Goal: Task Accomplishment & Management: Use online tool/utility

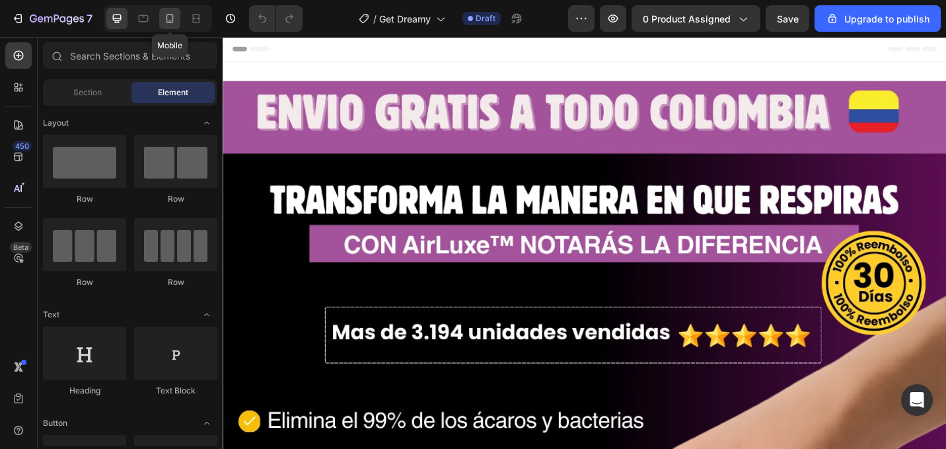
click at [172, 23] on icon at bounding box center [169, 18] width 13 height 13
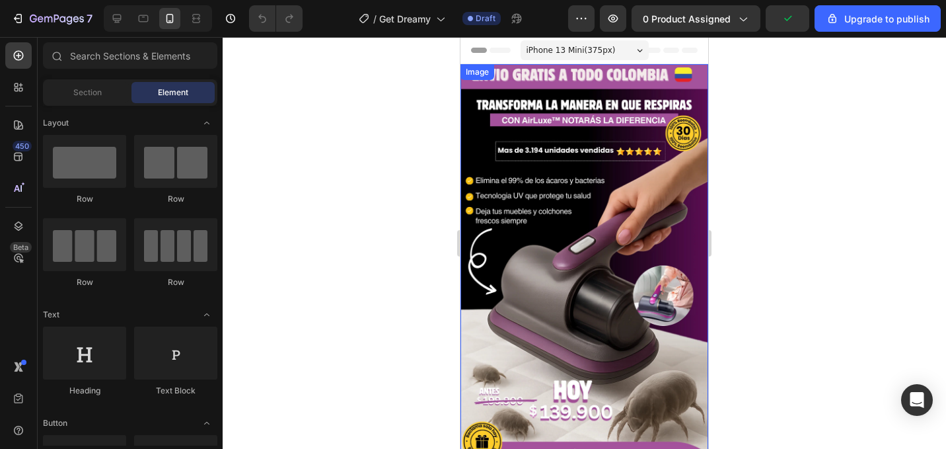
click at [506, 227] on img at bounding box center [584, 263] width 248 height 398
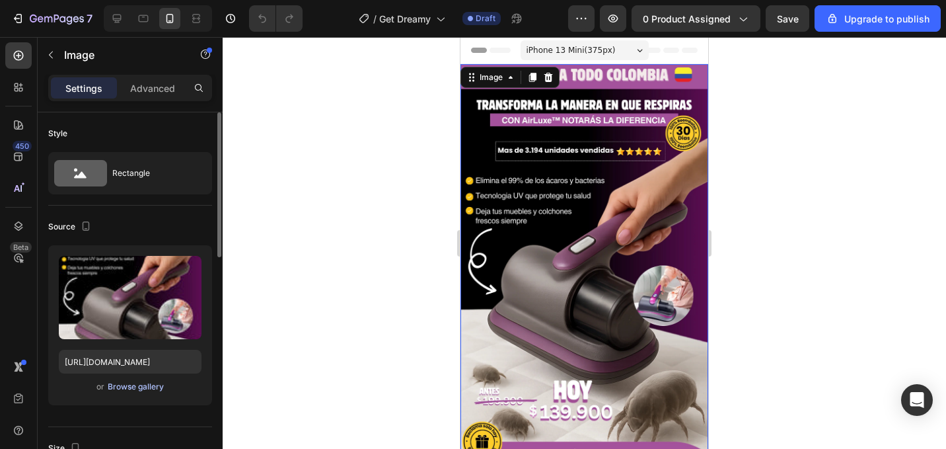
click at [135, 384] on div "Browse gallery" at bounding box center [136, 387] width 56 height 12
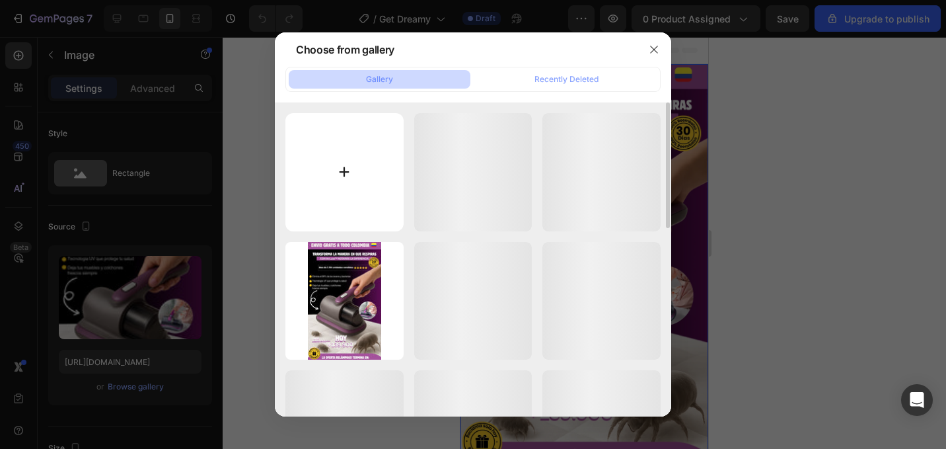
click at [365, 153] on input "file" at bounding box center [344, 172] width 118 height 118
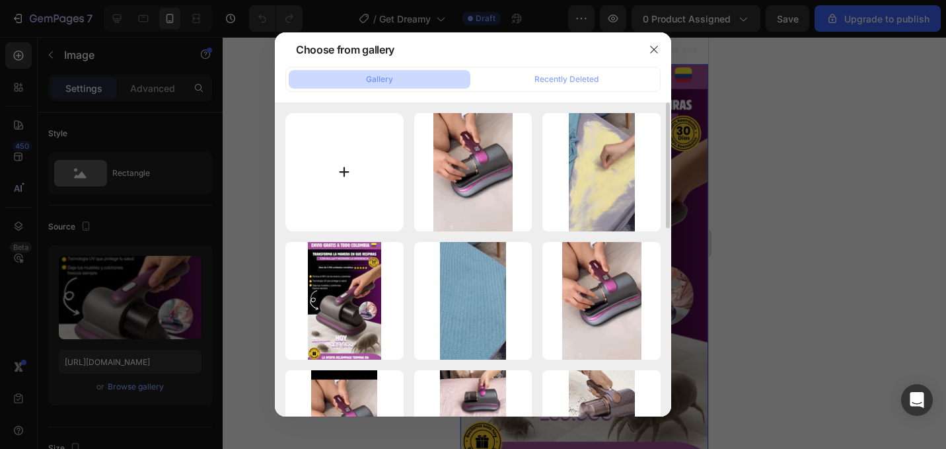
click at [334, 187] on input "file" at bounding box center [344, 172] width 118 height 118
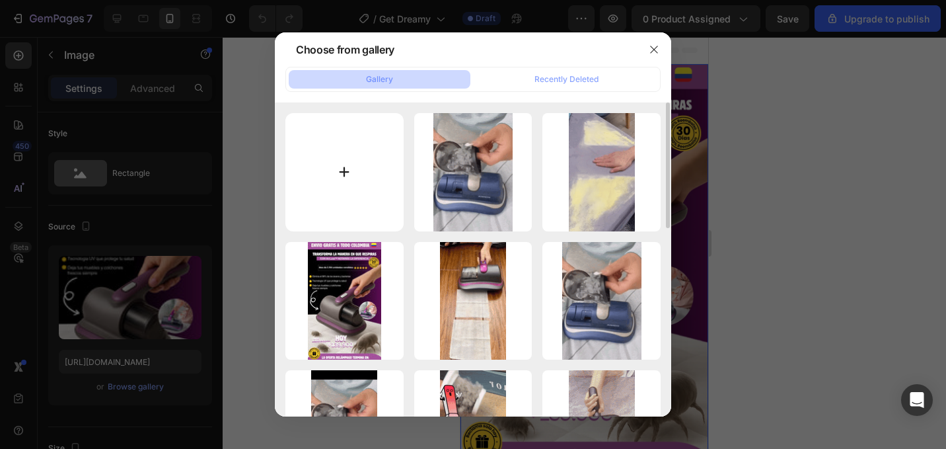
type input "C:\fakepath\Hero.png"
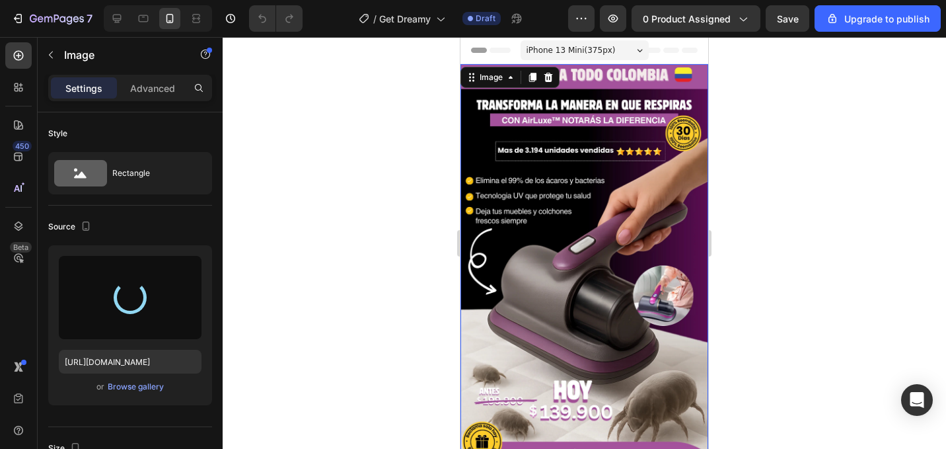
type input "[URL][DOMAIN_NAME]"
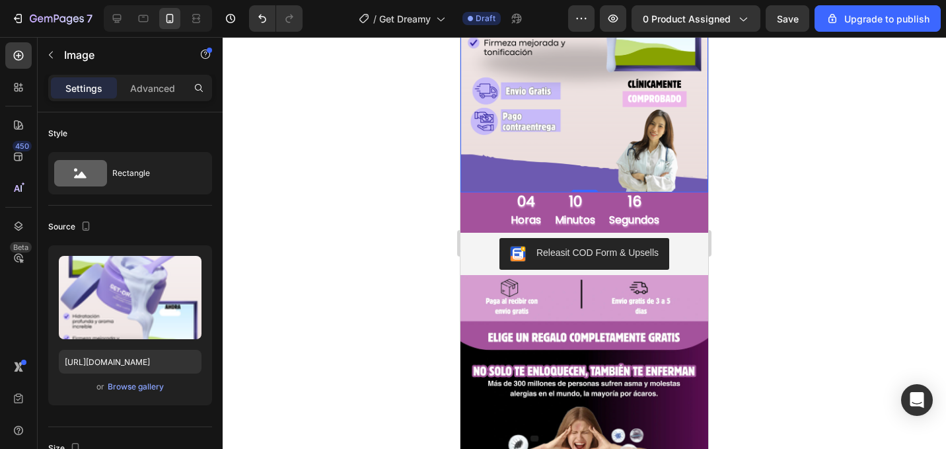
scroll to position [348, 0]
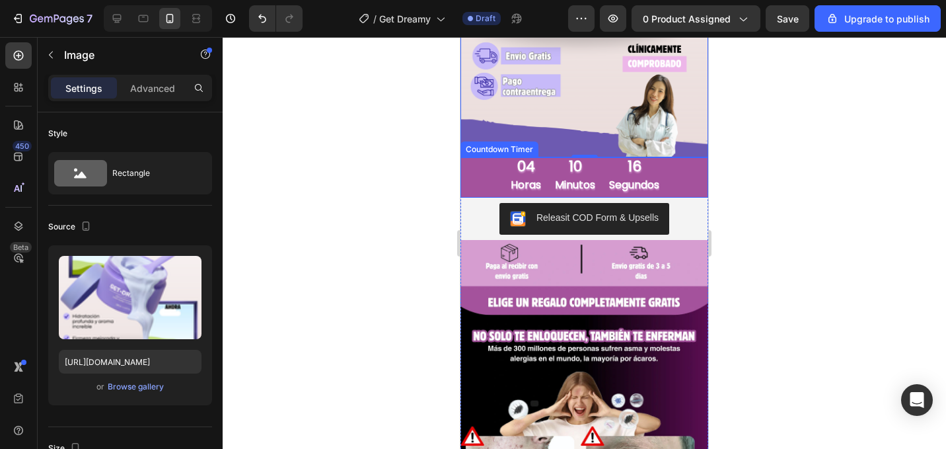
click at [670, 181] on div "04 horas 10 minutos 16 segundos" at bounding box center [584, 177] width 248 height 40
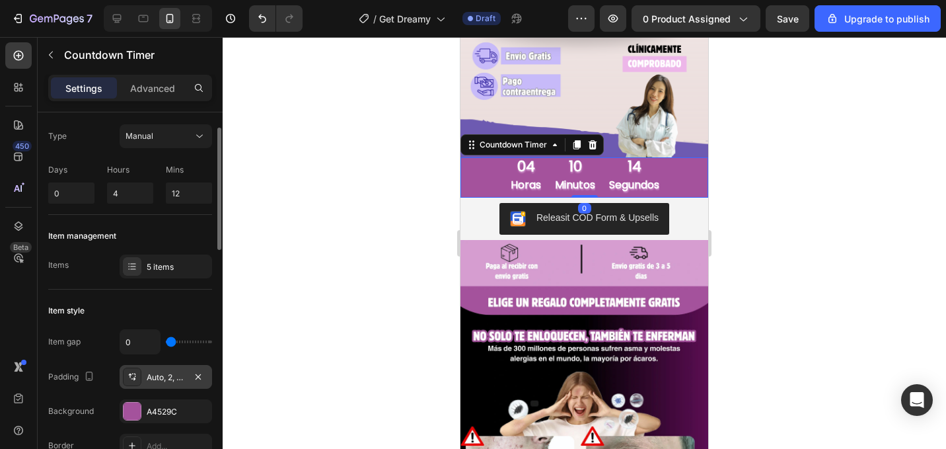
scroll to position [33, 0]
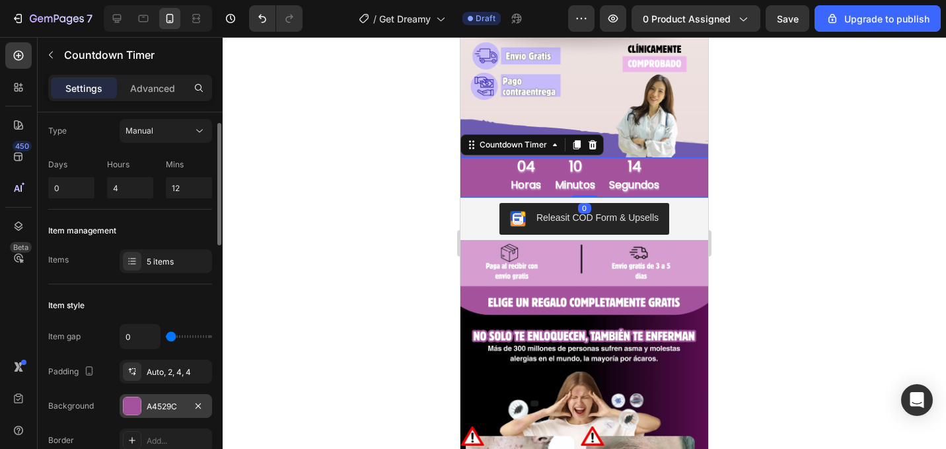
click at [167, 398] on div "A4529C" at bounding box center [166, 406] width 92 height 24
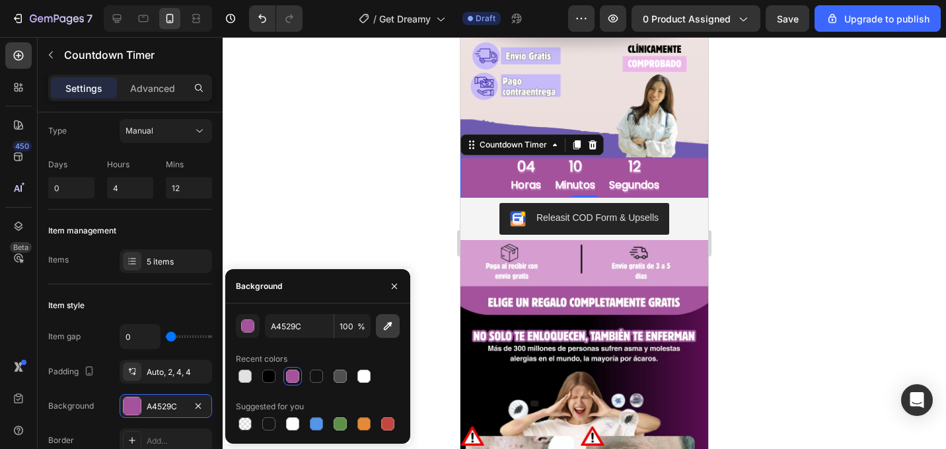
click at [394, 327] on button "button" at bounding box center [388, 326] width 24 height 24
type input "6D5BB1"
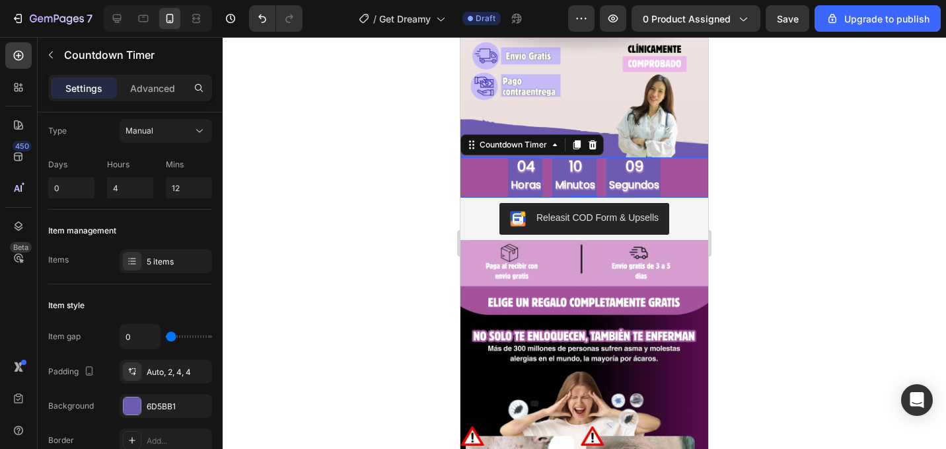
click at [686, 183] on div "04 horas 10 minutos 09 segundos" at bounding box center [584, 177] width 248 height 40
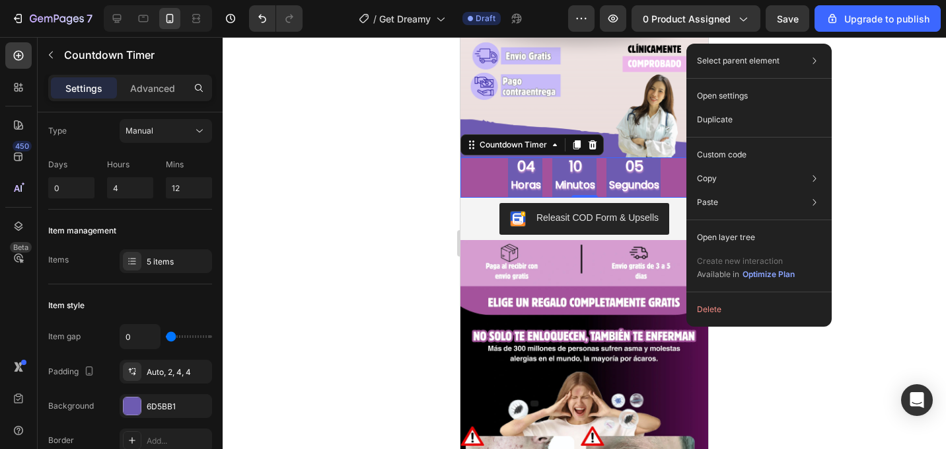
click at [659, 166] on div "05" at bounding box center [634, 166] width 50 height 19
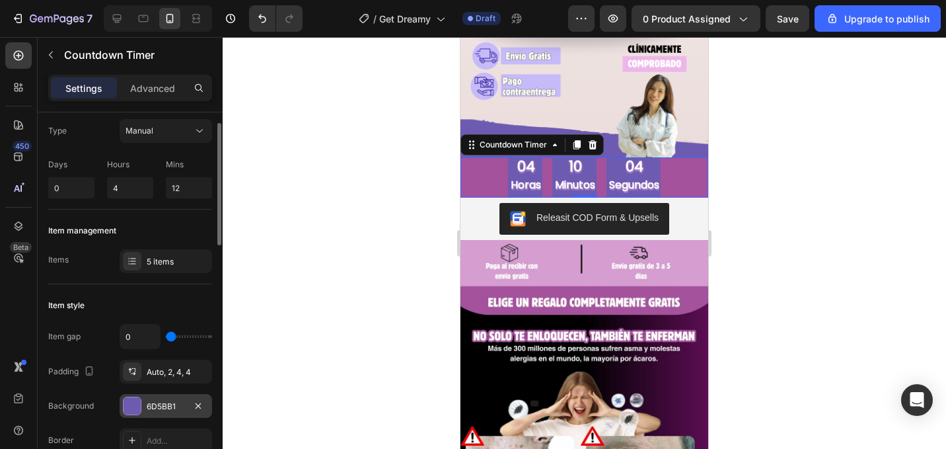
click at [180, 401] on div "6D5BB1" at bounding box center [166, 406] width 38 height 12
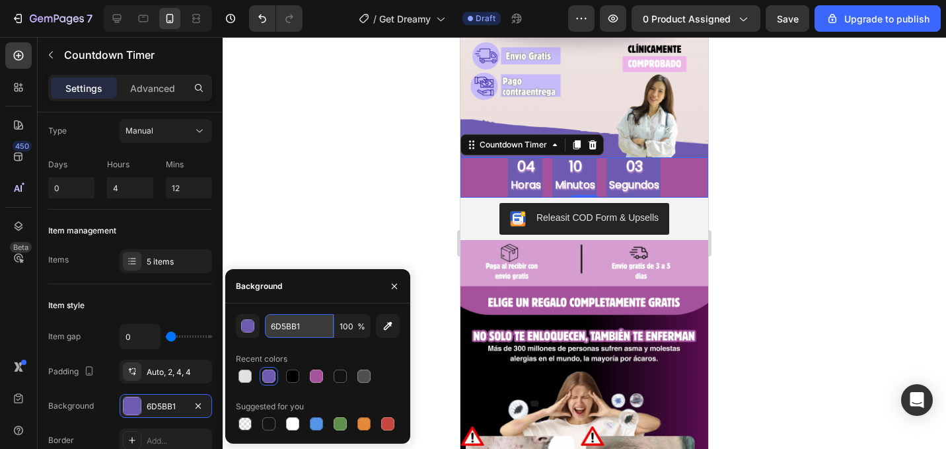
click at [321, 325] on input "6D5BB1" at bounding box center [299, 326] width 69 height 24
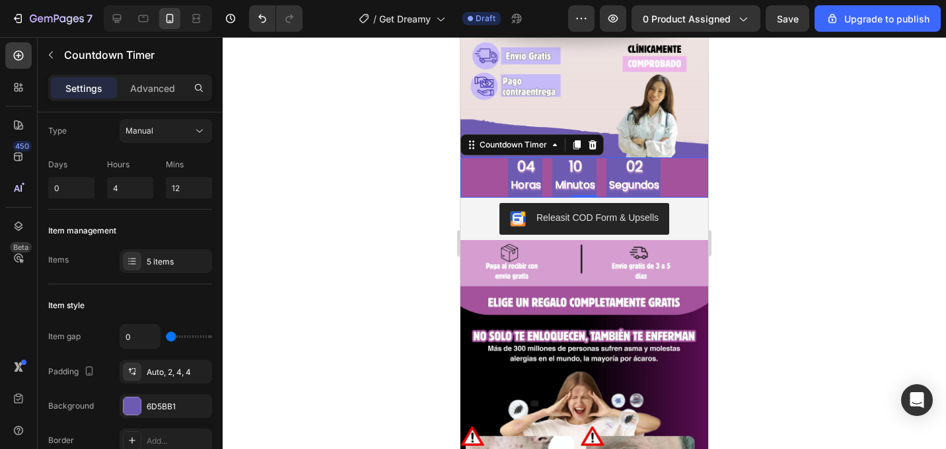
click at [677, 182] on div "04 horas 10 minutos 02 segundos" at bounding box center [584, 177] width 248 height 40
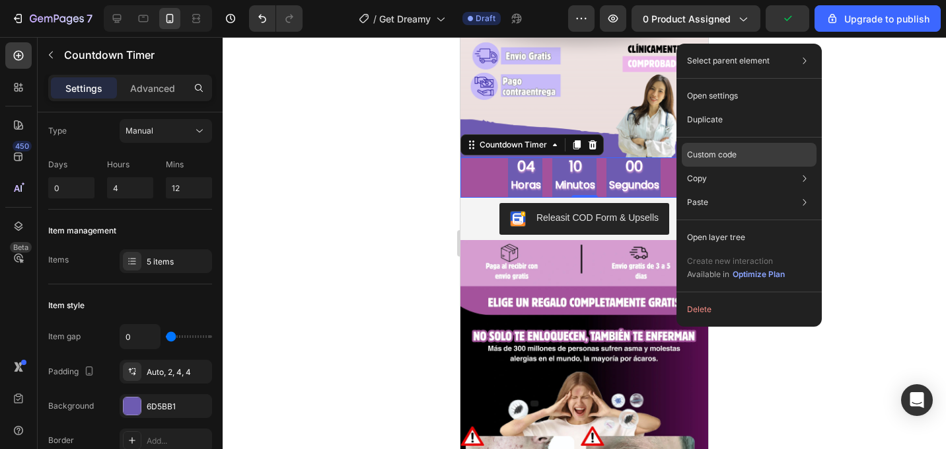
click at [714, 151] on p "Custom code" at bounding box center [712, 155] width 50 height 12
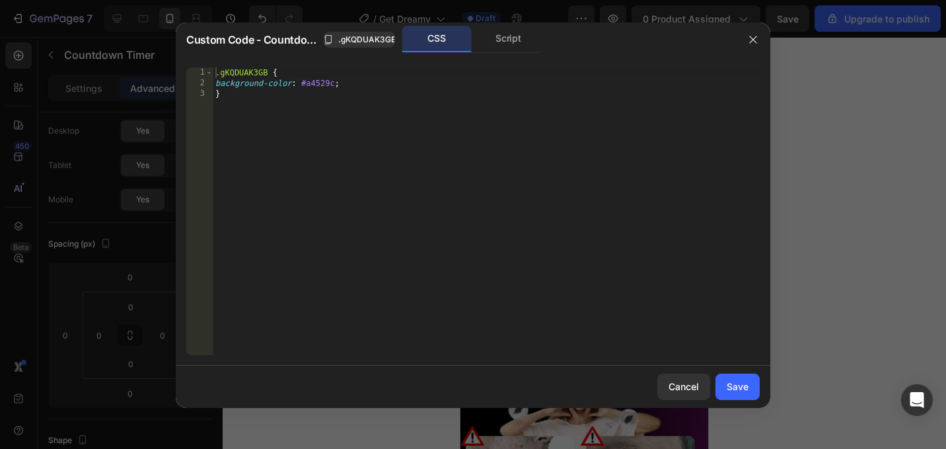
click at [314, 79] on div ".gKQDUAK3GB { background-color : #a4529c ; }" at bounding box center [486, 221] width 547 height 309
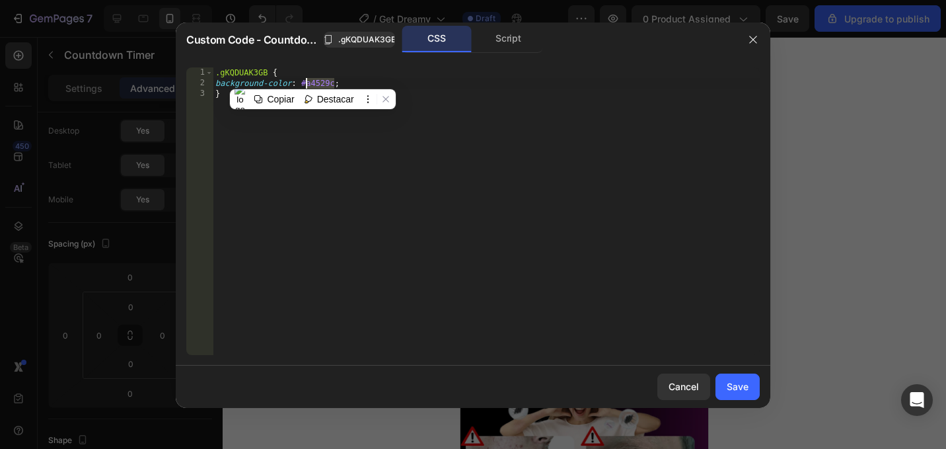
paste textarea "6D5BB1"
type textarea "background-color: #6D5BB1;"
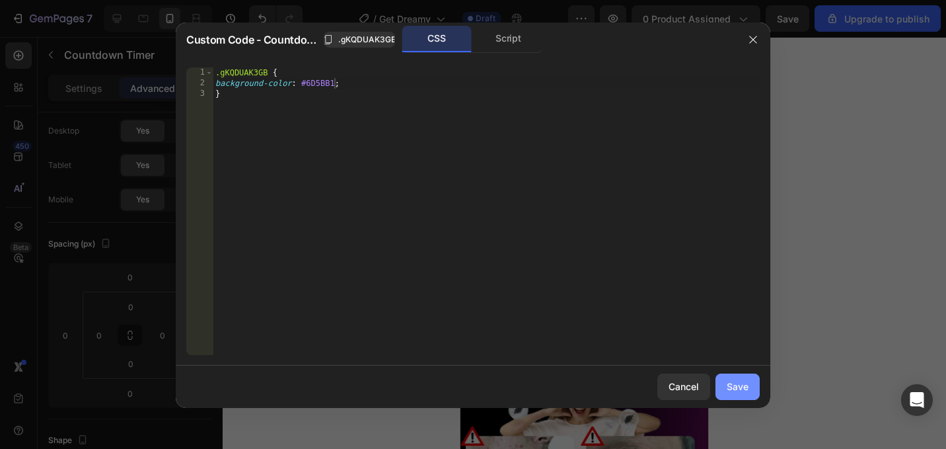
click at [741, 383] on div "Save" at bounding box center [738, 386] width 22 height 14
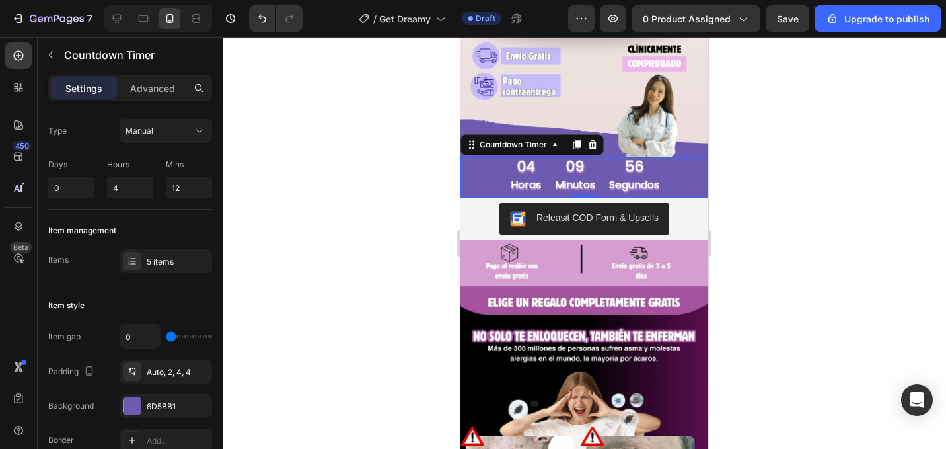
click at [780, 231] on div at bounding box center [584, 243] width 723 height 412
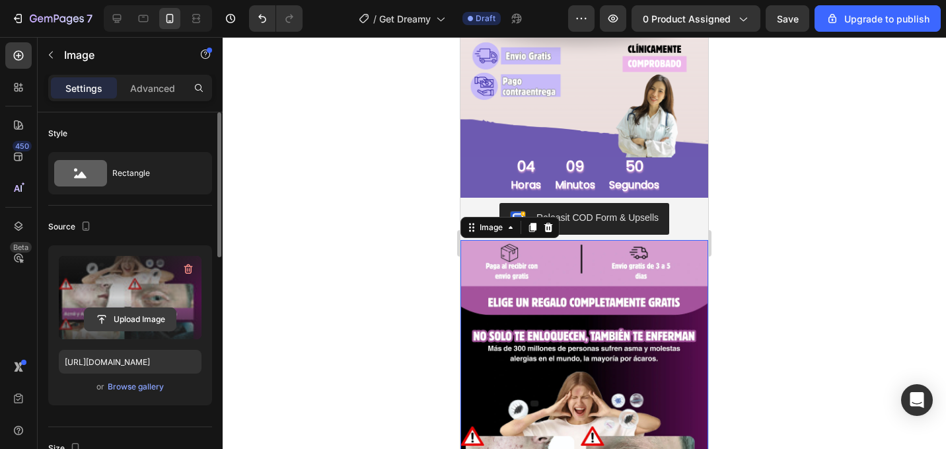
click at [144, 322] on input "file" at bounding box center [130, 319] width 91 height 22
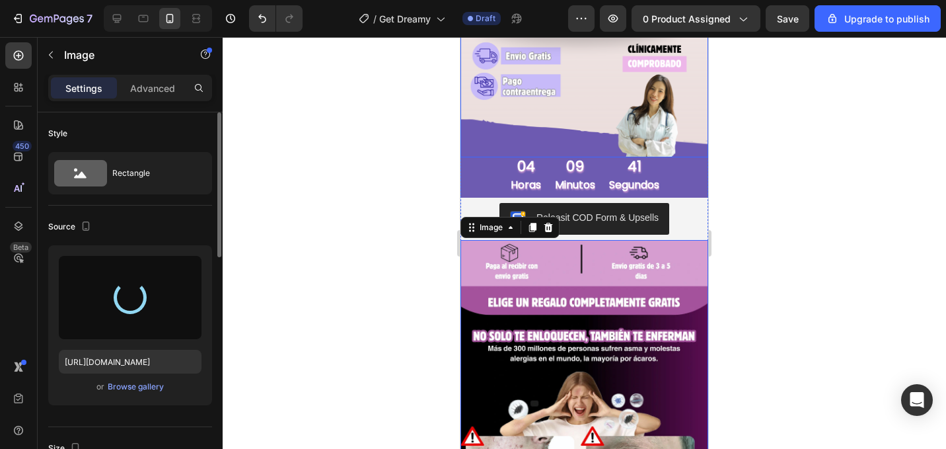
type input "[URL][DOMAIN_NAME]"
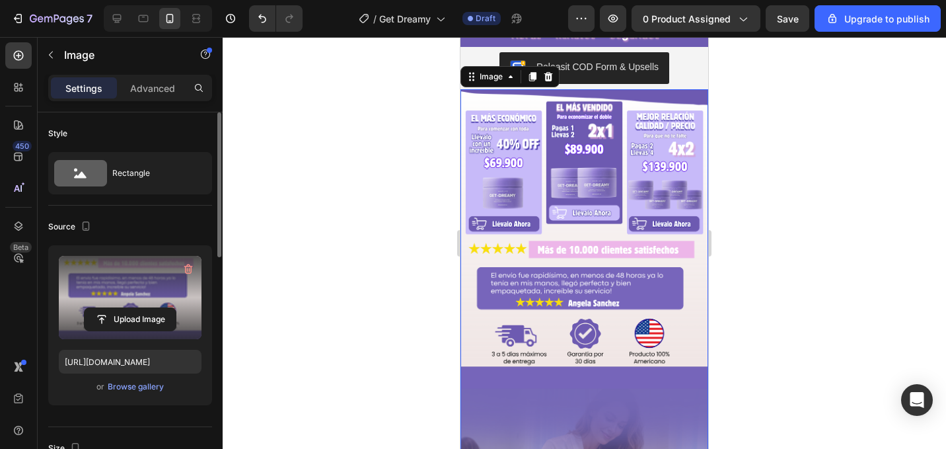
scroll to position [499, 0]
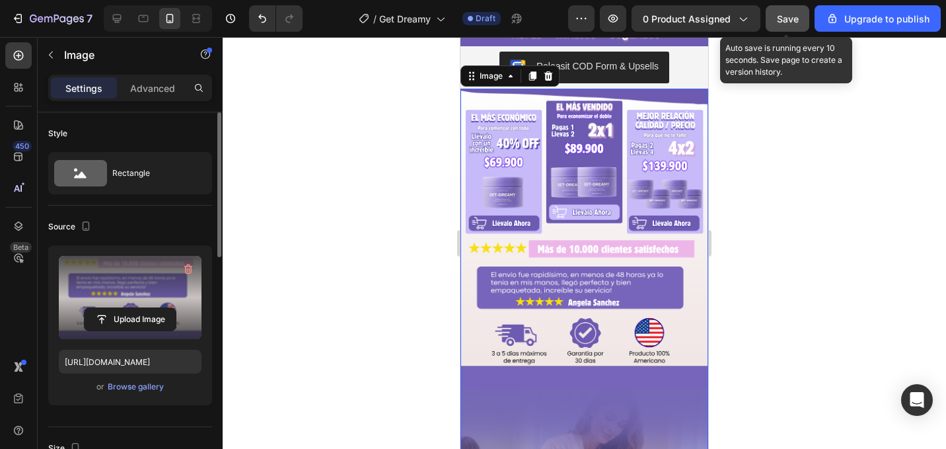
click at [793, 24] on div "Save" at bounding box center [788, 19] width 22 height 14
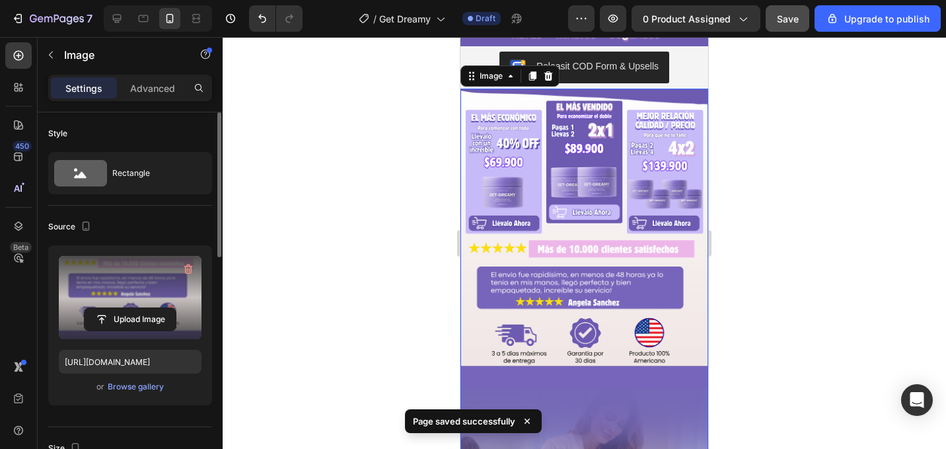
click at [743, 231] on div at bounding box center [584, 243] width 723 height 412
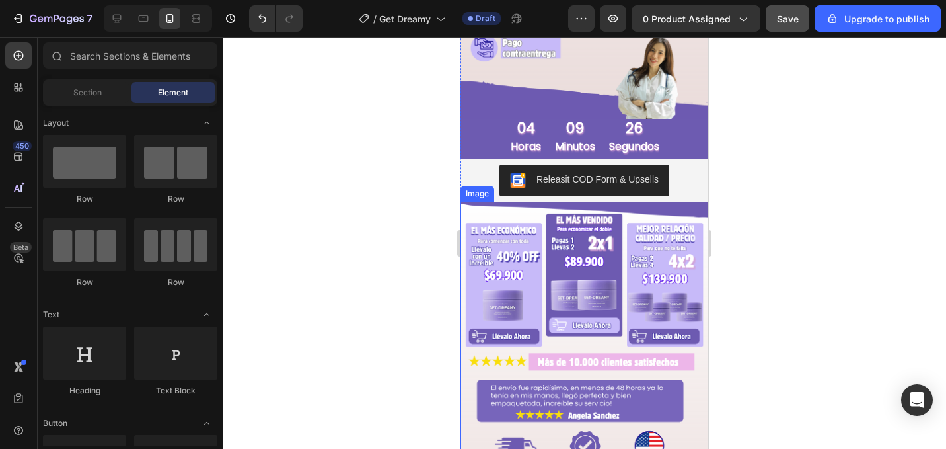
scroll to position [328, 0]
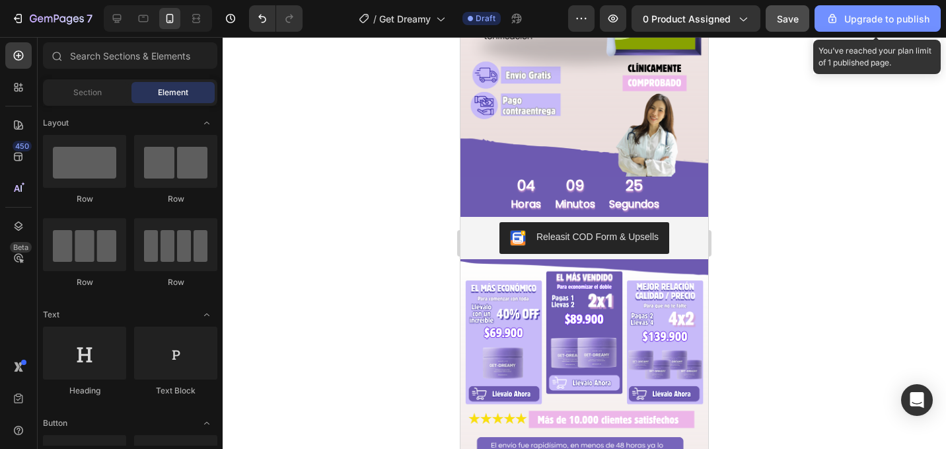
click at [819, 17] on button "Upgrade to publish" at bounding box center [878, 18] width 126 height 26
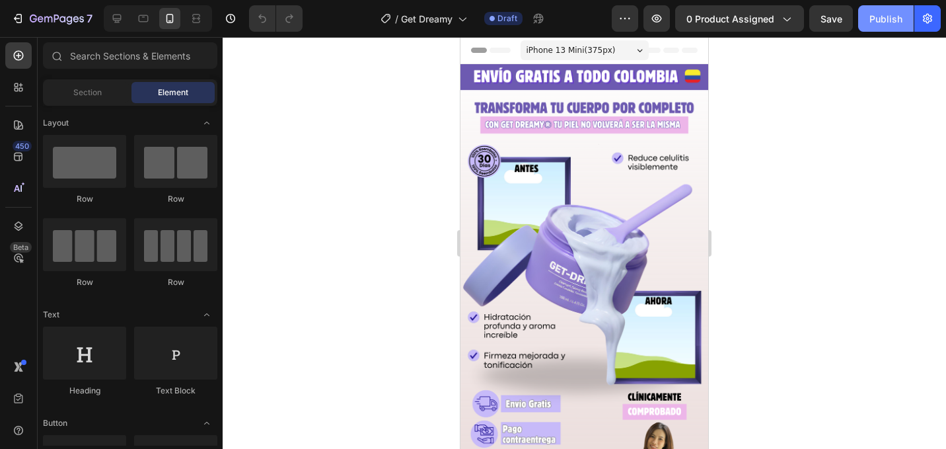
click at [875, 22] on div "Publish" at bounding box center [885, 19] width 33 height 14
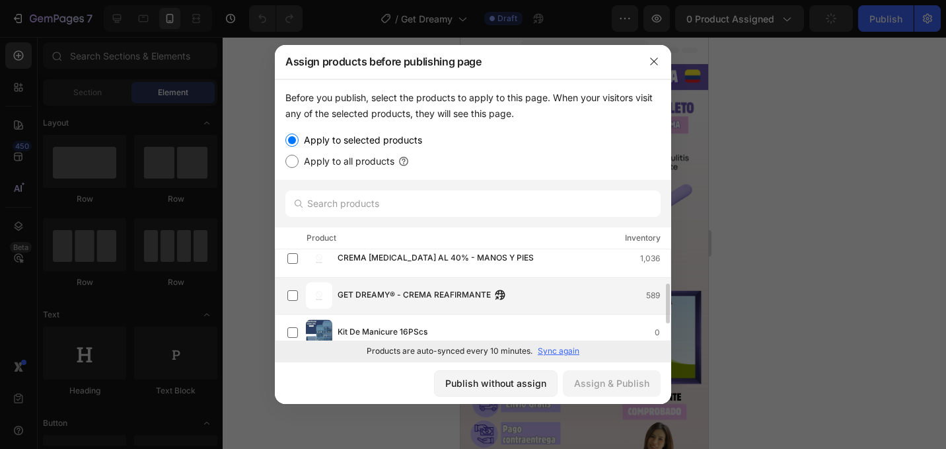
scroll to position [92, 0]
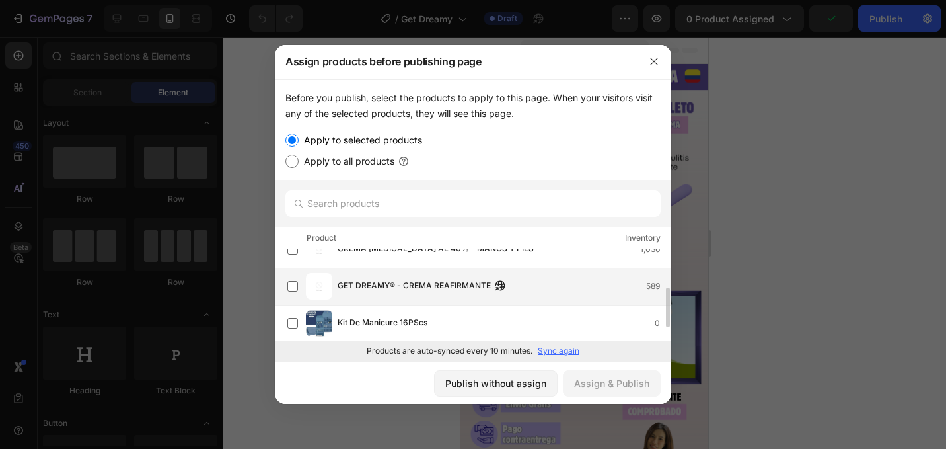
click at [373, 293] on span "GET DREAMY® - CREMA REAFIRMANTE" at bounding box center [414, 286] width 153 height 15
click at [639, 390] on button "Assign & Publish" at bounding box center [612, 383] width 98 height 26
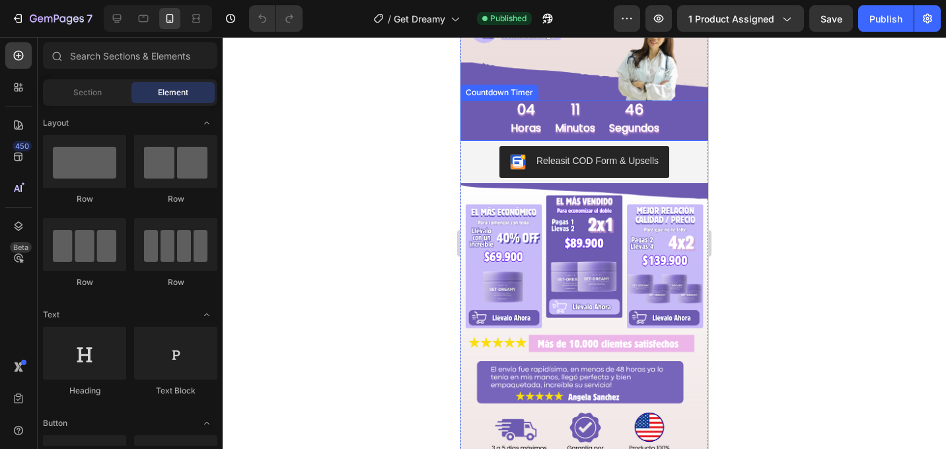
scroll to position [410, 0]
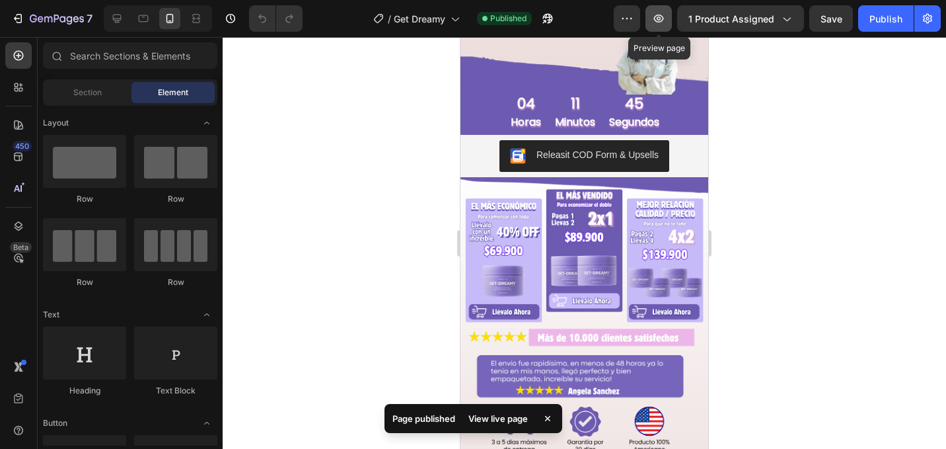
click at [651, 18] on button "button" at bounding box center [658, 18] width 26 height 26
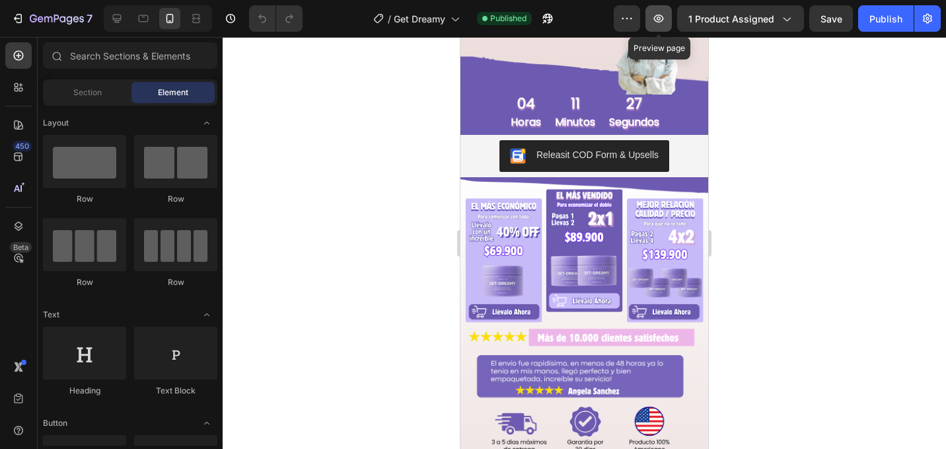
click at [665, 17] on icon "button" at bounding box center [658, 18] width 13 height 13
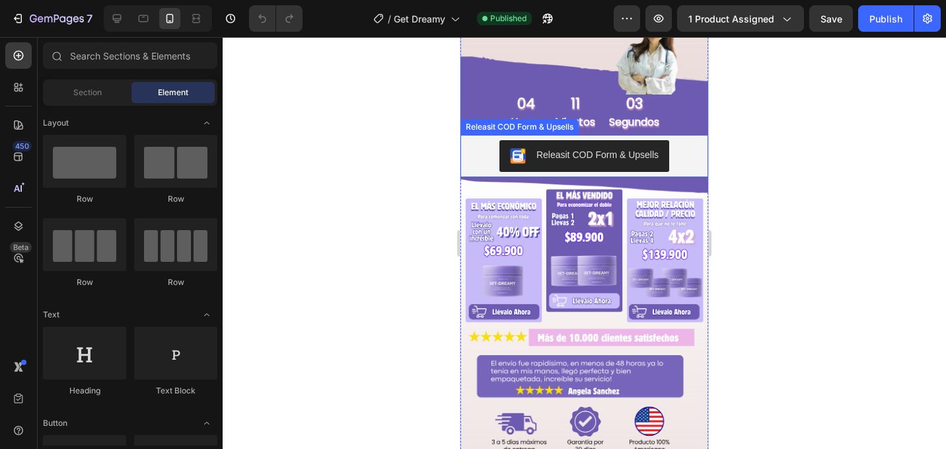
click at [688, 146] on div "Releasit COD Form & Upsells" at bounding box center [584, 156] width 237 height 32
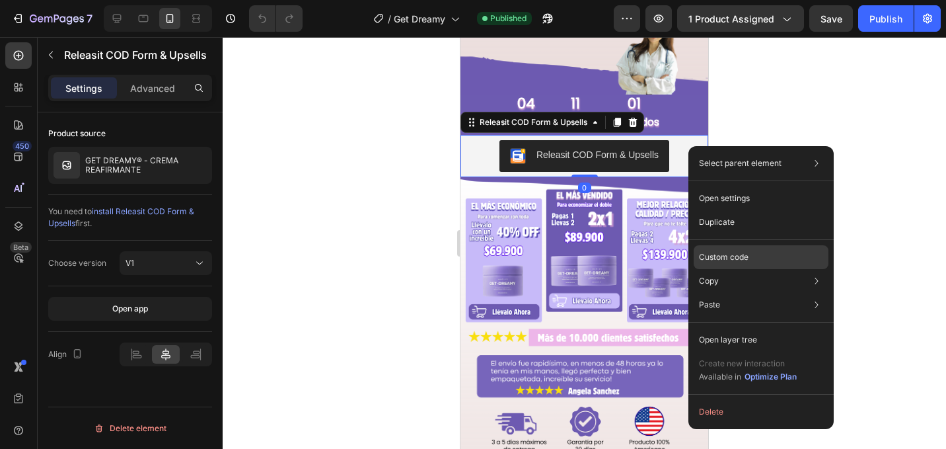
click at [725, 246] on div "Custom code" at bounding box center [761, 257] width 135 height 24
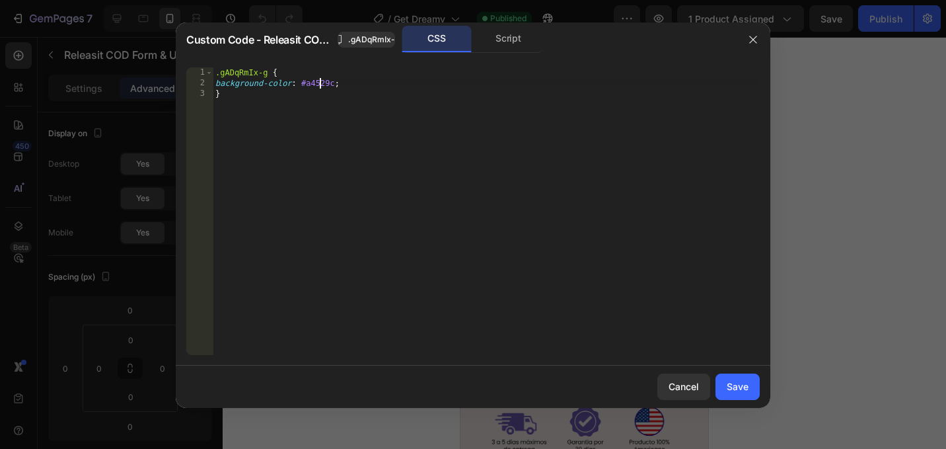
click at [322, 82] on div ".gADqRmIx-g { background-color : #a4529c ; }" at bounding box center [486, 221] width 547 height 309
paste textarea "6D5BB1"
type textarea "background-color: #6D5BB1;"
click at [745, 377] on button "Save" at bounding box center [737, 386] width 44 height 26
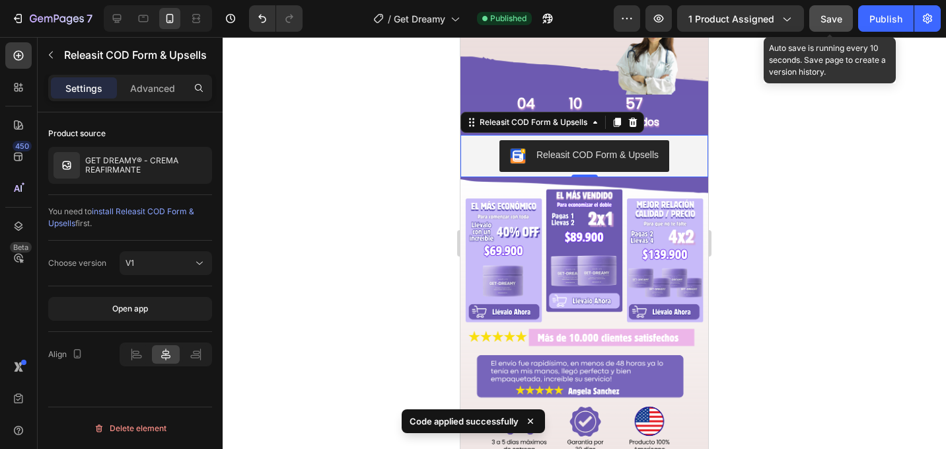
click at [842, 27] on button "Save" at bounding box center [831, 18] width 44 height 26
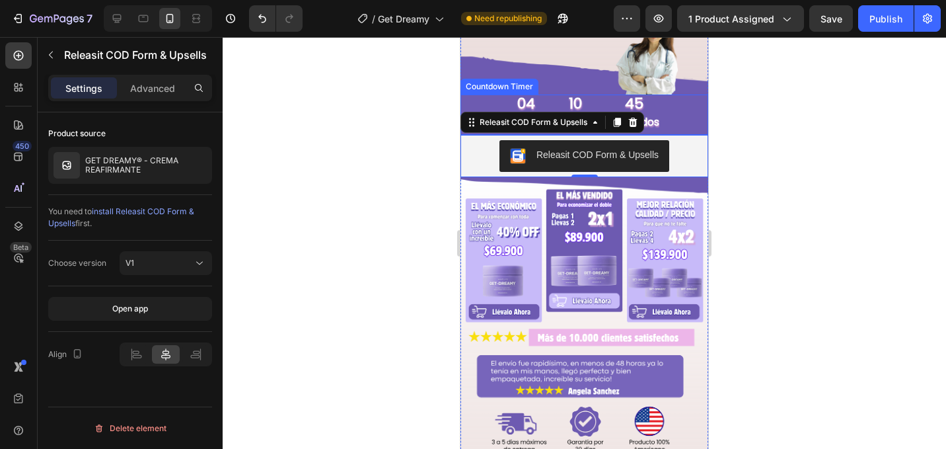
click at [683, 110] on div "04 horas 10 minutos 45 segundos" at bounding box center [584, 114] width 248 height 40
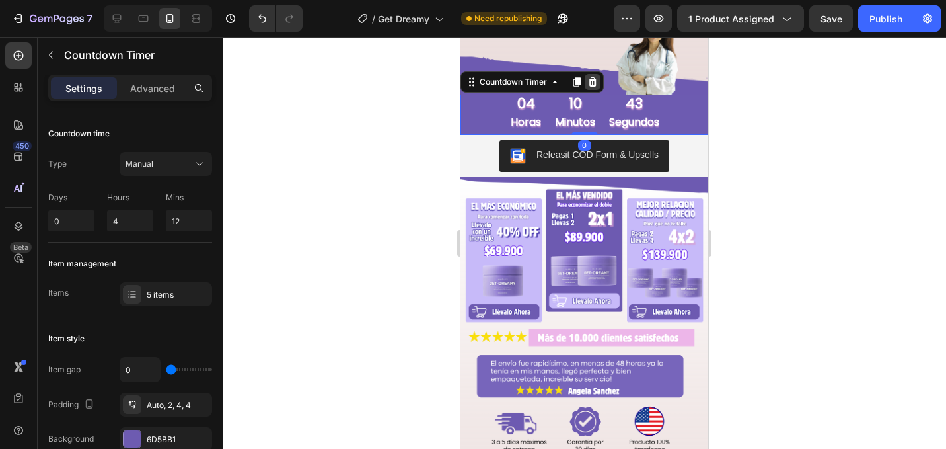
click at [598, 83] on div at bounding box center [593, 82] width 16 height 16
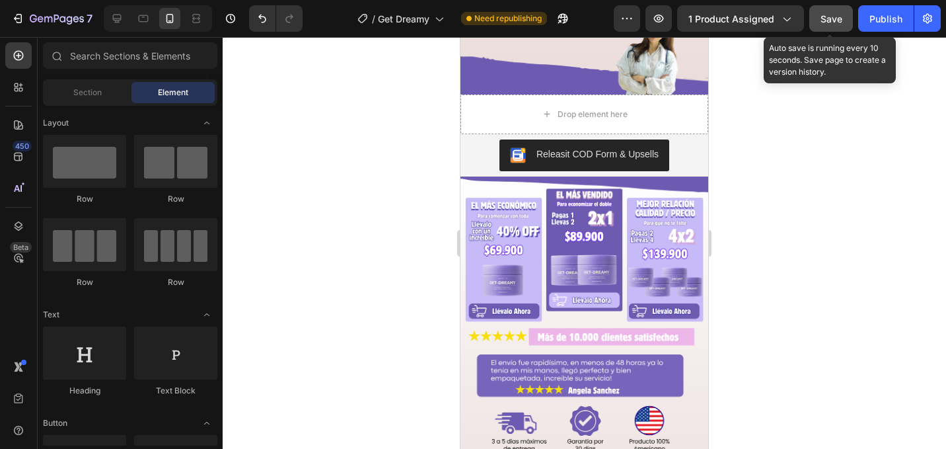
click at [828, 20] on span "Save" at bounding box center [832, 18] width 22 height 11
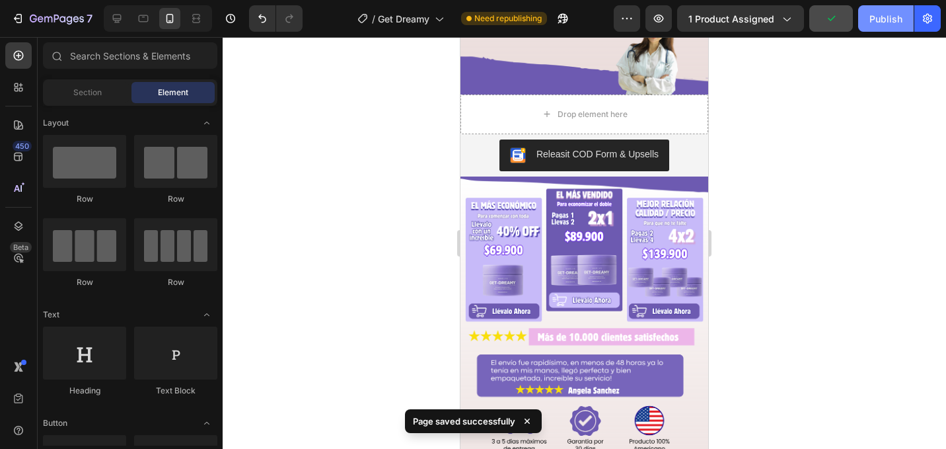
click at [887, 15] on div "Publish" at bounding box center [885, 19] width 33 height 14
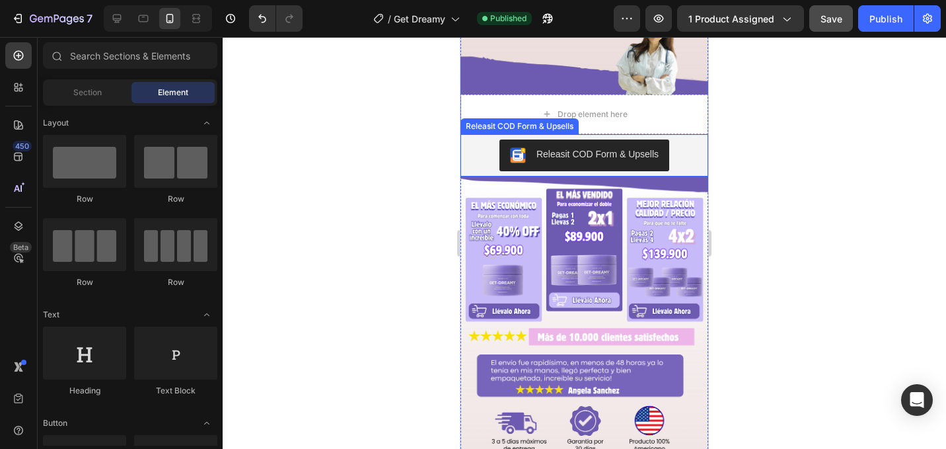
click at [685, 148] on div "Releasit COD Form & Upsells" at bounding box center [584, 155] width 237 height 32
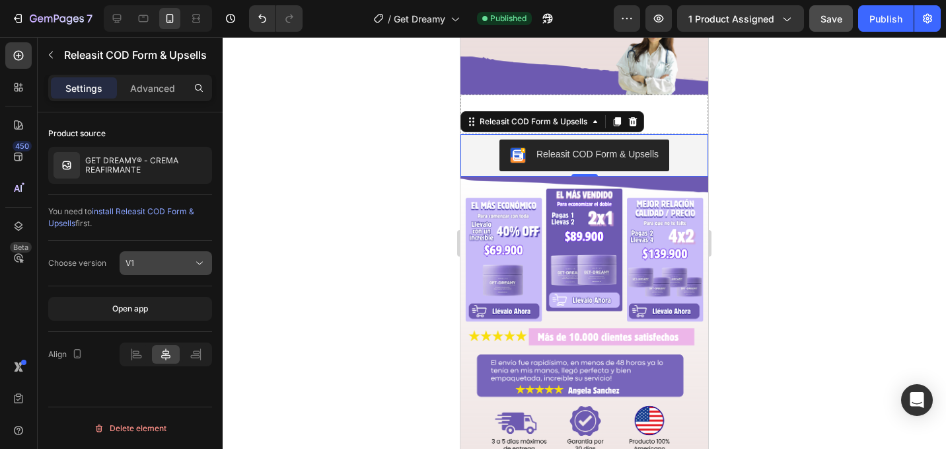
click at [144, 255] on button "V1" at bounding box center [166, 263] width 92 height 24
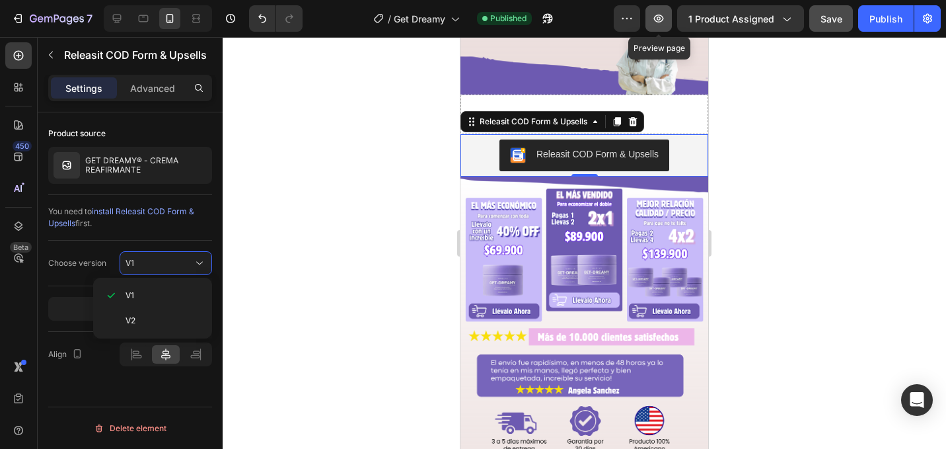
click at [664, 18] on icon "button" at bounding box center [659, 19] width 10 height 8
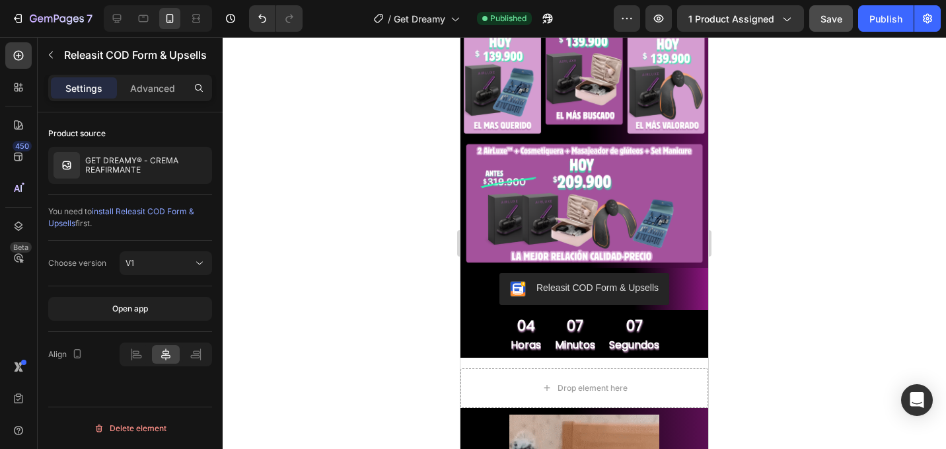
scroll to position [1034, 0]
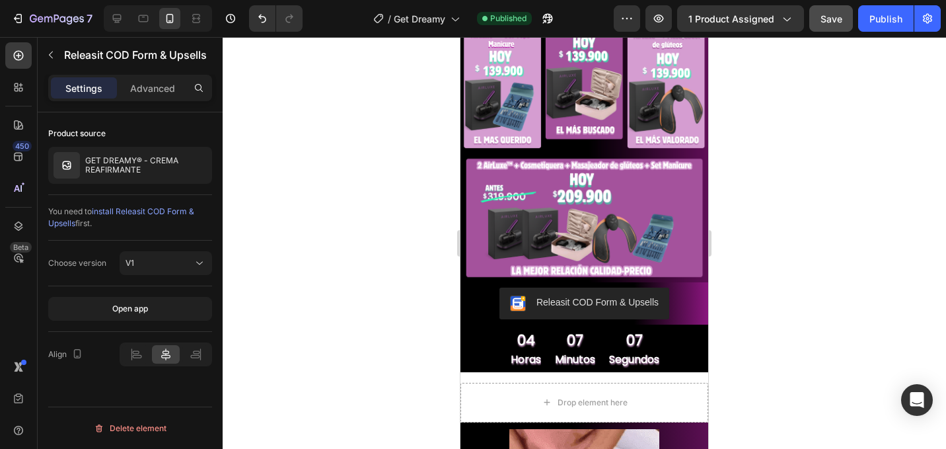
click at [595, 127] on img at bounding box center [584, 137] width 248 height 289
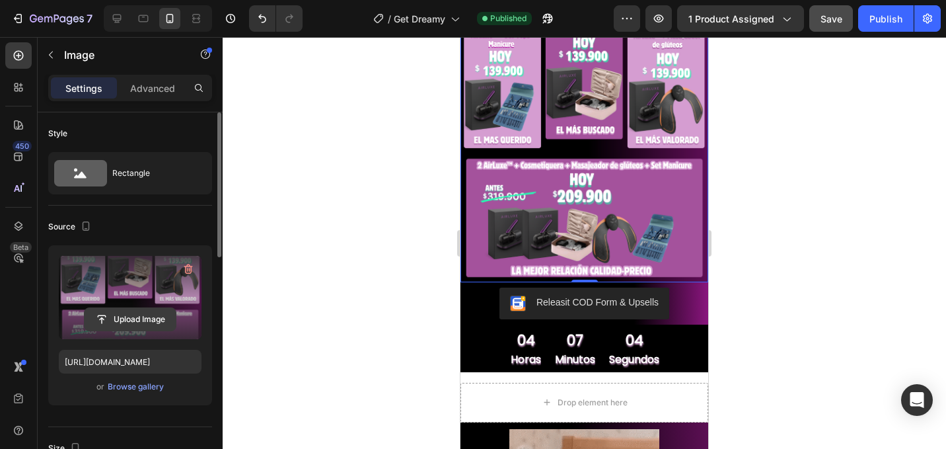
click at [153, 316] on input "file" at bounding box center [130, 319] width 91 height 22
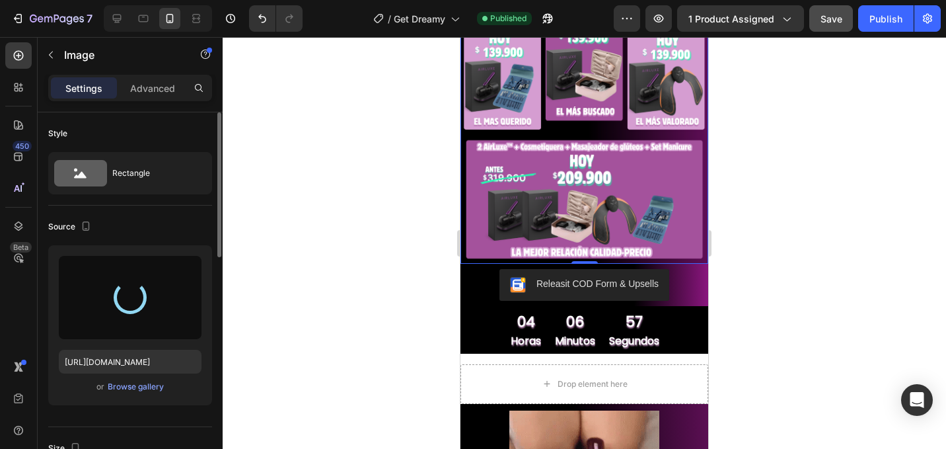
scroll to position [1049, 0]
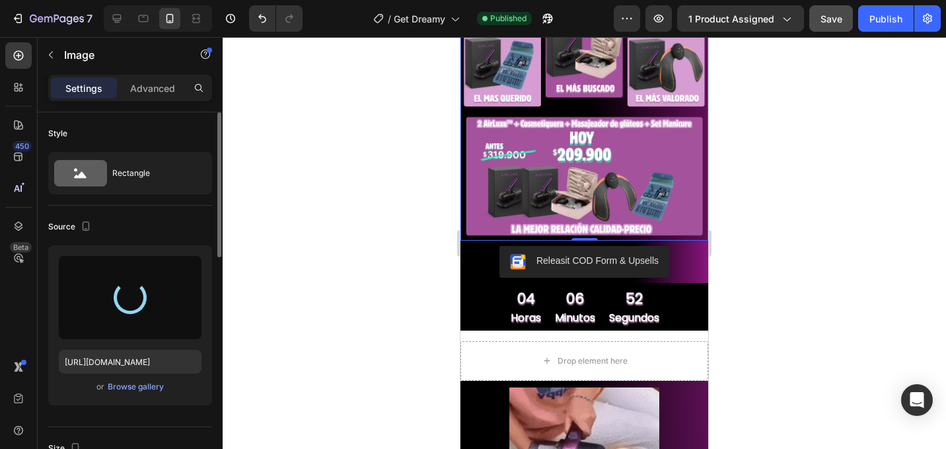
type input "[URL][DOMAIN_NAME]"
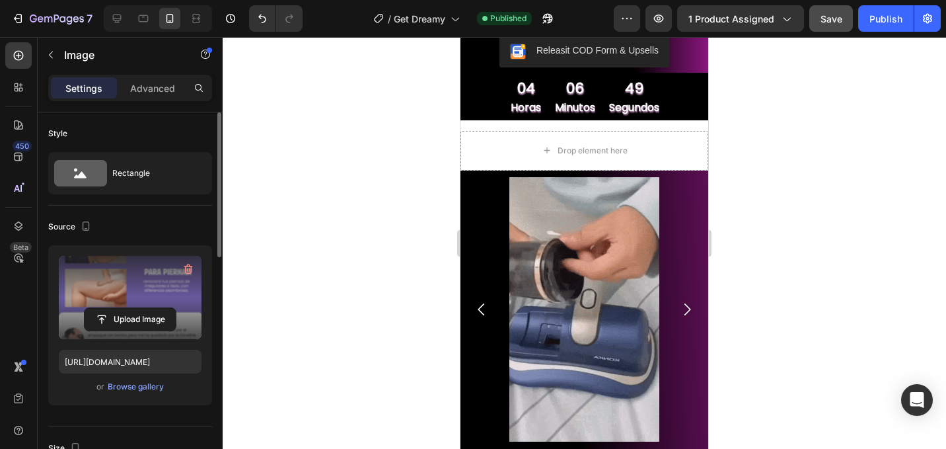
scroll to position [1307, 0]
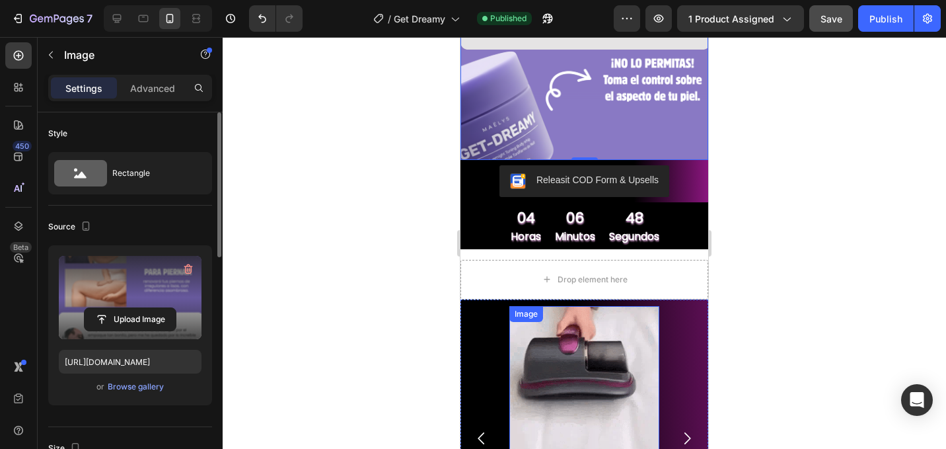
click at [531, 329] on img at bounding box center [584, 438] width 150 height 264
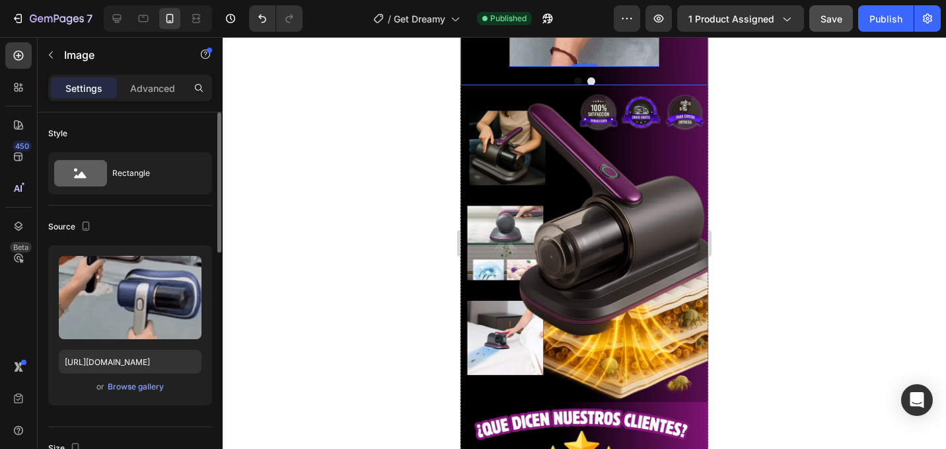
scroll to position [1801, 0]
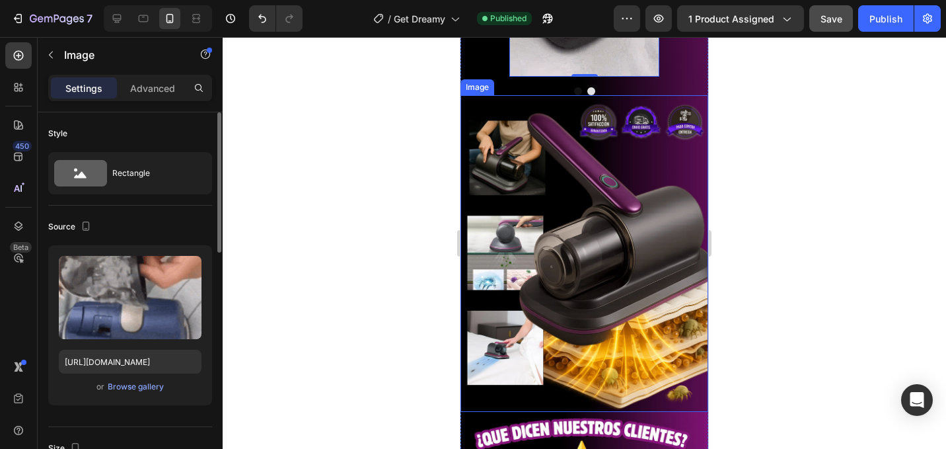
click at [654, 184] on img at bounding box center [584, 253] width 248 height 316
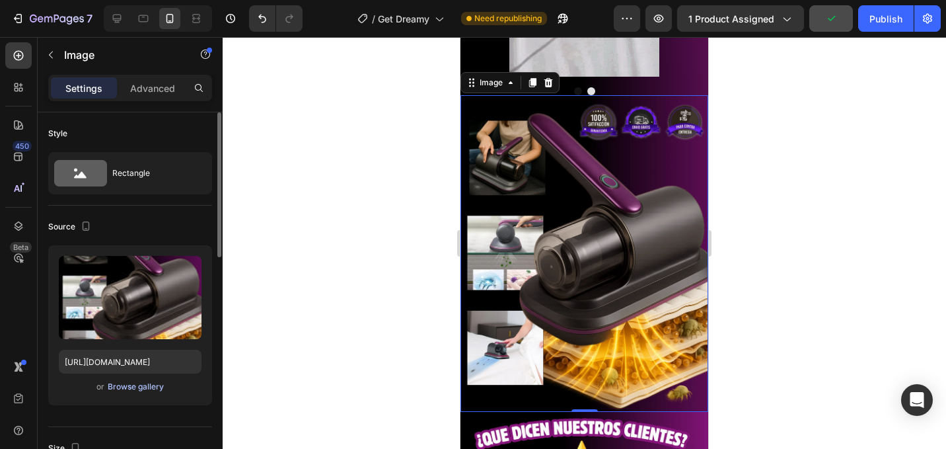
click at [151, 385] on div "Browse gallery" at bounding box center [136, 387] width 56 height 12
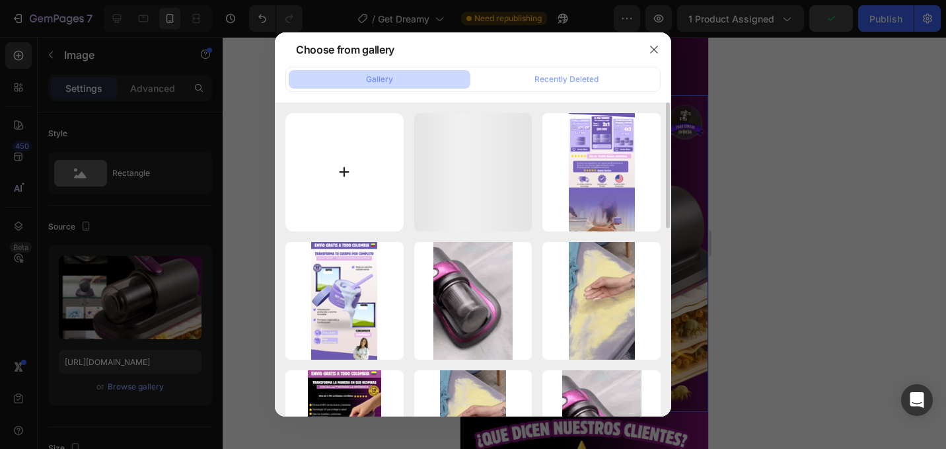
click at [381, 170] on input "file" at bounding box center [344, 172] width 118 height 118
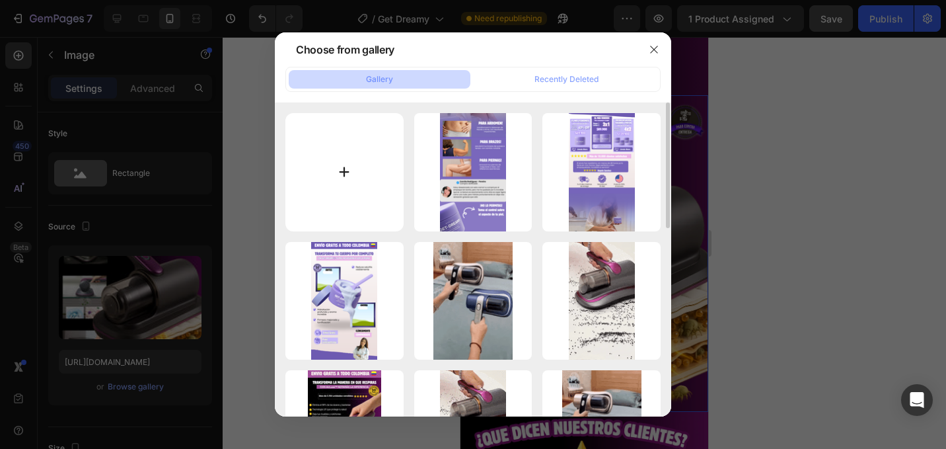
type input "C:\fakepath\4.png"
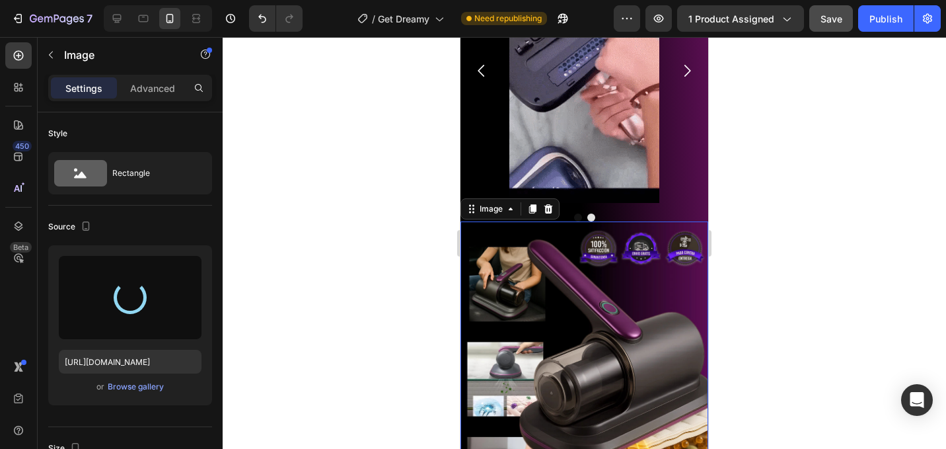
type input "[URL][DOMAIN_NAME]"
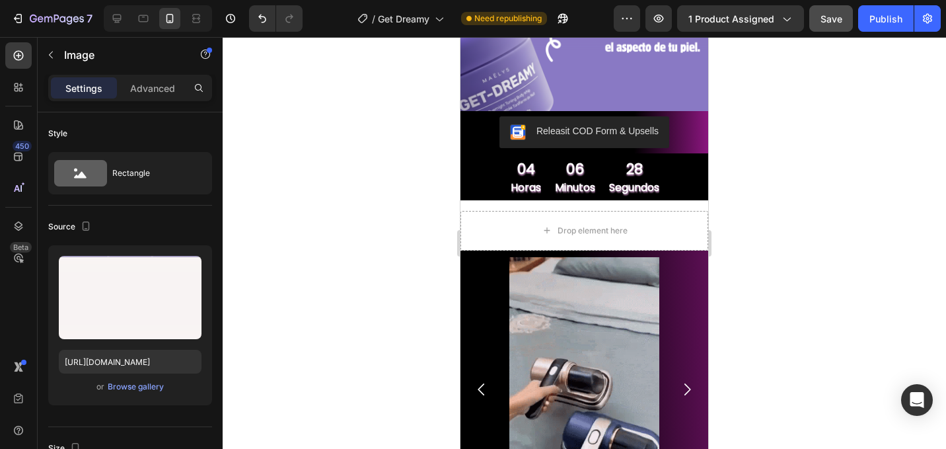
scroll to position [1351, 0]
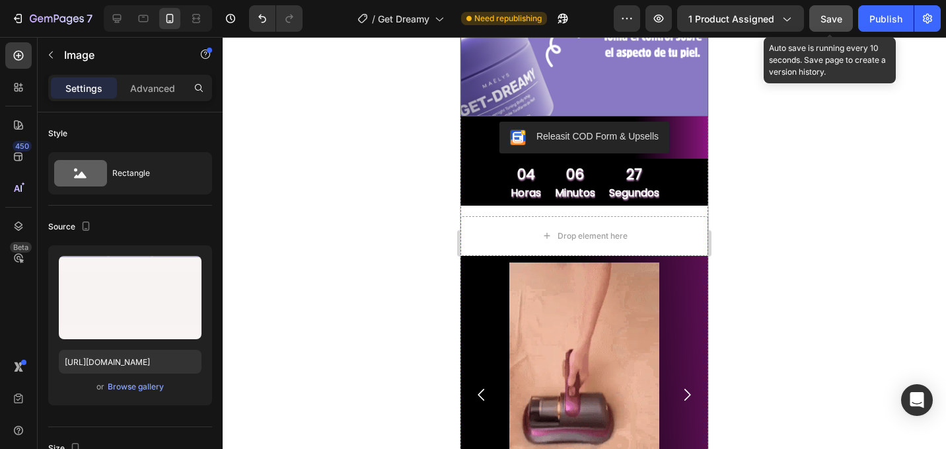
click at [830, 20] on span "Save" at bounding box center [832, 18] width 22 height 11
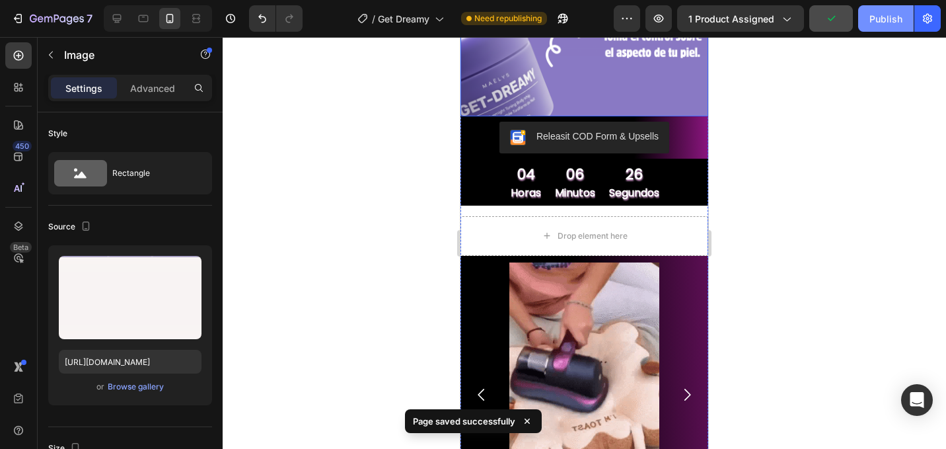
click at [879, 19] on div "Publish" at bounding box center [885, 19] width 33 height 14
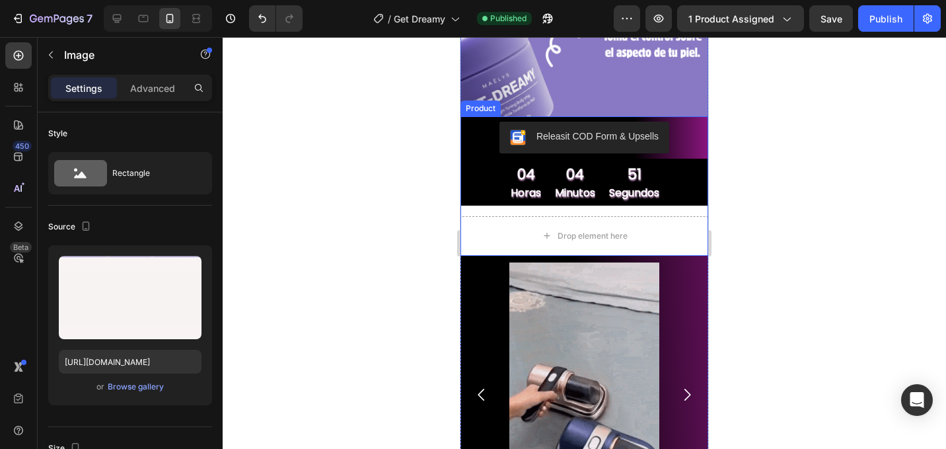
click at [744, 219] on div at bounding box center [584, 243] width 723 height 412
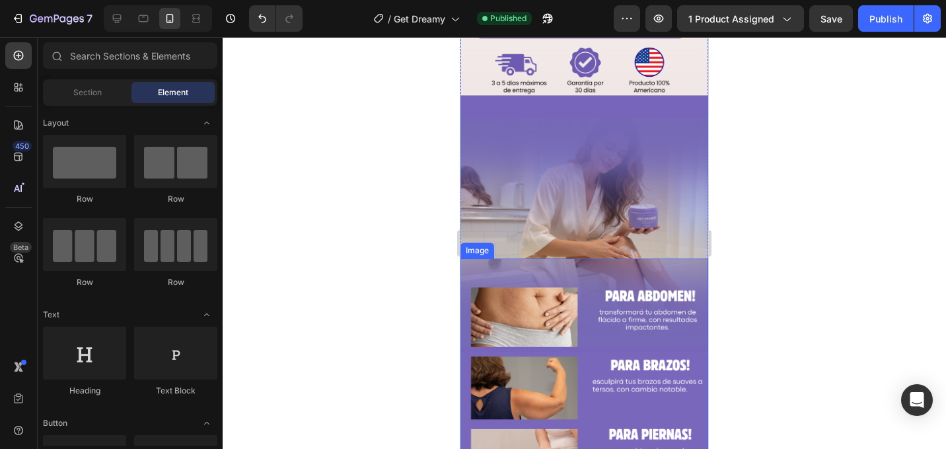
scroll to position [837, 0]
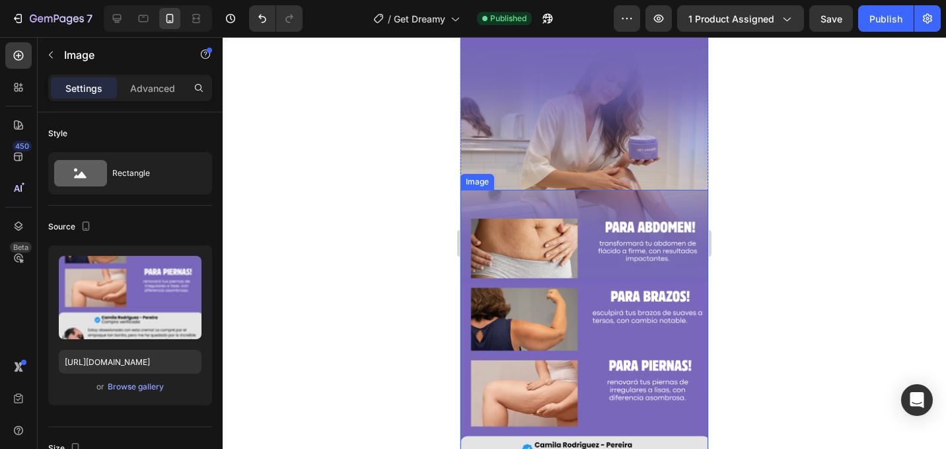
click at [656, 309] on img at bounding box center [584, 410] width 248 height 441
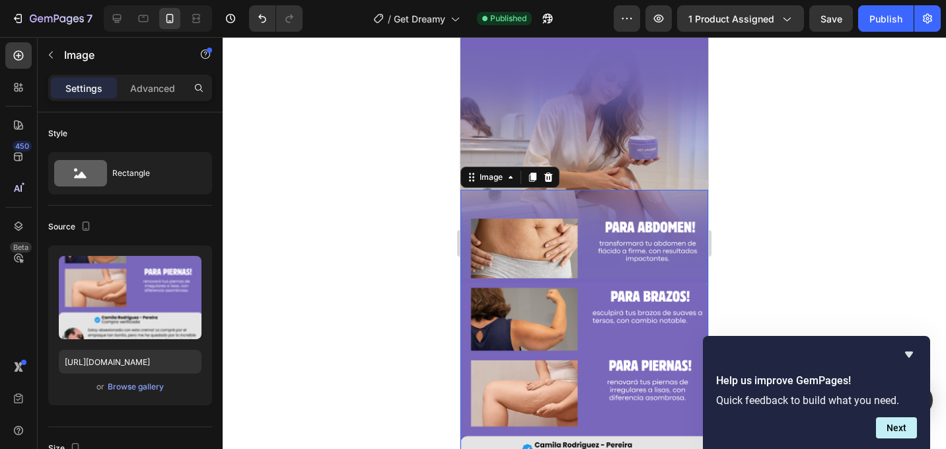
scroll to position [883, 0]
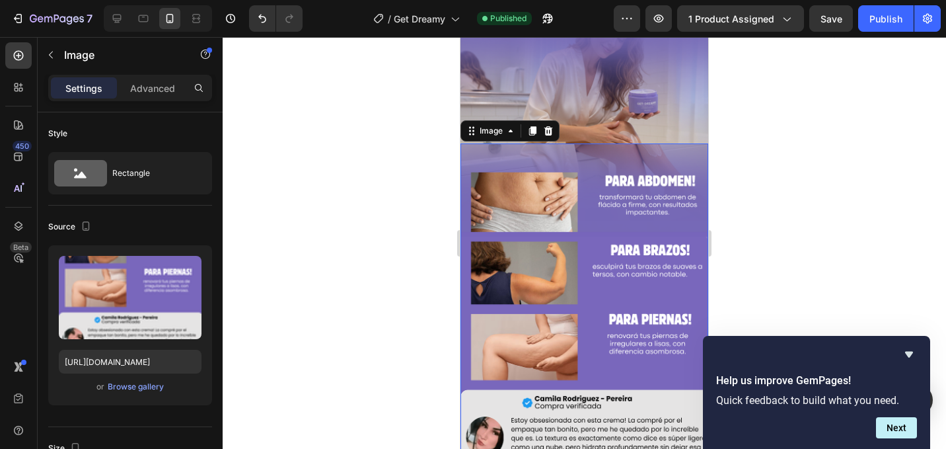
click at [661, 197] on img at bounding box center [584, 363] width 248 height 441
click at [494, 295] on img at bounding box center [584, 363] width 248 height 441
click at [149, 388] on div "Browse gallery" at bounding box center [136, 387] width 56 height 12
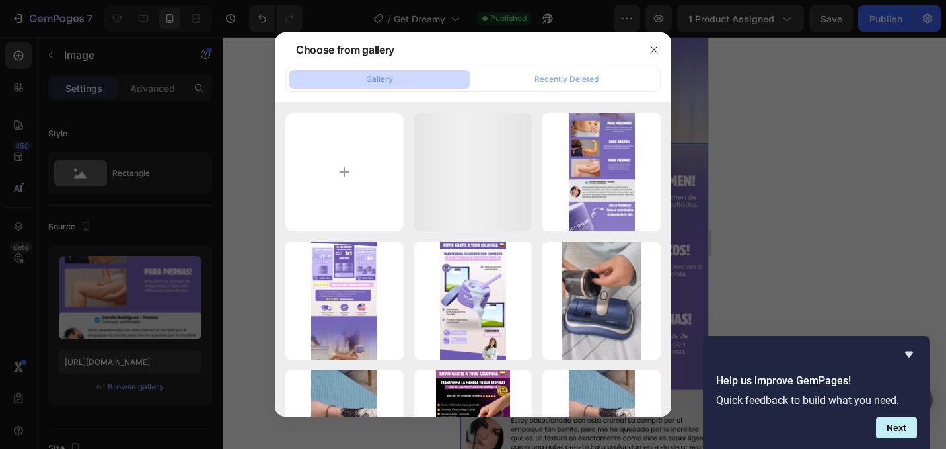
click at [374, 93] on div "Gallery Recently Deleted 4.png 3488.53 kb 3.png 3983.86 kb 2.png 3370.37 kb Her…" at bounding box center [473, 241] width 396 height 349
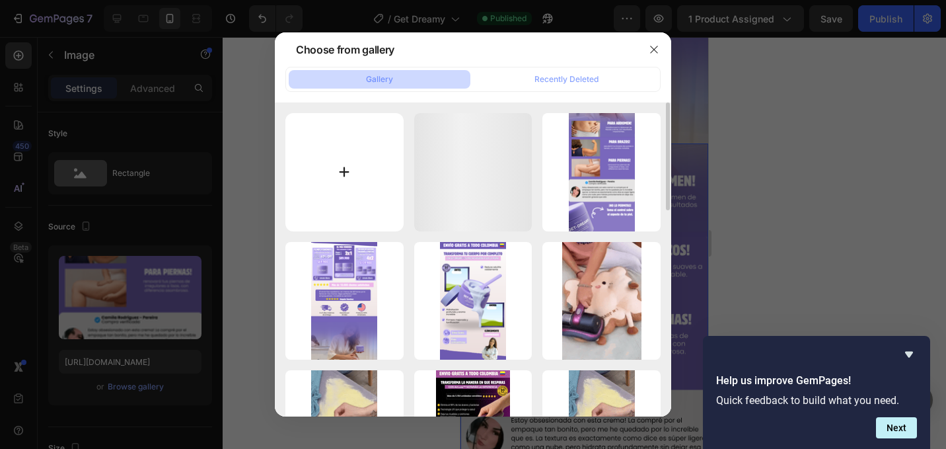
click at [352, 138] on input "file" at bounding box center [344, 172] width 118 height 118
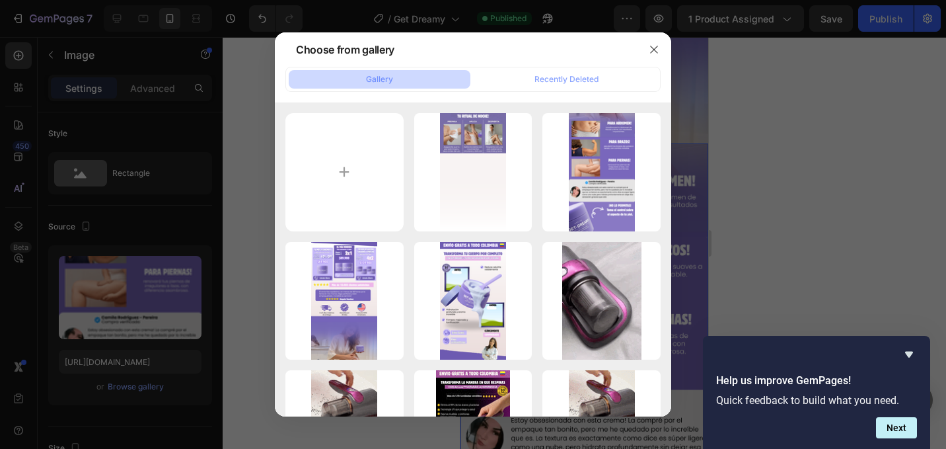
type input "C:\fakepath\3.png"
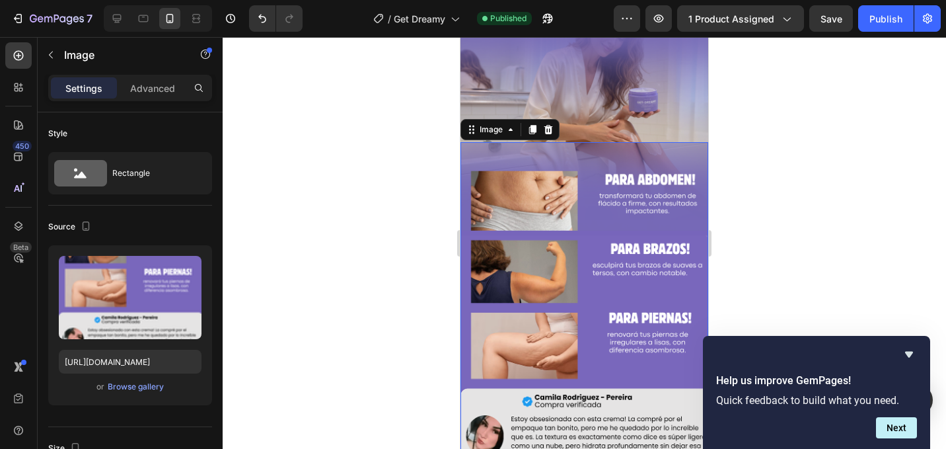
scroll to position [886, 0]
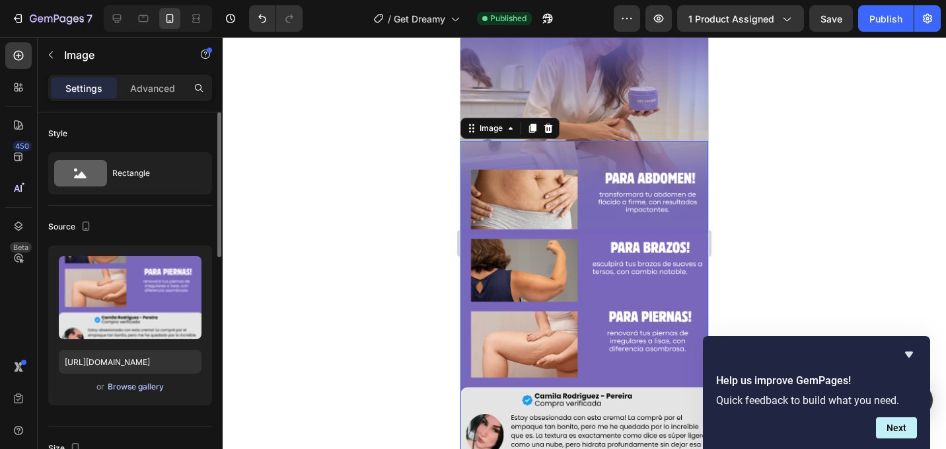
click at [146, 388] on div "Browse gallery" at bounding box center [136, 387] width 56 height 12
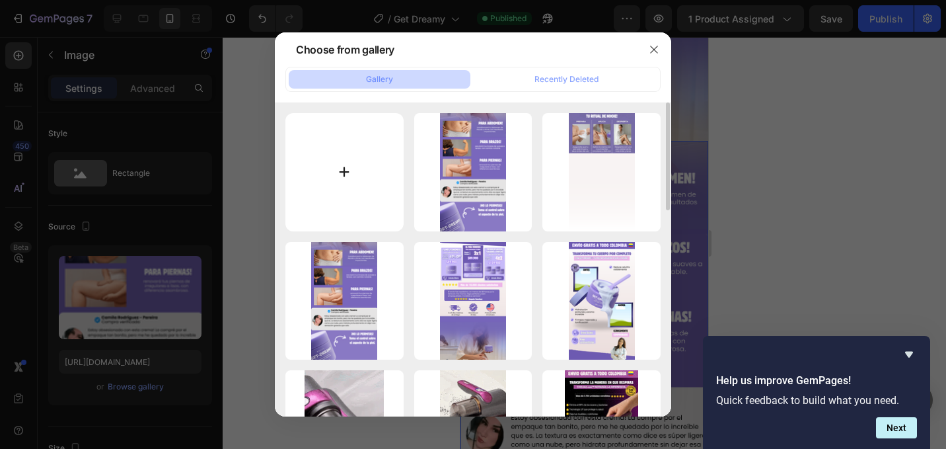
click at [376, 147] on input "file" at bounding box center [344, 172] width 118 height 118
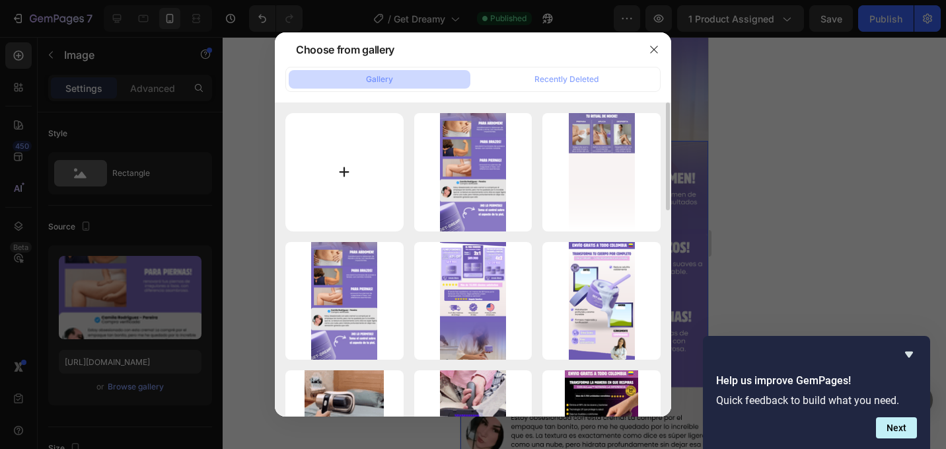
type input "C:\fakepath\Get Dreamy.png"
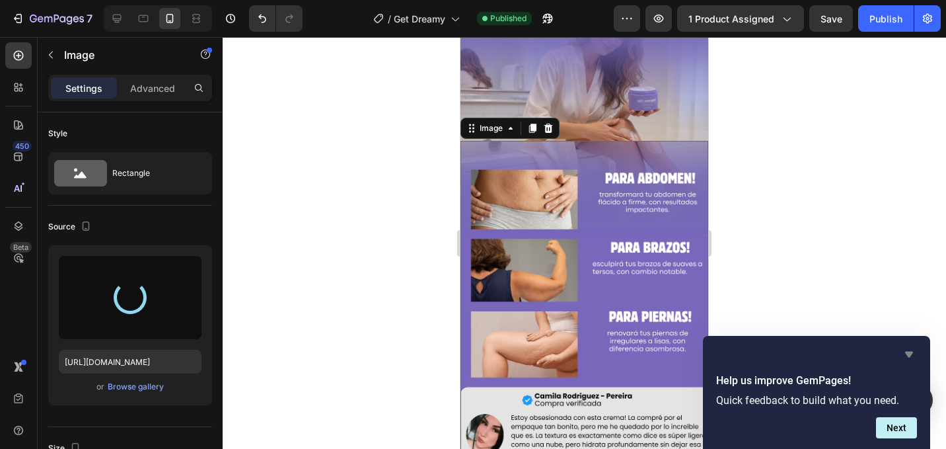
click at [910, 353] on icon "Hide survey" at bounding box center [909, 354] width 8 height 6
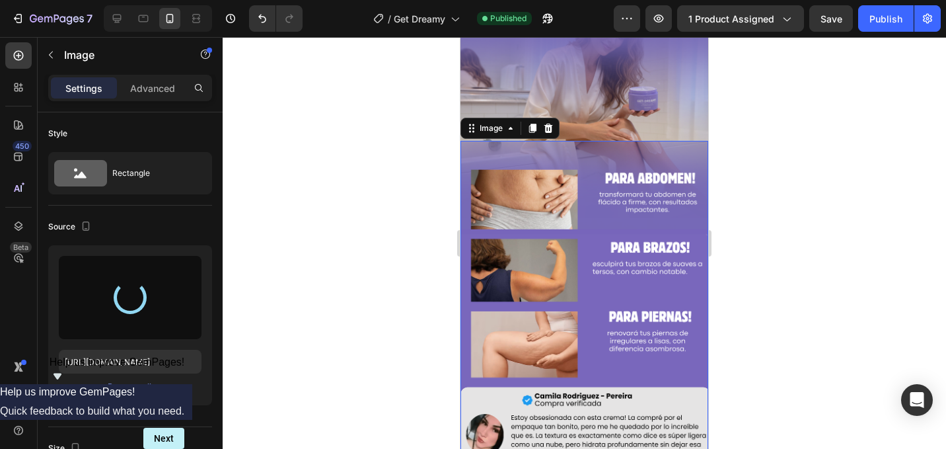
type input "[URL][DOMAIN_NAME]"
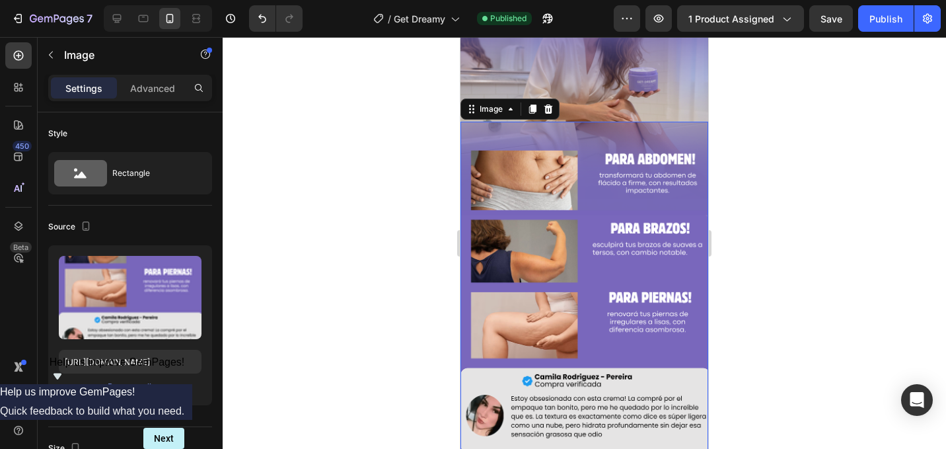
scroll to position [908, 0]
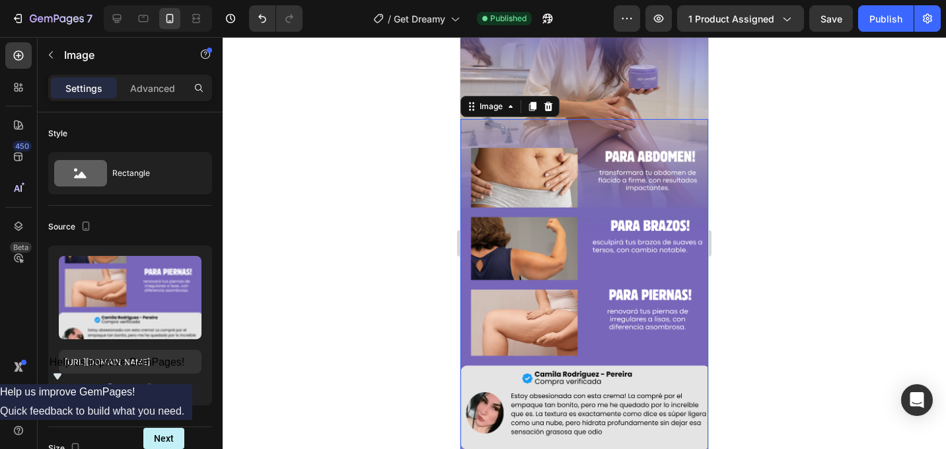
click at [789, 233] on div at bounding box center [584, 243] width 723 height 412
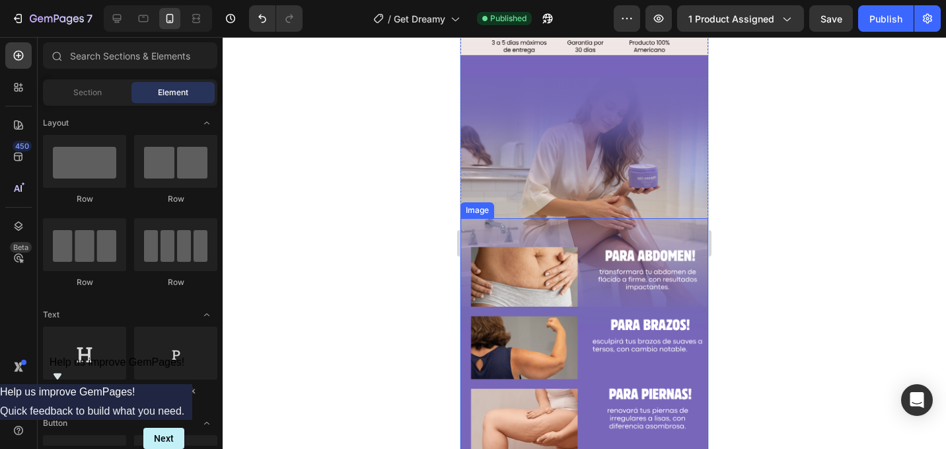
scroll to position [808, 0]
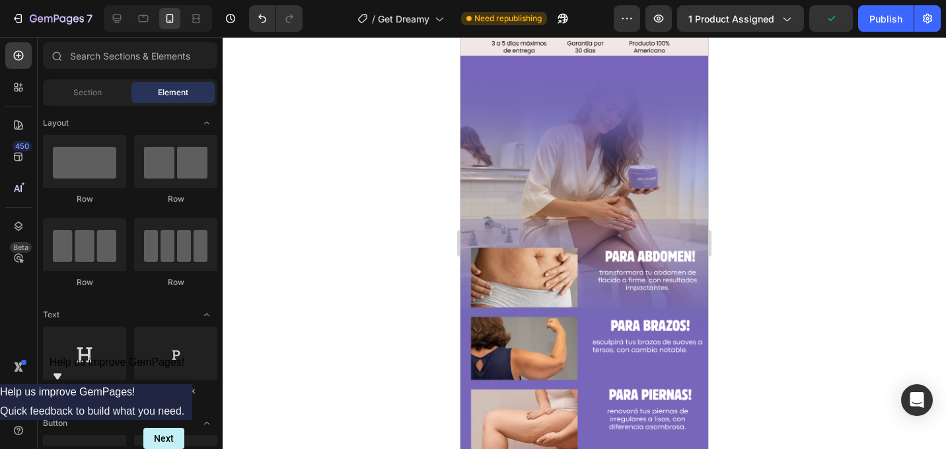
click at [771, 199] on div at bounding box center [584, 243] width 723 height 412
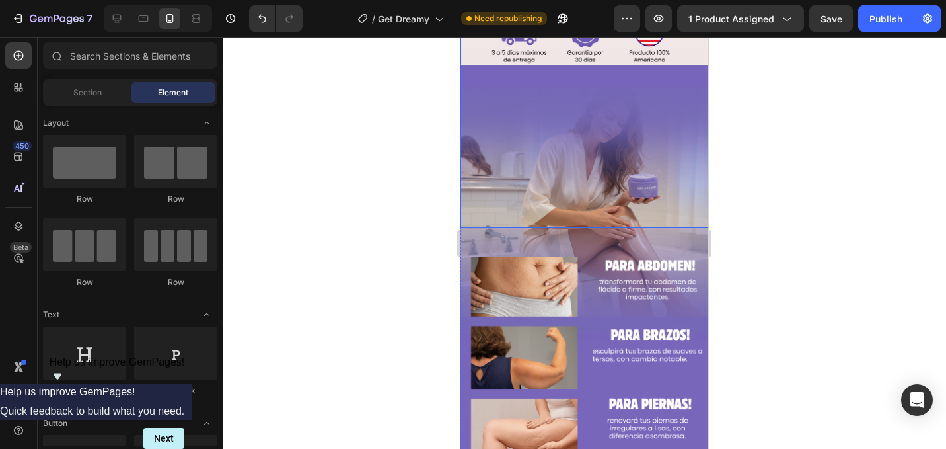
scroll to position [798, 0]
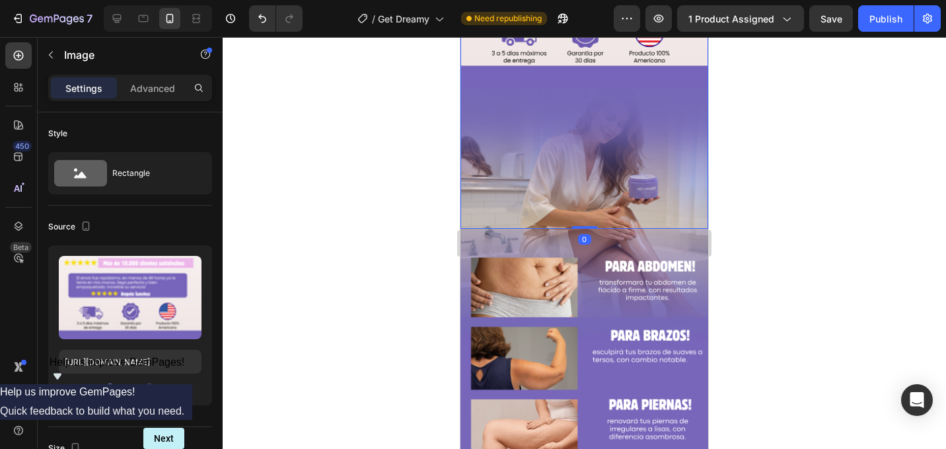
click at [645, 157] on img at bounding box center [584, 9] width 248 height 441
click at [735, 179] on div at bounding box center [584, 243] width 723 height 412
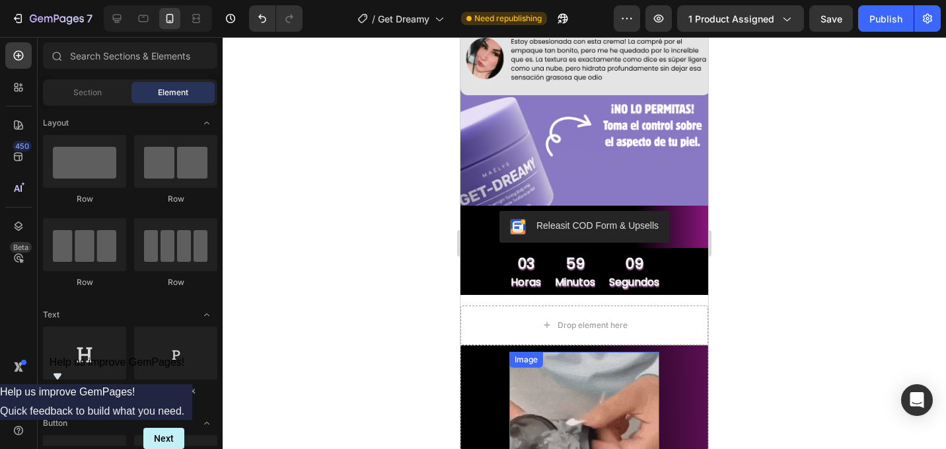
scroll to position [1264, 0]
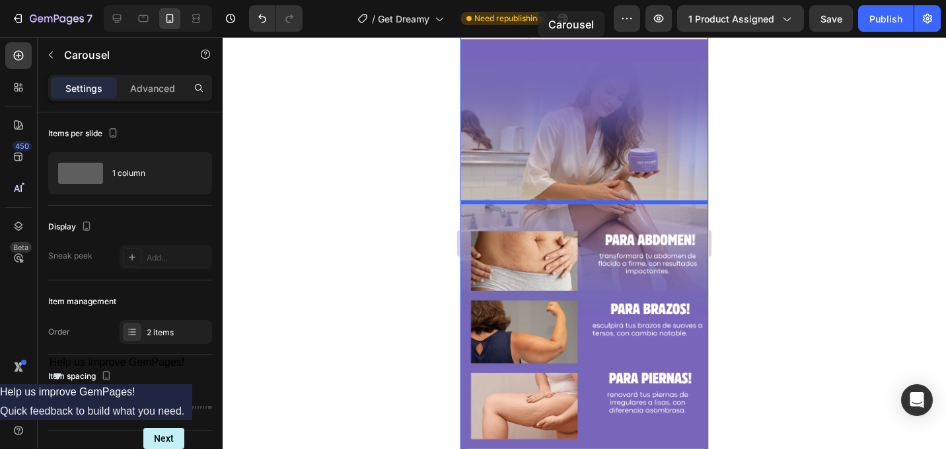
scroll to position [793, 0]
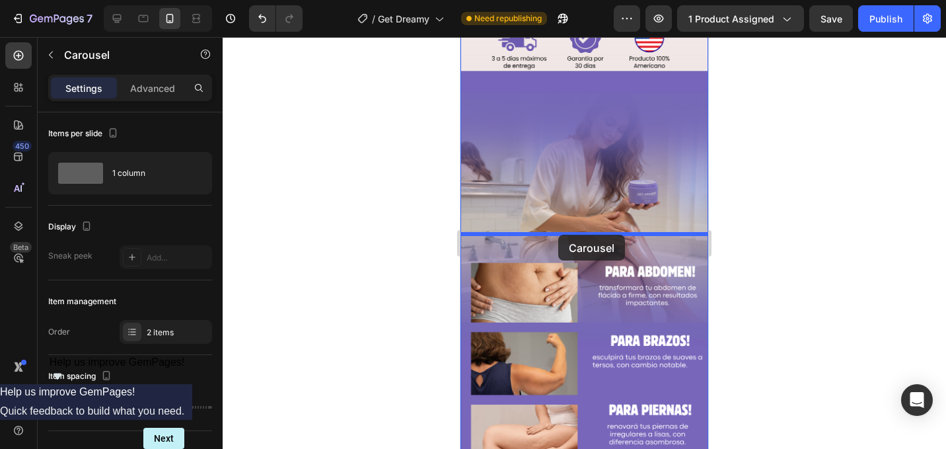
drag, startPoint x: 509, startPoint y: 336, endPoint x: 558, endPoint y: 235, distance: 112.6
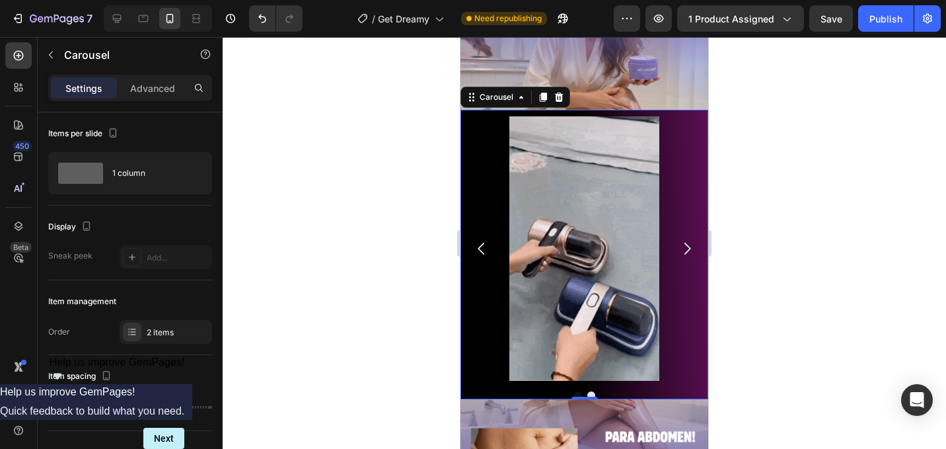
scroll to position [903, 0]
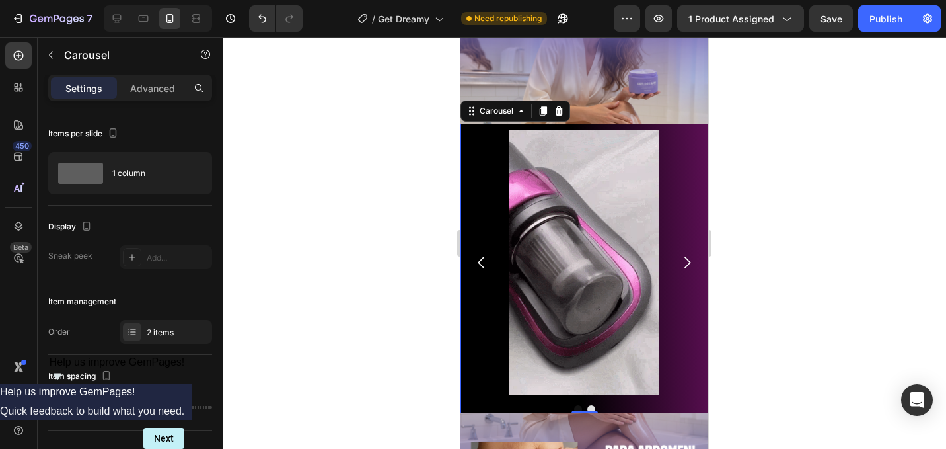
click at [681, 143] on div "Image Image" at bounding box center [584, 262] width 248 height 264
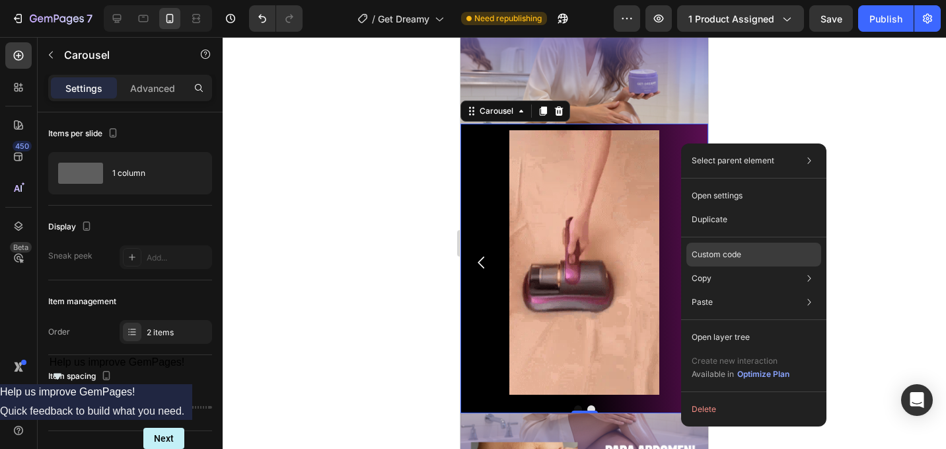
click at [709, 257] on p "Custom code" at bounding box center [717, 254] width 50 height 12
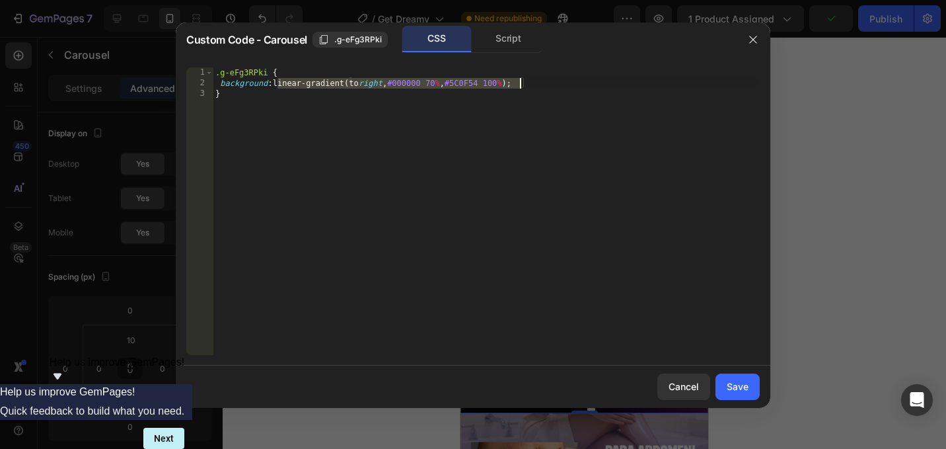
drag, startPoint x: 277, startPoint y: 84, endPoint x: 519, endPoint y: 83, distance: 241.1
click at [519, 83] on div ".g-eFg3RPki { background : linear-gradient(to right , #000000 70 % , #5C0F54 10…" at bounding box center [486, 221] width 547 height 309
paste textarea "7866bc"
click at [277, 85] on div ".g-eFg3RPki { background : 7866 bc) ; }" at bounding box center [486, 221] width 547 height 309
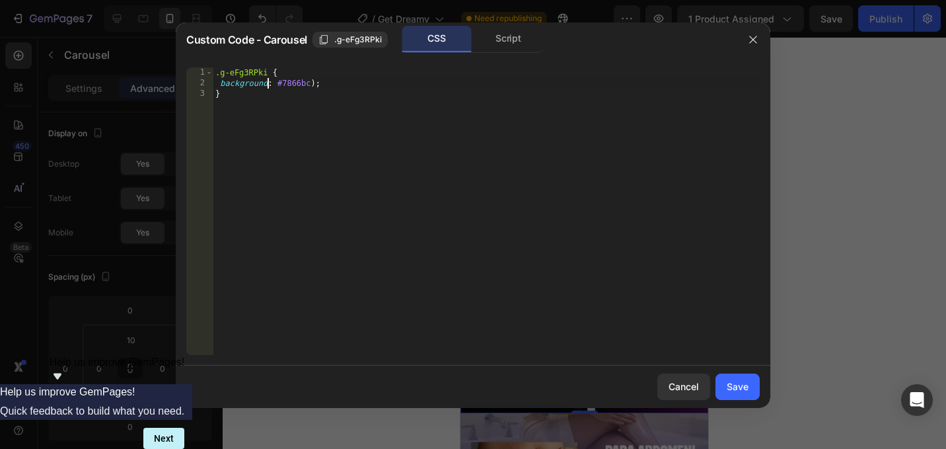
click at [268, 83] on div ".g-eFg3RPki { background : #7866bc ) ; }" at bounding box center [486, 221] width 547 height 309
type textarea "background-color: #7866bc);"
click at [739, 388] on div "Save" at bounding box center [738, 386] width 22 height 14
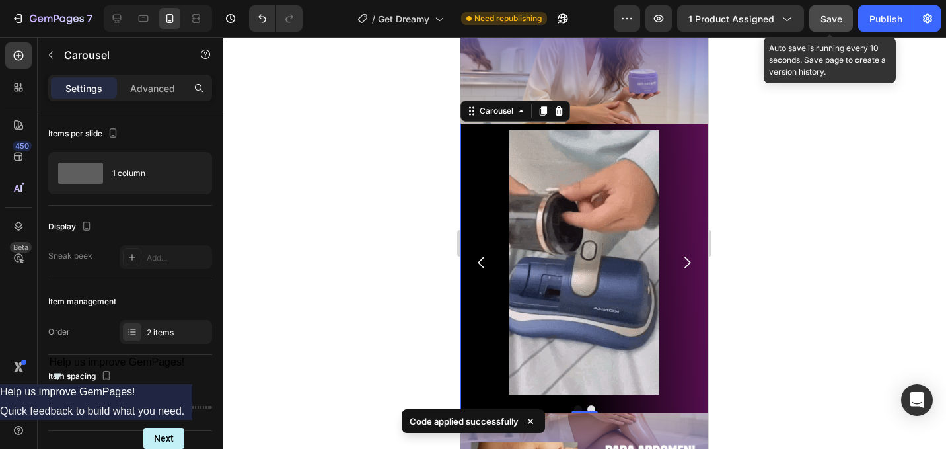
click at [819, 28] on button "Save" at bounding box center [831, 18] width 44 height 26
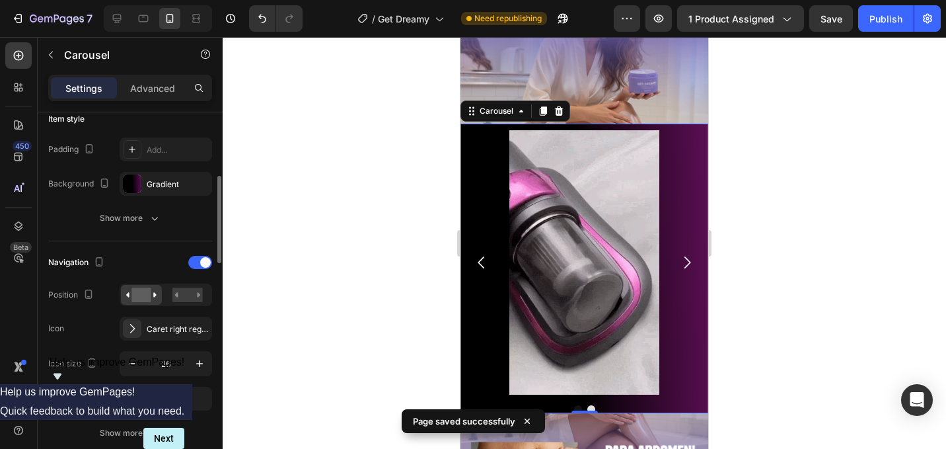
scroll to position [322, 0]
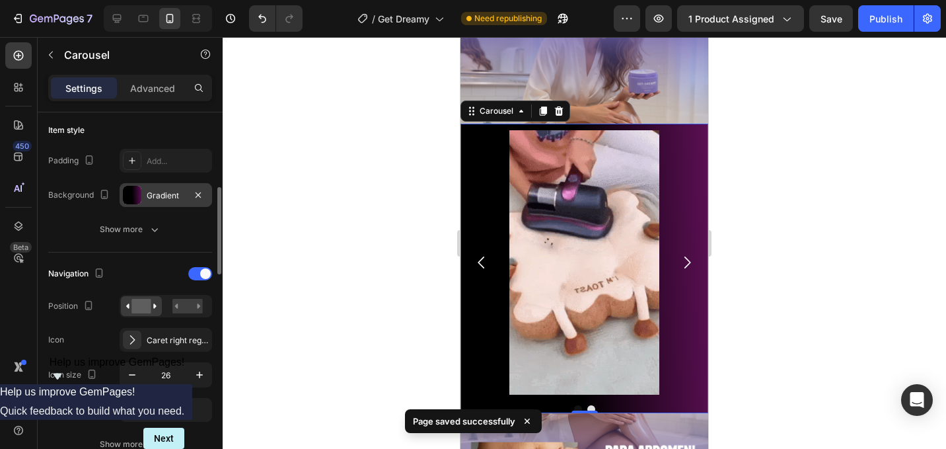
click at [183, 202] on div "Gradient" at bounding box center [166, 195] width 92 height 24
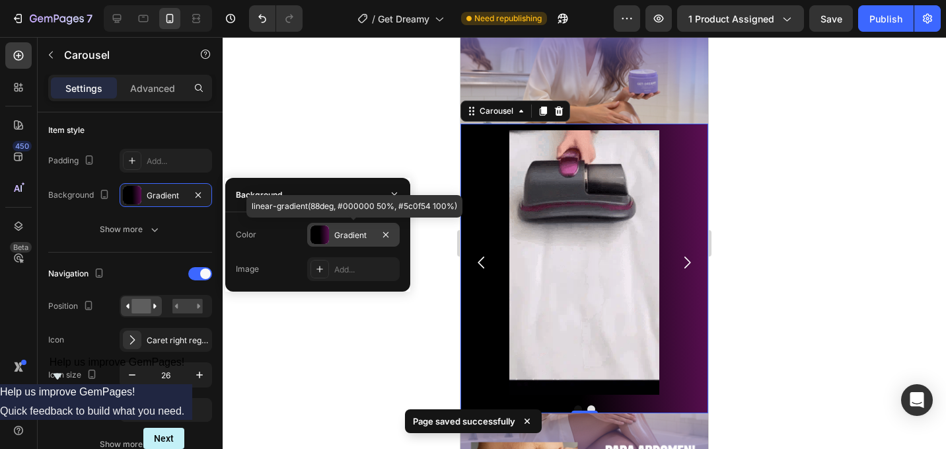
click at [348, 240] on div "Gradient" at bounding box center [353, 235] width 38 height 12
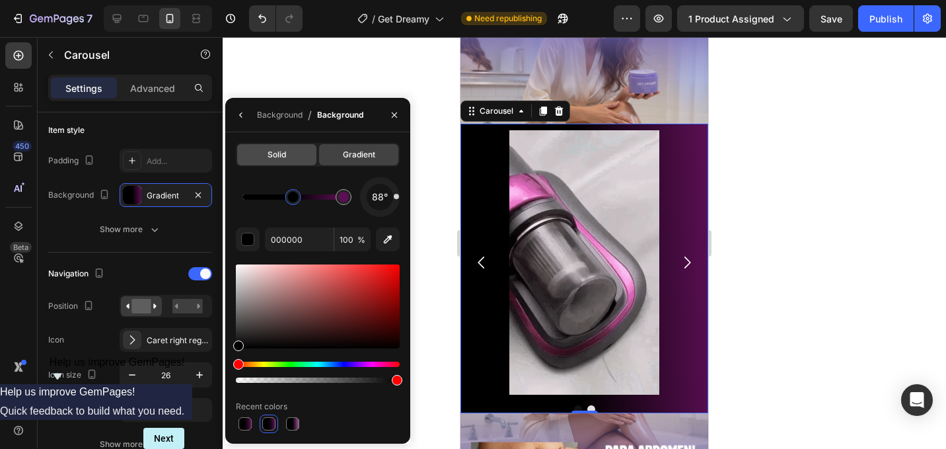
click at [301, 151] on div "Solid" at bounding box center [276, 154] width 79 height 21
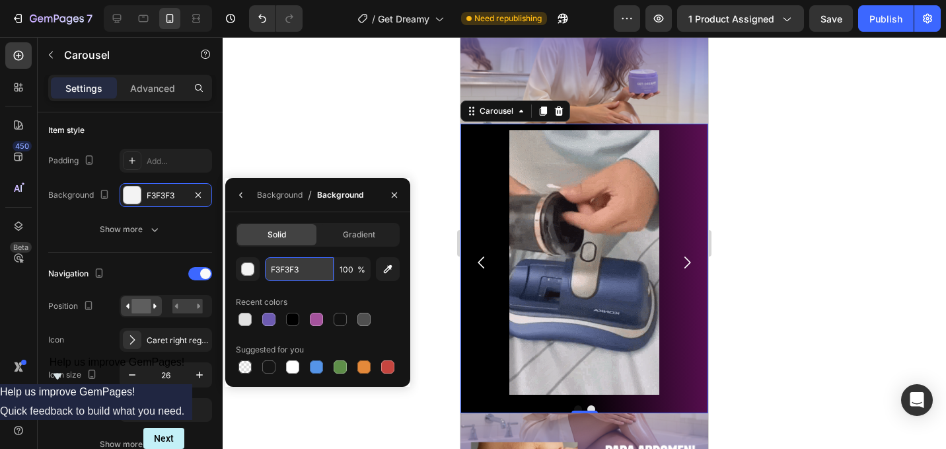
click at [317, 275] on input "F3F3F3" at bounding box center [299, 269] width 69 height 24
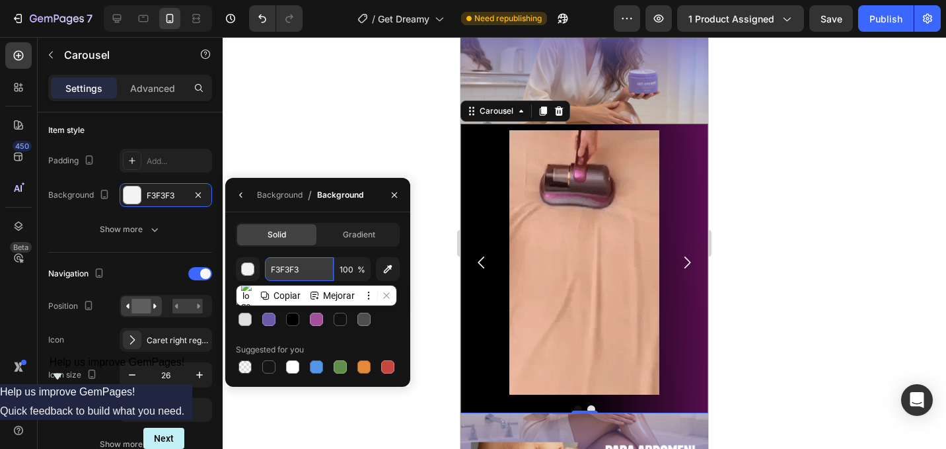
paste input "7866bc"
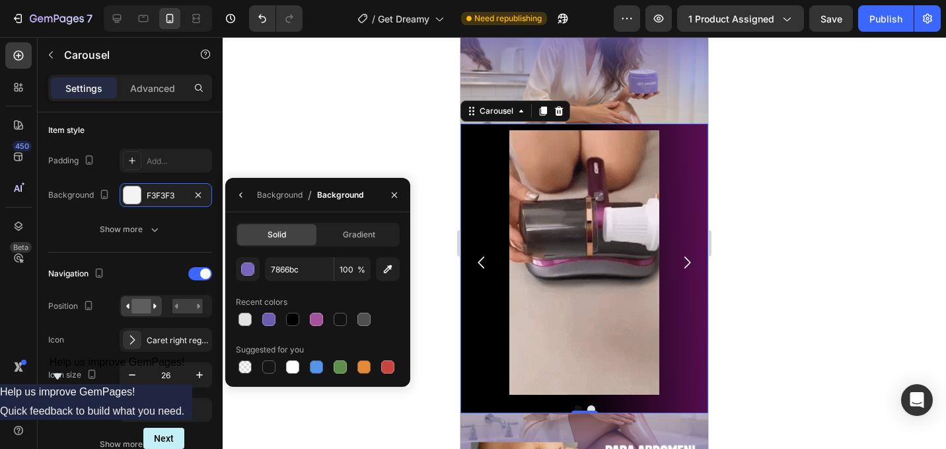
type input "7866BC"
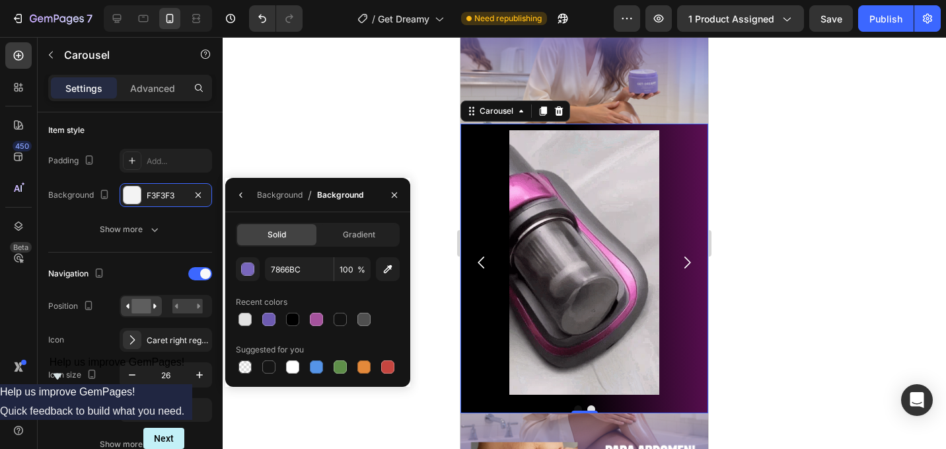
click at [303, 215] on div "Solid Gradient 7866BC 100 % Recent colors Suggested for you" at bounding box center [317, 299] width 185 height 174
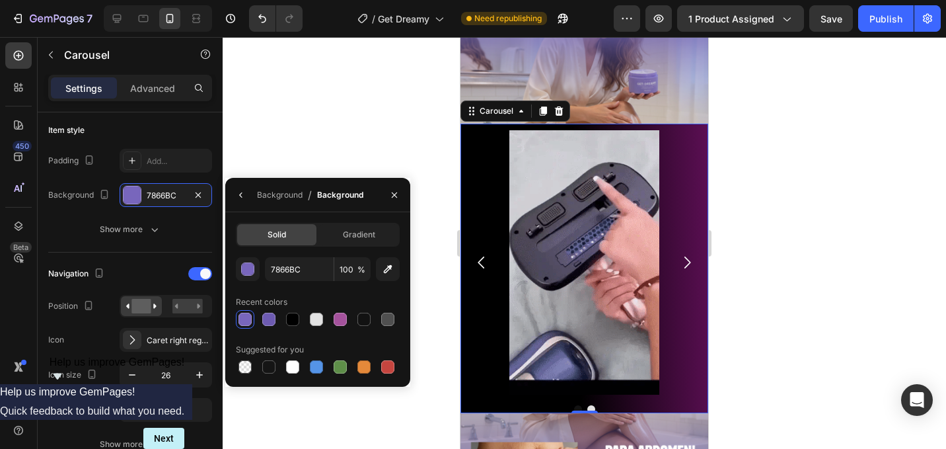
click at [311, 215] on div "Solid Gradient 7866BC 100 % Recent colors Suggested for you" at bounding box center [317, 299] width 185 height 174
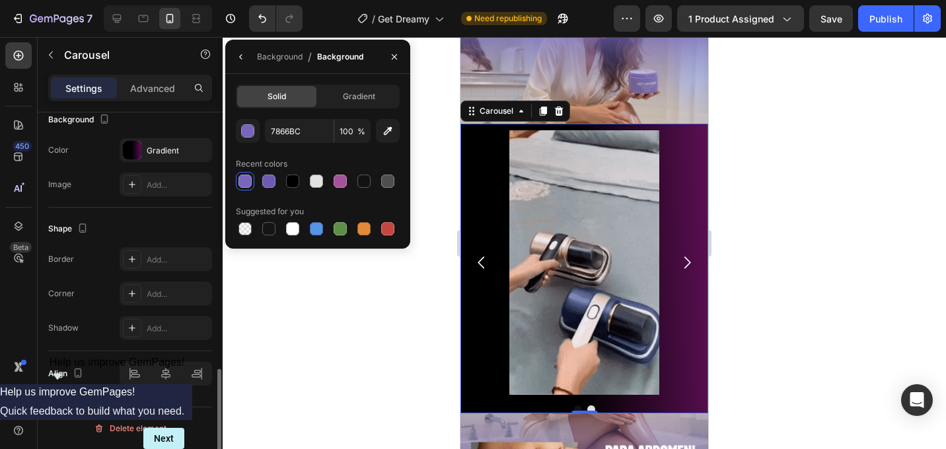
scroll to position [1193, 0]
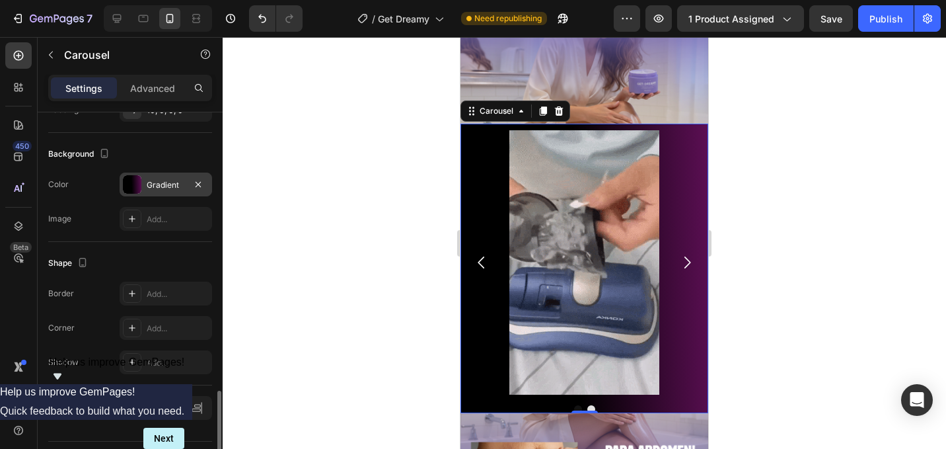
click at [182, 185] on div "Gradient" at bounding box center [166, 185] width 38 height 12
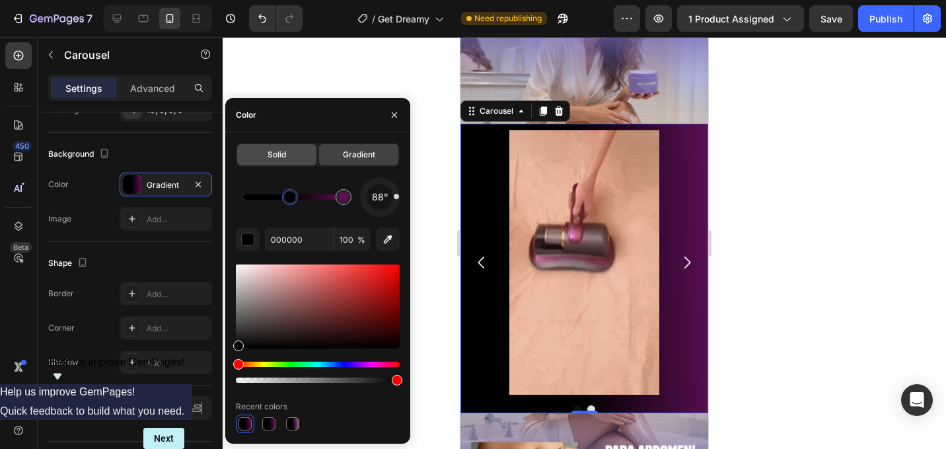
click at [270, 151] on span "Solid" at bounding box center [277, 155] width 18 height 12
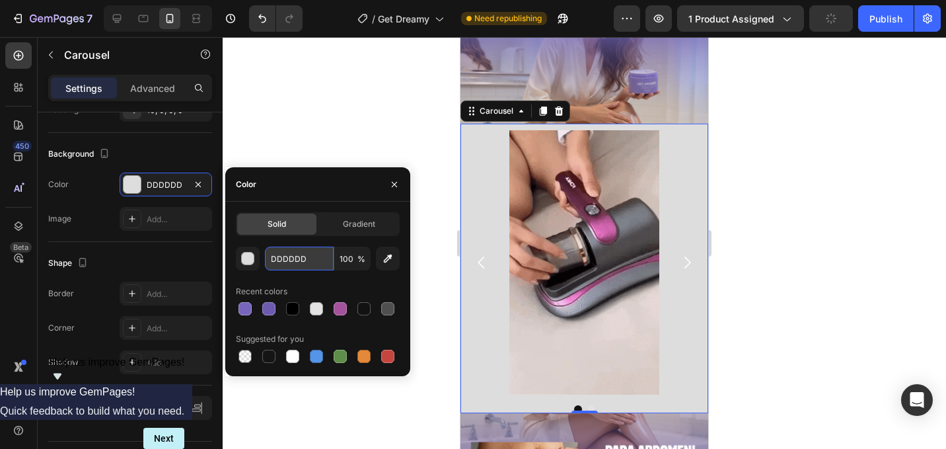
click at [312, 266] on input "DDDDDD" at bounding box center [299, 258] width 69 height 24
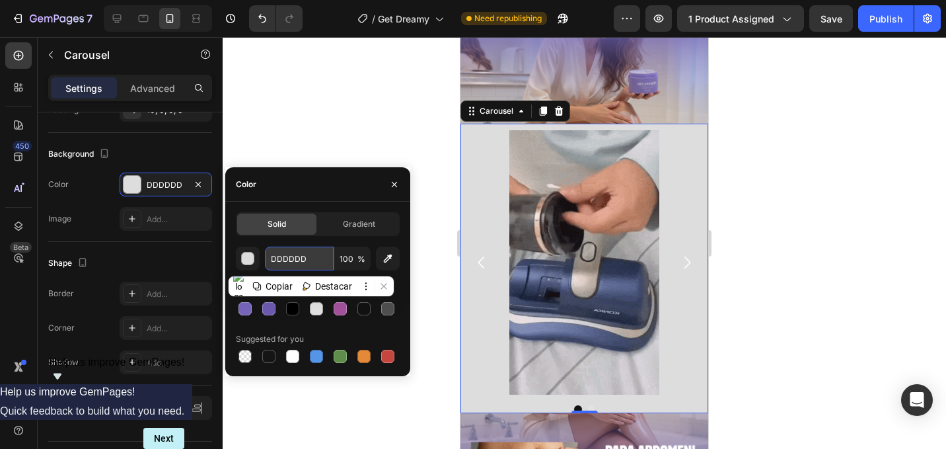
click at [312, 266] on input "DDDDDD" at bounding box center [299, 258] width 69 height 24
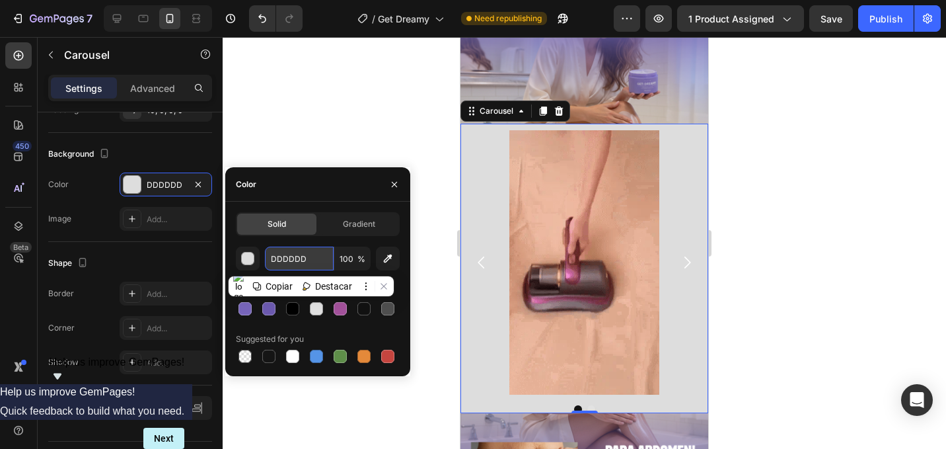
paste input "7866bc"
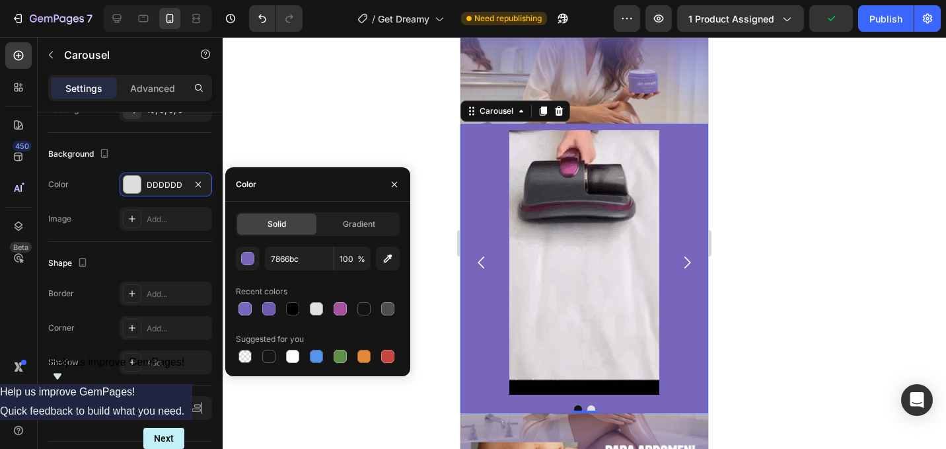
click at [351, 244] on div "Solid Gradient 7866bc 100 % Recent colors Suggested for you" at bounding box center [318, 288] width 164 height 153
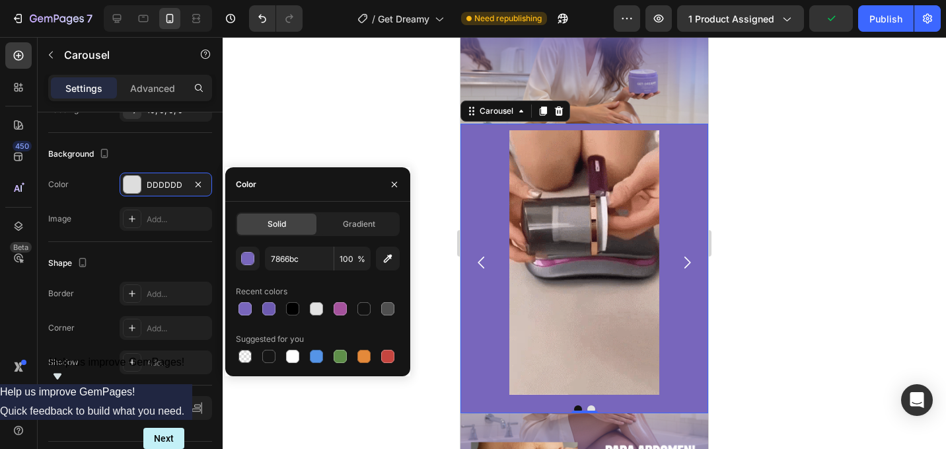
type input "7866BC"
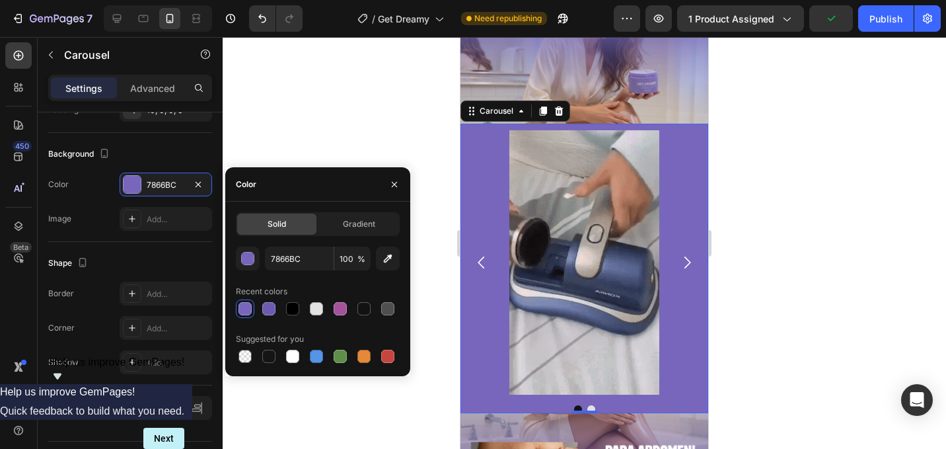
click at [363, 198] on div "Color" at bounding box center [317, 184] width 185 height 34
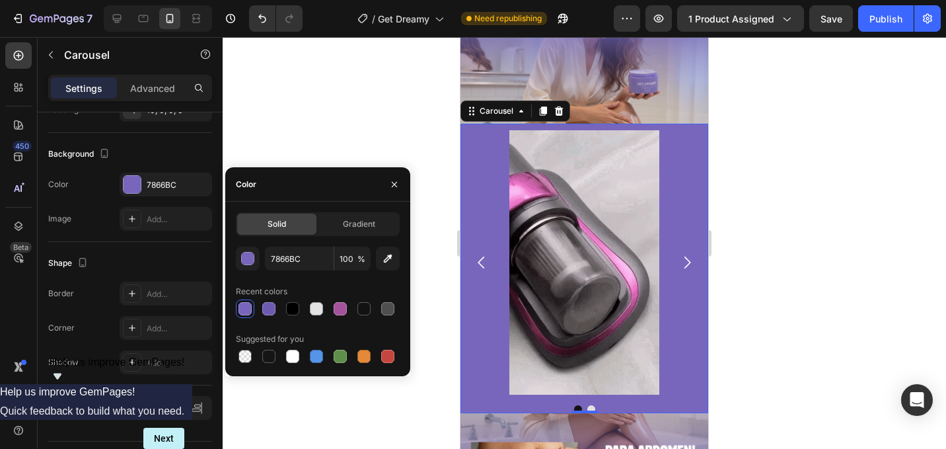
click at [780, 157] on div at bounding box center [584, 243] width 723 height 412
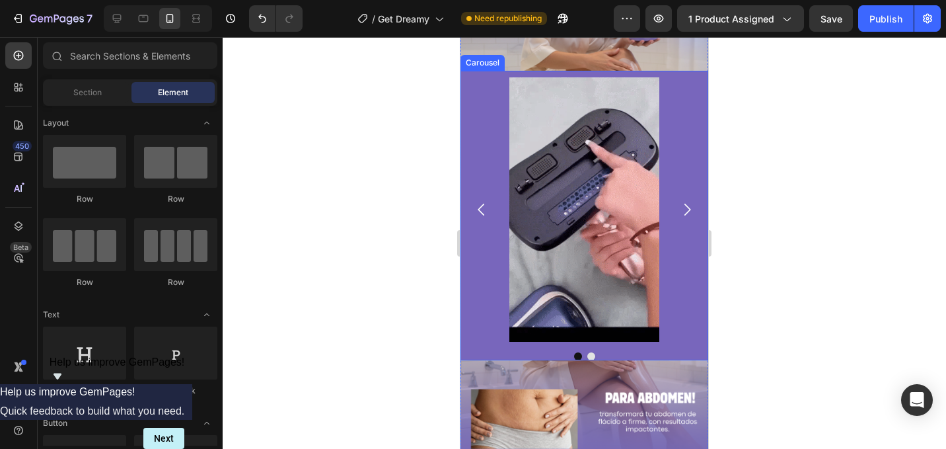
scroll to position [941, 0]
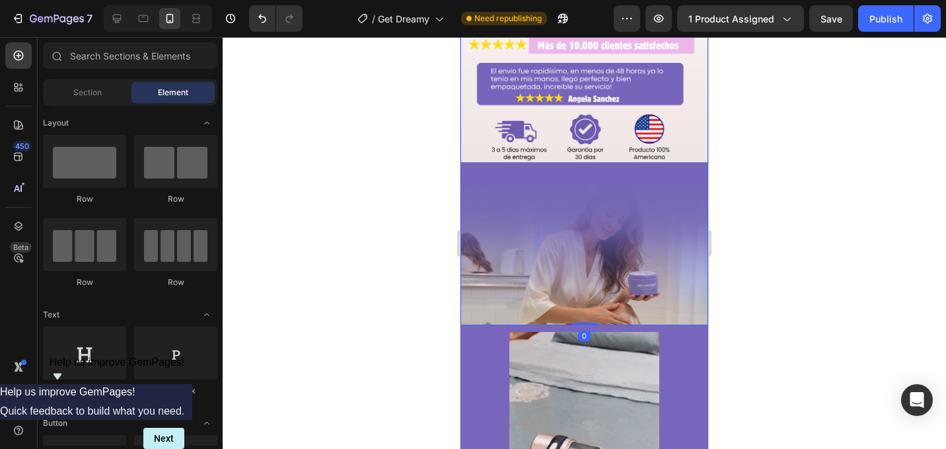
click at [689, 201] on img at bounding box center [584, 105] width 248 height 441
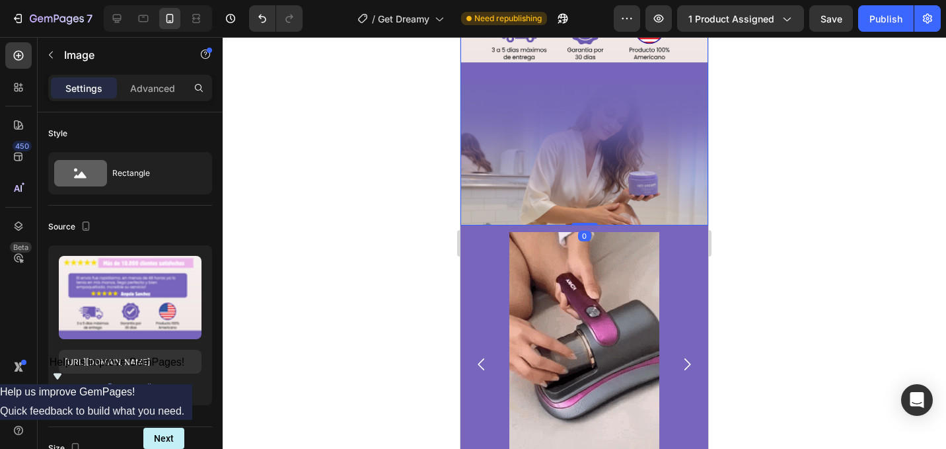
scroll to position [947, 0]
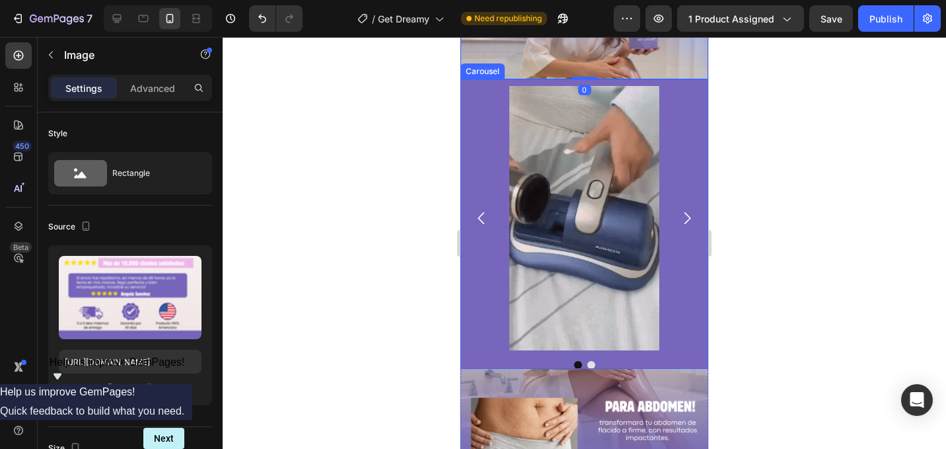
click at [676, 177] on div "Image Image" at bounding box center [584, 218] width 248 height 264
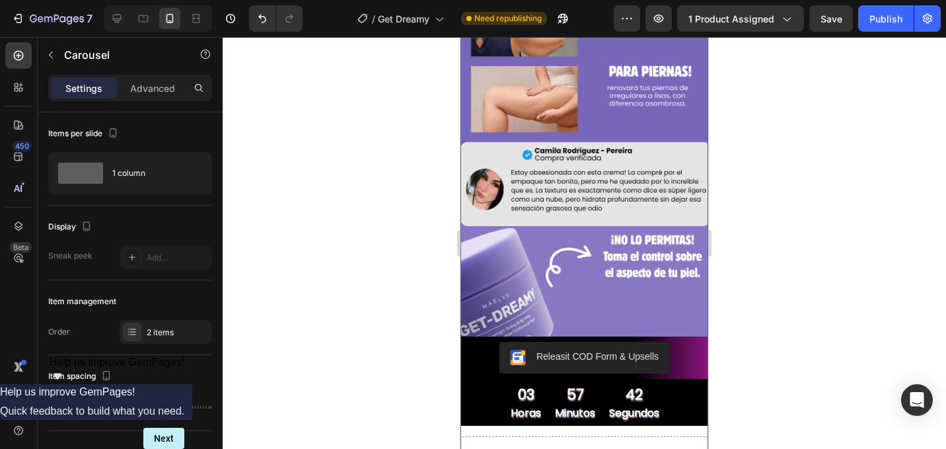
scroll to position [1513, 0]
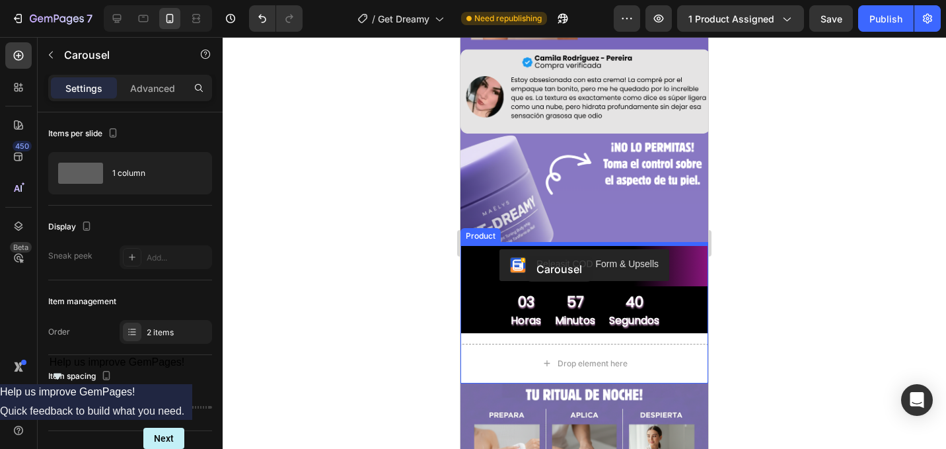
drag, startPoint x: 482, startPoint y: 91, endPoint x: 526, endPoint y: 256, distance: 170.2
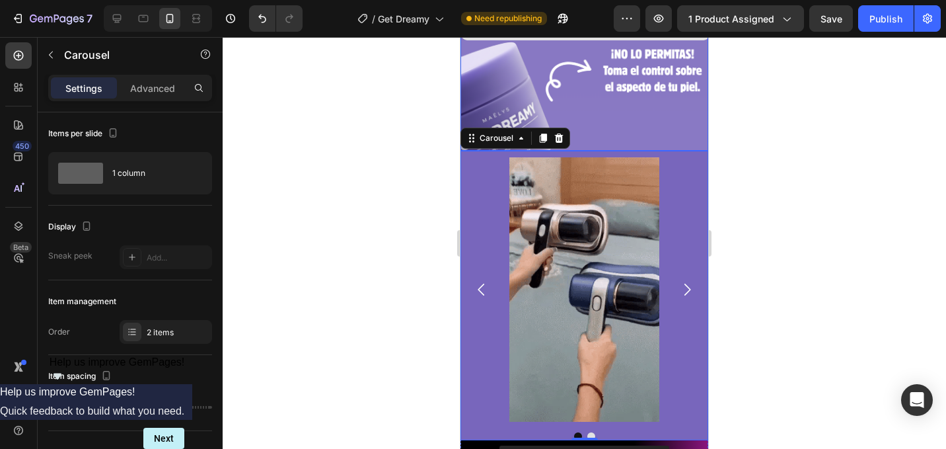
scroll to position [1422, 0]
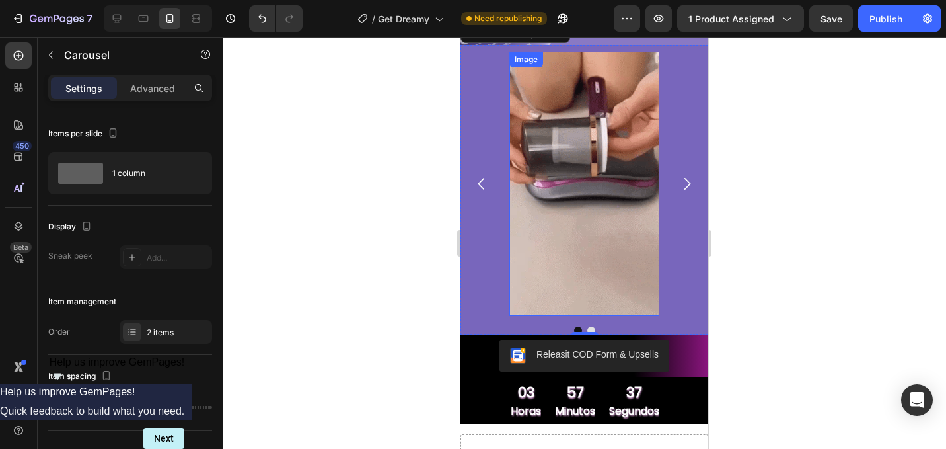
click at [618, 190] on img at bounding box center [584, 184] width 150 height 264
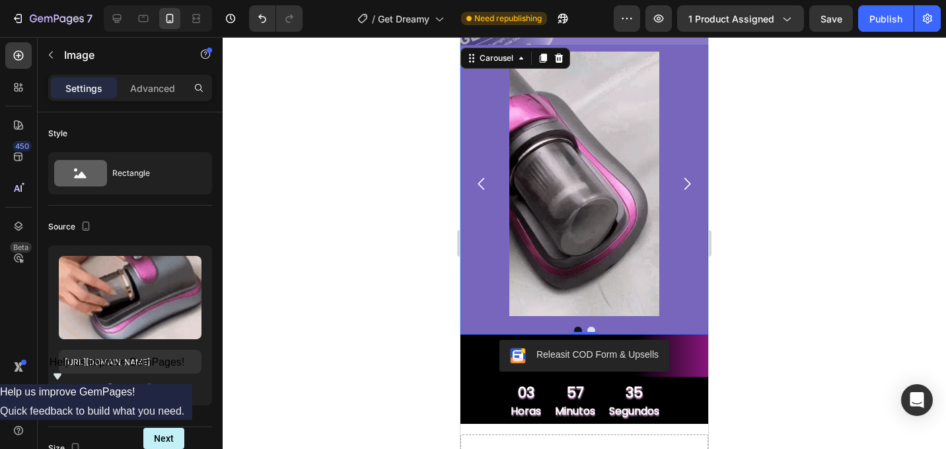
click at [692, 176] on icon "Carousel Next Arrow" at bounding box center [686, 183] width 17 height 17
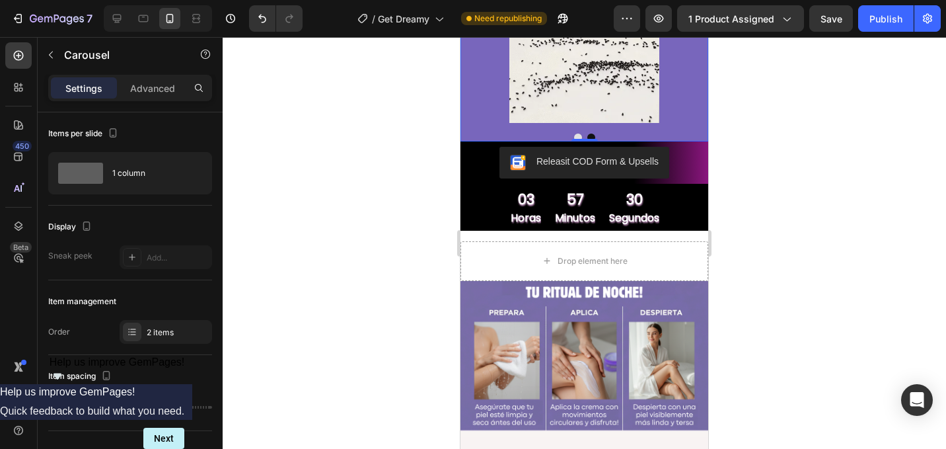
scroll to position [1617, 0]
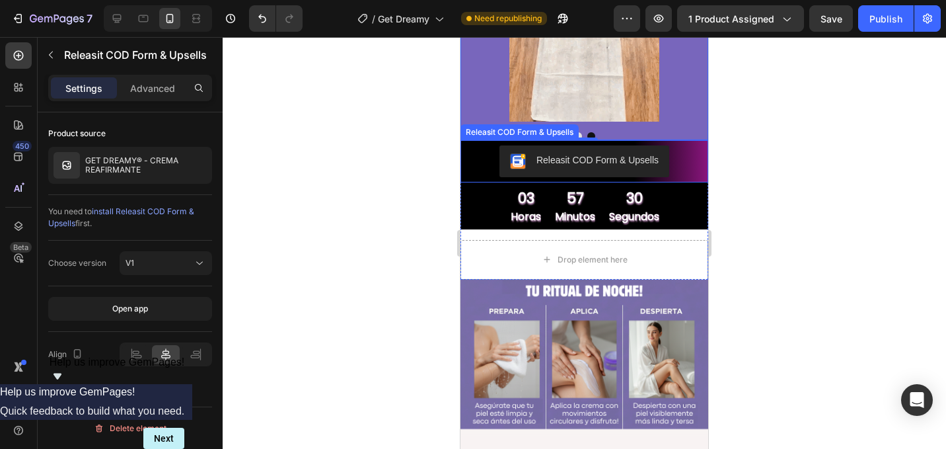
click at [692, 173] on div "Releasit COD Form & Upsells" at bounding box center [584, 161] width 237 height 32
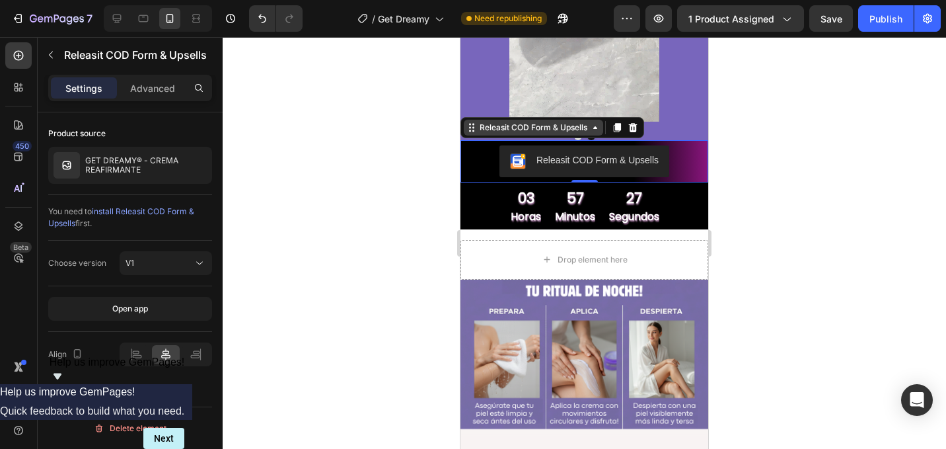
click at [594, 130] on icon at bounding box center [595, 127] width 11 height 11
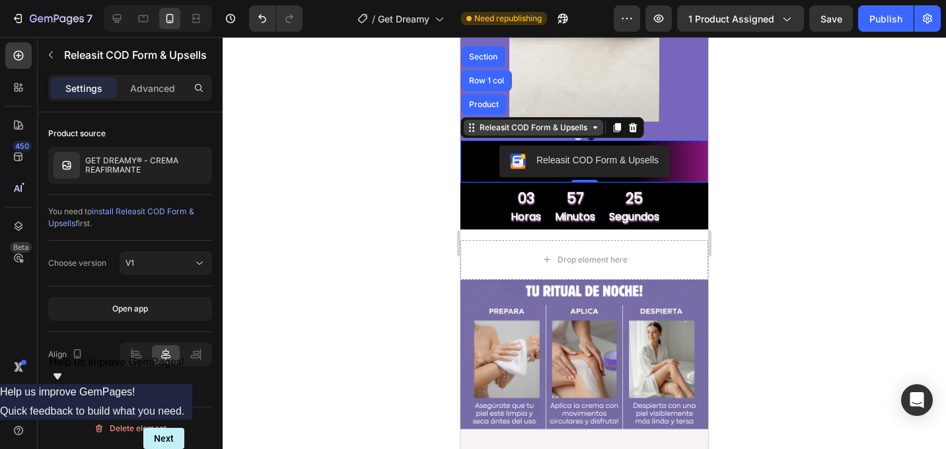
scroll to position [1623, 0]
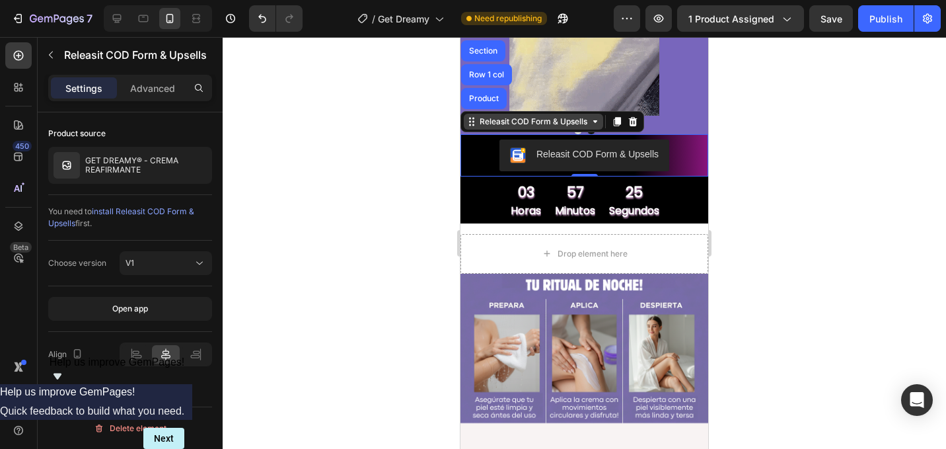
click at [594, 130] on div "Releasit COD Form & Upsells Product Row 1 col Section" at bounding box center [552, 121] width 184 height 21
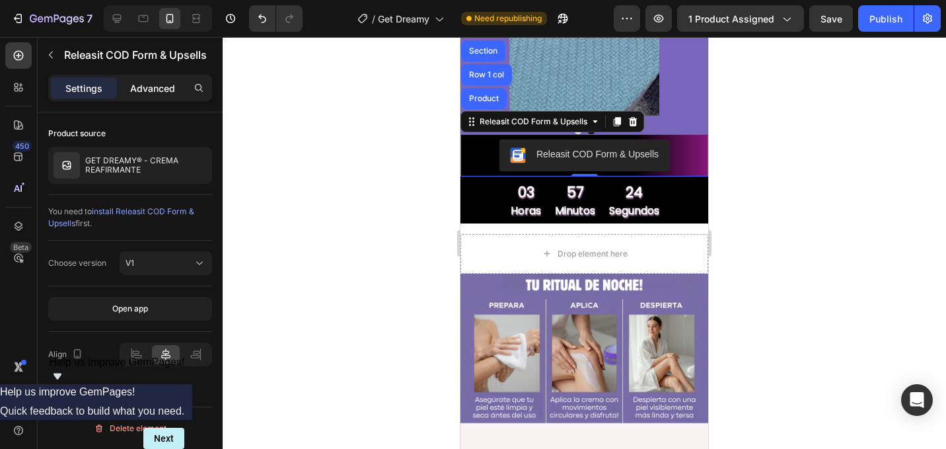
click at [152, 93] on p "Advanced" at bounding box center [152, 88] width 45 height 14
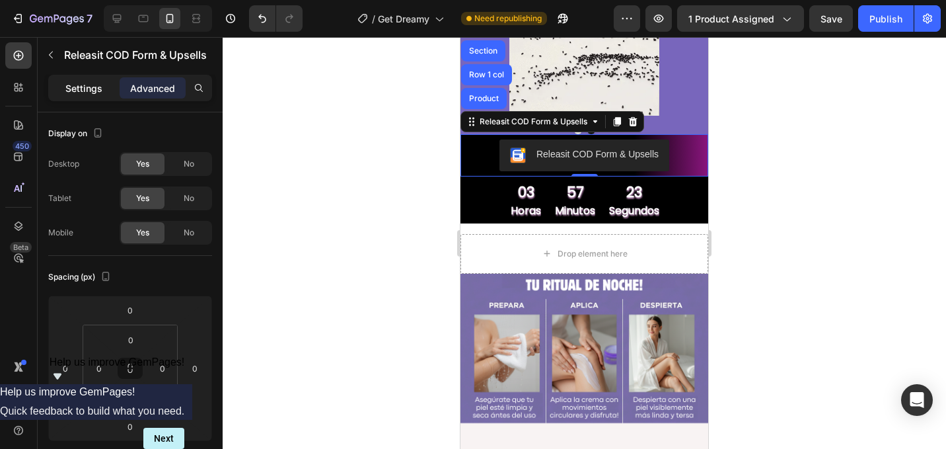
click at [91, 87] on p "Settings" at bounding box center [83, 88] width 37 height 14
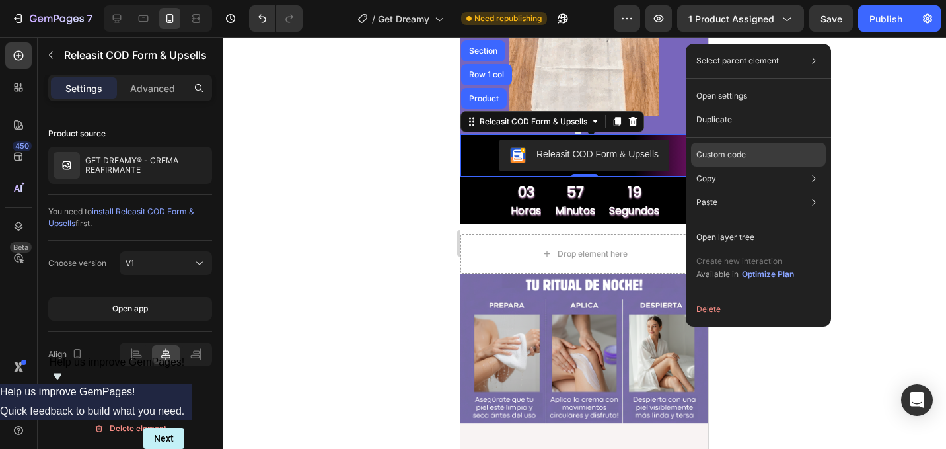
click at [725, 150] on p "Custom code" at bounding box center [721, 155] width 50 height 12
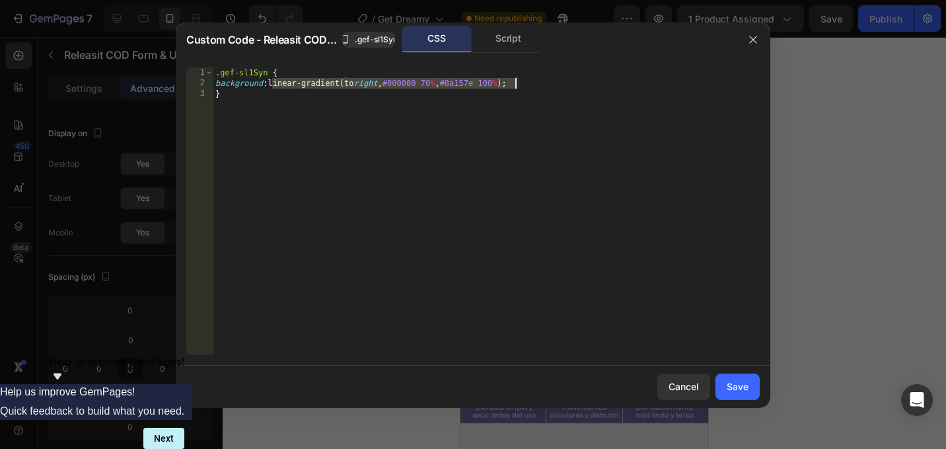
drag, startPoint x: 281, startPoint y: 83, endPoint x: 516, endPoint y: 86, distance: 234.6
click at [516, 86] on div ".gef-sl1Syn { background : linear-gradient(to right , #000000 70 % , #8a157e 10…" at bounding box center [486, 221] width 547 height 309
paste textarea "7866bc"
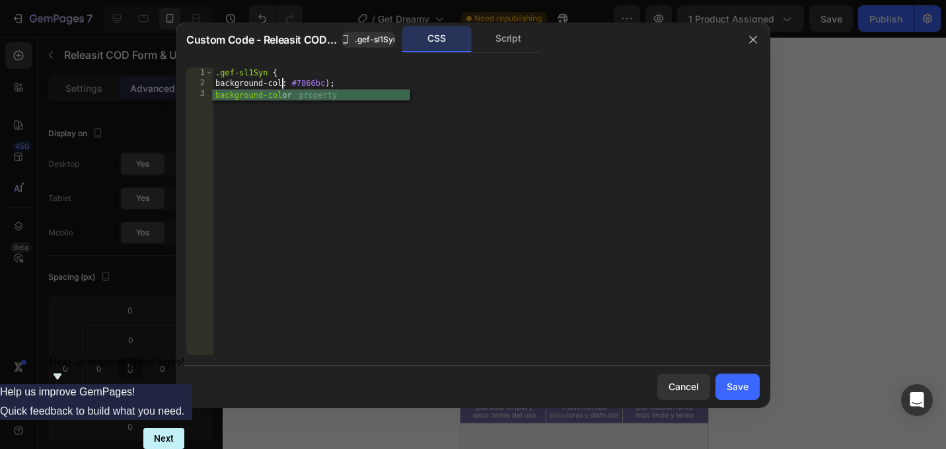
scroll to position [0, 6]
type textarea "background-color: #7866bc);"
click at [726, 387] on button "Save" at bounding box center [737, 386] width 44 height 26
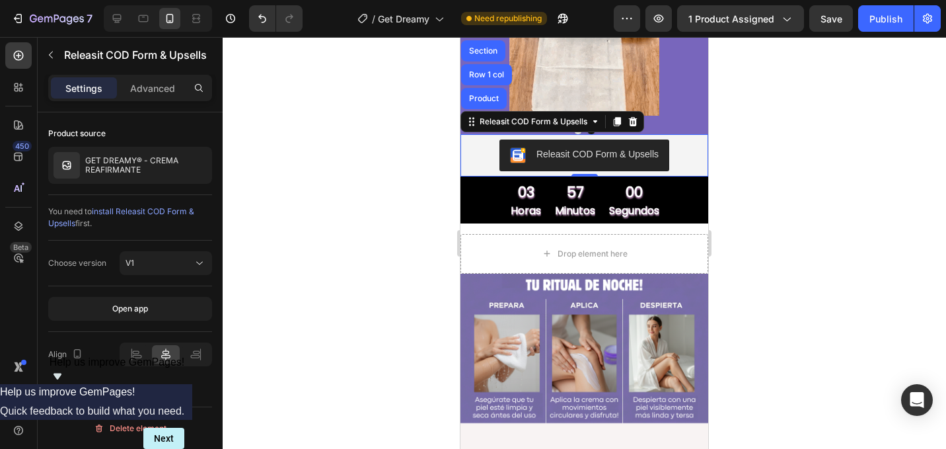
click at [752, 153] on div at bounding box center [584, 243] width 723 height 412
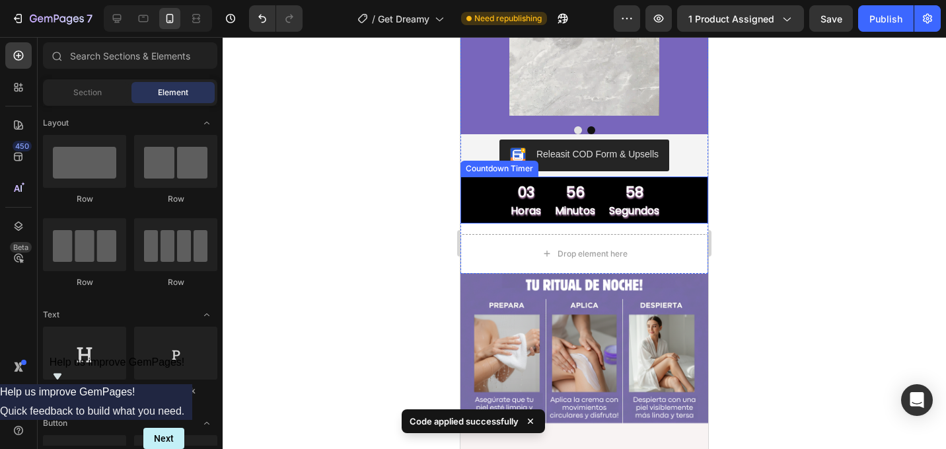
click at [678, 204] on div "03 horas 56 minutos 58 segundos" at bounding box center [584, 203] width 248 height 40
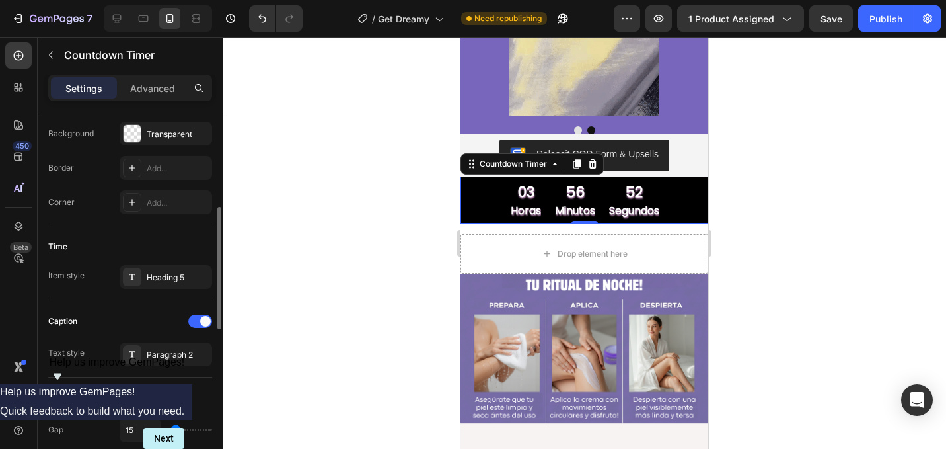
scroll to position [307, 0]
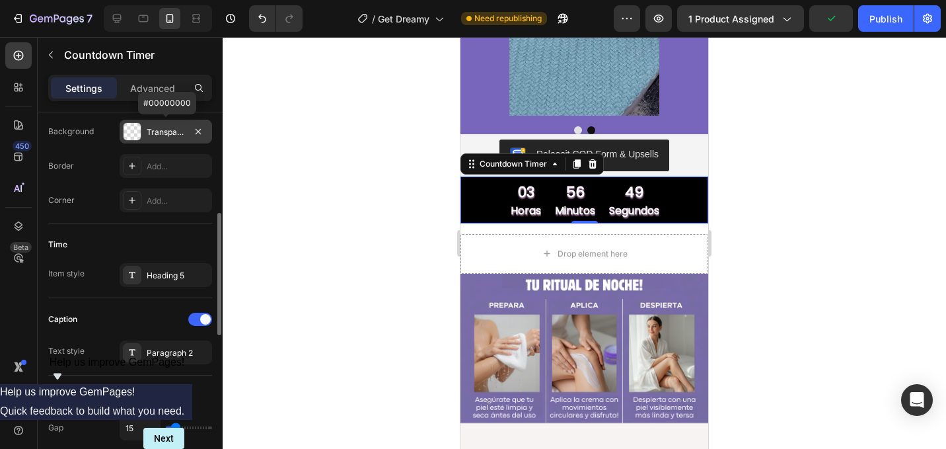
click at [168, 128] on div "Transparent" at bounding box center [166, 132] width 38 height 12
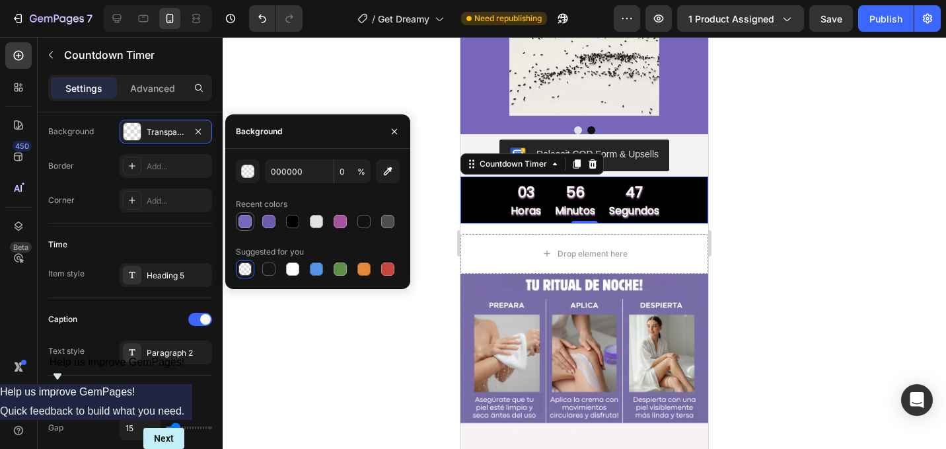
click at [253, 223] on div at bounding box center [245, 221] width 18 height 18
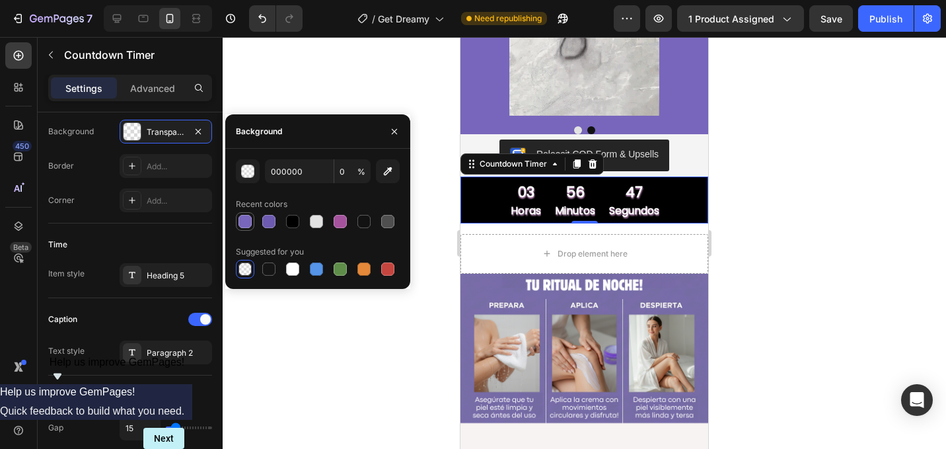
type input "7866BC"
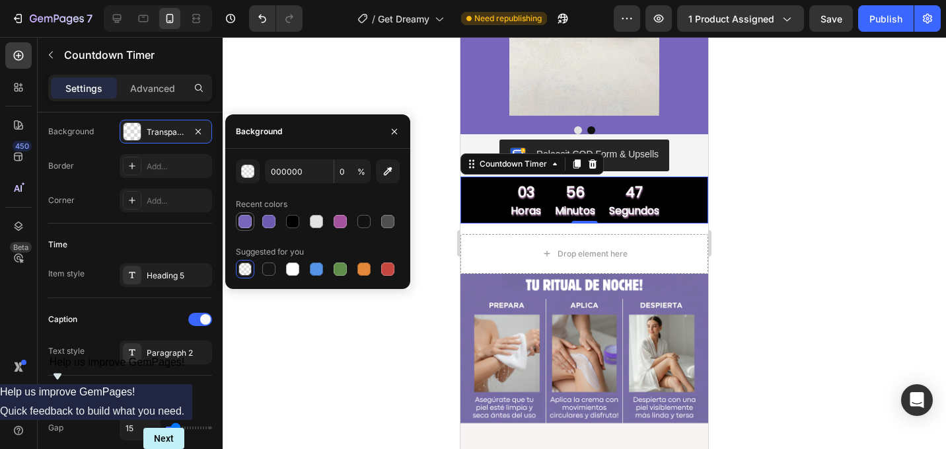
type input "100"
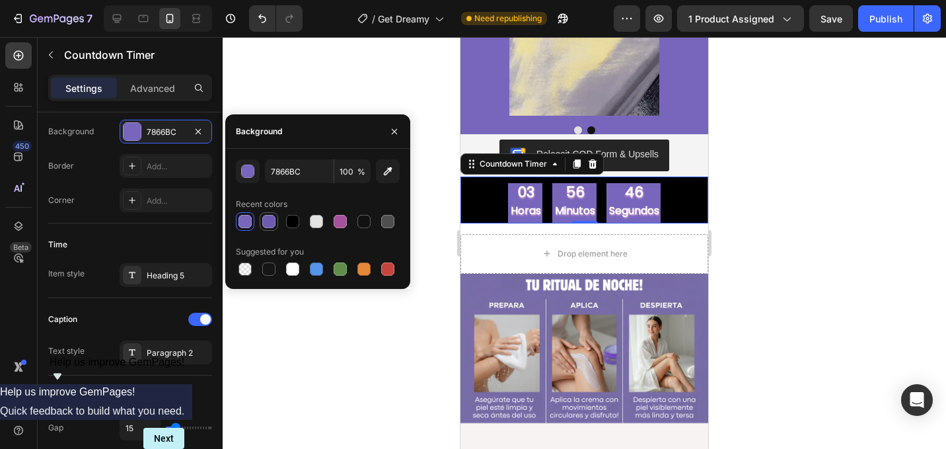
click at [267, 221] on div at bounding box center [268, 221] width 13 height 13
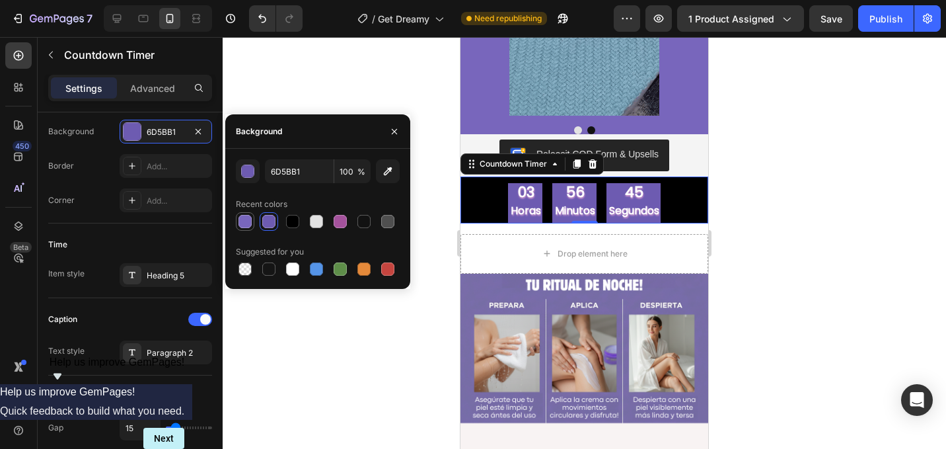
click at [249, 223] on div at bounding box center [244, 221] width 13 height 13
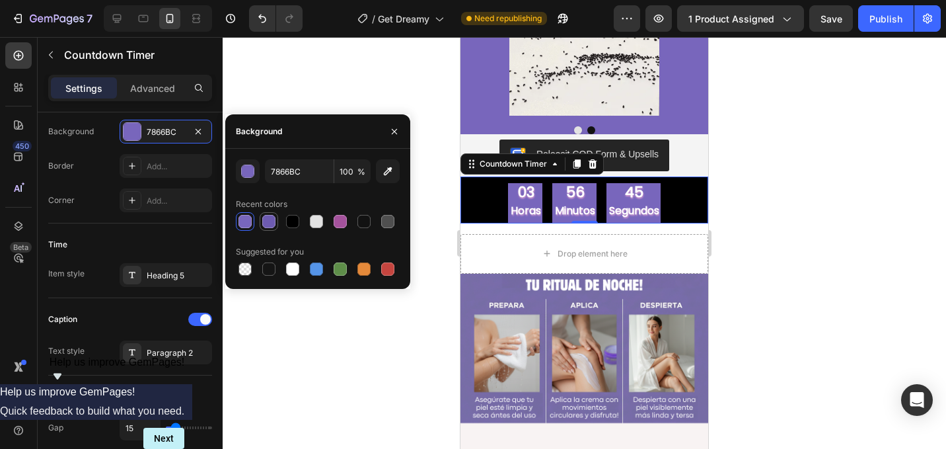
click at [268, 224] on div at bounding box center [268, 221] width 13 height 13
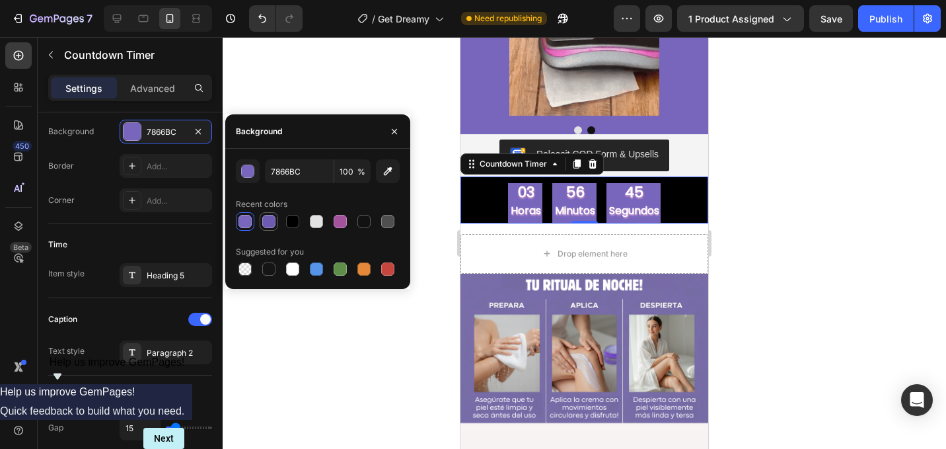
type input "6D5BB1"
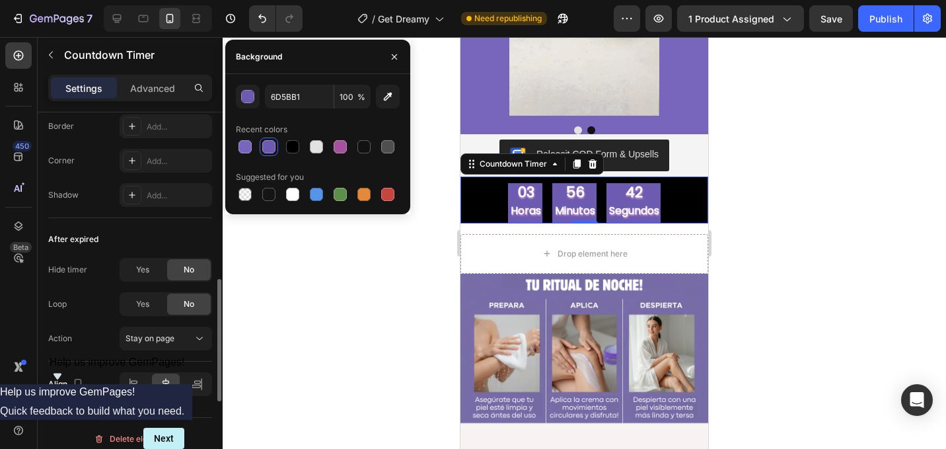
scroll to position [769, 0]
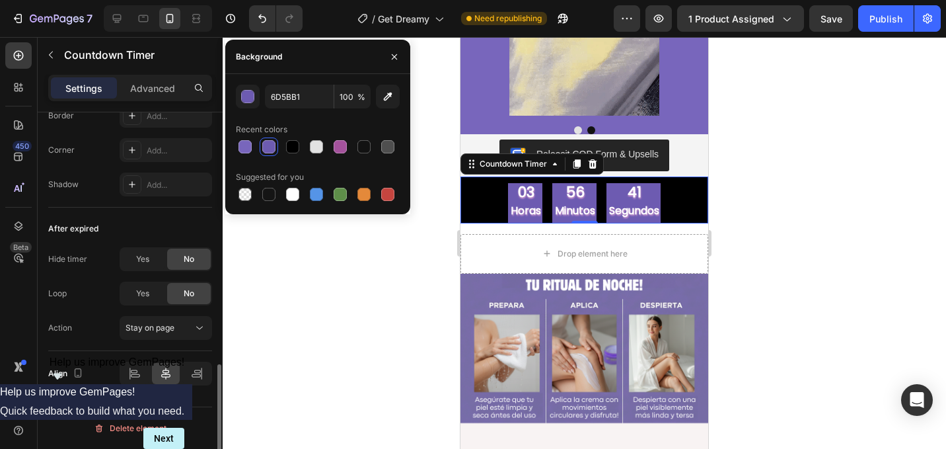
click at [484, 200] on div "03 horas 56 minutos 41 segundos" at bounding box center [584, 203] width 248 height 40
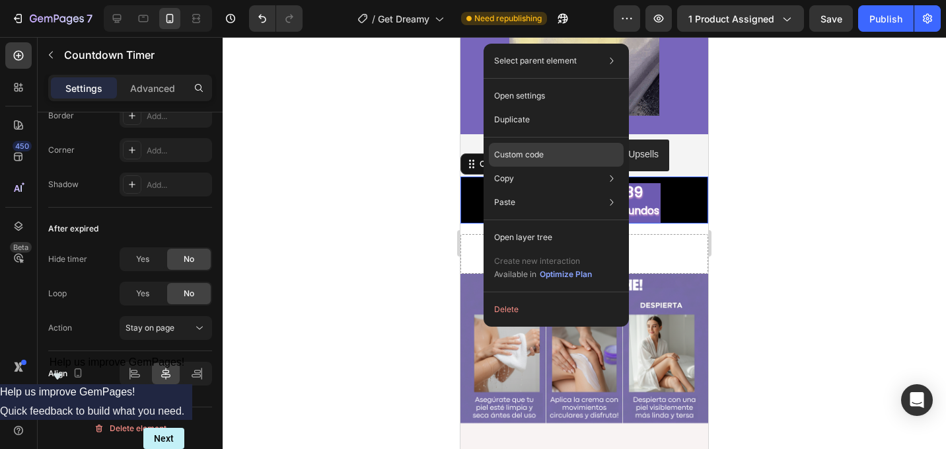
click at [505, 148] on div "Custom code" at bounding box center [556, 155] width 135 height 24
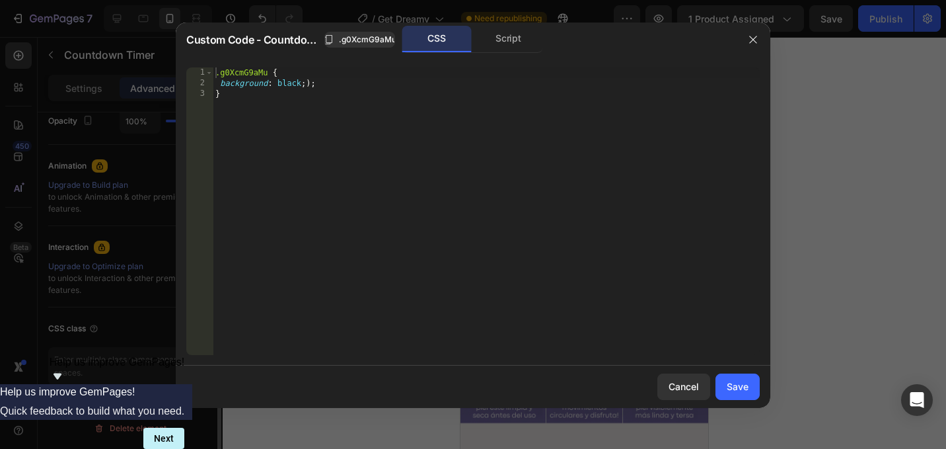
scroll to position [543, 0]
drag, startPoint x: 300, startPoint y: 87, endPoint x: 277, endPoint y: 86, distance: 22.5
click at [277, 86] on div ".g0XcmG9aMu { background : black ; ) ; }" at bounding box center [486, 221] width 547 height 309
paste textarea "7866bc"
click at [278, 85] on div ".g0XcmG9aMu { background : 7866 bc ; ) ; }" at bounding box center [486, 221] width 547 height 309
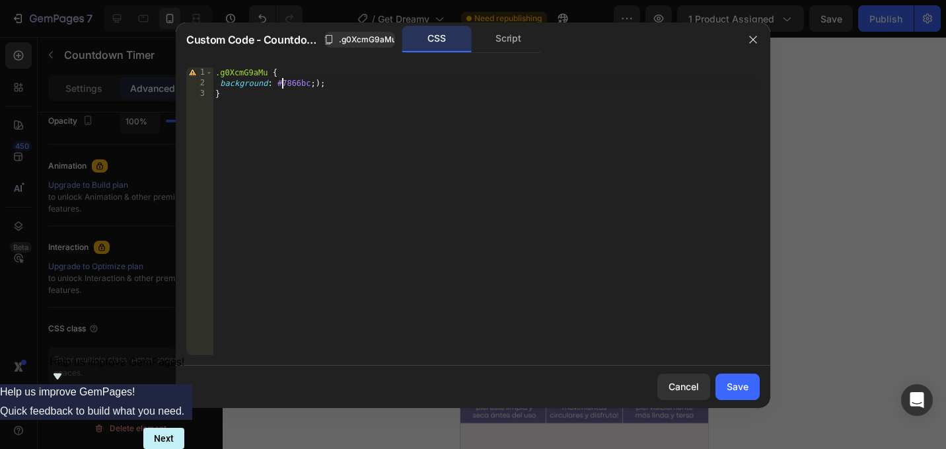
scroll to position [0, 5]
type textarea "background: #7866bc;);"
click at [735, 392] on div "Save" at bounding box center [738, 386] width 22 height 14
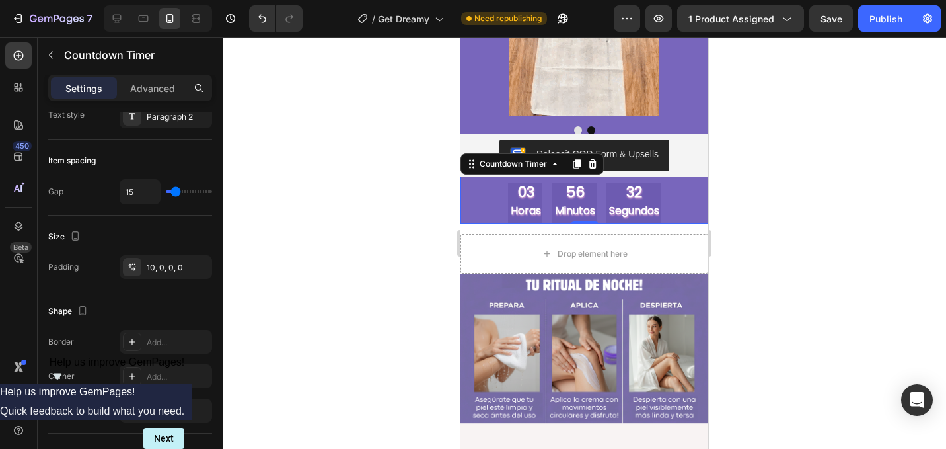
click at [779, 265] on div at bounding box center [584, 243] width 723 height 412
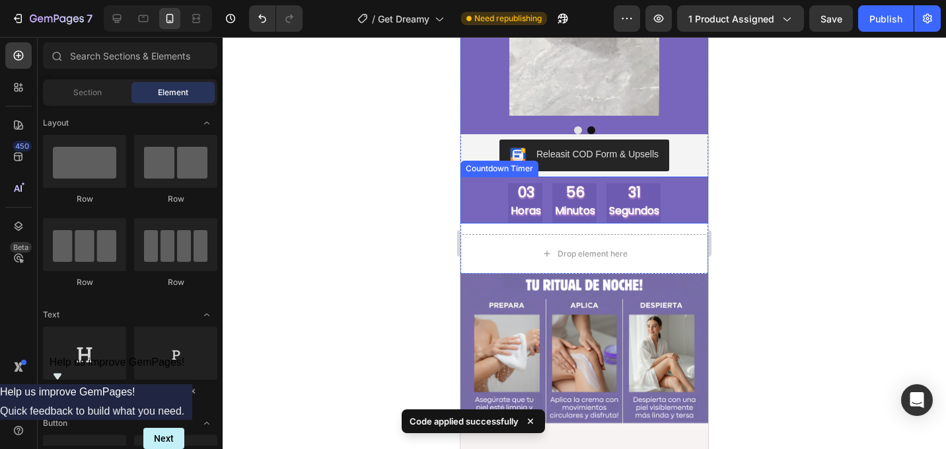
click at [655, 205] on p "segundos" at bounding box center [634, 210] width 50 height 19
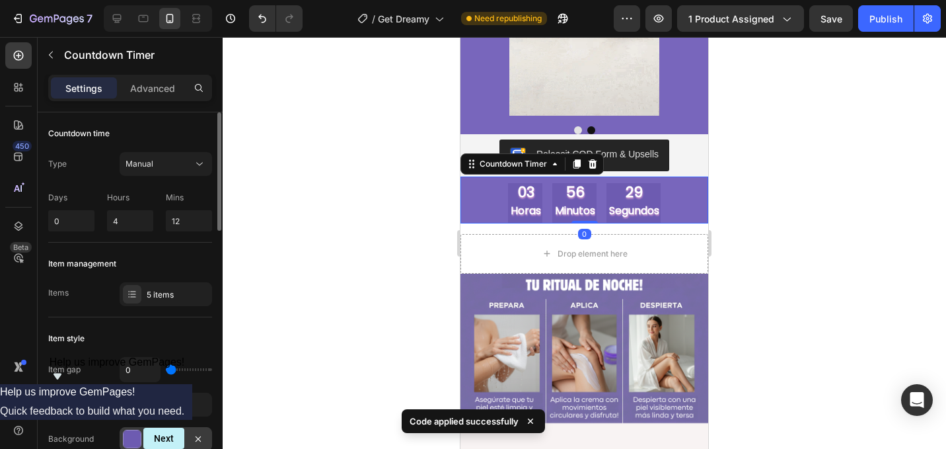
click at [182, 438] on div "6D5BB1" at bounding box center [166, 439] width 38 height 12
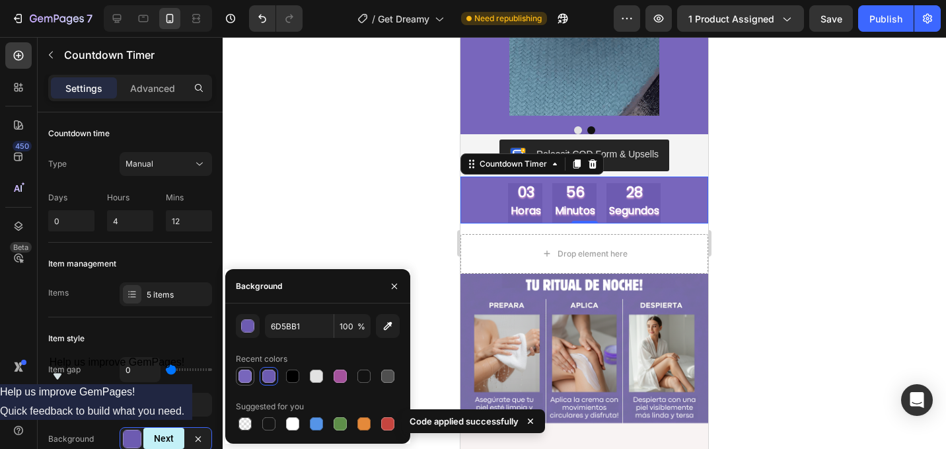
click at [246, 383] on div at bounding box center [245, 376] width 16 height 16
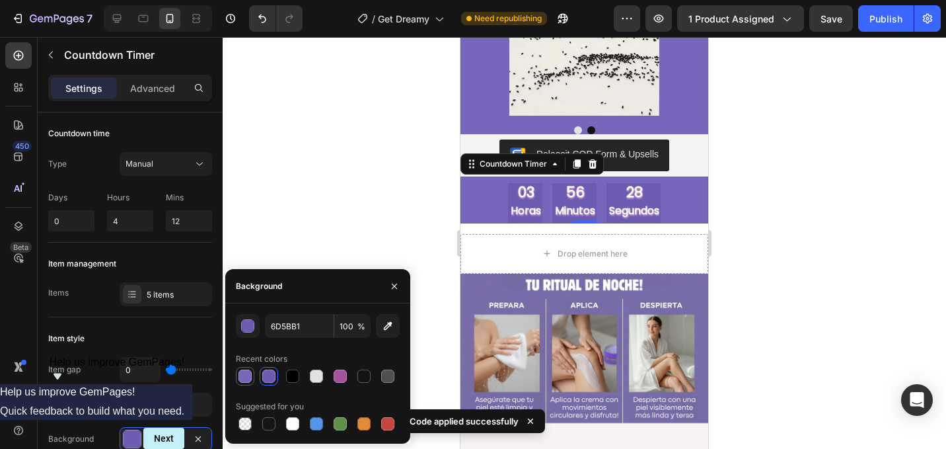
type input "7866BC"
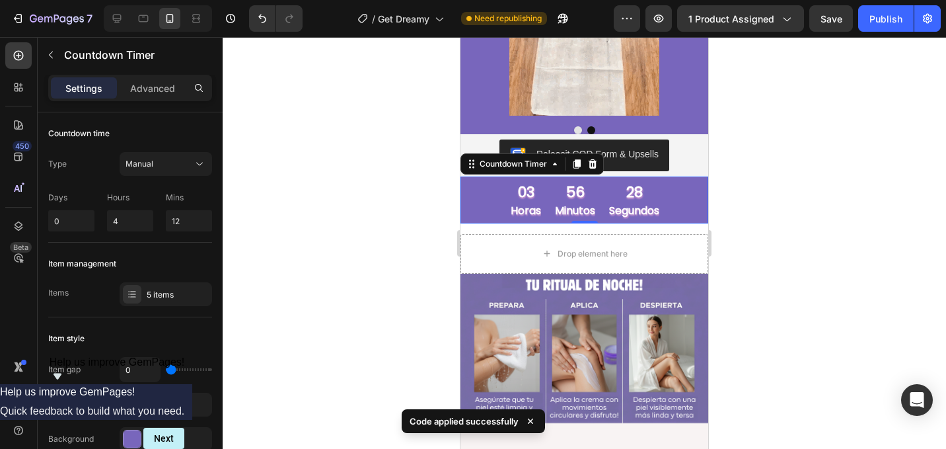
click at [782, 249] on div at bounding box center [584, 243] width 723 height 412
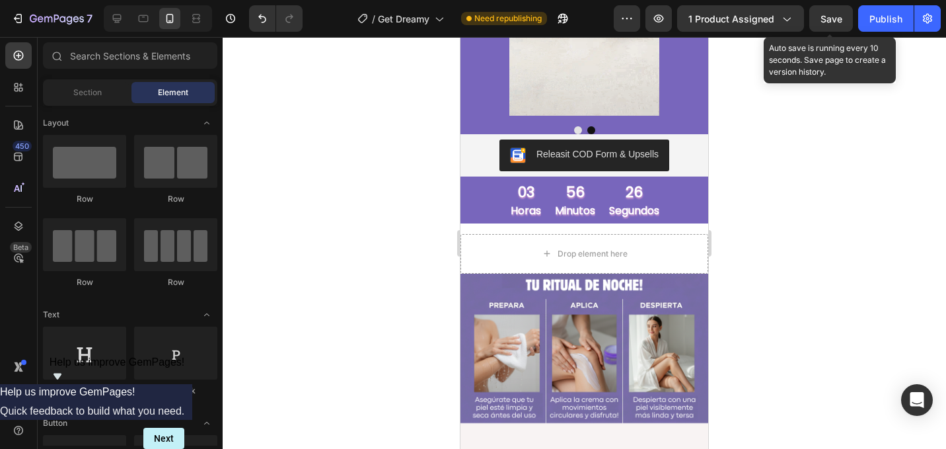
click at [826, 18] on span "Save" at bounding box center [832, 18] width 22 height 11
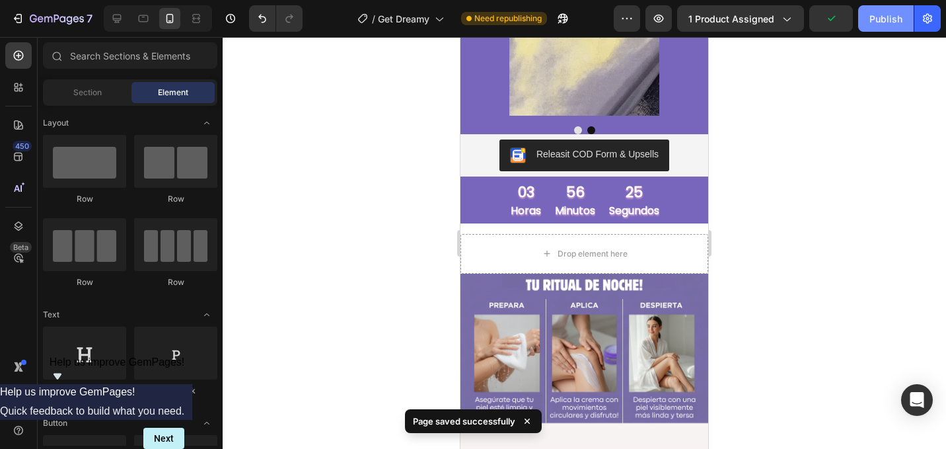
click at [902, 23] on button "Publish" at bounding box center [885, 18] width 55 height 26
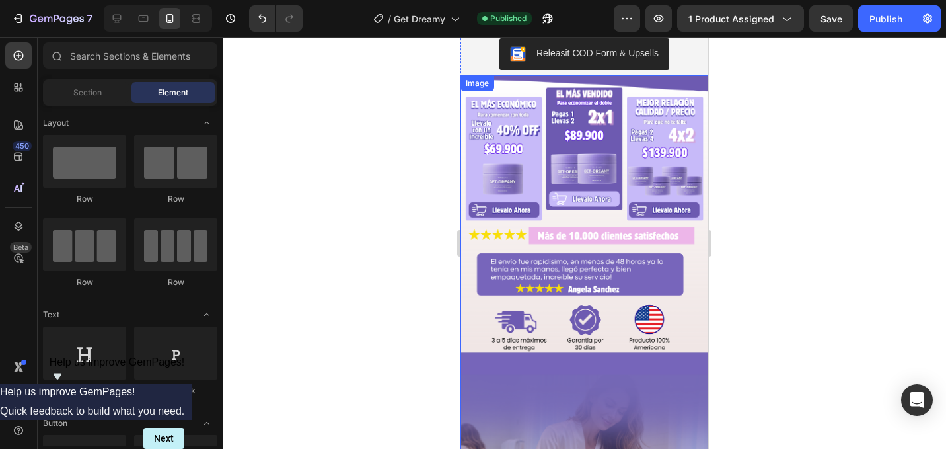
scroll to position [381, 0]
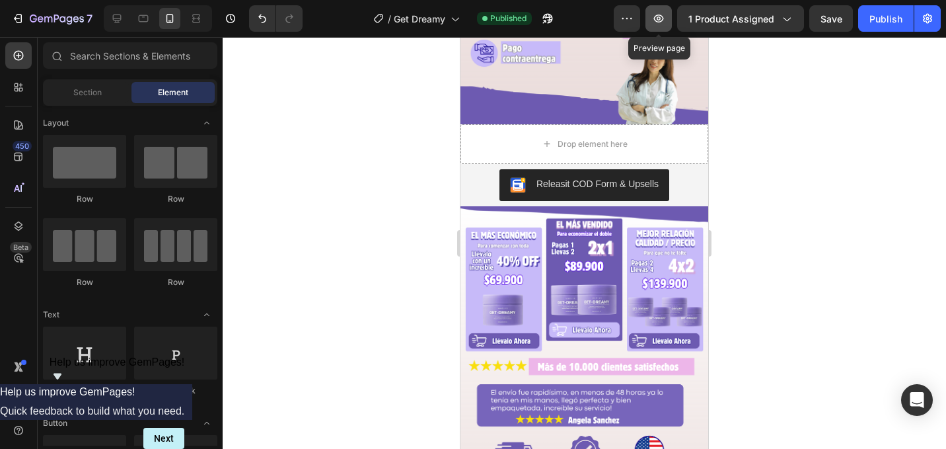
click at [657, 16] on icon "button" at bounding box center [658, 18] width 13 height 13
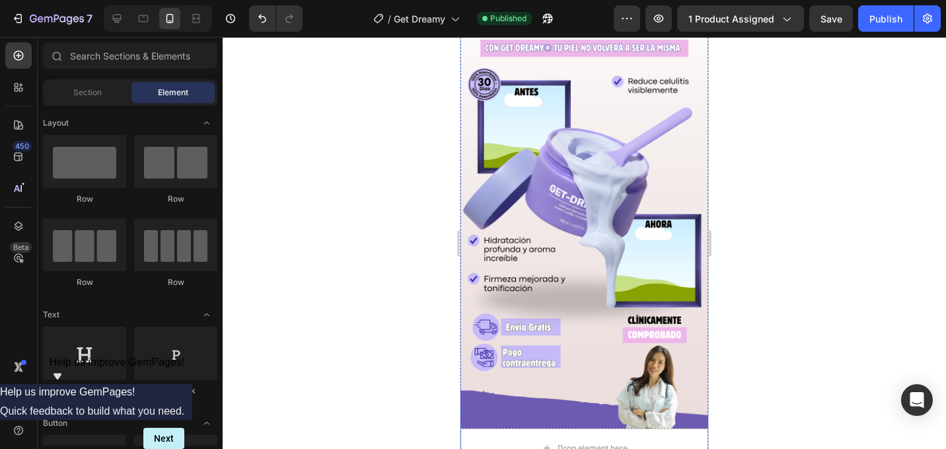
scroll to position [0, 0]
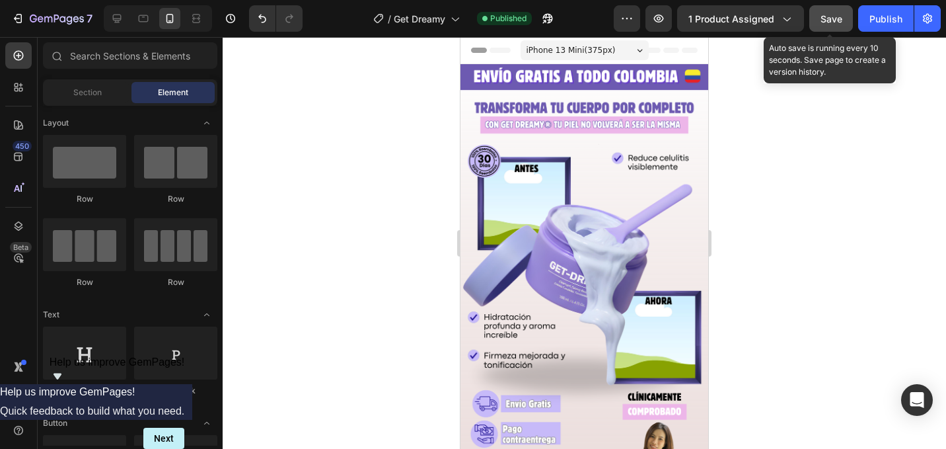
click at [817, 25] on button "Save" at bounding box center [831, 18] width 44 height 26
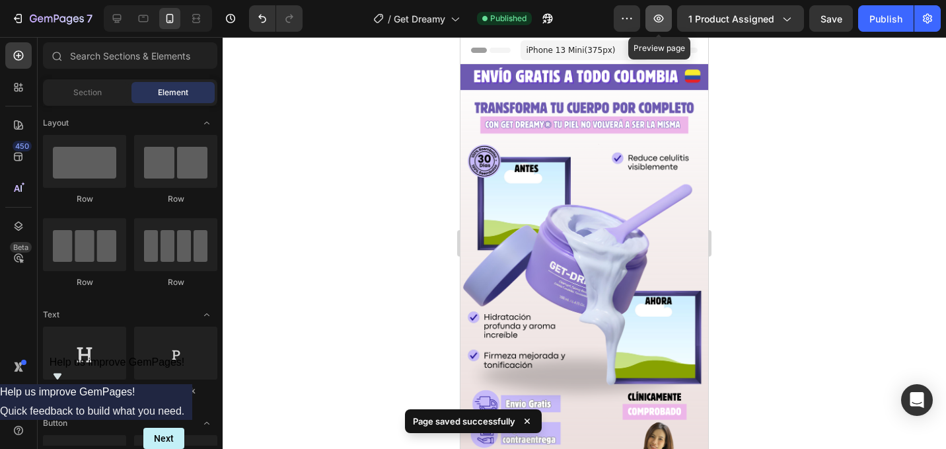
click at [663, 10] on button "button" at bounding box center [658, 18] width 26 height 26
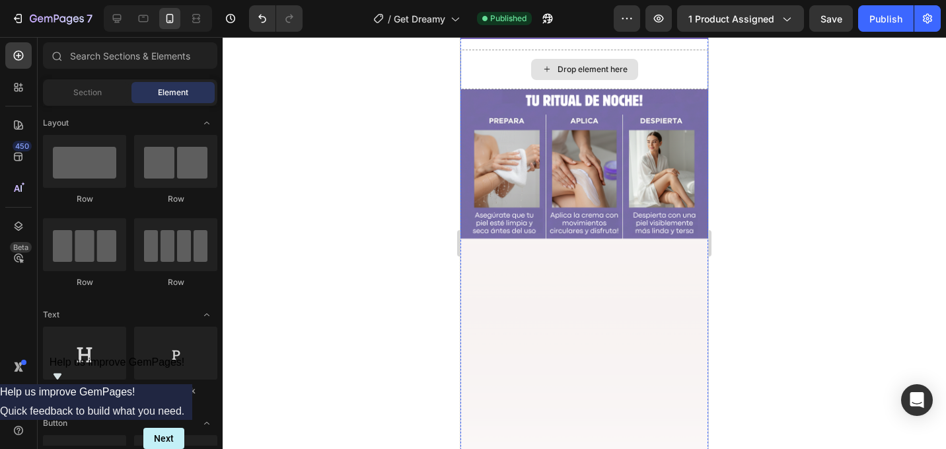
scroll to position [1850, 0]
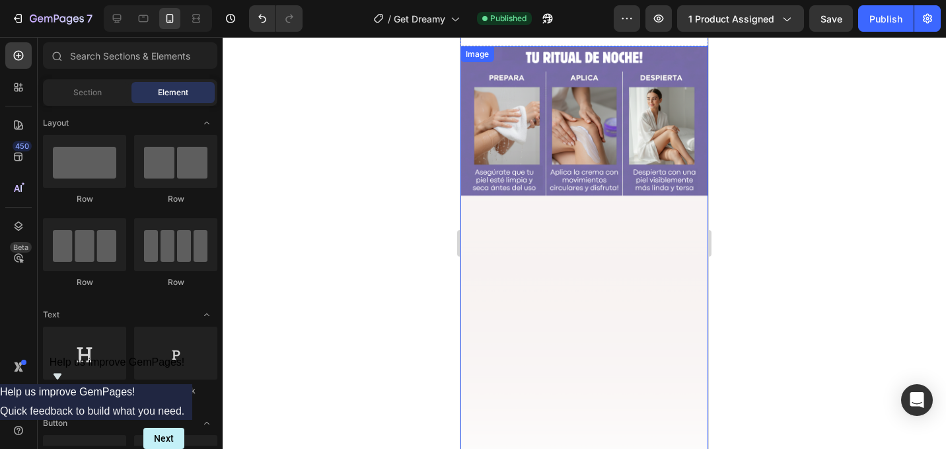
click at [653, 200] on img at bounding box center [584, 266] width 248 height 441
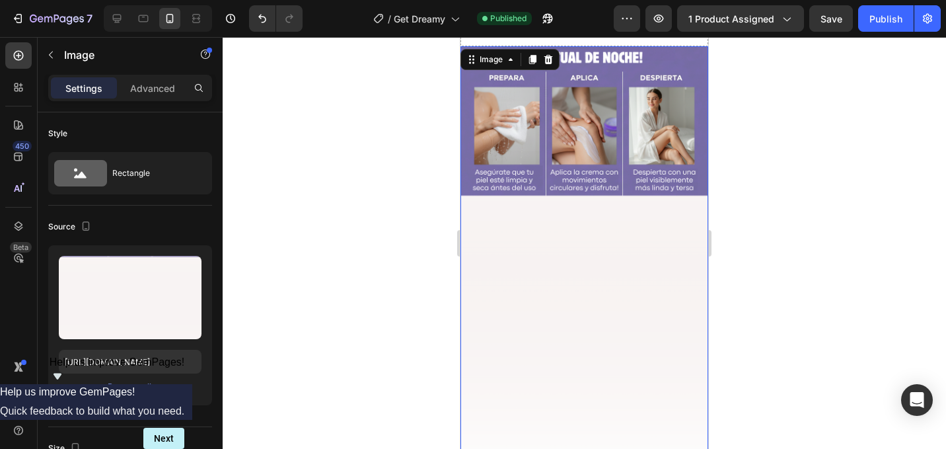
click at [643, 156] on img at bounding box center [584, 266] width 248 height 441
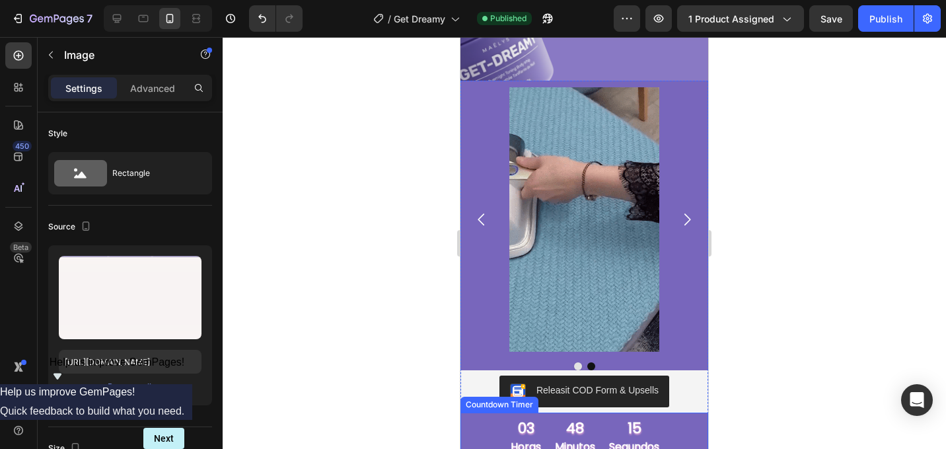
scroll to position [1313, 0]
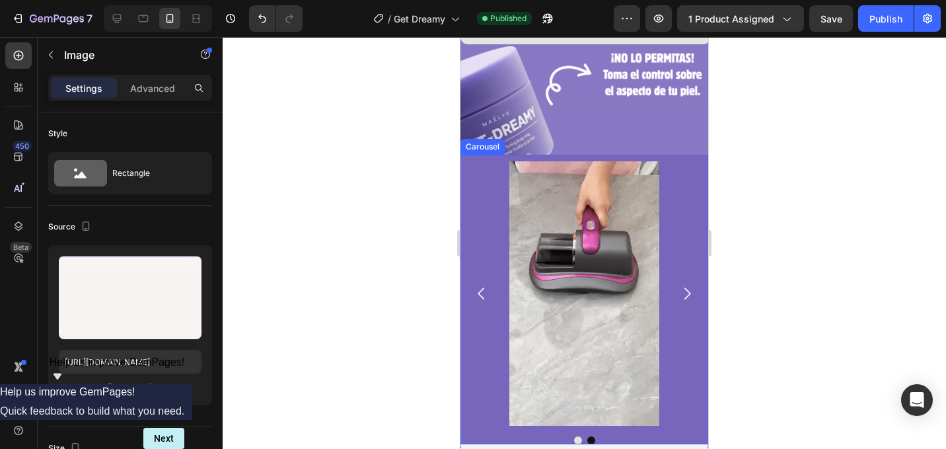
click at [688, 165] on div "Image Image" at bounding box center [584, 293] width 248 height 264
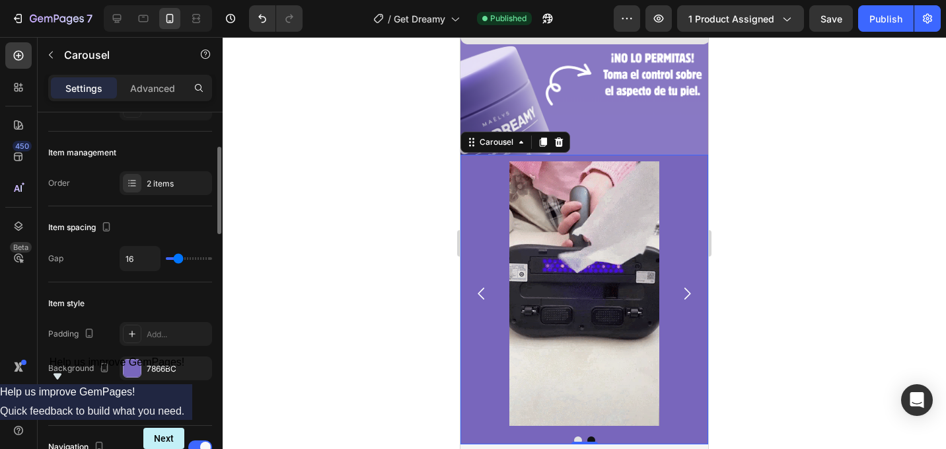
scroll to position [169, 0]
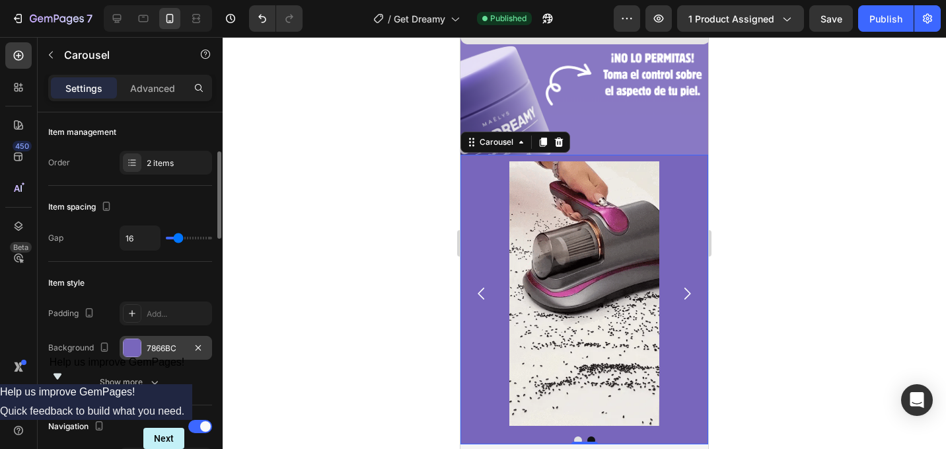
click at [158, 337] on div "7866BC" at bounding box center [166, 348] width 92 height 24
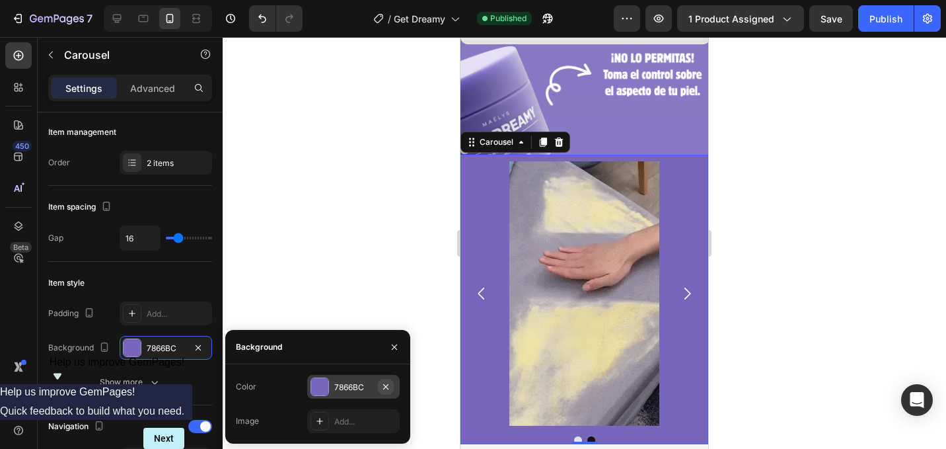
click at [381, 386] on icon "button" at bounding box center [386, 386] width 11 height 11
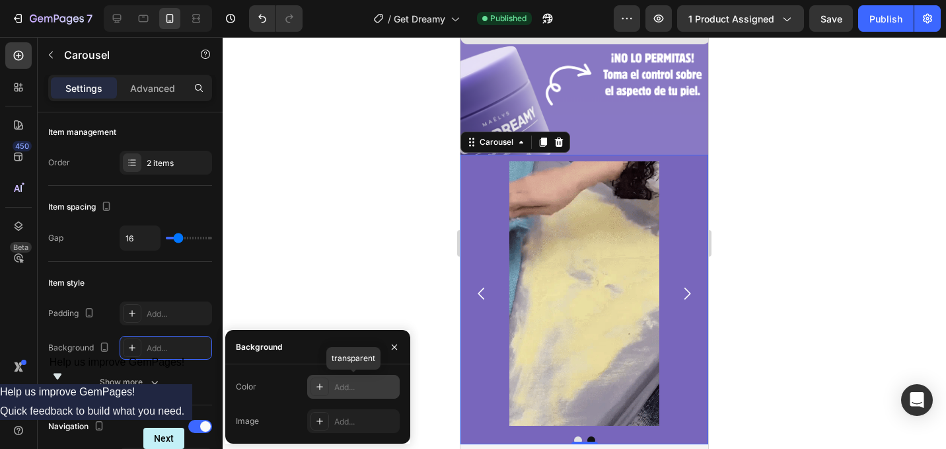
click at [381, 386] on div "Add..." at bounding box center [365, 387] width 62 height 12
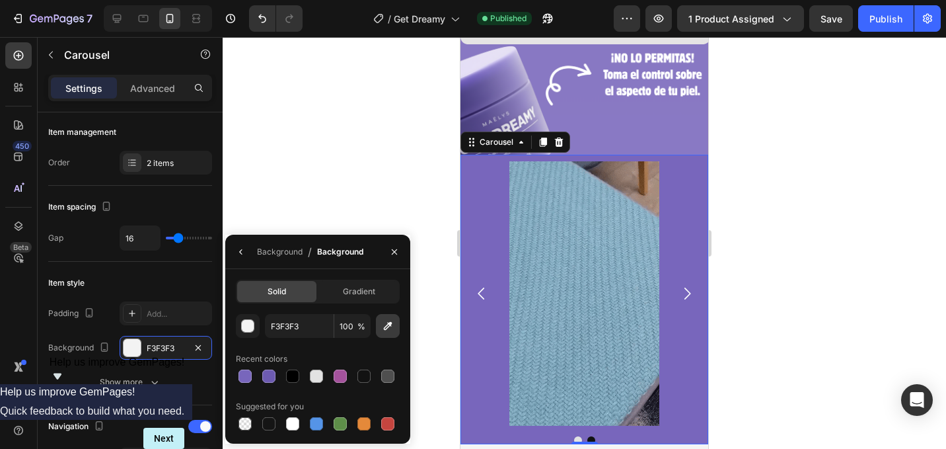
click at [390, 318] on button "button" at bounding box center [388, 326] width 24 height 24
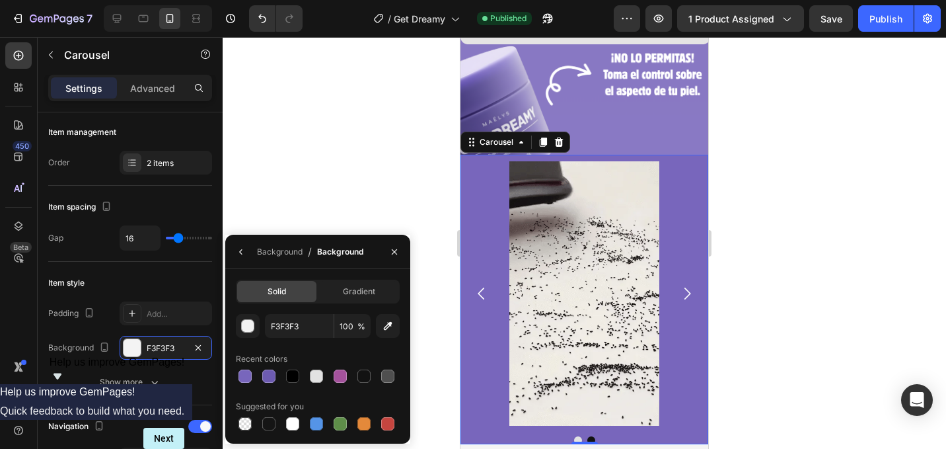
type input "8A79C2"
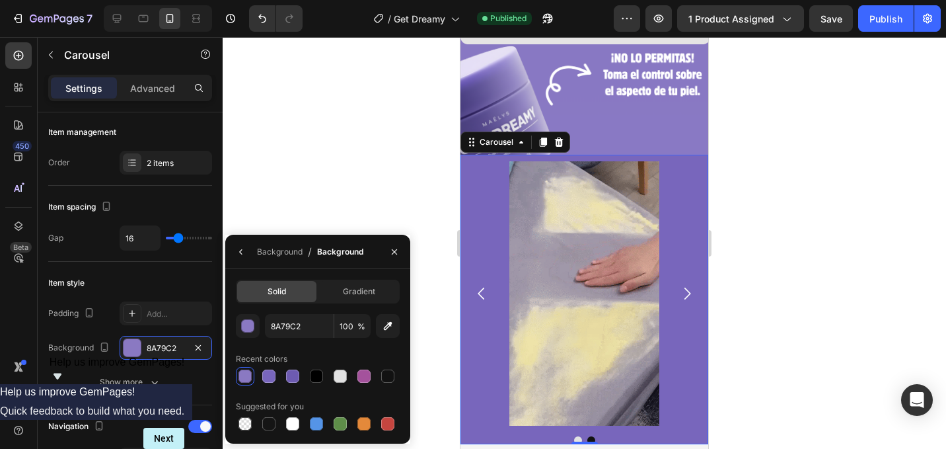
click at [238, 307] on div "Solid Gradient 8A79C2 100 % Recent colors Suggested for you" at bounding box center [318, 355] width 164 height 153
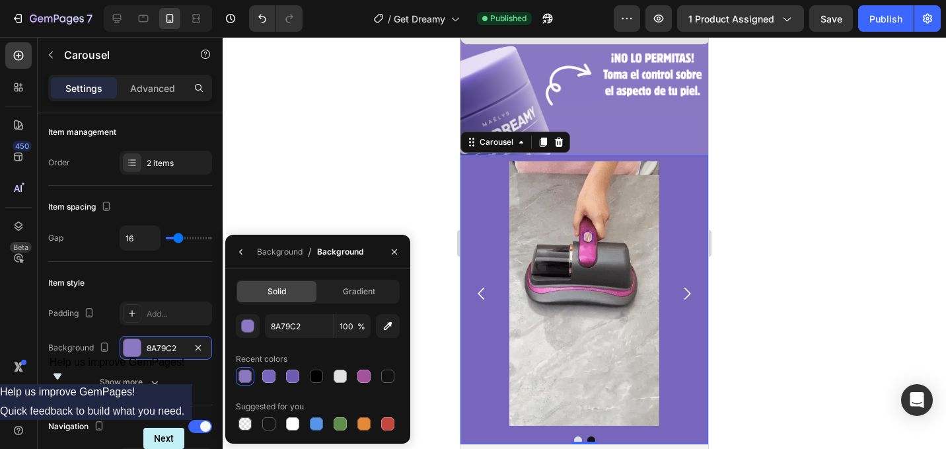
click at [336, 195] on div at bounding box center [584, 243] width 723 height 412
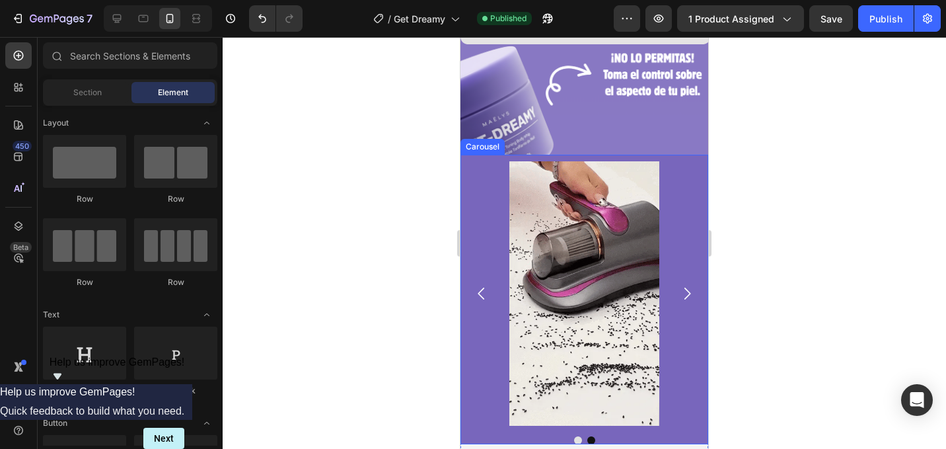
click at [659, 194] on img at bounding box center [584, 293] width 150 height 264
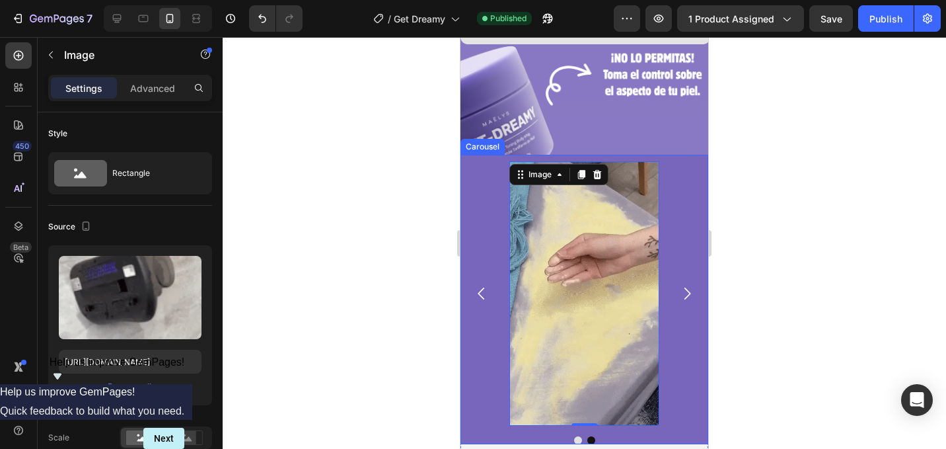
click at [674, 194] on div "Image Image 0" at bounding box center [584, 293] width 248 height 264
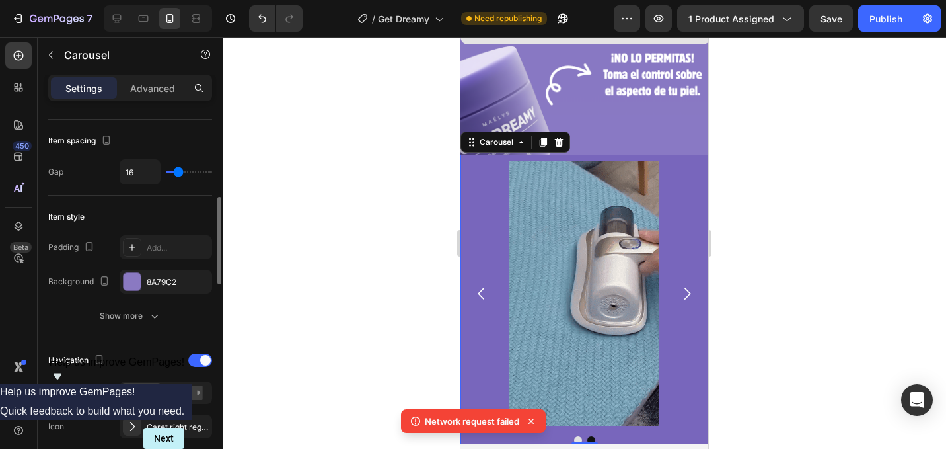
scroll to position [260, 0]
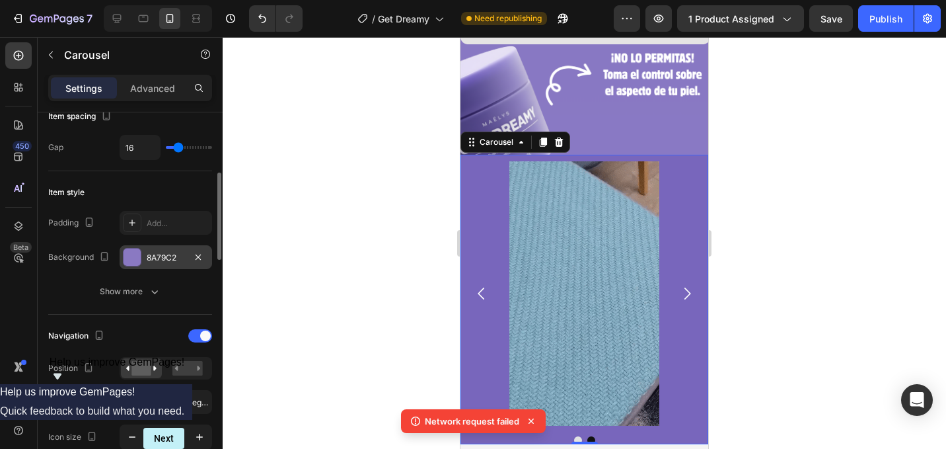
click at [176, 266] on div "Padding Add... Background 8A79C2 Show more" at bounding box center [130, 257] width 164 height 92
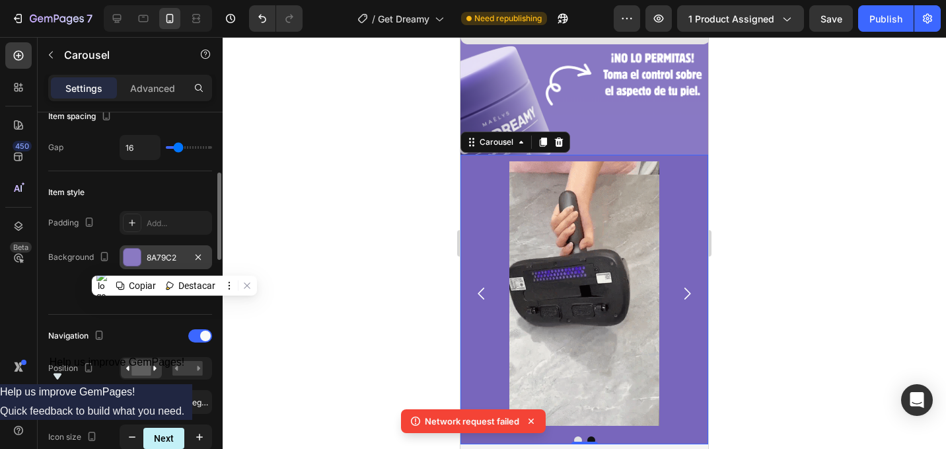
click at [176, 264] on div "8A79C2" at bounding box center [166, 257] width 92 height 24
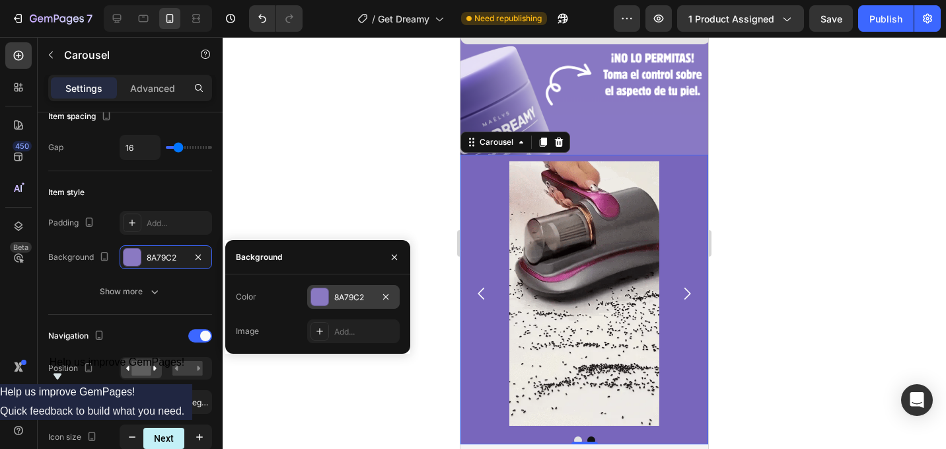
click at [350, 289] on div "8A79C2" at bounding box center [353, 297] width 92 height 24
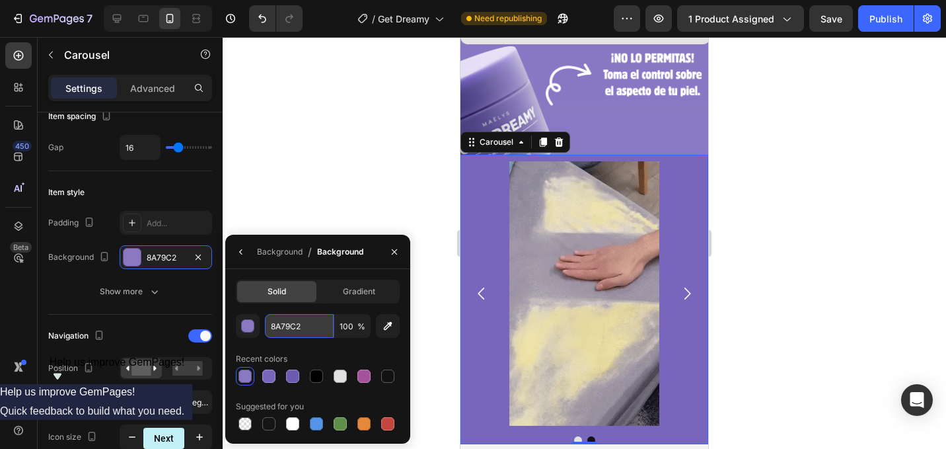
click at [321, 327] on input "8A79C2" at bounding box center [299, 326] width 69 height 24
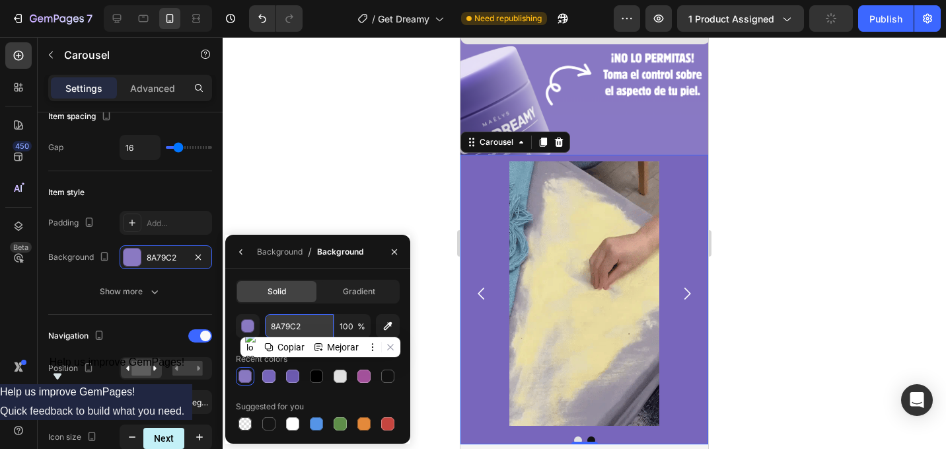
click at [321, 327] on input "8A79C2" at bounding box center [299, 326] width 69 height 24
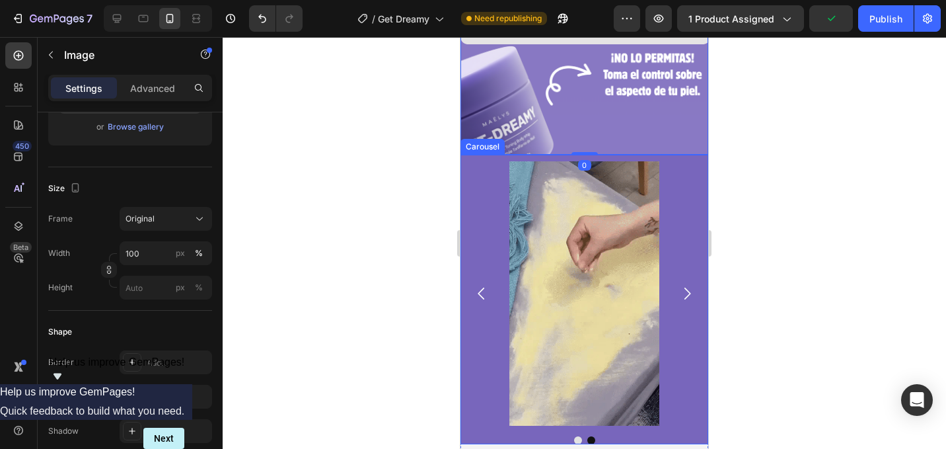
scroll to position [0, 0]
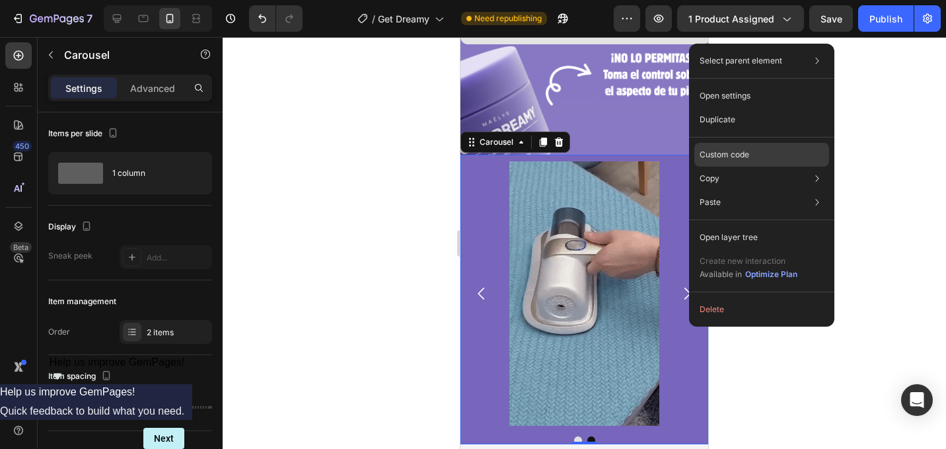
click at [706, 161] on div "Custom code" at bounding box center [761, 155] width 135 height 24
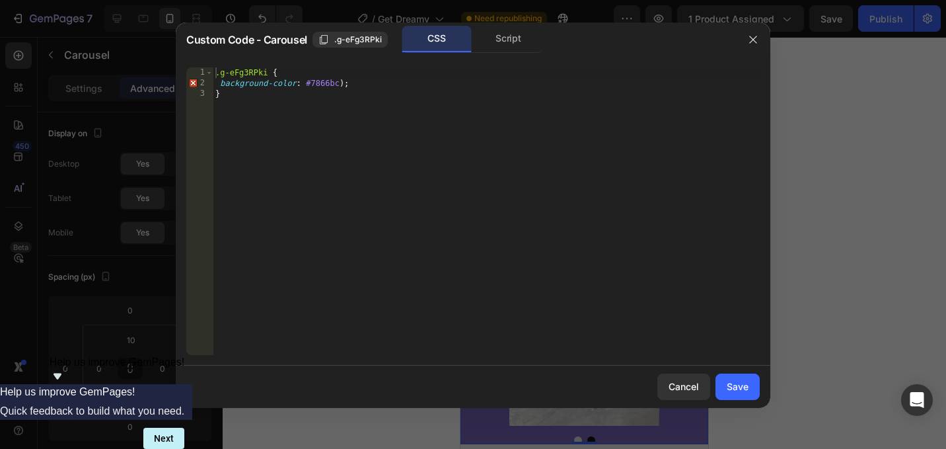
click at [330, 86] on div ".g-eFg3RPki { background-color : #7866bc ) ; }" at bounding box center [486, 221] width 547 height 309
paste textarea "8A79C2"
type textarea "background-color: #8A79C2);"
click at [739, 383] on div "Save" at bounding box center [738, 386] width 22 height 14
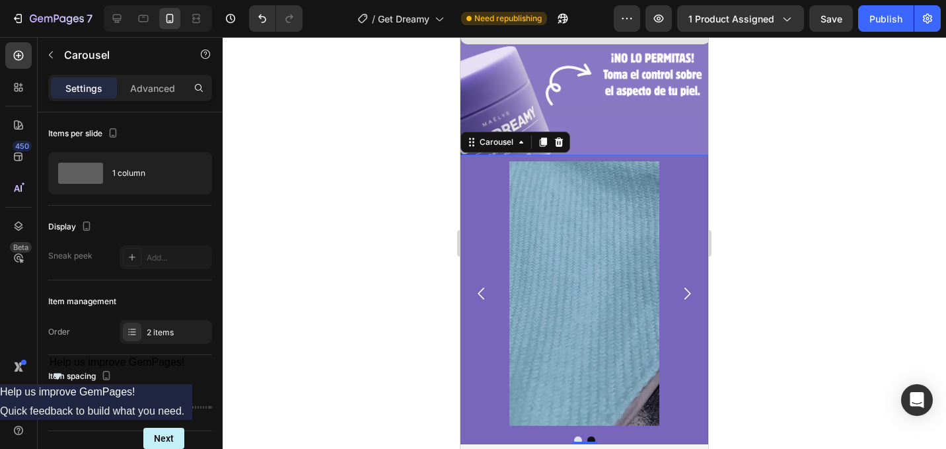
click at [762, 227] on div at bounding box center [584, 243] width 723 height 412
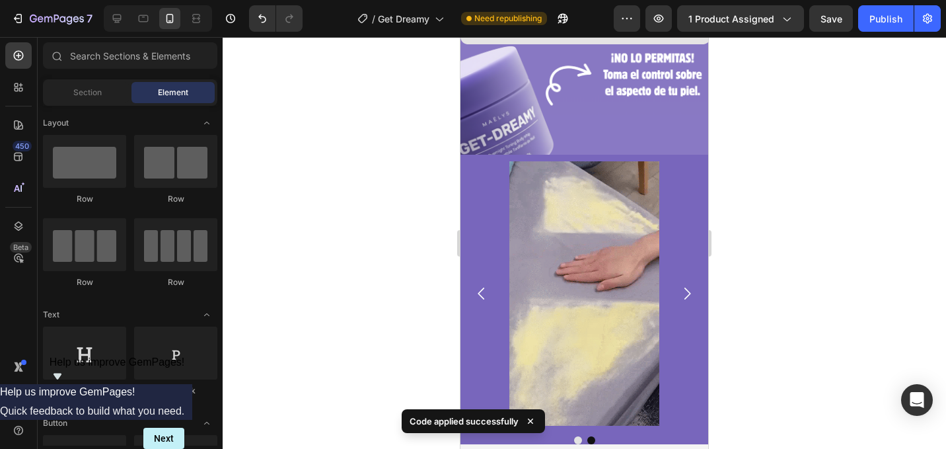
click at [762, 227] on div at bounding box center [584, 243] width 723 height 412
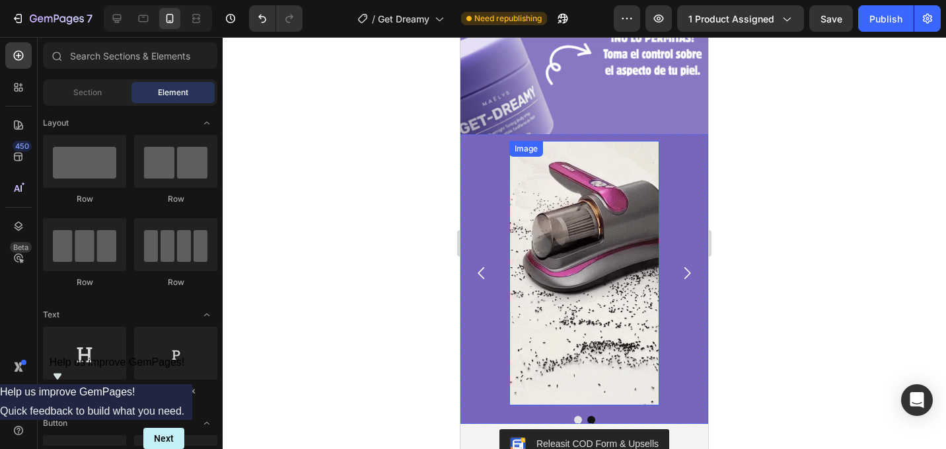
scroll to position [1335, 0]
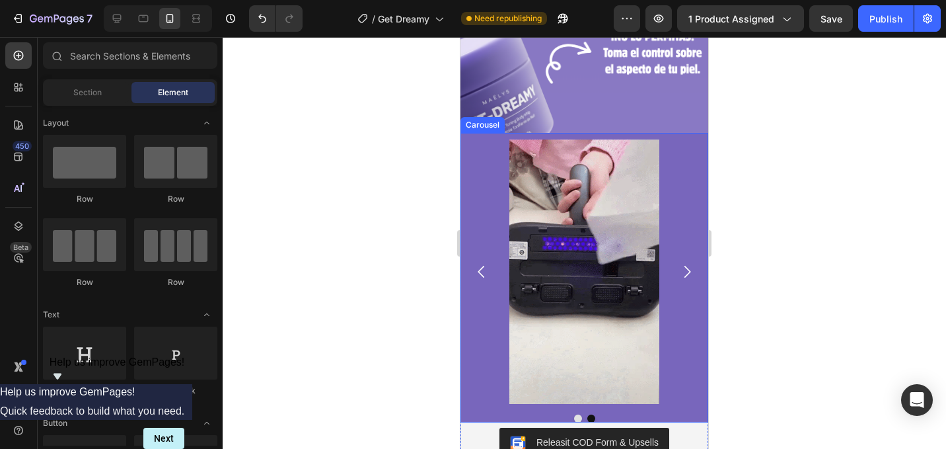
click at [683, 273] on icon "Carousel Next Arrow" at bounding box center [686, 271] width 17 height 17
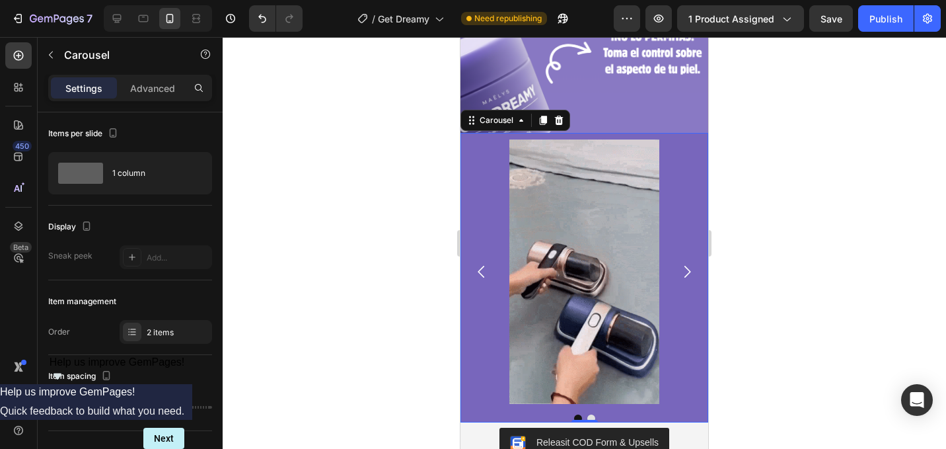
click at [482, 270] on icon "Carousel Back Arrow" at bounding box center [481, 271] width 17 height 17
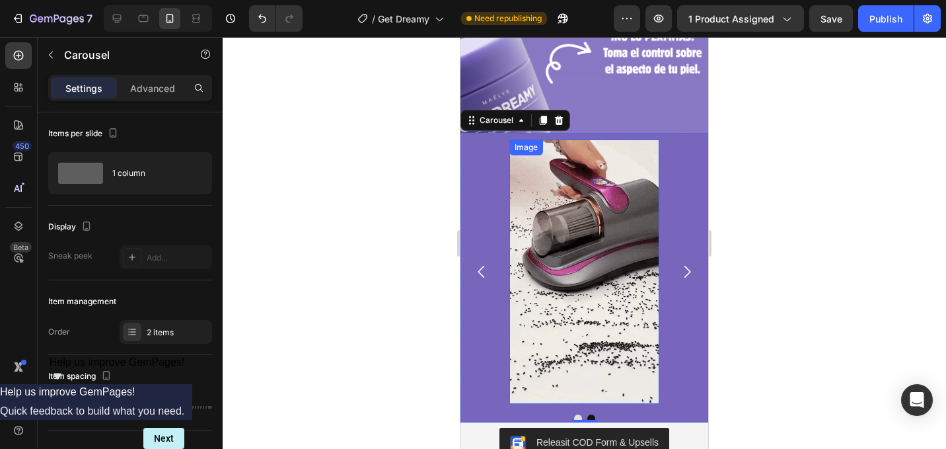
click at [574, 242] on img at bounding box center [584, 271] width 150 height 264
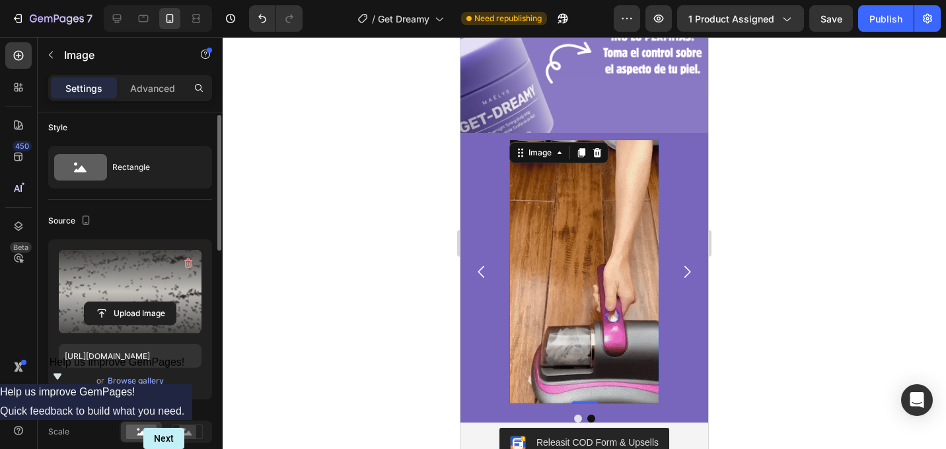
scroll to position [7, 0]
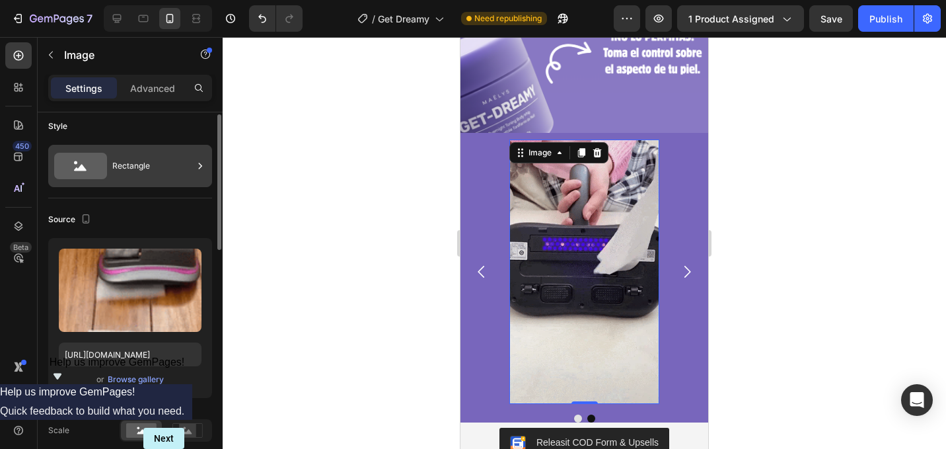
click at [135, 165] on div "Rectangle" at bounding box center [152, 166] width 81 height 30
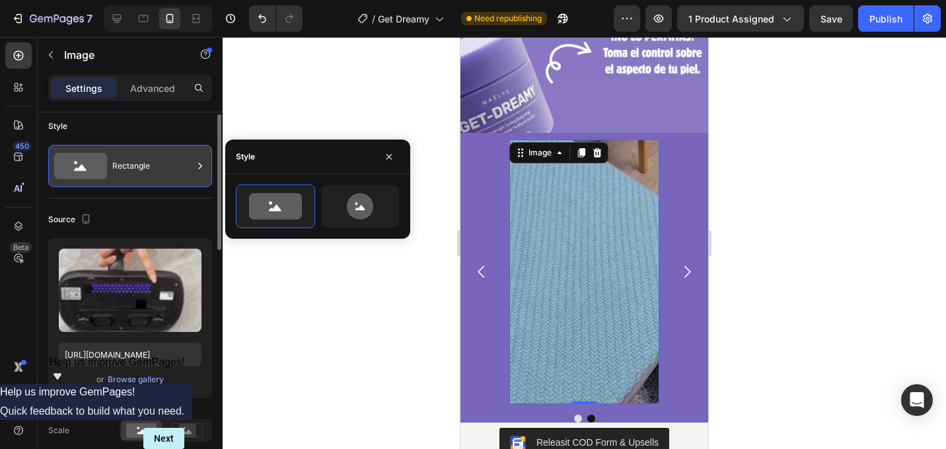
click at [135, 165] on div "Rectangle" at bounding box center [152, 166] width 81 height 30
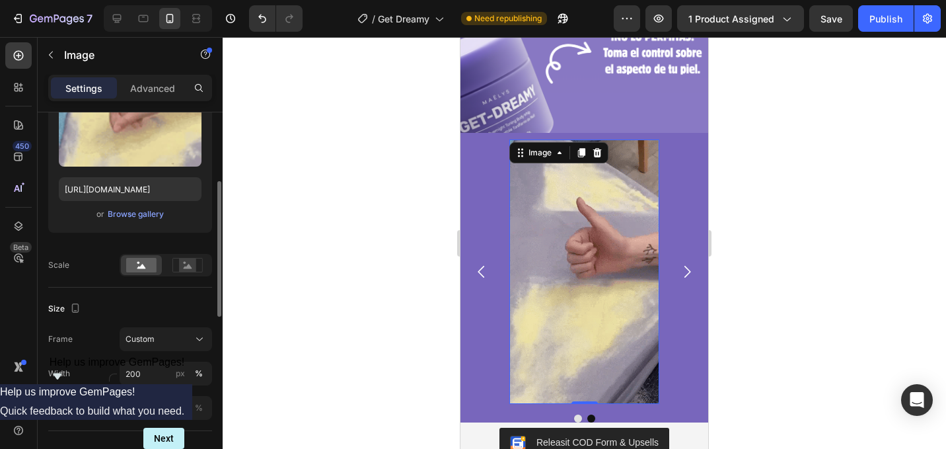
scroll to position [177, 0]
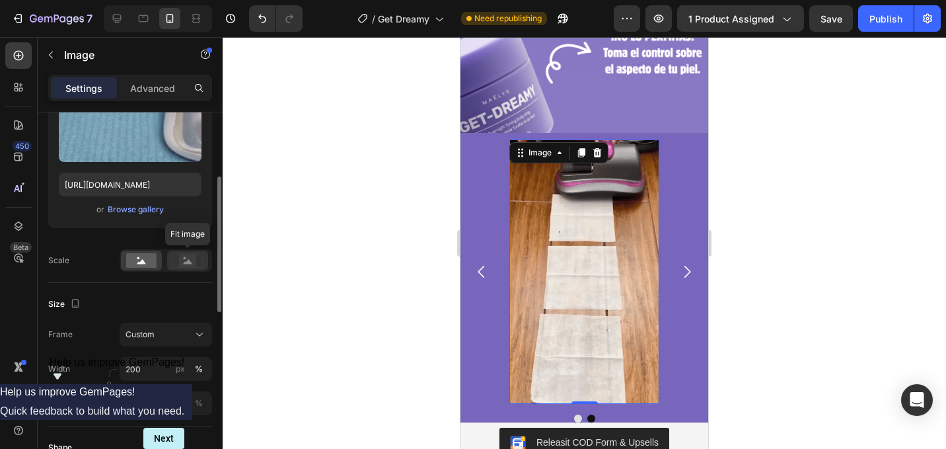
click at [196, 263] on rect at bounding box center [187, 260] width 17 height 13
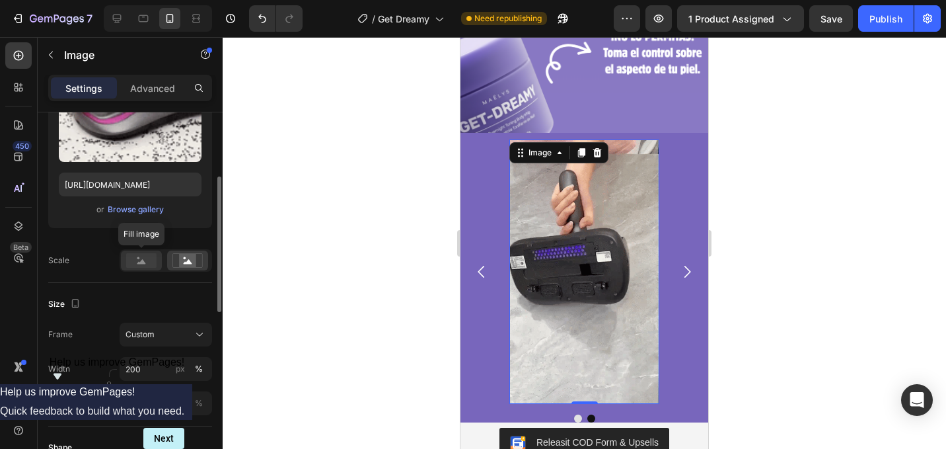
click at [147, 259] on rect at bounding box center [141, 260] width 30 height 15
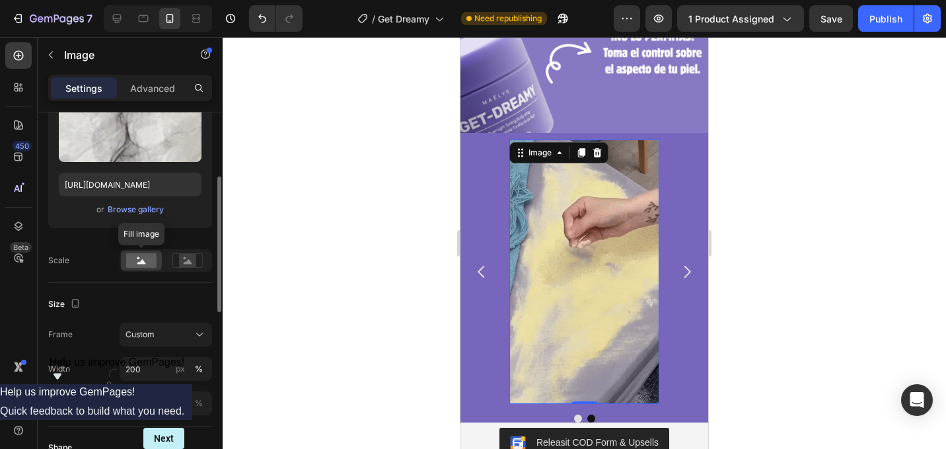
click at [138, 261] on rect at bounding box center [141, 260] width 30 height 15
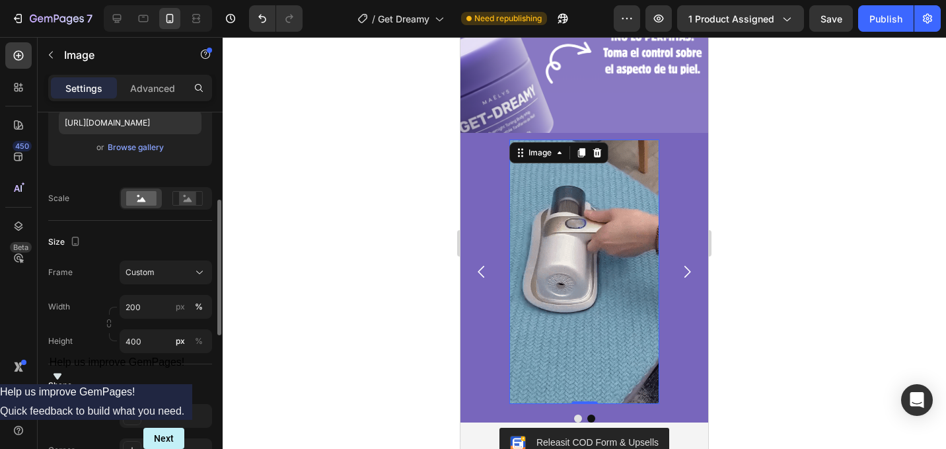
scroll to position [244, 0]
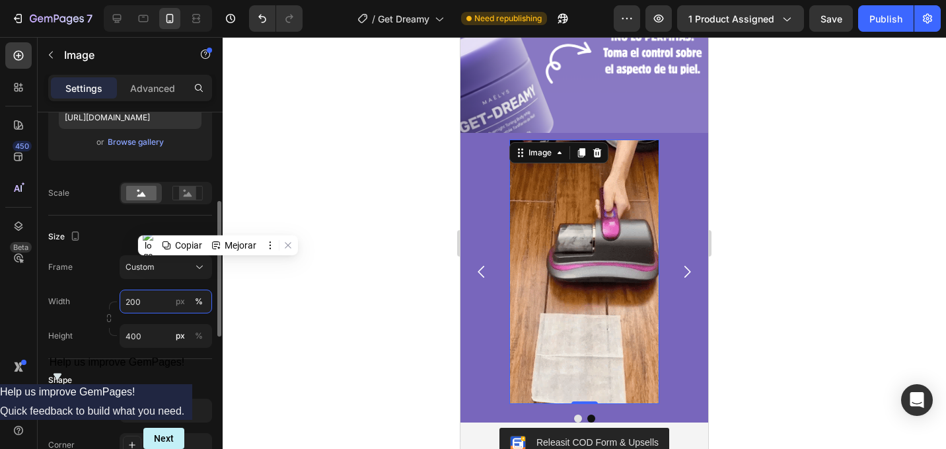
click at [149, 299] on input "200" at bounding box center [166, 301] width 92 height 24
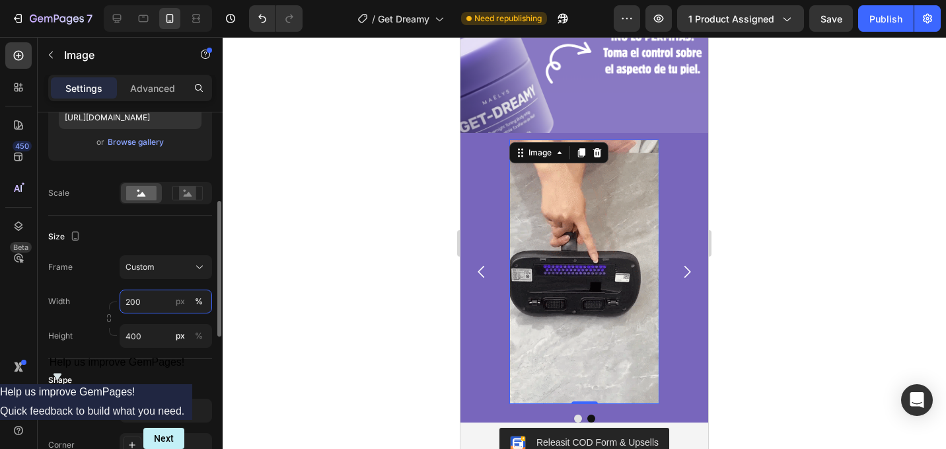
click at [149, 299] on input "200" at bounding box center [166, 301] width 92 height 24
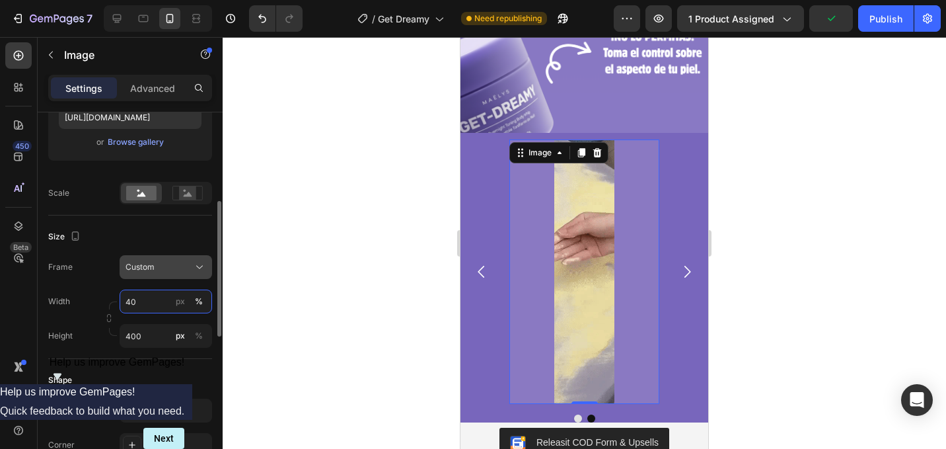
type input "4"
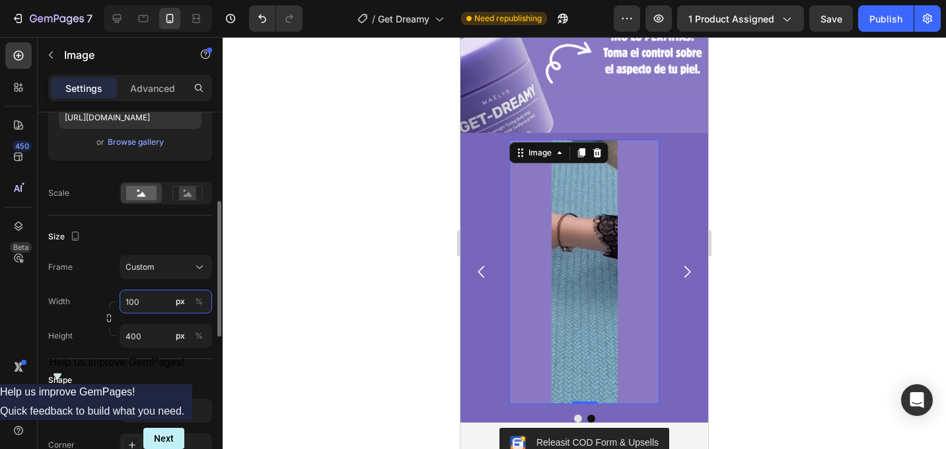
type input "100"
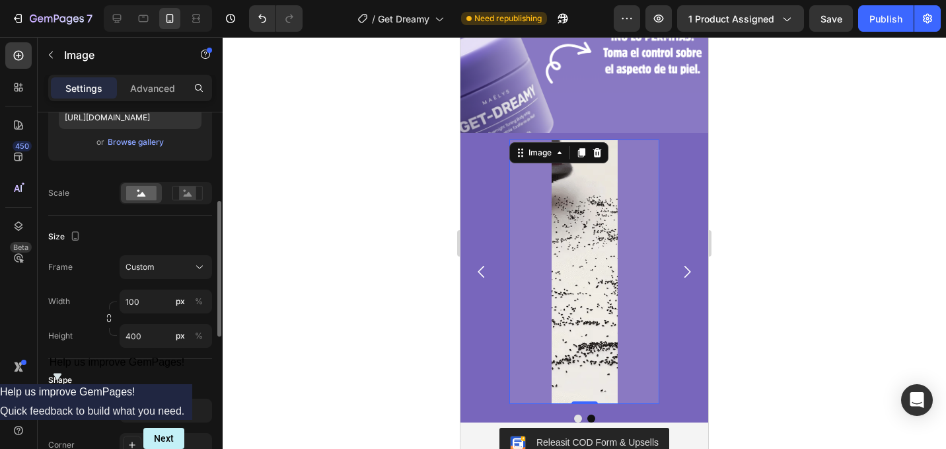
click at [174, 237] on div "Size" at bounding box center [130, 236] width 164 height 21
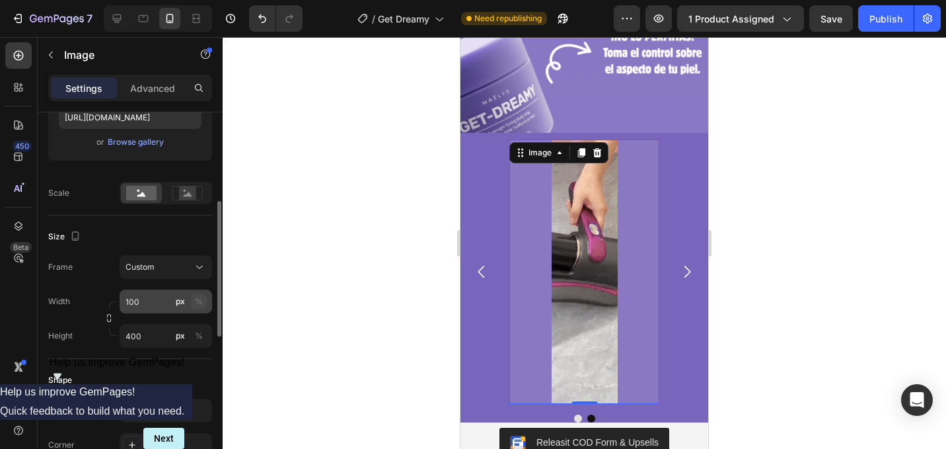
click at [204, 307] on button "%" at bounding box center [199, 301] width 16 height 16
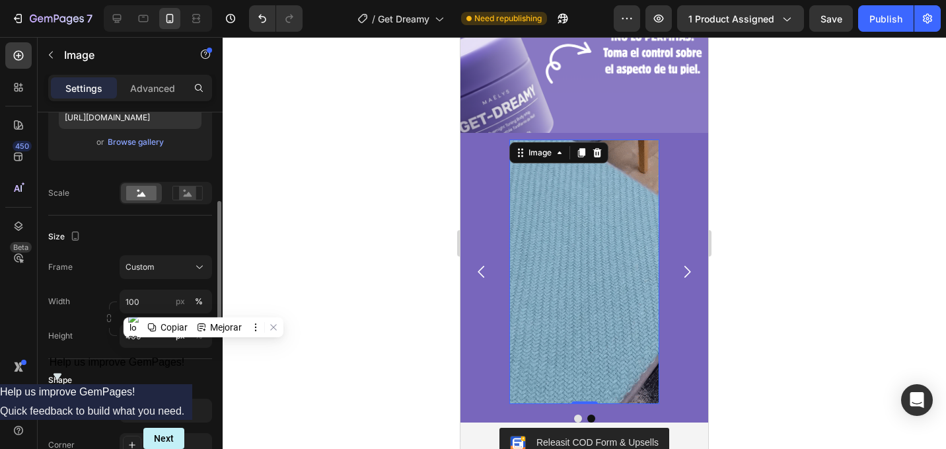
click at [196, 349] on div "Size Frame Custom Width 100 px % Height 400 px %" at bounding box center [130, 286] width 164 height 143
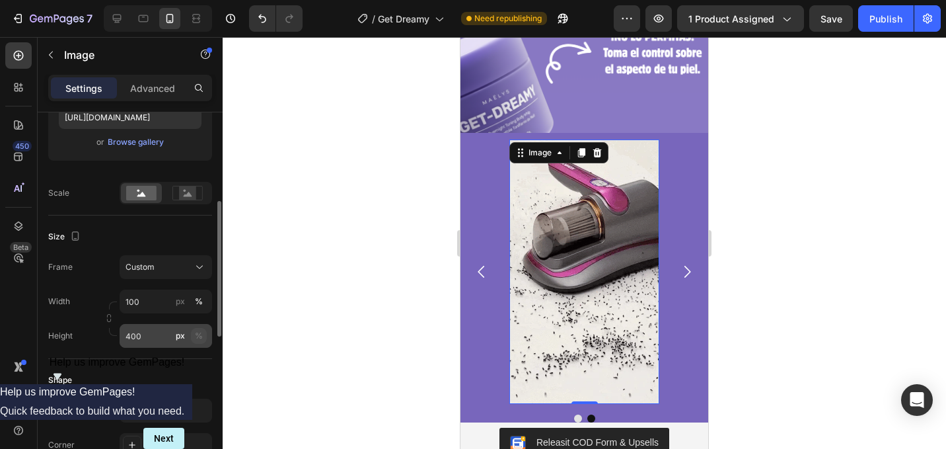
click at [198, 339] on div "%" at bounding box center [199, 336] width 8 height 12
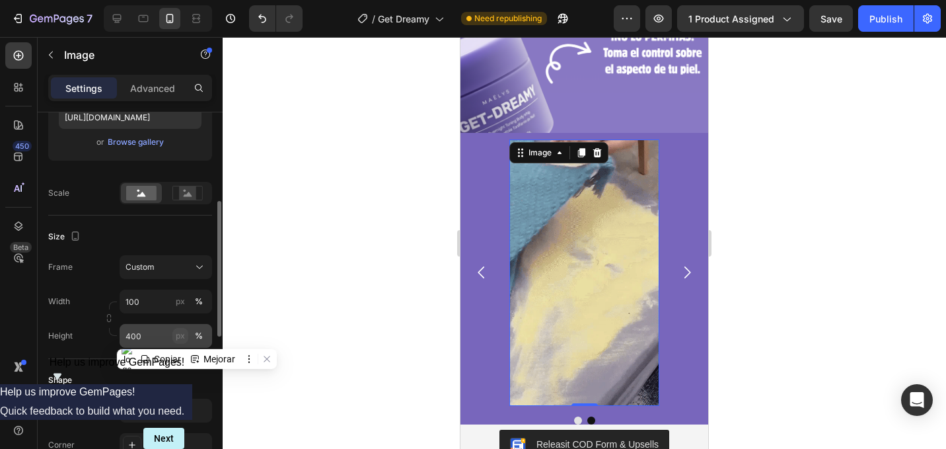
click at [182, 339] on div "px" at bounding box center [180, 336] width 9 height 12
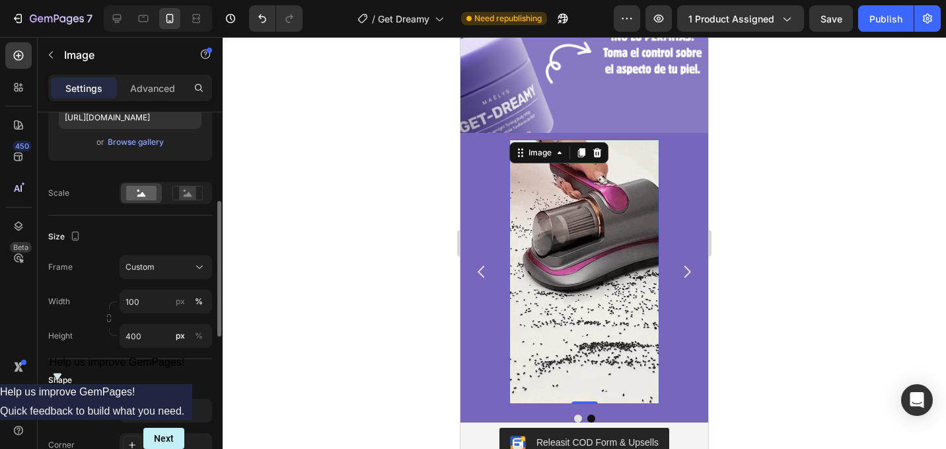
click at [179, 371] on div "Shape" at bounding box center [130, 379] width 164 height 21
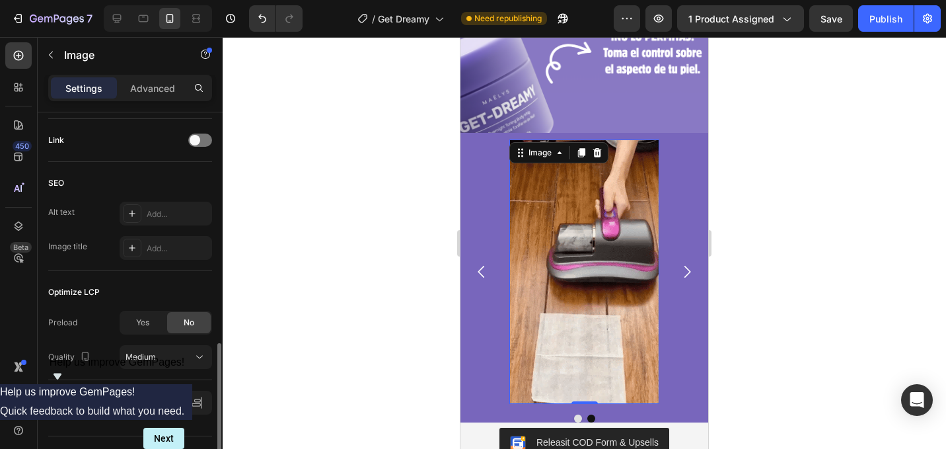
scroll to position [657, 0]
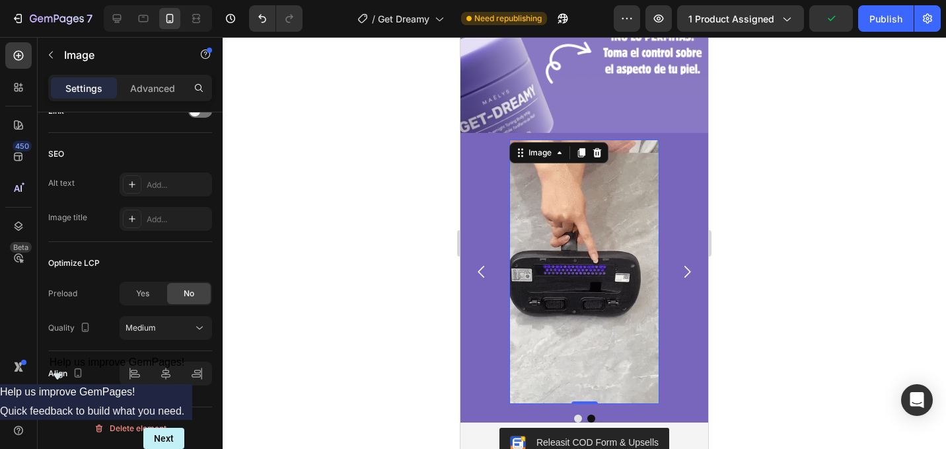
click at [749, 204] on div at bounding box center [584, 243] width 723 height 412
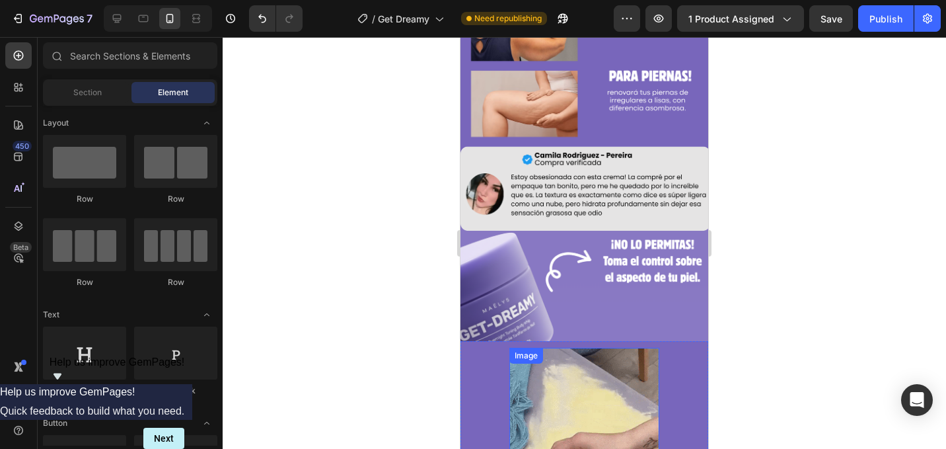
scroll to position [1220, 0]
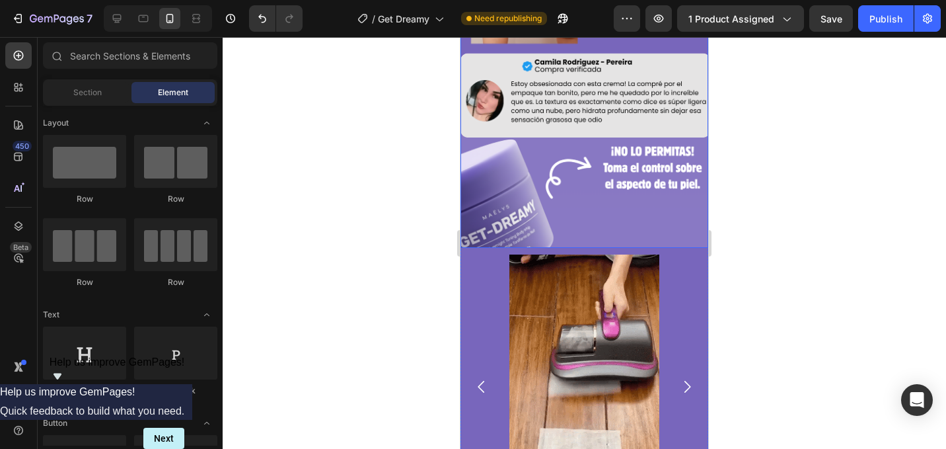
click at [677, 221] on img at bounding box center [584, 27] width 248 height 441
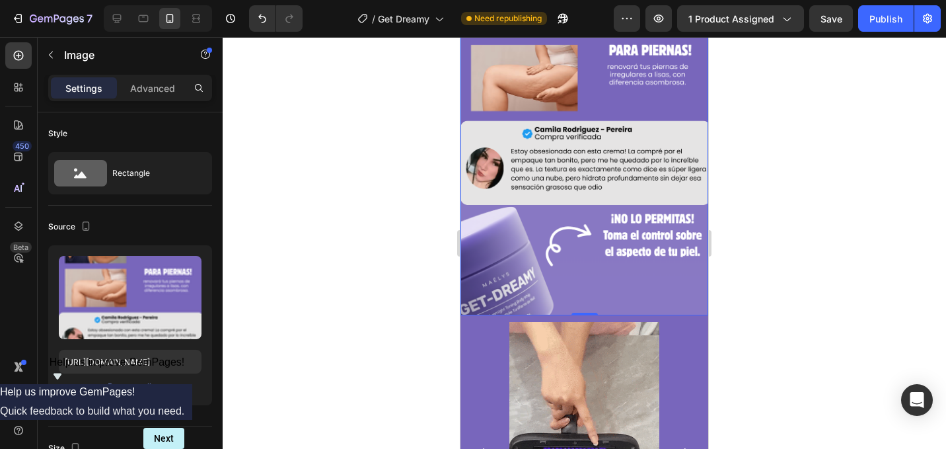
scroll to position [1149, 0]
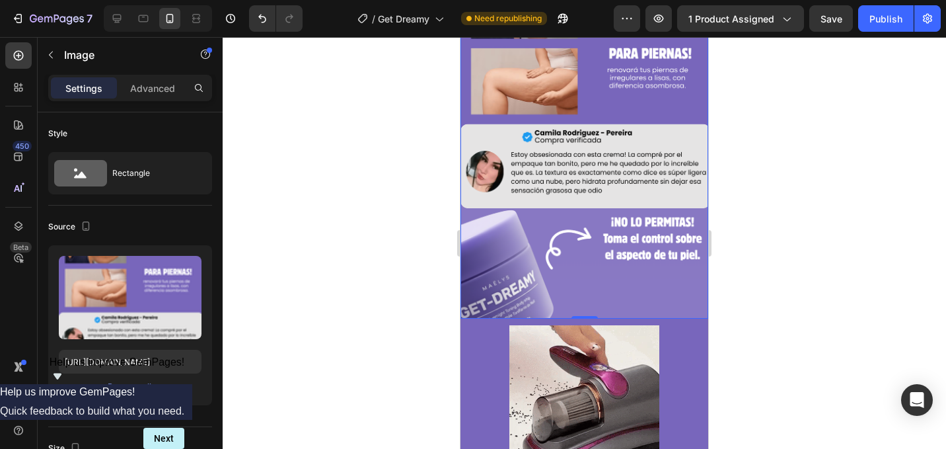
click at [645, 297] on img at bounding box center [584, 98] width 248 height 441
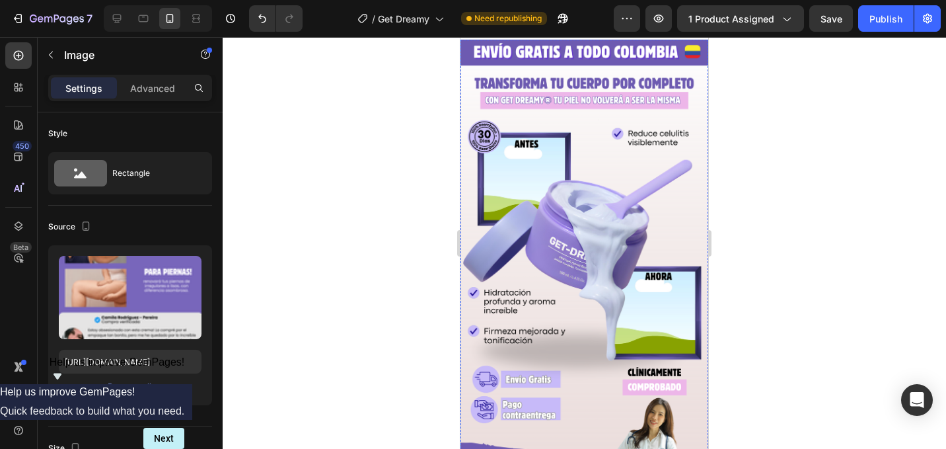
scroll to position [0, 0]
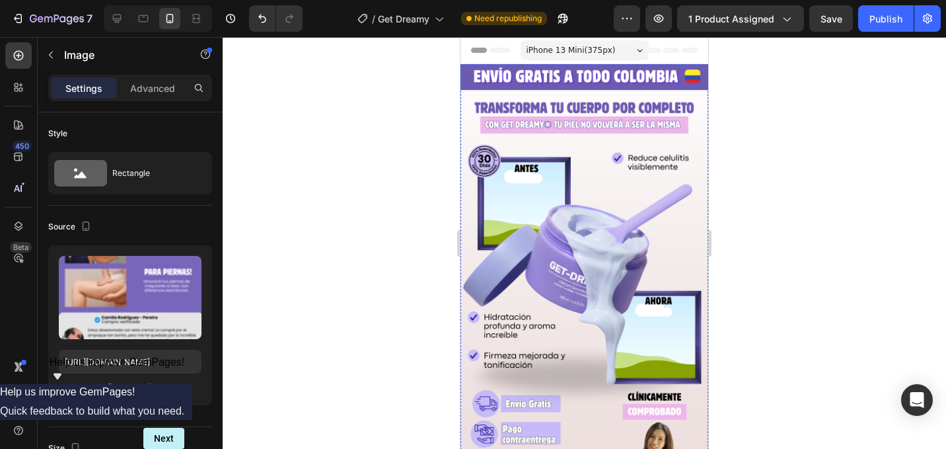
click at [523, 176] on img at bounding box center [584, 284] width 248 height 441
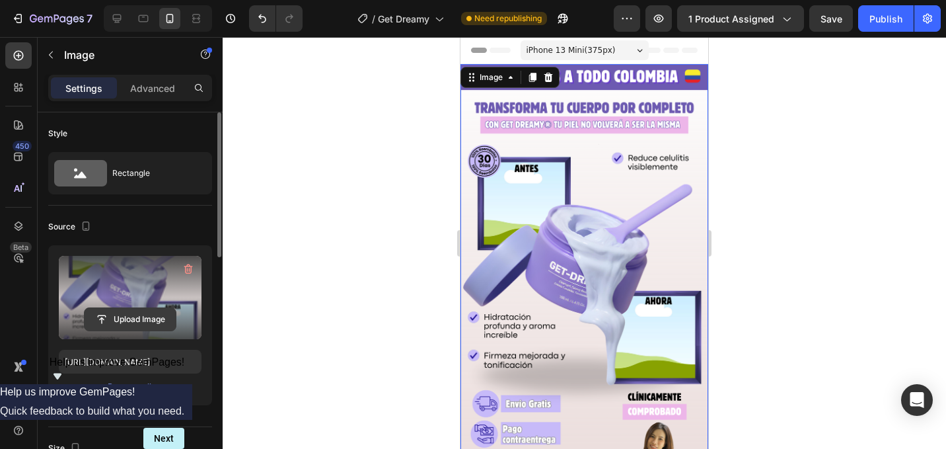
click at [143, 313] on input "file" at bounding box center [130, 319] width 91 height 22
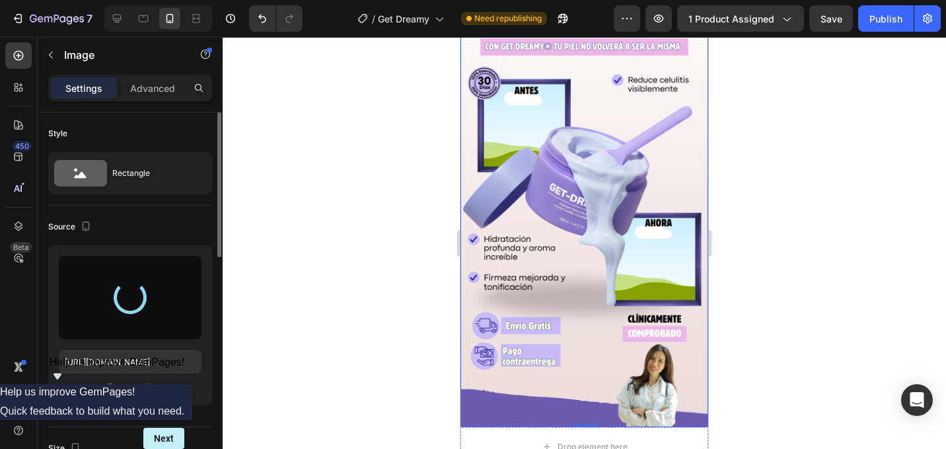
scroll to position [85, 0]
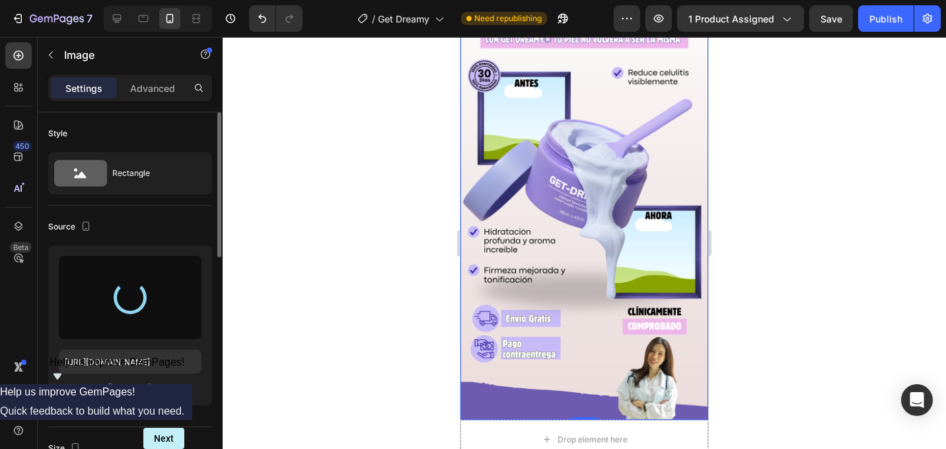
type input "[URL][DOMAIN_NAME]"
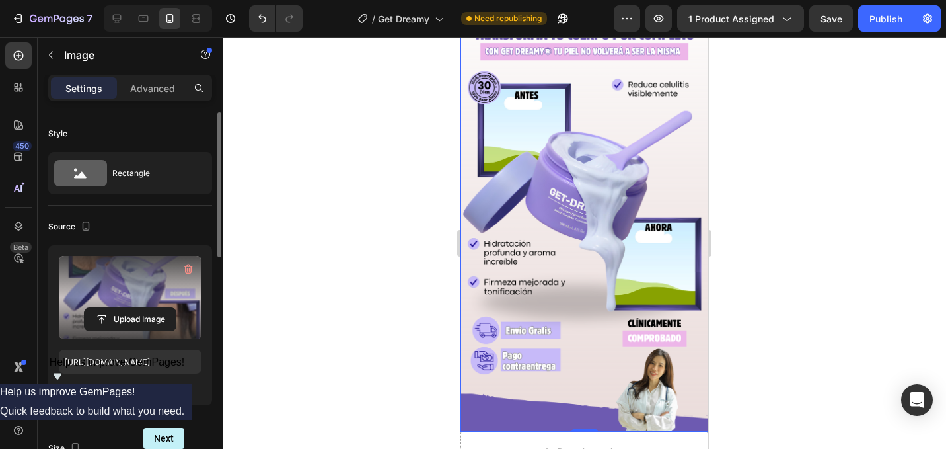
scroll to position [0, 0]
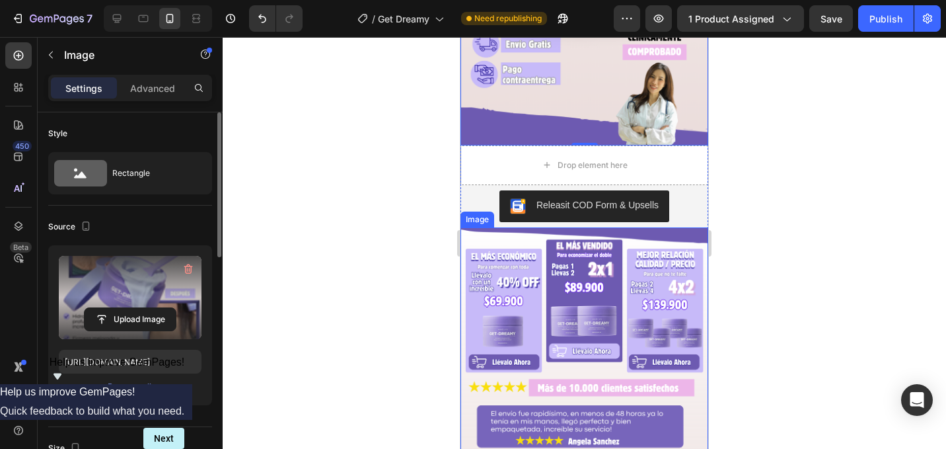
click at [554, 277] on img at bounding box center [584, 447] width 248 height 441
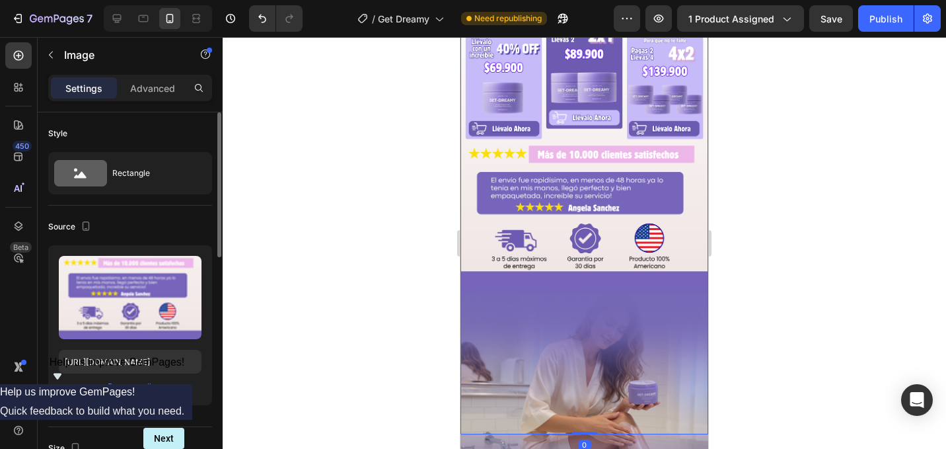
scroll to position [603, 0]
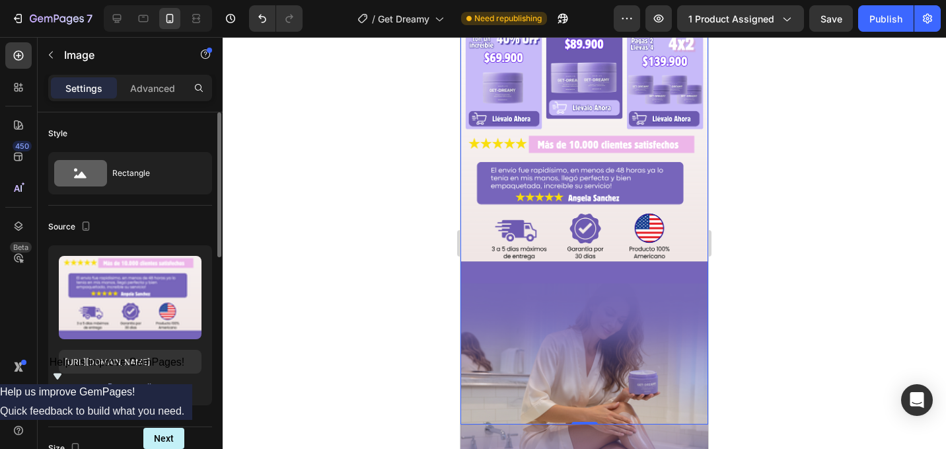
click at [152, 385] on div "Browse gallery" at bounding box center [136, 387] width 56 height 12
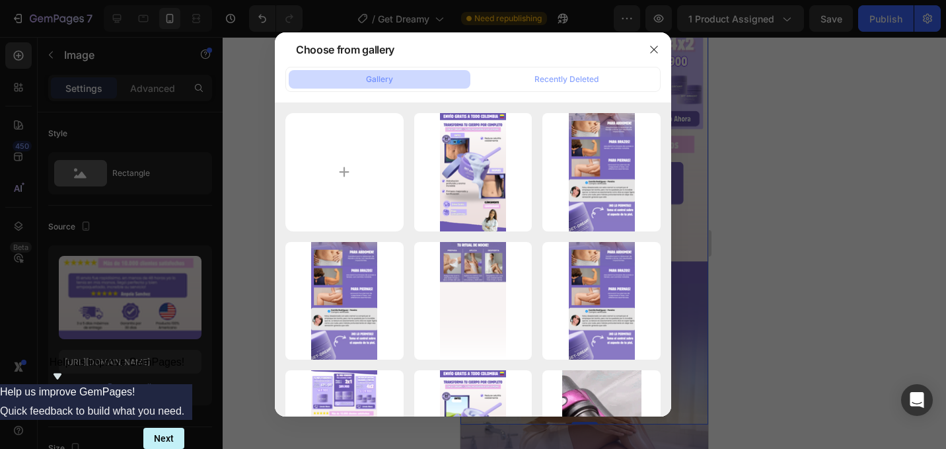
click at [126, 243] on div at bounding box center [473, 224] width 946 height 449
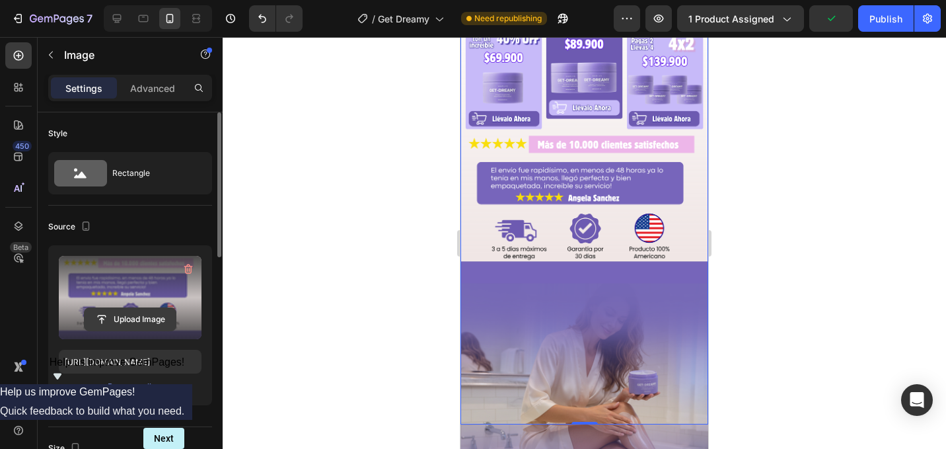
click at [131, 322] on input "file" at bounding box center [130, 319] width 91 height 22
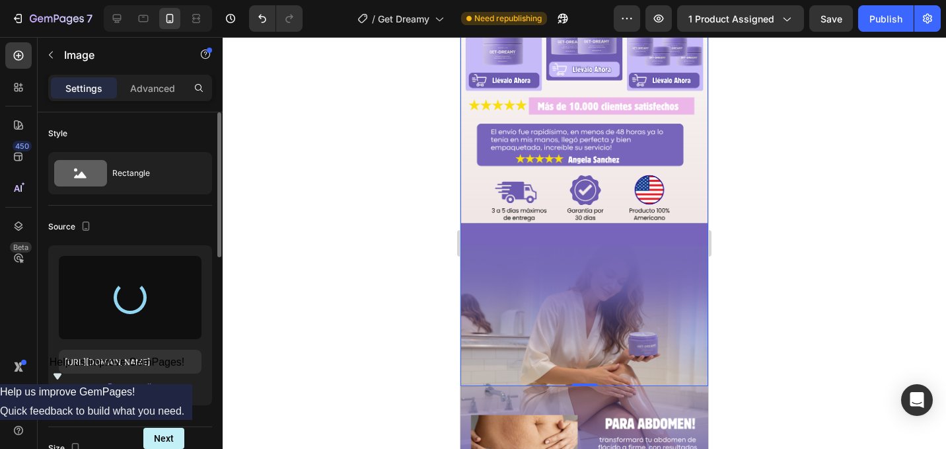
scroll to position [641, 0]
type input "[URL][DOMAIN_NAME]"
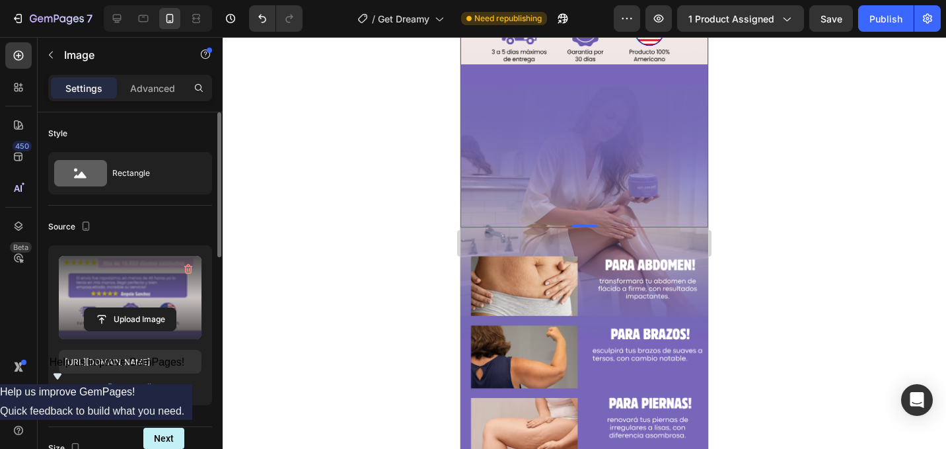
scroll to position [843, 0]
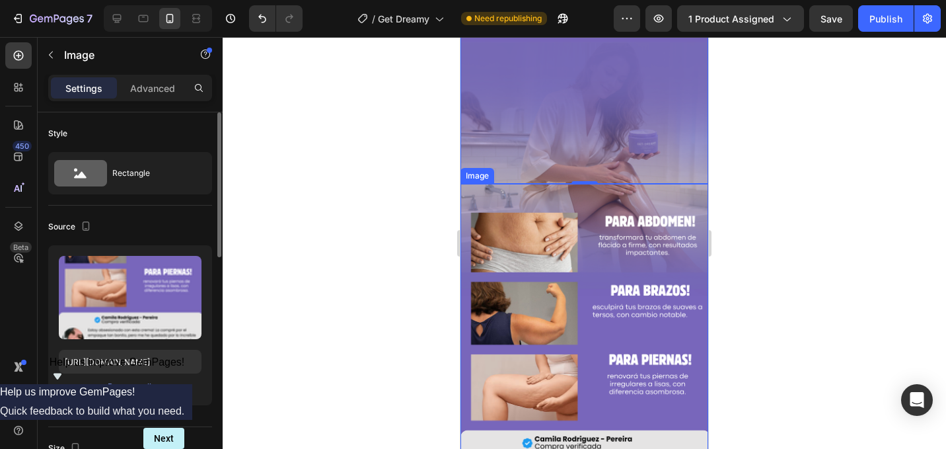
click at [626, 252] on img at bounding box center [584, 404] width 248 height 441
click at [342, 273] on div at bounding box center [584, 243] width 723 height 412
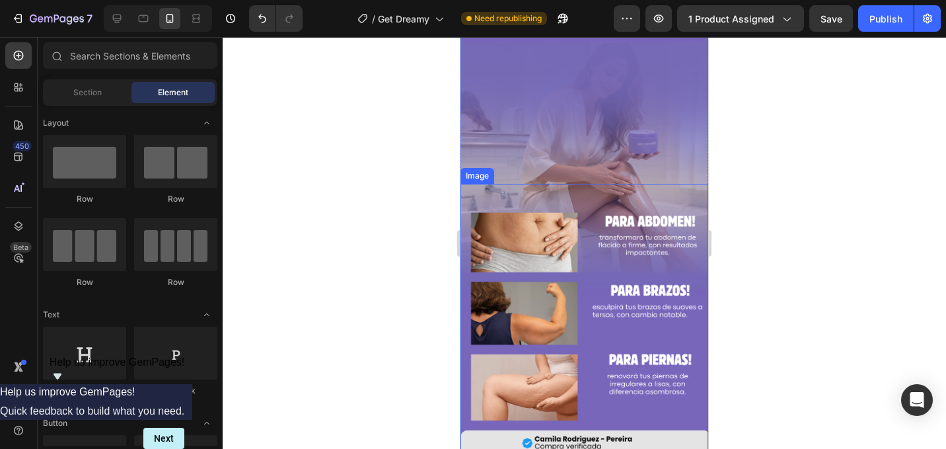
click at [704, 243] on img at bounding box center [584, 404] width 248 height 441
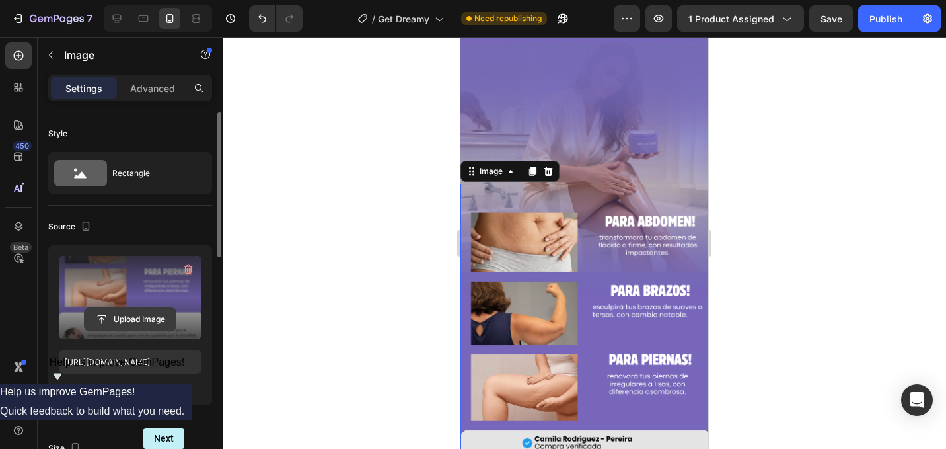
click at [157, 316] on input "file" at bounding box center [130, 319] width 91 height 22
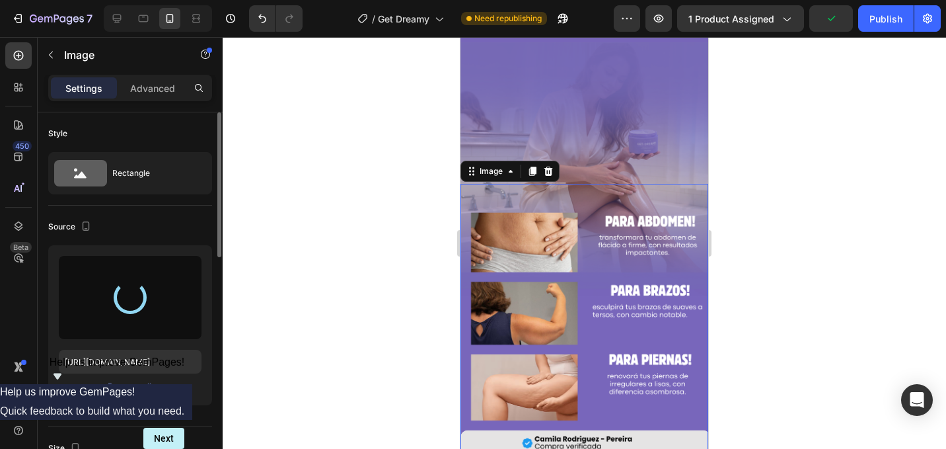
type input "[URL][DOMAIN_NAME]"
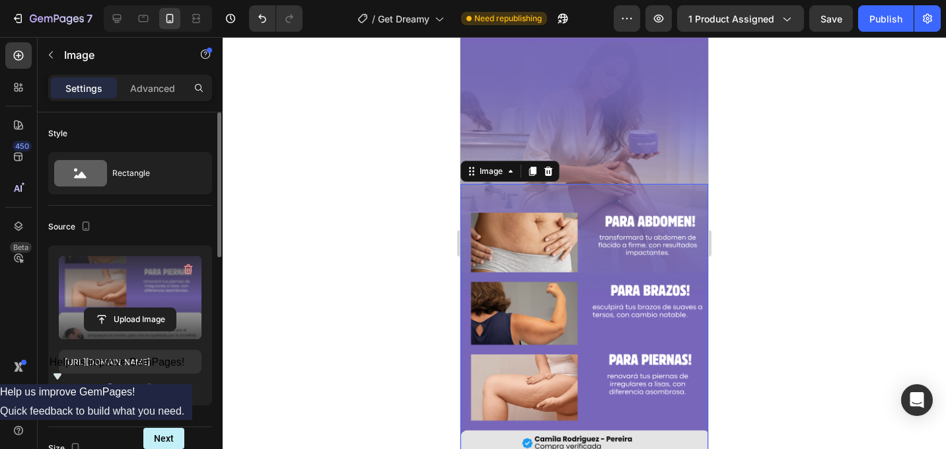
click at [723, 203] on div at bounding box center [584, 243] width 723 height 412
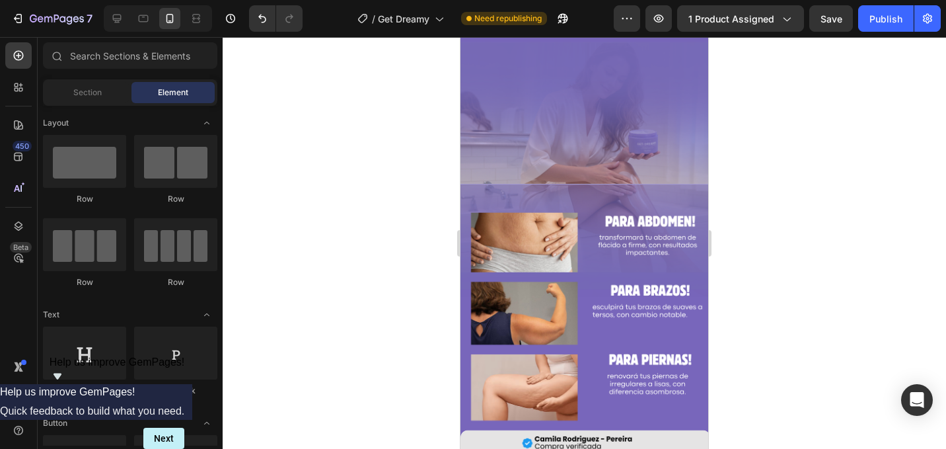
click at [724, 204] on div at bounding box center [584, 243] width 723 height 412
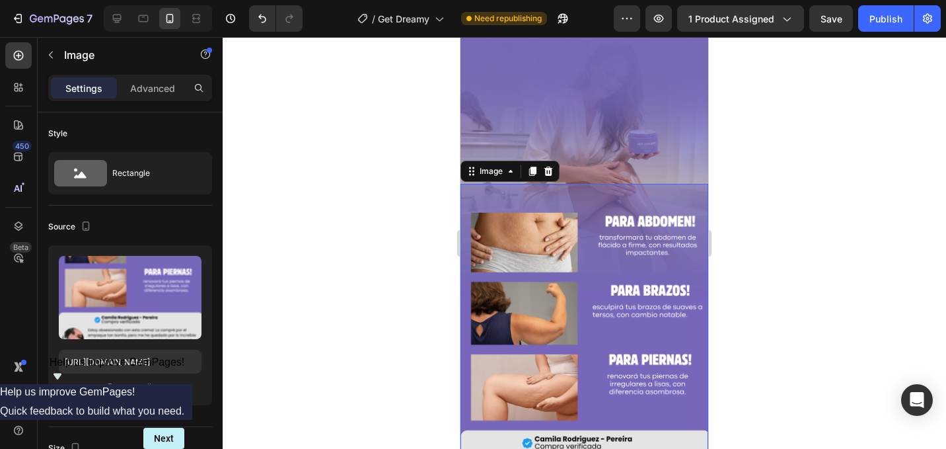
click at [675, 208] on img at bounding box center [584, 404] width 248 height 441
click at [761, 217] on div at bounding box center [584, 243] width 723 height 412
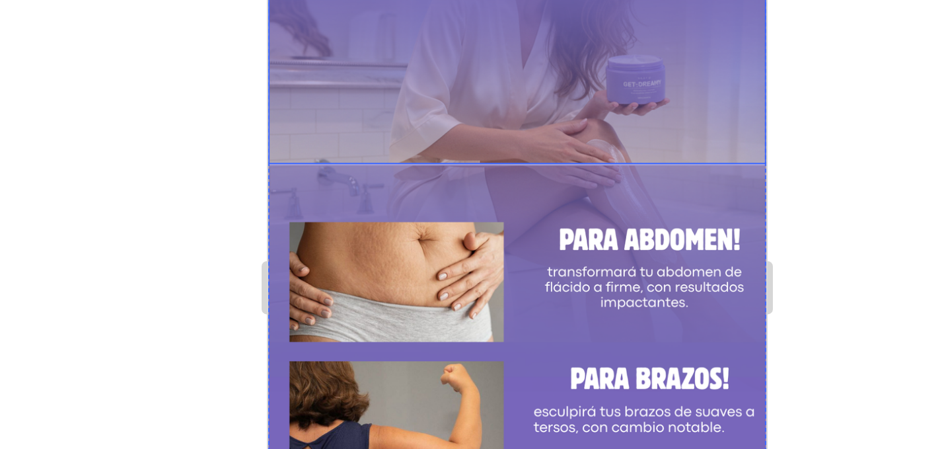
scroll to position [844, 0]
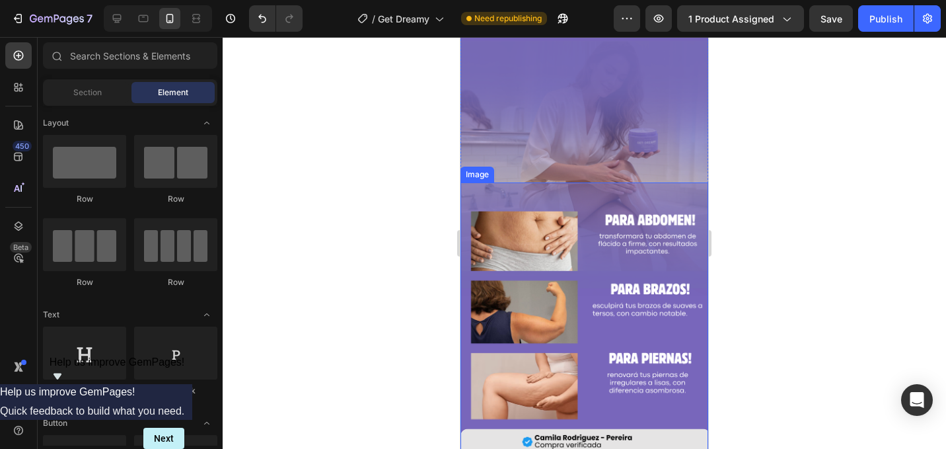
click at [503, 196] on img at bounding box center [584, 402] width 248 height 441
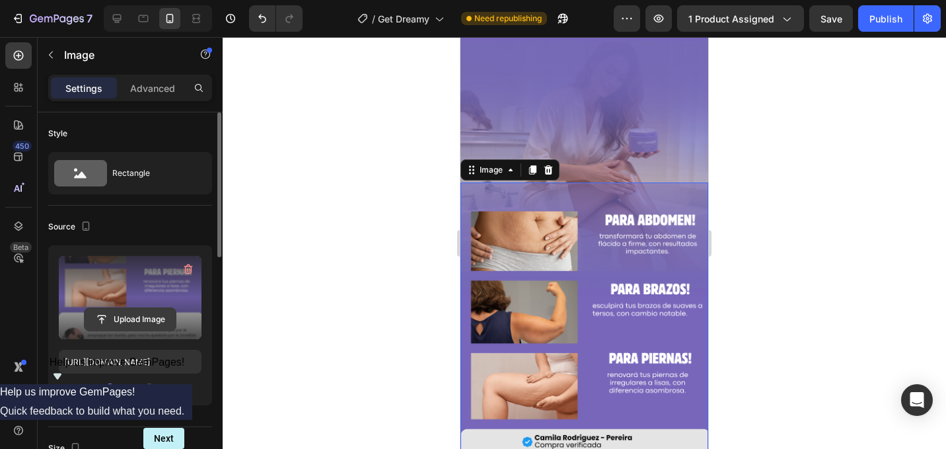
click at [145, 318] on input "file" at bounding box center [130, 319] width 91 height 22
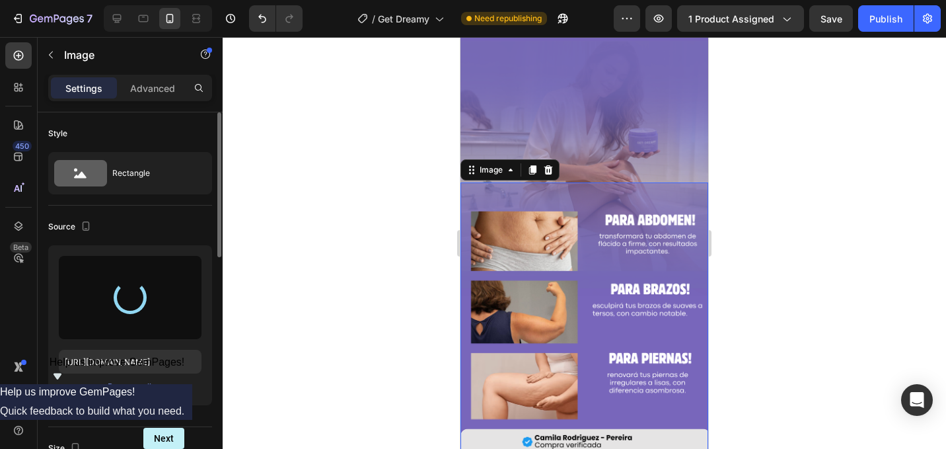
type input "[URL][DOMAIN_NAME]"
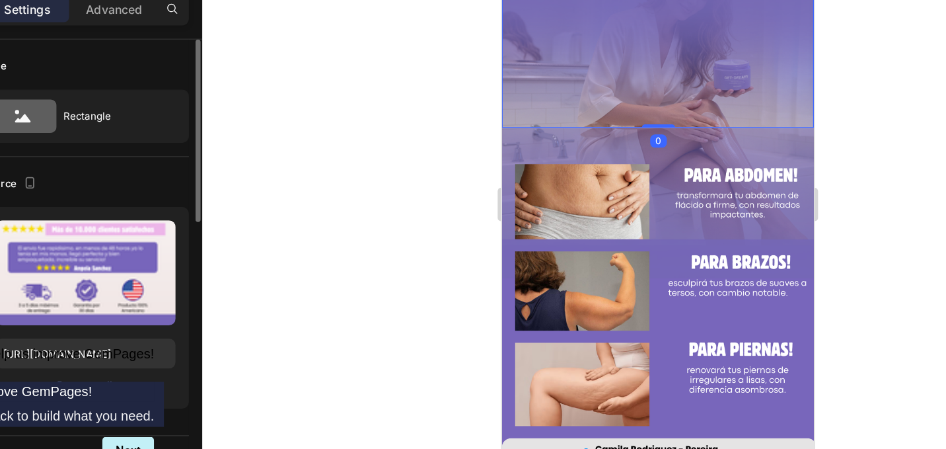
scroll to position [0, 0]
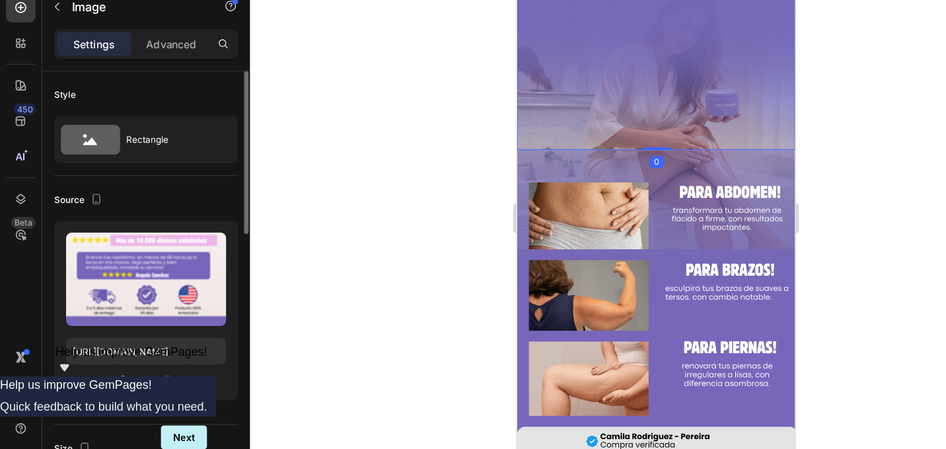
click at [772, 155] on div at bounding box center [584, 243] width 723 height 412
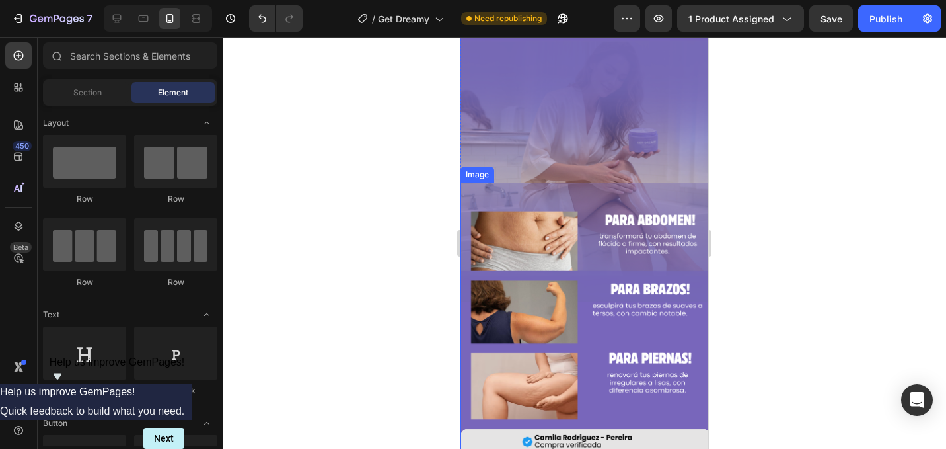
click at [634, 245] on img at bounding box center [584, 402] width 248 height 441
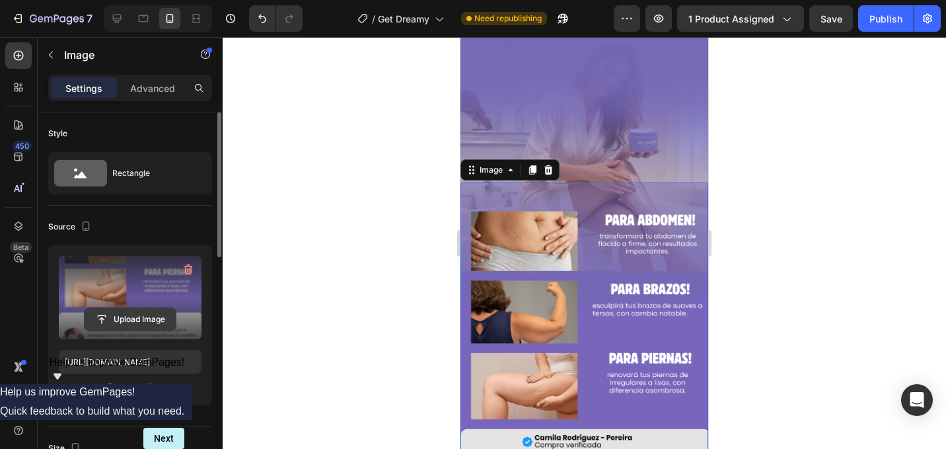
click at [151, 326] on input "file" at bounding box center [130, 319] width 91 height 22
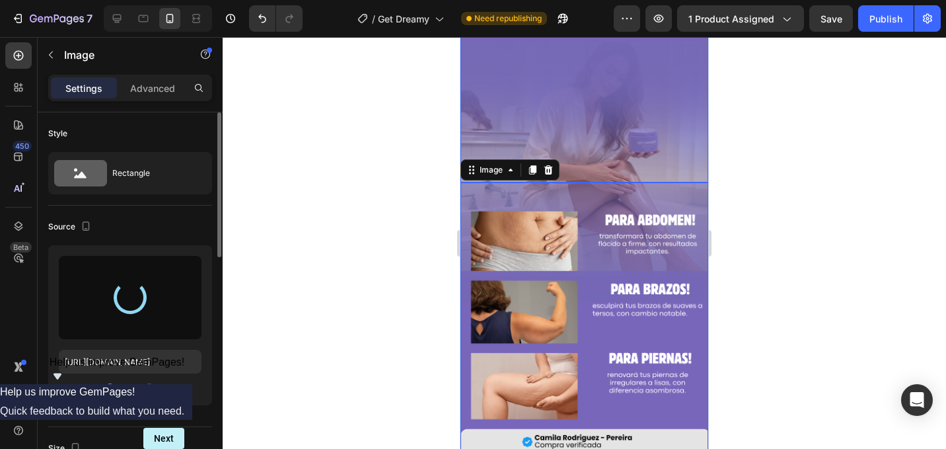
type input "[URL][DOMAIN_NAME]"
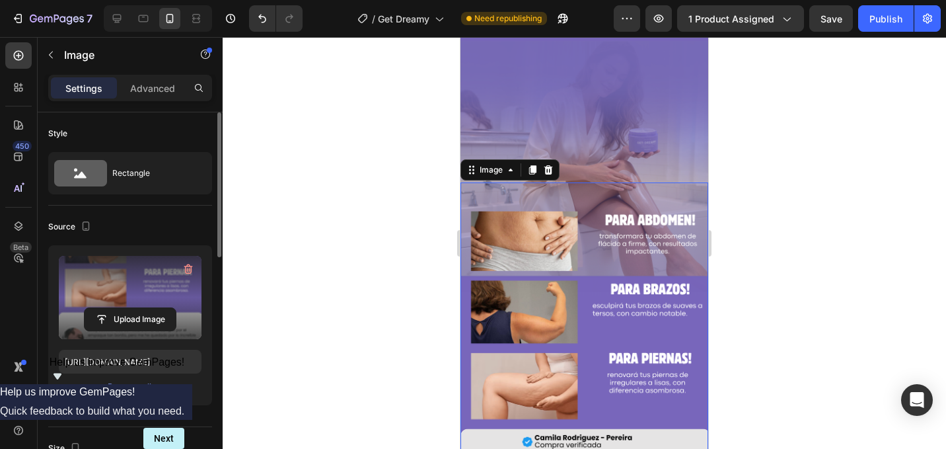
click at [811, 196] on div at bounding box center [584, 243] width 723 height 412
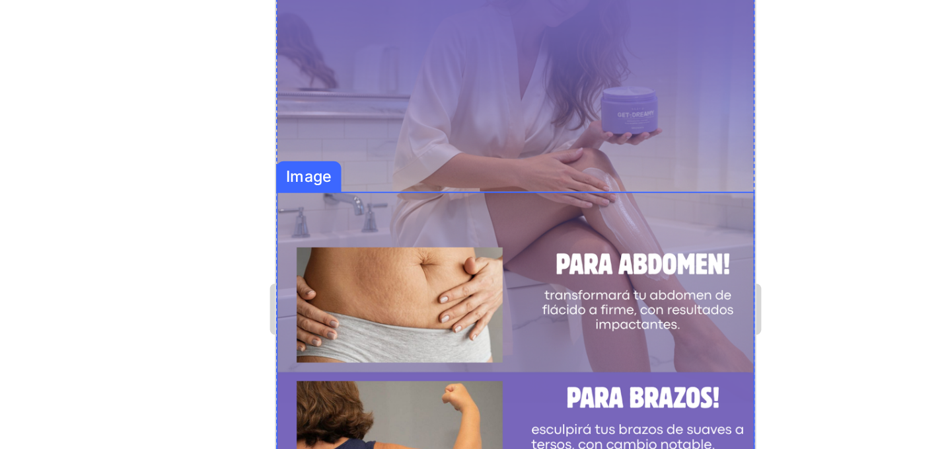
click at [382, 123] on img at bounding box center [400, 276] width 248 height 441
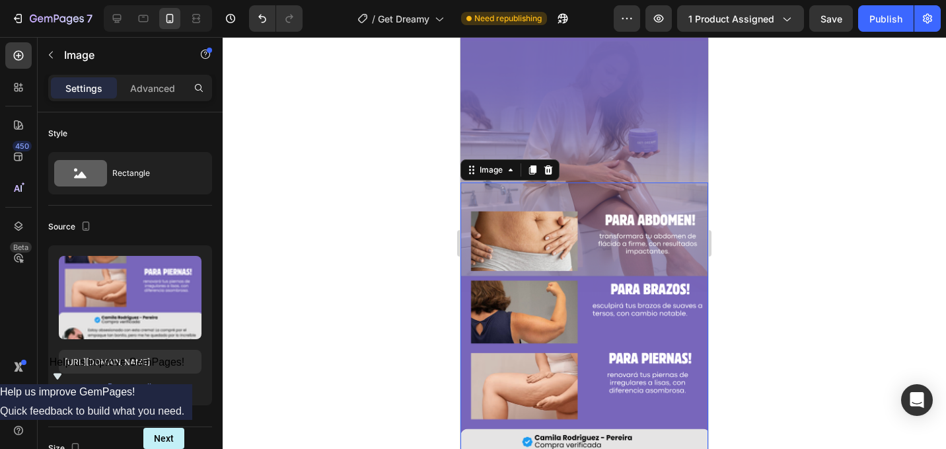
click at [417, 250] on div at bounding box center [584, 243] width 723 height 412
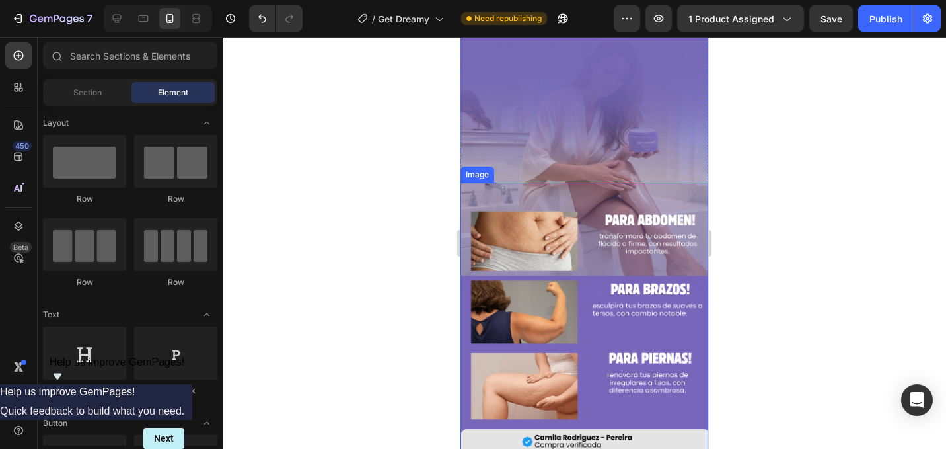
click at [472, 244] on img at bounding box center [584, 402] width 248 height 441
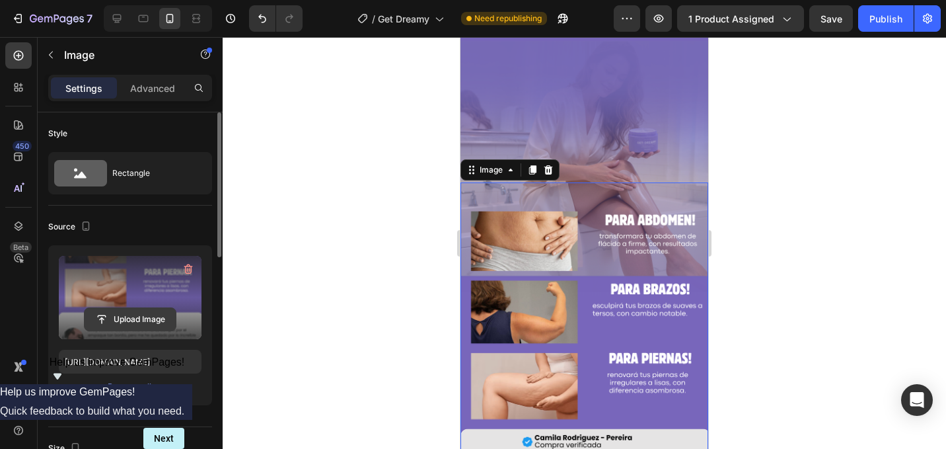
click at [139, 322] on input "file" at bounding box center [130, 319] width 91 height 22
click at [131, 321] on input "file" at bounding box center [130, 319] width 91 height 22
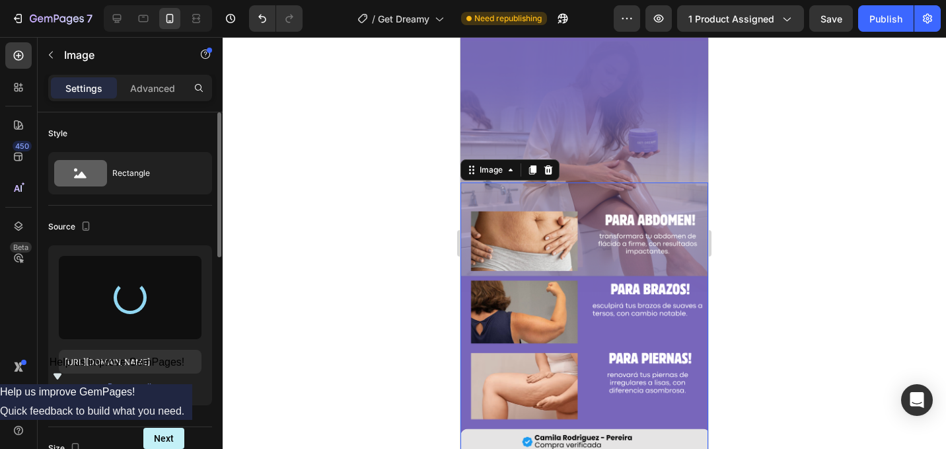
click at [770, 201] on div at bounding box center [584, 243] width 723 height 412
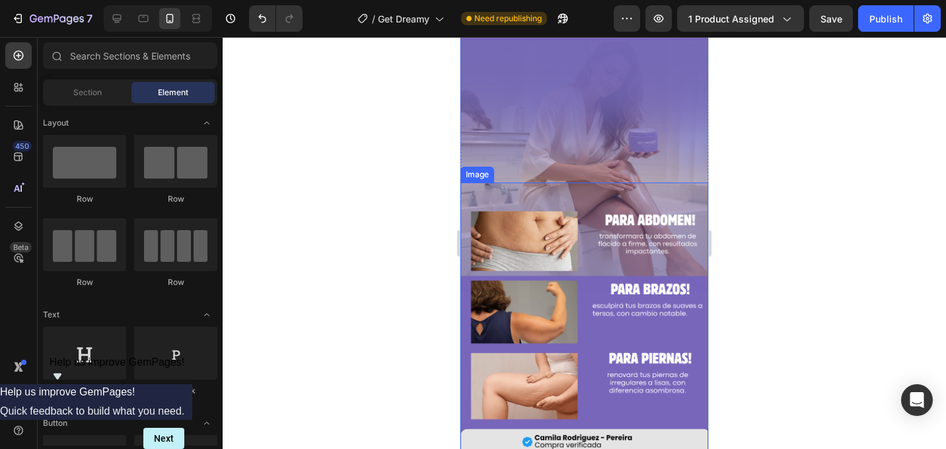
click at [675, 207] on img at bounding box center [584, 402] width 248 height 441
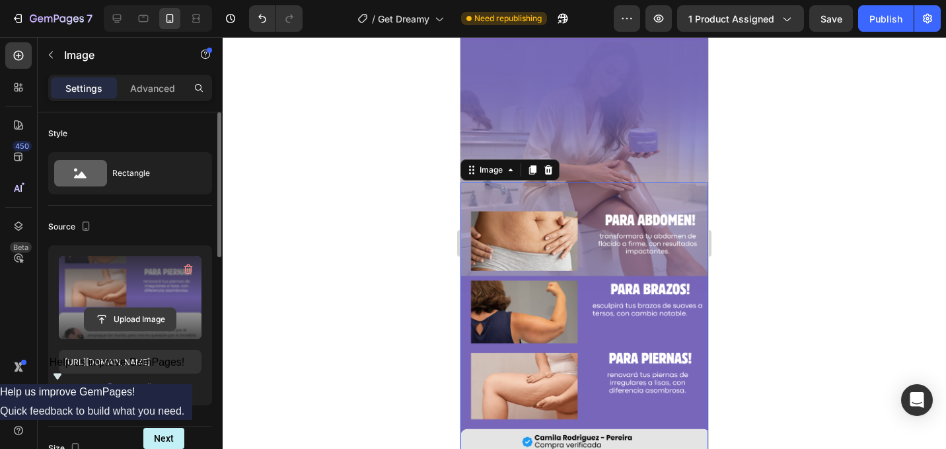
click at [128, 321] on input "file" at bounding box center [130, 319] width 91 height 22
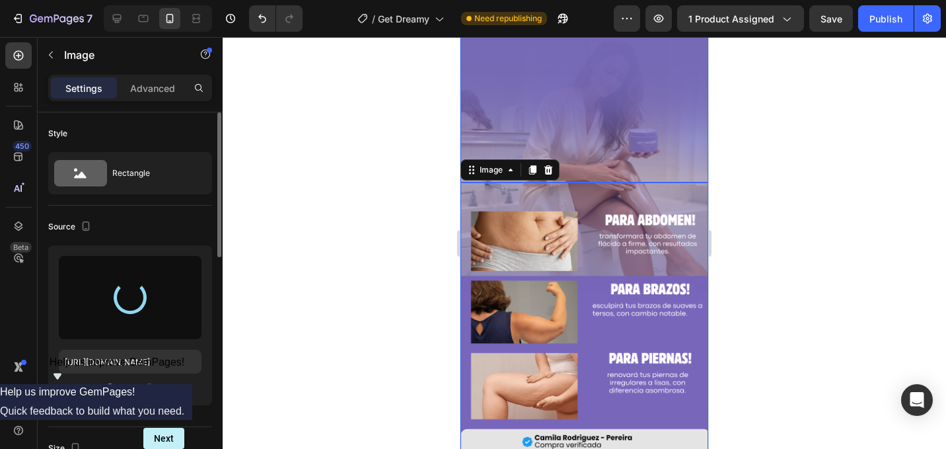
type input "[URL][DOMAIN_NAME]"
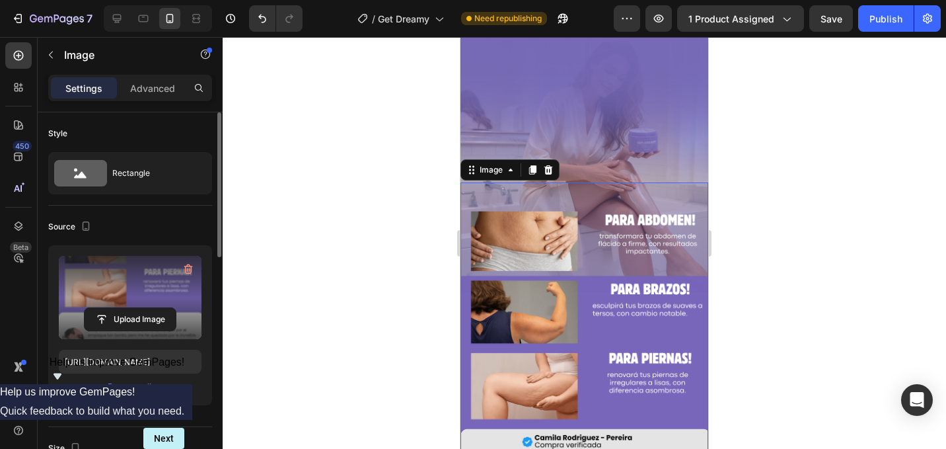
click at [726, 239] on div at bounding box center [584, 243] width 723 height 412
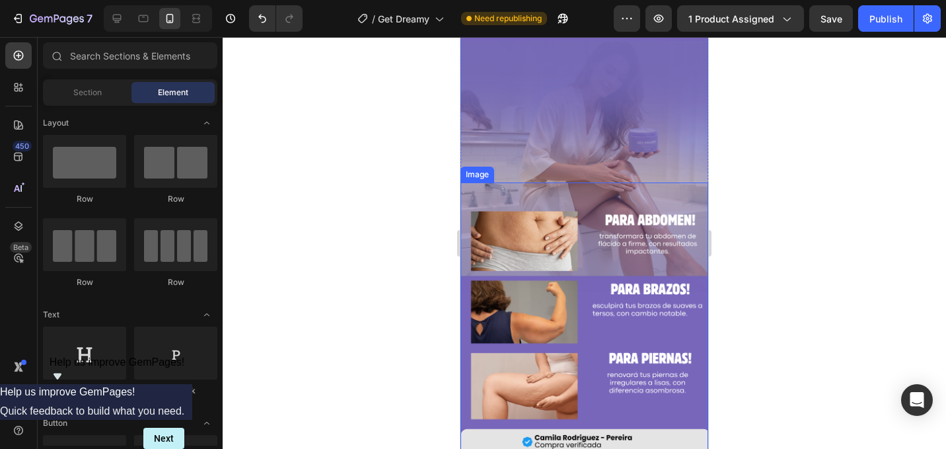
click at [501, 219] on img at bounding box center [584, 402] width 248 height 441
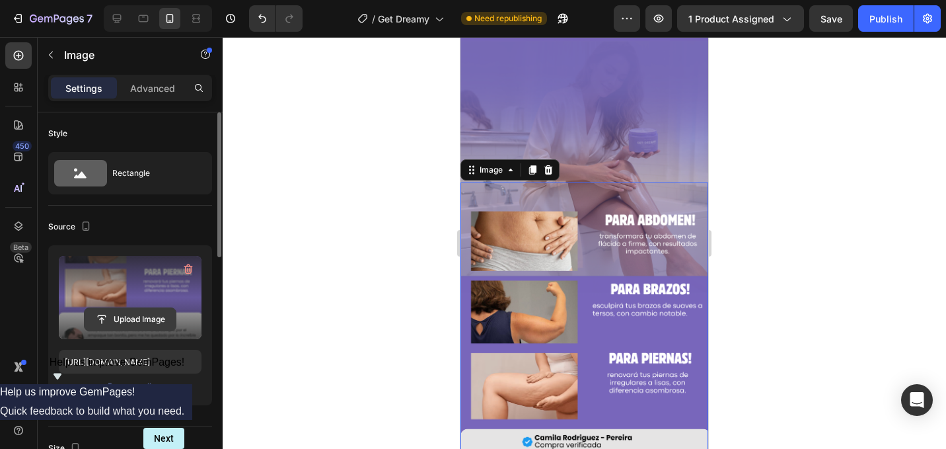
click at [138, 316] on input "file" at bounding box center [130, 319] width 91 height 22
click at [148, 323] on input "file" at bounding box center [130, 319] width 91 height 22
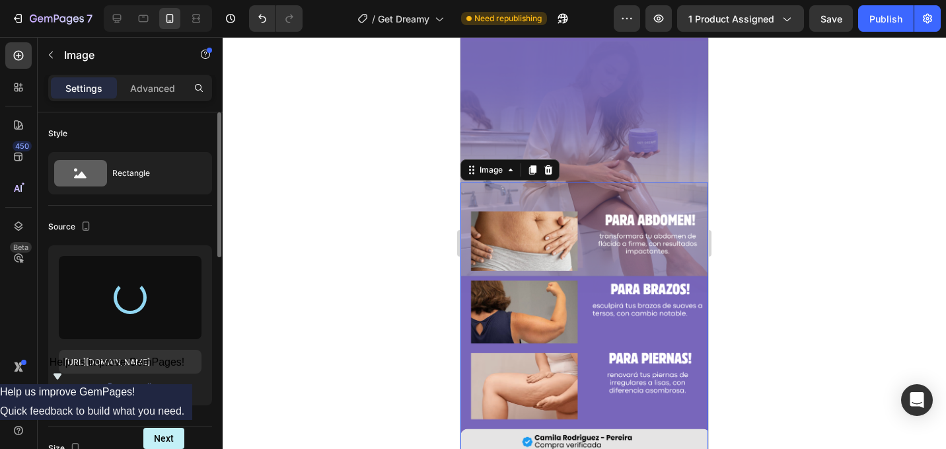
type input "[URL][DOMAIN_NAME]"
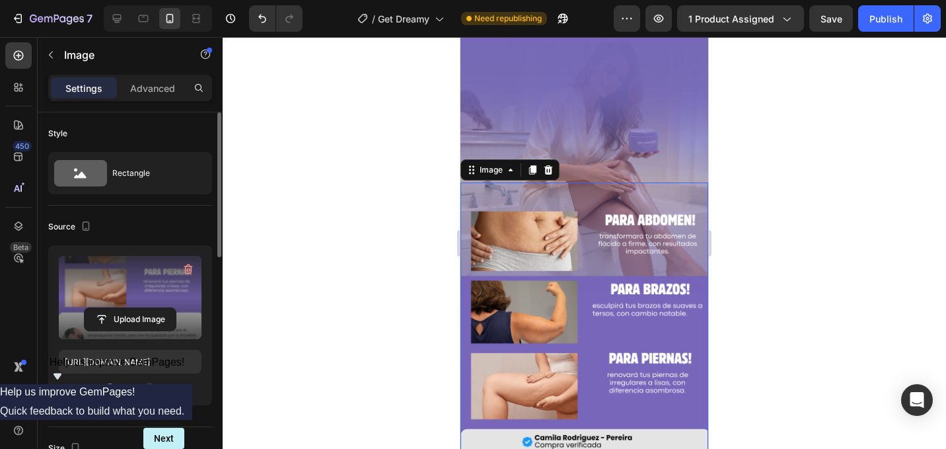
click at [763, 331] on div at bounding box center [584, 243] width 723 height 412
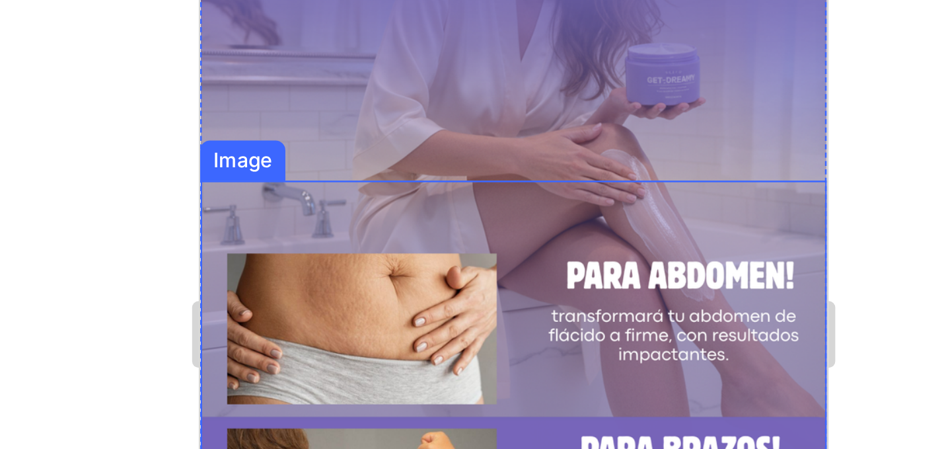
click at [749, 192] on div at bounding box center [584, 243] width 723 height 412
click at [730, 147] on div at bounding box center [584, 243] width 723 height 412
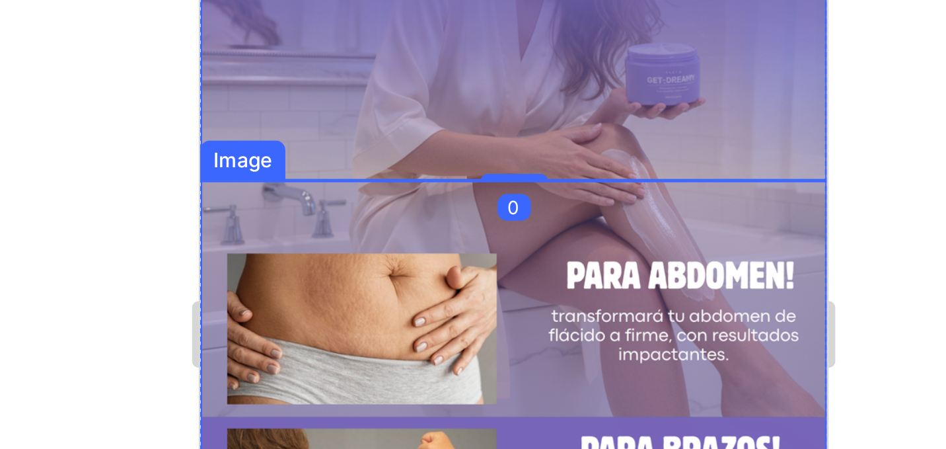
click at [430, 0] on img at bounding box center [324, 178] width 248 height 441
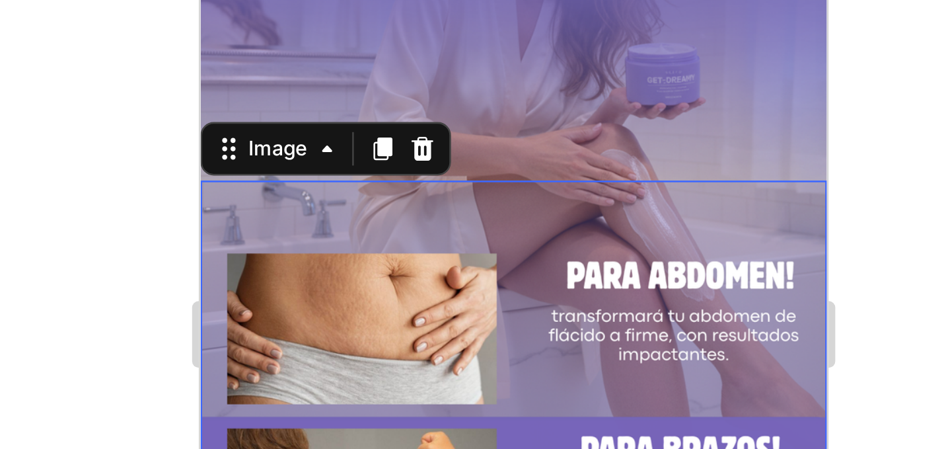
click at [721, 217] on div at bounding box center [584, 243] width 723 height 412
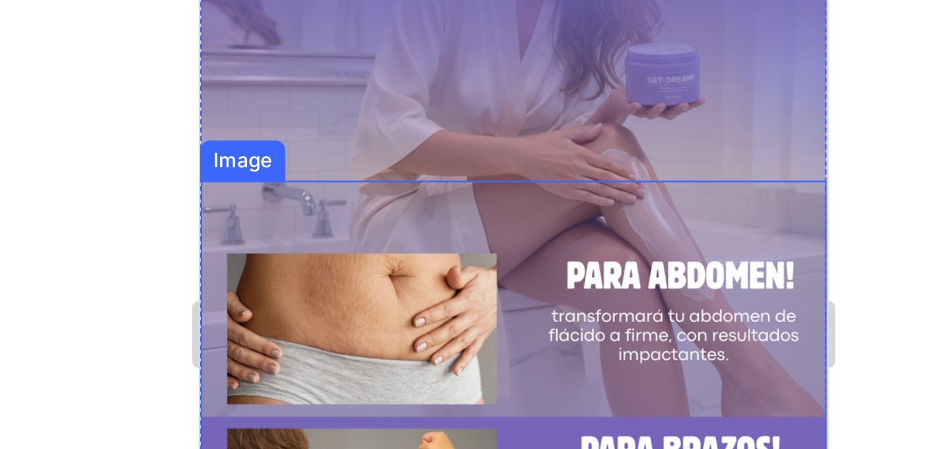
click at [312, 0] on img at bounding box center [324, 178] width 248 height 441
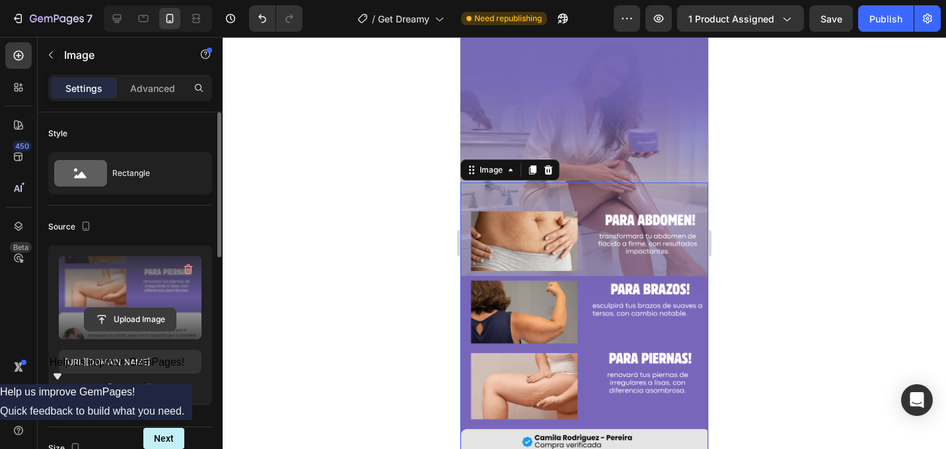
click at [127, 326] on input "file" at bounding box center [130, 319] width 91 height 22
click at [139, 322] on input "file" at bounding box center [130, 319] width 91 height 22
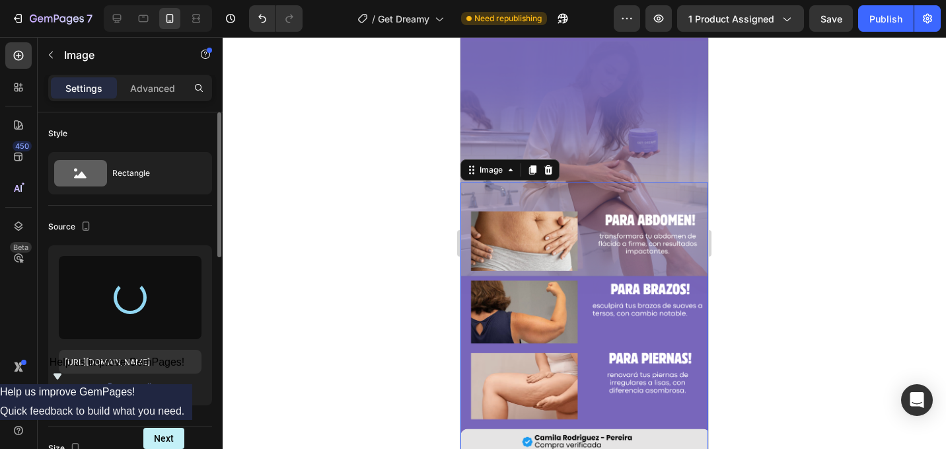
click at [781, 185] on div at bounding box center [584, 243] width 723 height 412
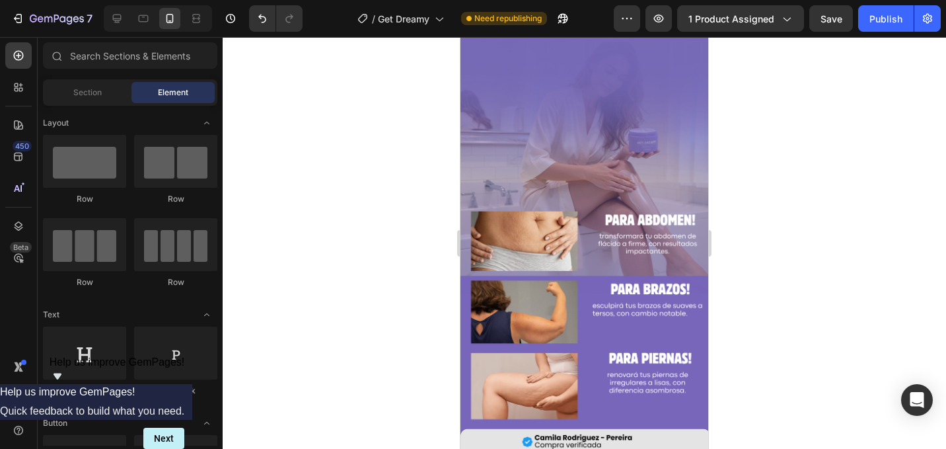
click at [661, 207] on img at bounding box center [584, 402] width 248 height 441
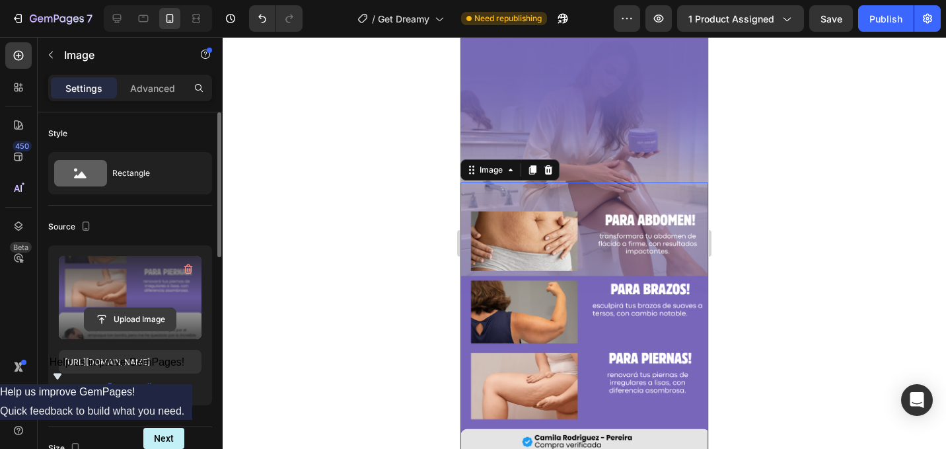
click at [137, 330] on button "Upload Image" at bounding box center [130, 319] width 92 height 24
click at [137, 325] on input "file" at bounding box center [130, 319] width 91 height 22
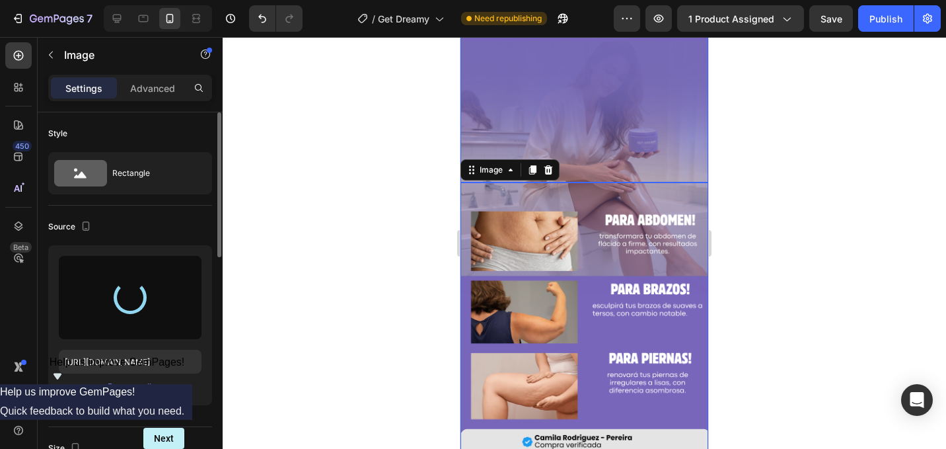
type input "[URL][DOMAIN_NAME]"
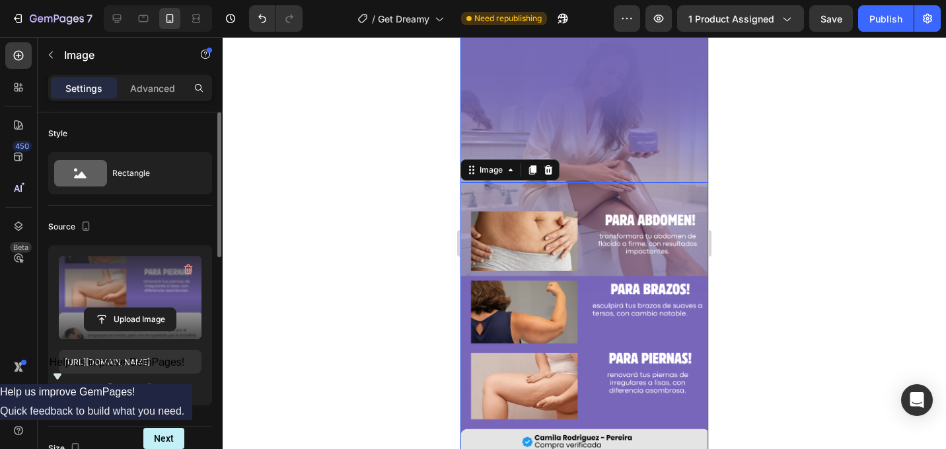
click at [801, 153] on div at bounding box center [584, 243] width 723 height 412
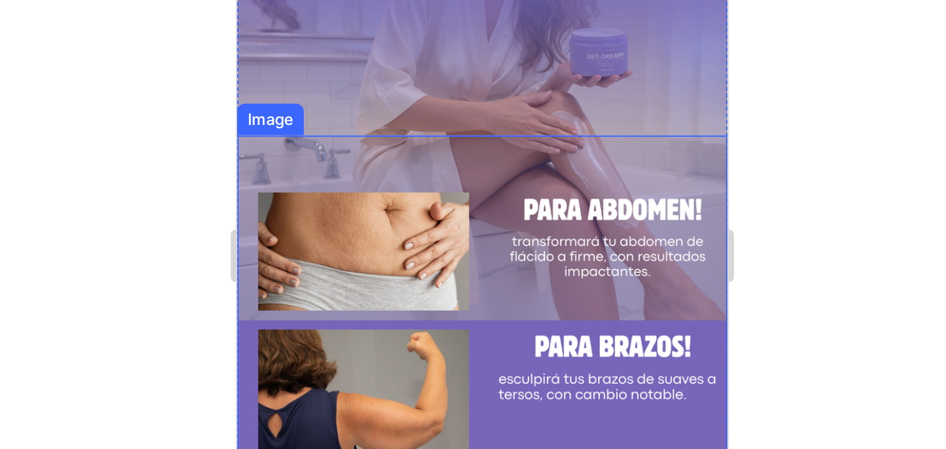
click at [349, 74] on img at bounding box center [361, 213] width 248 height 441
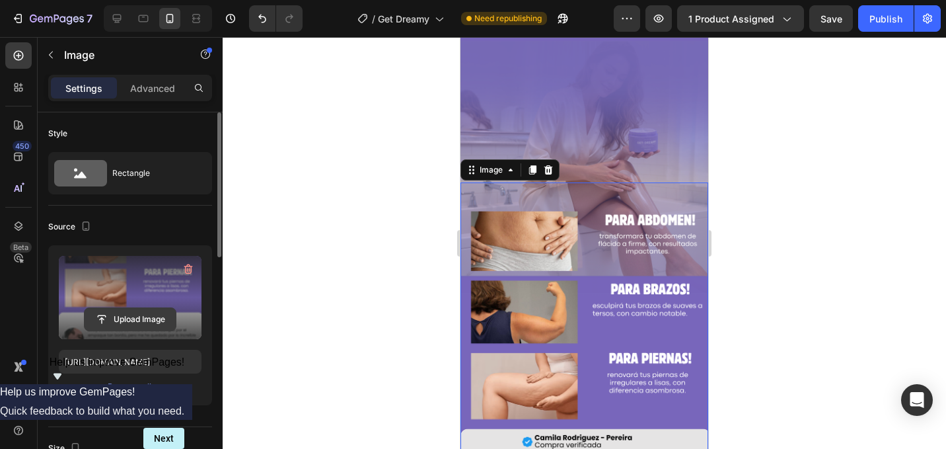
click at [147, 316] on input "file" at bounding box center [130, 319] width 91 height 22
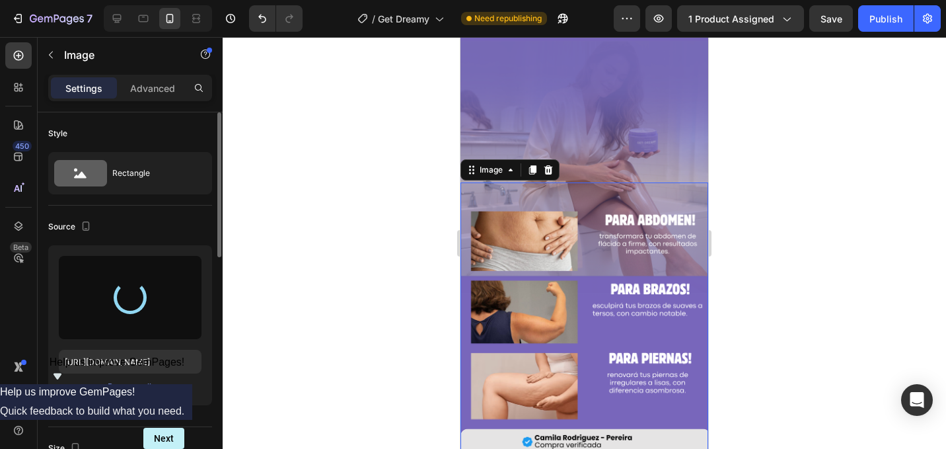
type input "[URL][DOMAIN_NAME]"
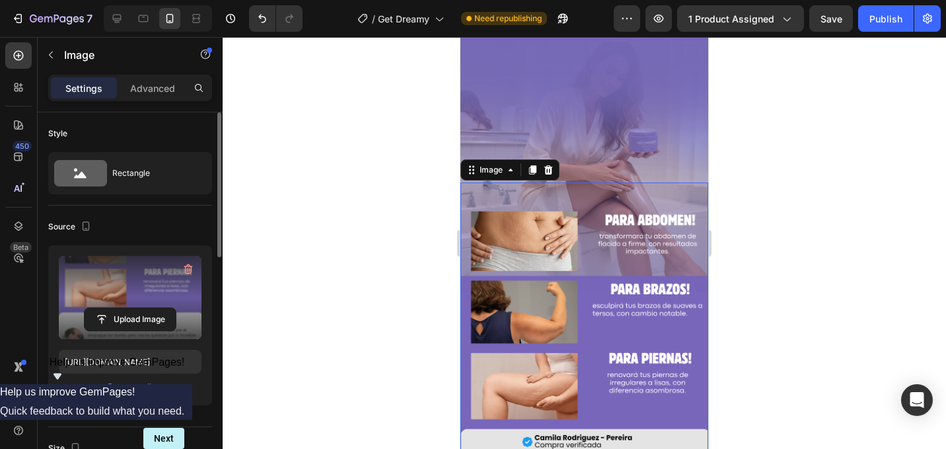
click at [844, 260] on div at bounding box center [584, 243] width 723 height 412
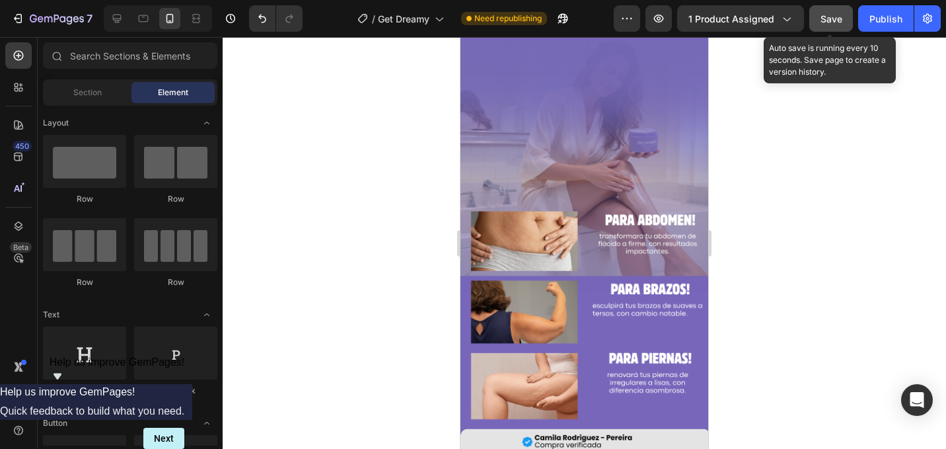
click at [840, 26] on button "Save" at bounding box center [831, 18] width 44 height 26
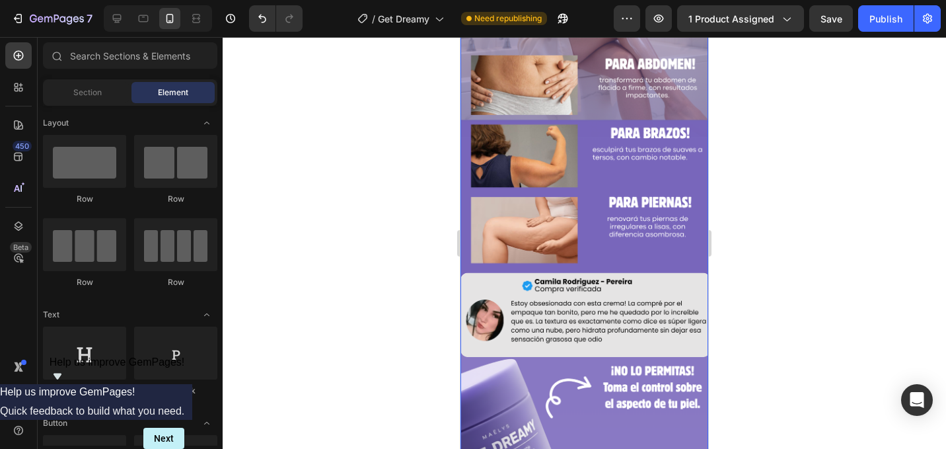
scroll to position [1024, 0]
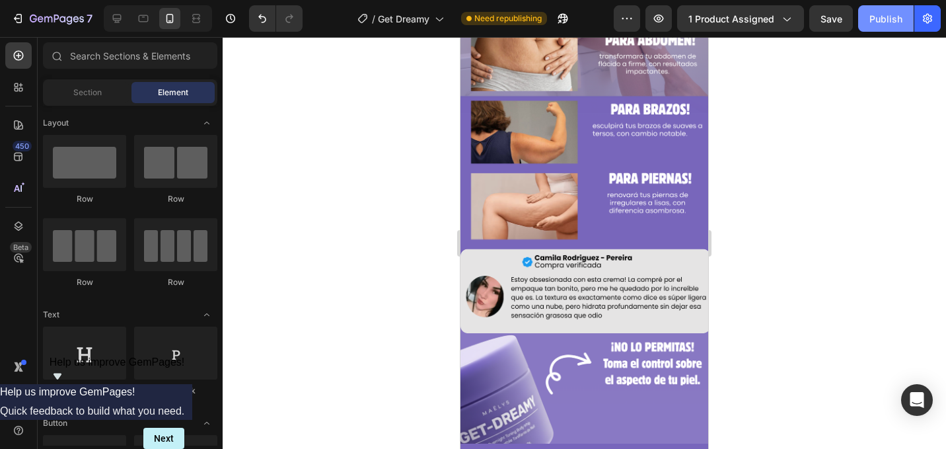
click at [879, 21] on div "Publish" at bounding box center [885, 19] width 33 height 14
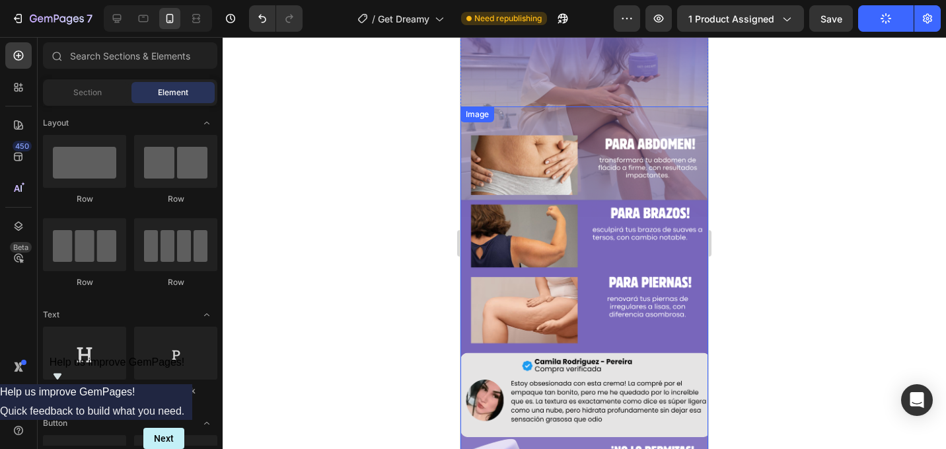
scroll to position [923, 0]
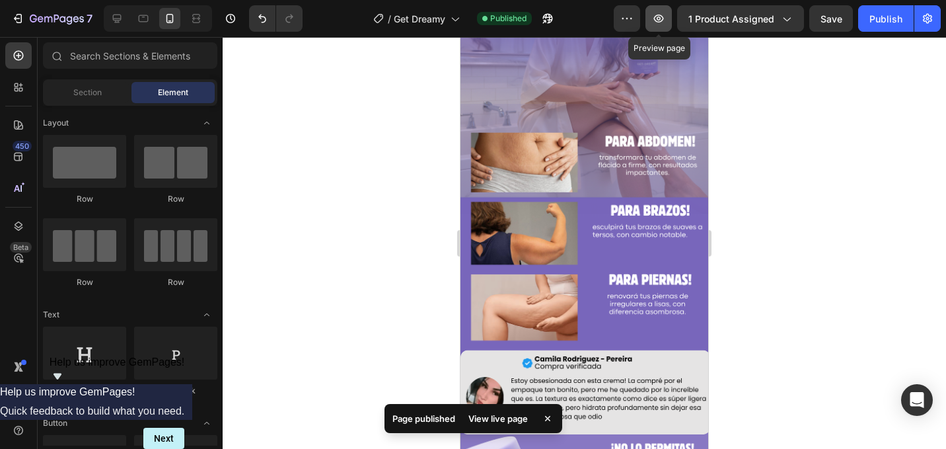
click at [663, 22] on icon "button" at bounding box center [658, 18] width 13 height 13
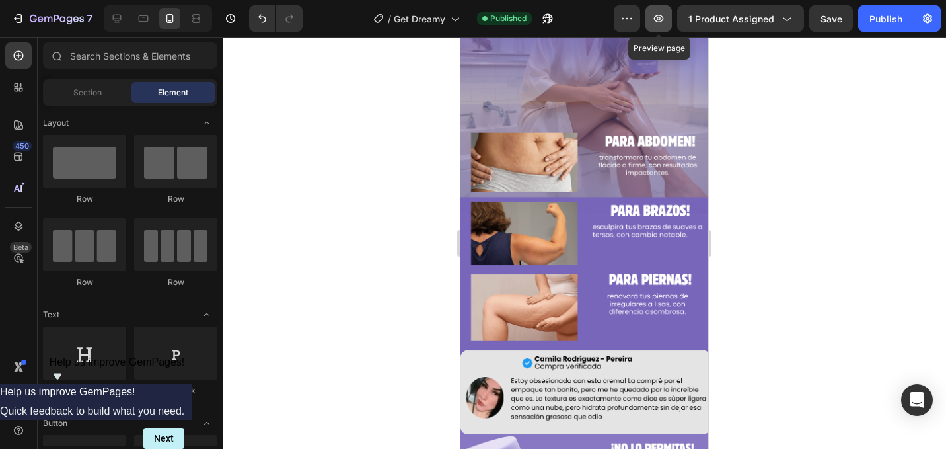
click at [663, 13] on icon "button" at bounding box center [658, 18] width 13 height 13
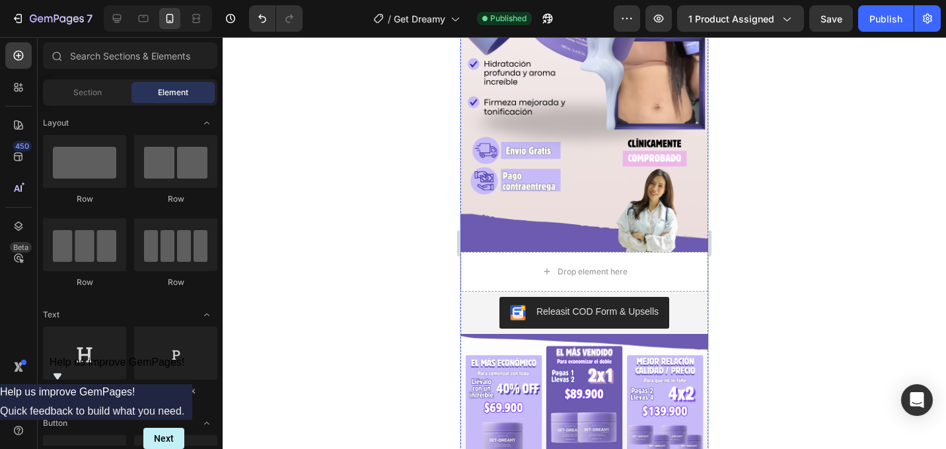
scroll to position [256, 0]
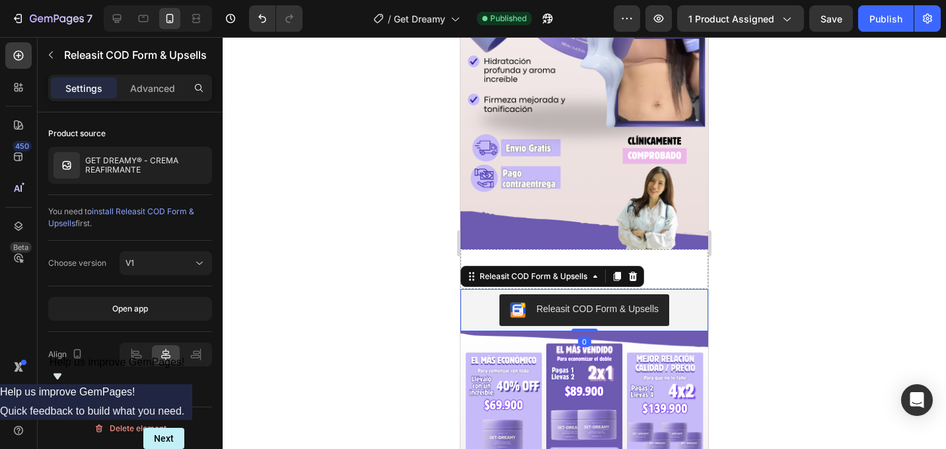
click at [480, 289] on div "Releasit COD Form & Upsells" at bounding box center [584, 310] width 248 height 42
click at [614, 278] on icon at bounding box center [617, 276] width 11 height 11
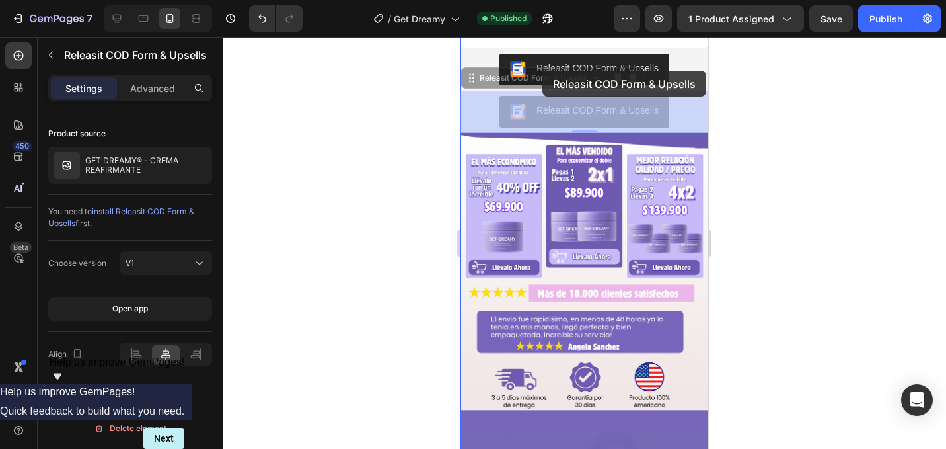
scroll to position [466, 0]
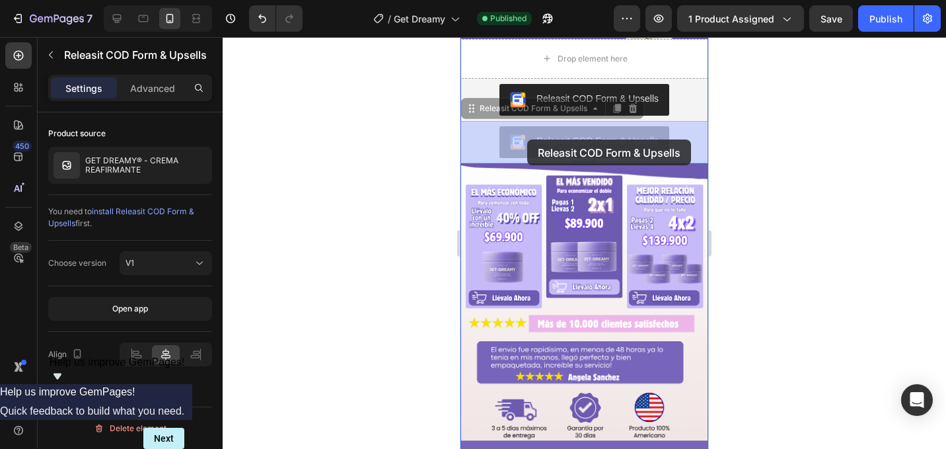
drag, startPoint x: 554, startPoint y: 91, endPoint x: 527, endPoint y: 140, distance: 55.9
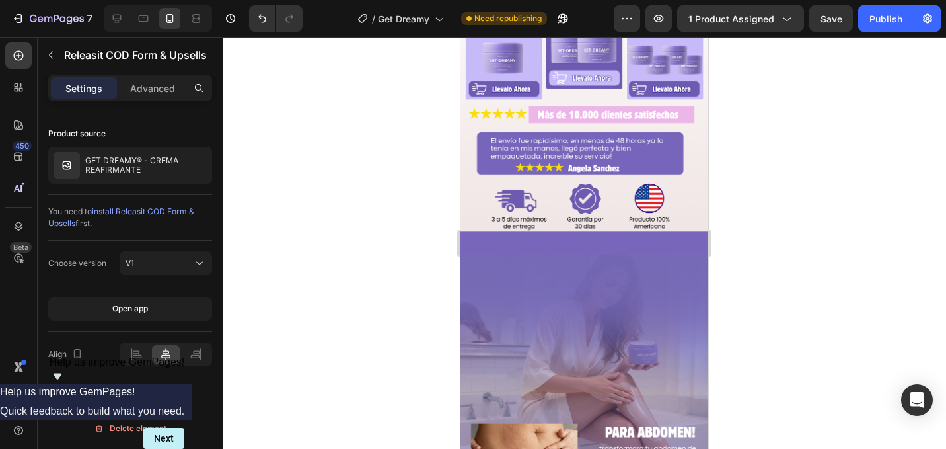
scroll to position [676, 0]
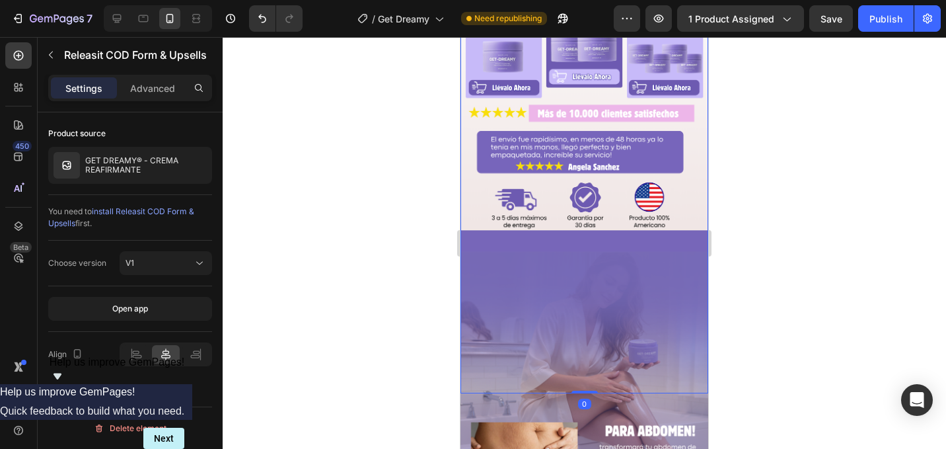
click at [527, 140] on img at bounding box center [584, 173] width 248 height 441
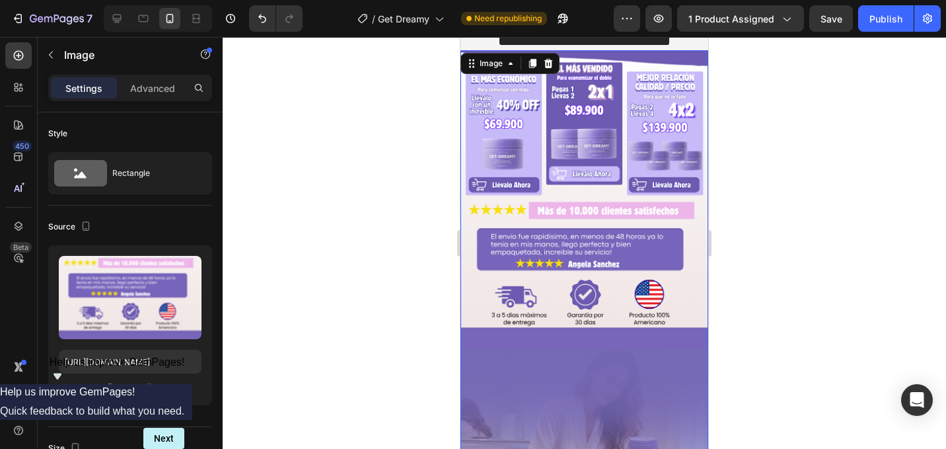
scroll to position [548, 0]
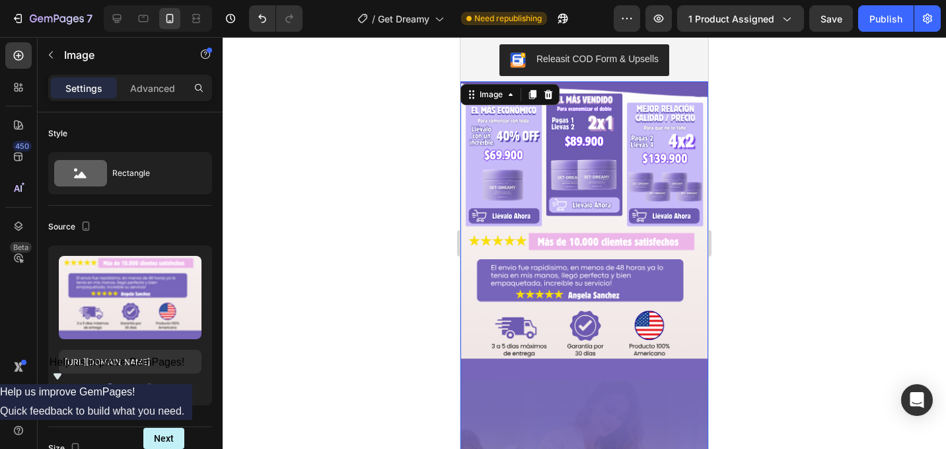
click at [529, 143] on img at bounding box center [584, 301] width 248 height 441
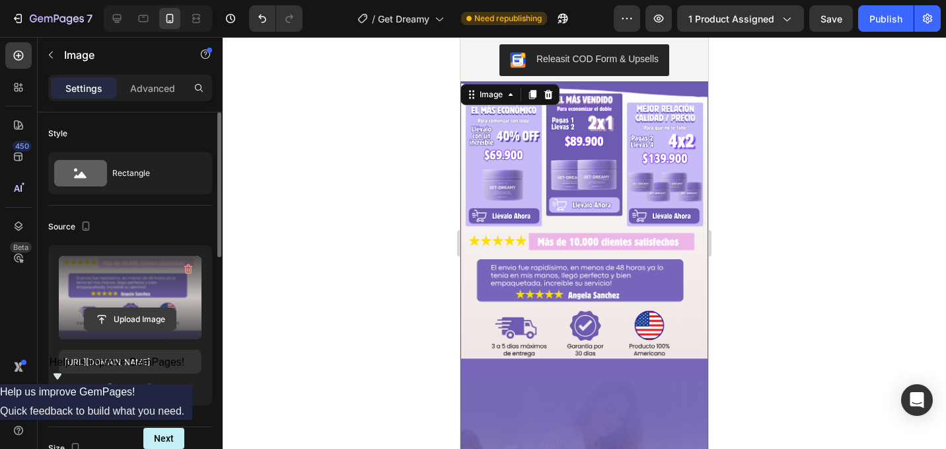
click at [141, 317] on input "file" at bounding box center [130, 319] width 91 height 22
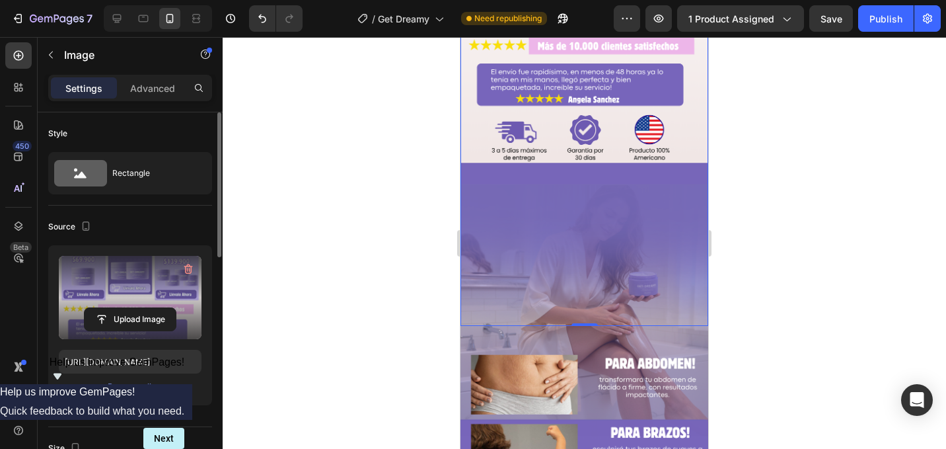
type input "[URL][DOMAIN_NAME]"
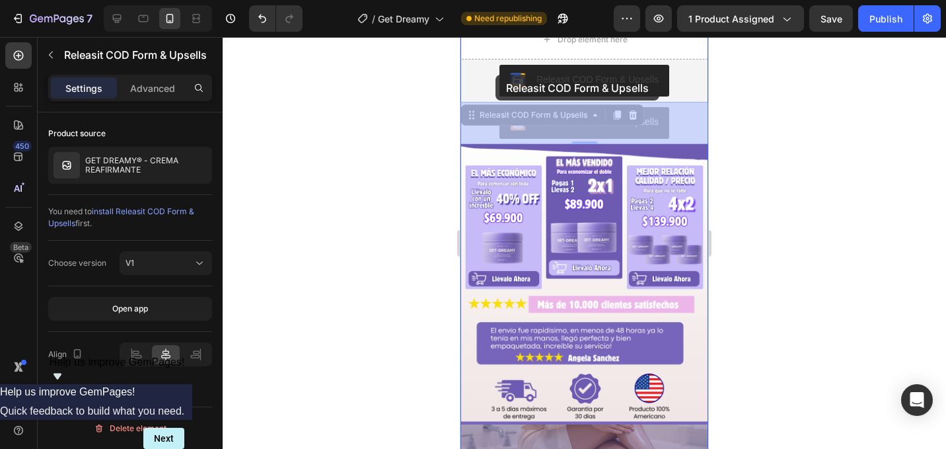
scroll to position [455, 0]
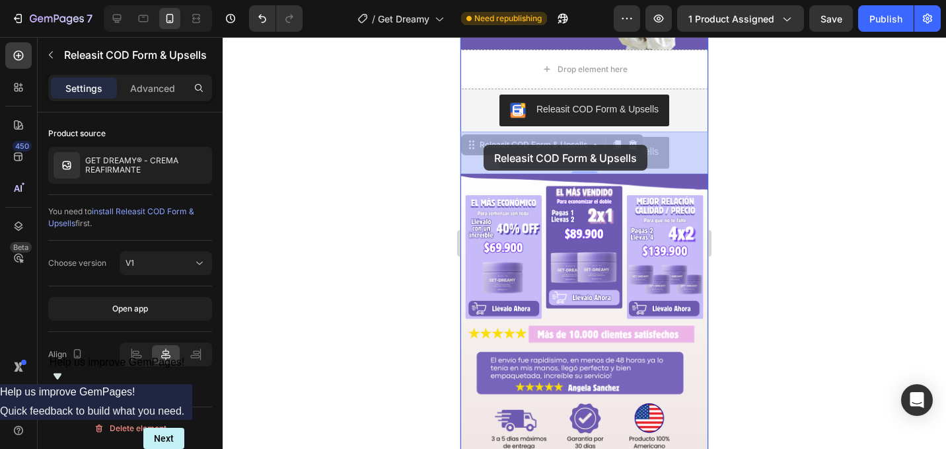
drag, startPoint x: 487, startPoint y: 89, endPoint x: 484, endPoint y: 145, distance: 56.3
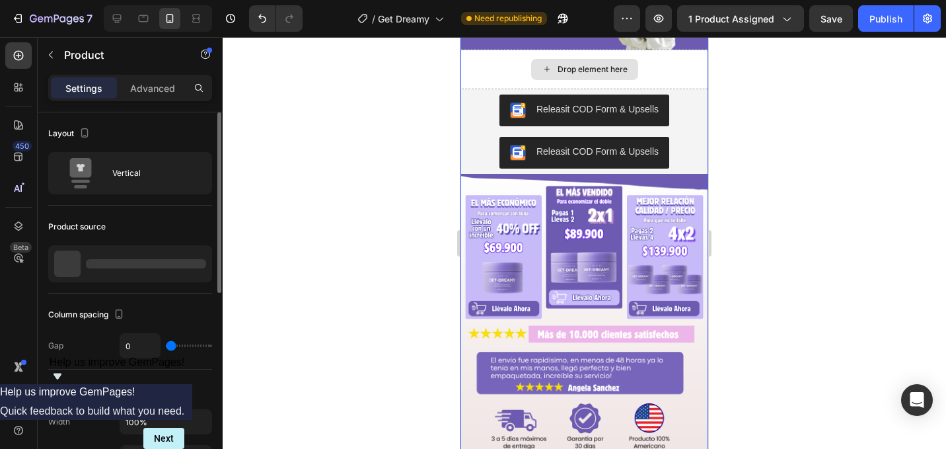
click at [516, 65] on div "Drop element here" at bounding box center [584, 70] width 248 height 40
click at [492, 64] on div "Drop element here" at bounding box center [584, 70] width 248 height 40
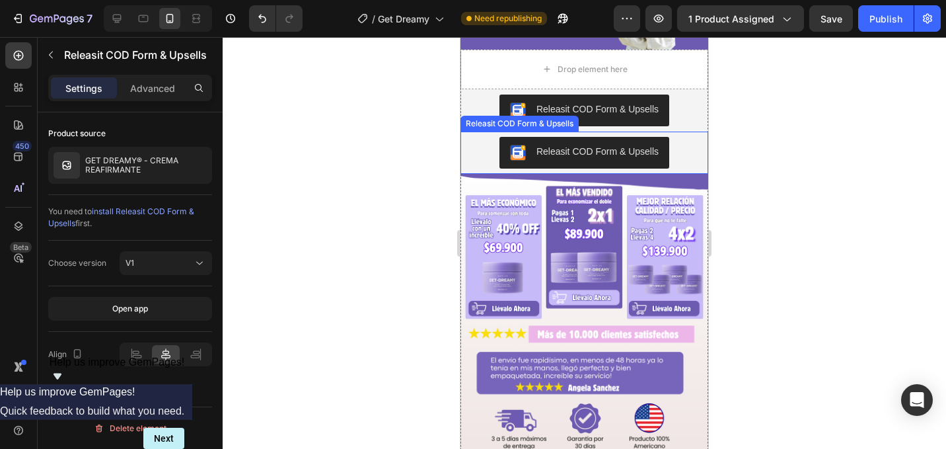
click at [488, 151] on div "Releasit COD Form & Upsells" at bounding box center [584, 153] width 237 height 32
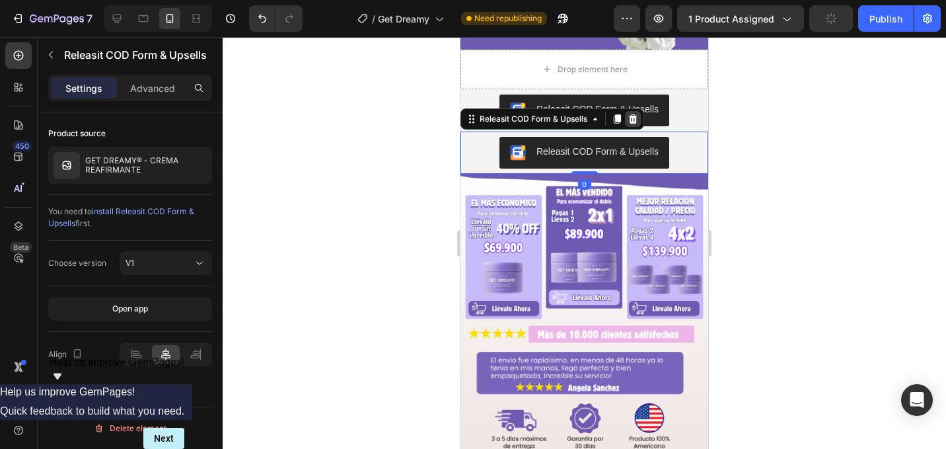
click at [640, 120] on div at bounding box center [633, 119] width 16 height 16
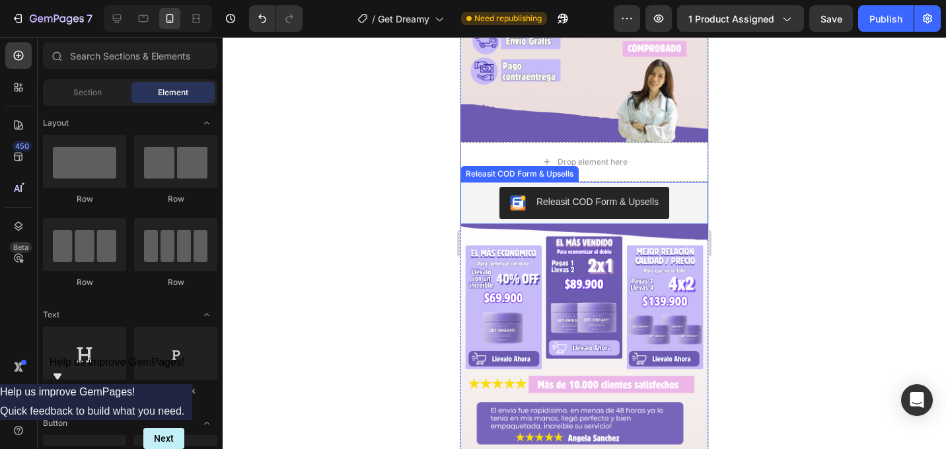
scroll to position [353, 0]
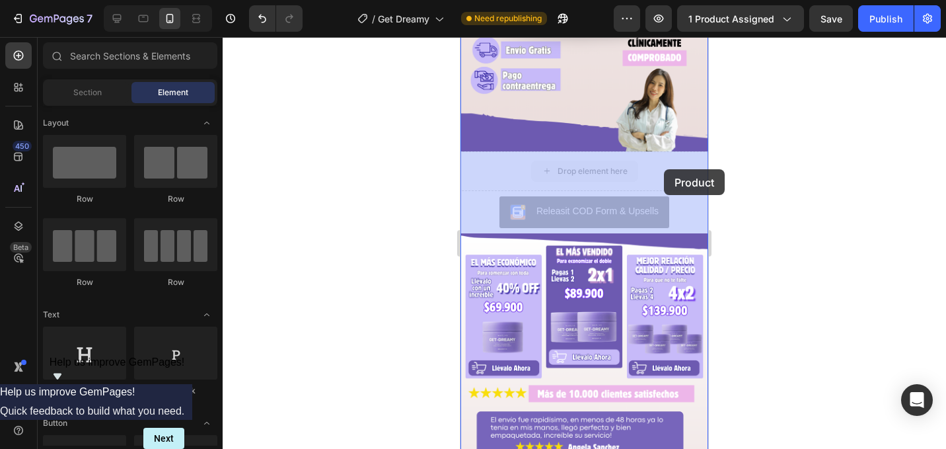
drag, startPoint x: 610, startPoint y: 167, endPoint x: 649, endPoint y: 169, distance: 38.4
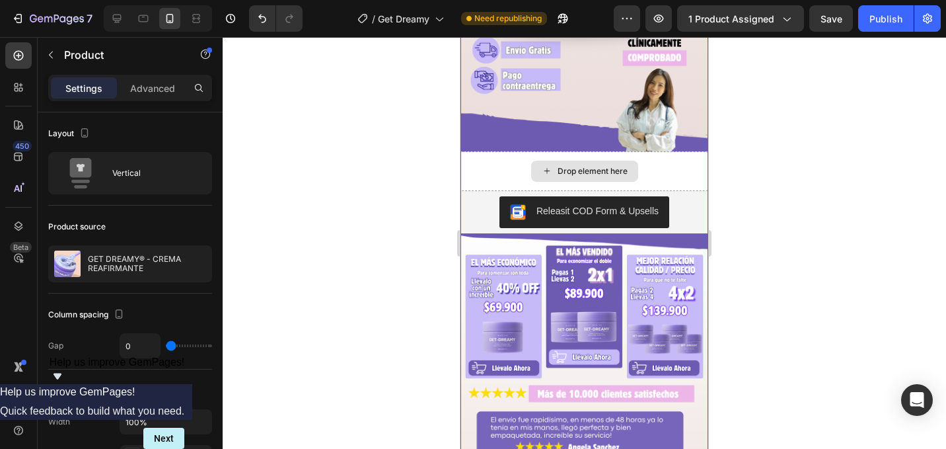
click at [661, 168] on div "Drop element here" at bounding box center [584, 171] width 248 height 40
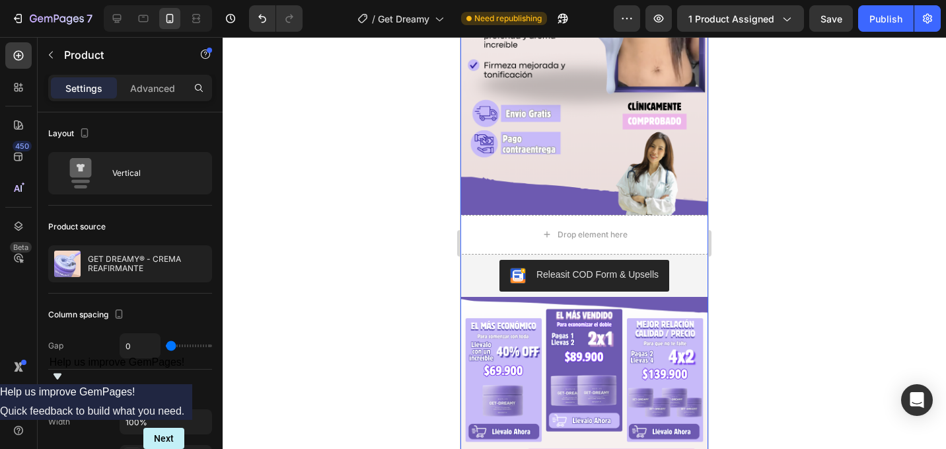
scroll to position [291, 0]
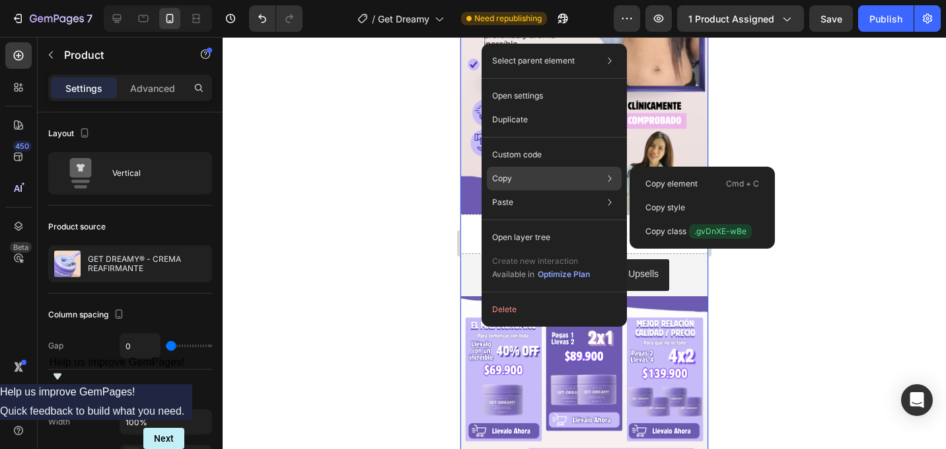
click at [507, 176] on p "Copy" at bounding box center [502, 178] width 20 height 12
click at [644, 180] on div "Copy element Cmd + C" at bounding box center [702, 184] width 135 height 24
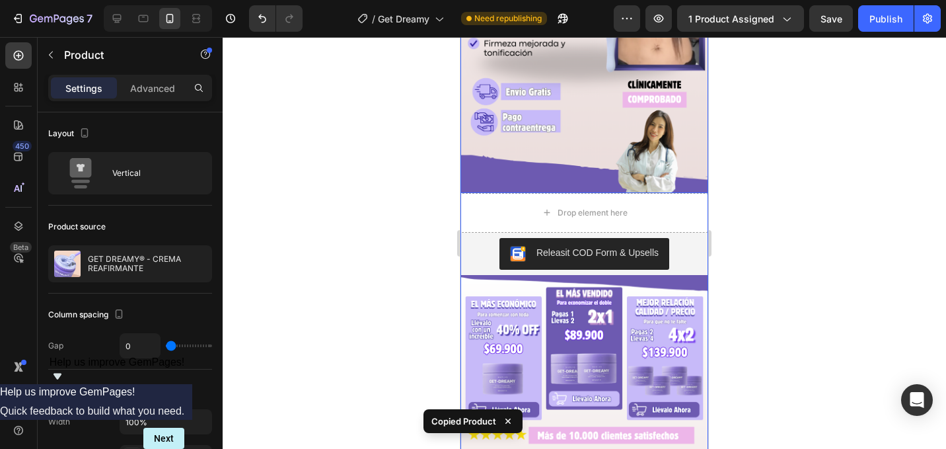
scroll to position [312, 0]
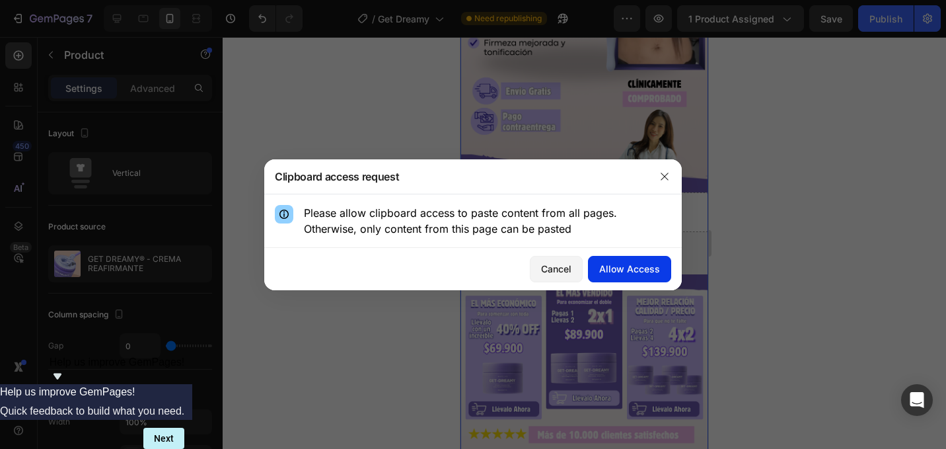
click at [591, 268] on button "Allow Access" at bounding box center [629, 269] width 83 height 26
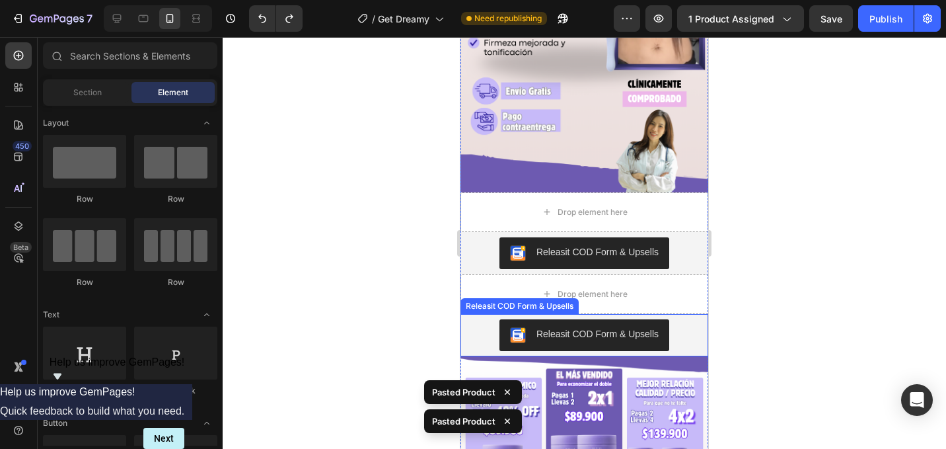
click at [482, 330] on div "Releasit COD Form & Upsells" at bounding box center [584, 335] width 237 height 32
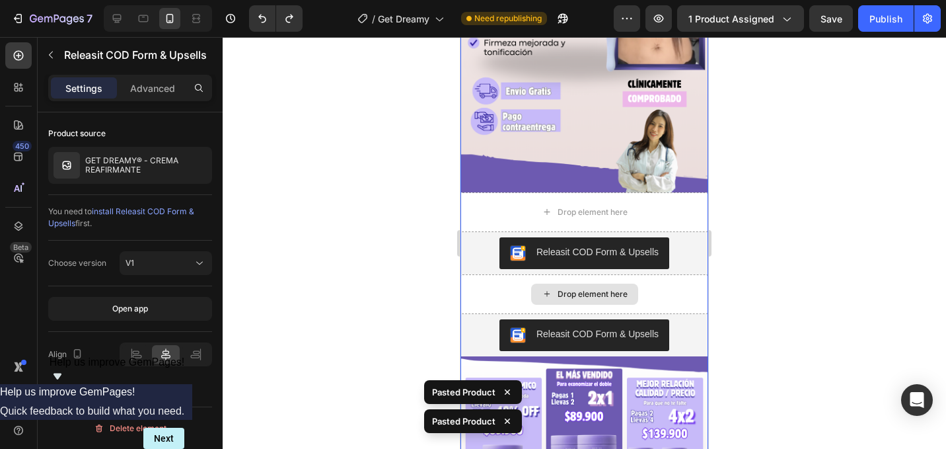
click at [474, 287] on div "Drop element here" at bounding box center [584, 294] width 248 height 40
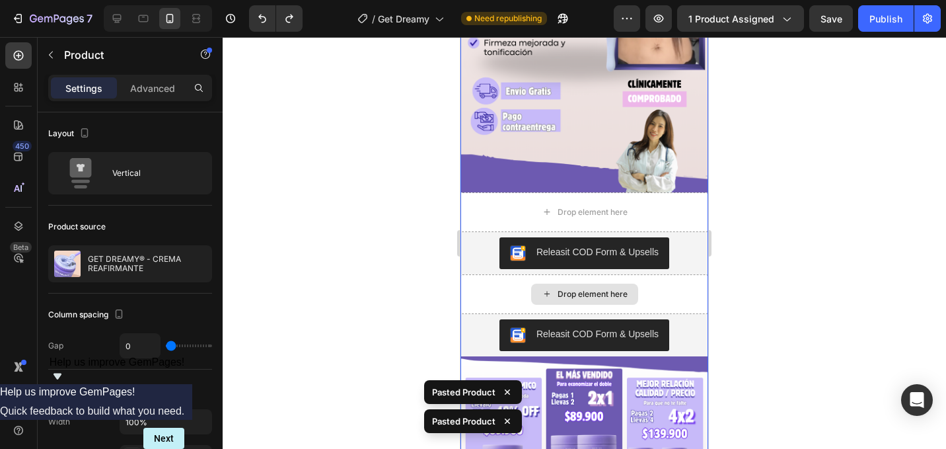
click at [474, 286] on div "Drop element here" at bounding box center [584, 294] width 248 height 40
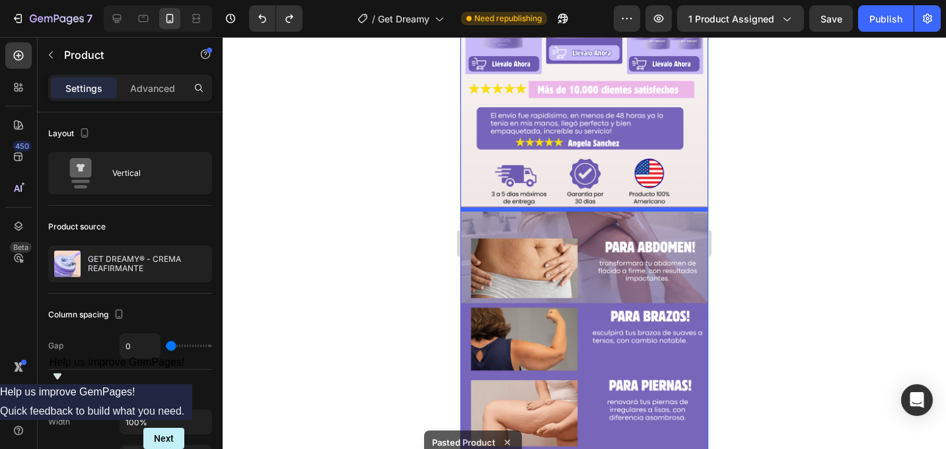
scroll to position [745, 0]
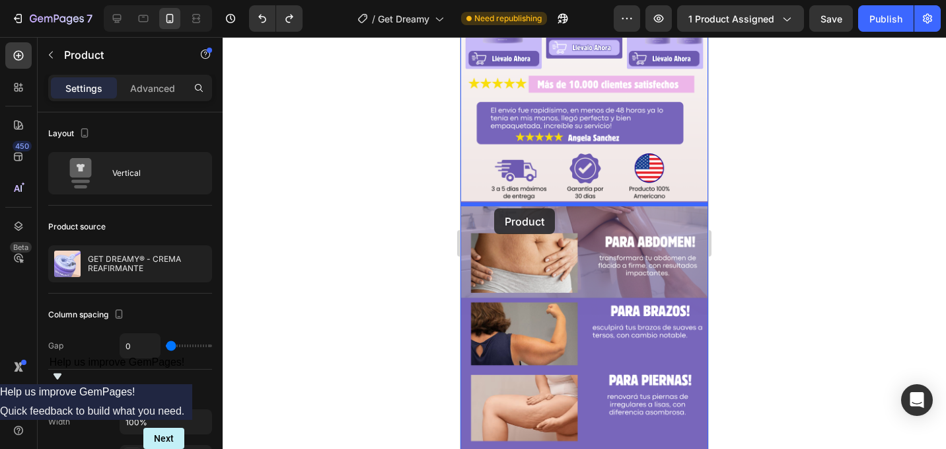
drag, startPoint x: 480, startPoint y: 288, endPoint x: 494, endPoint y: 206, distance: 83.1
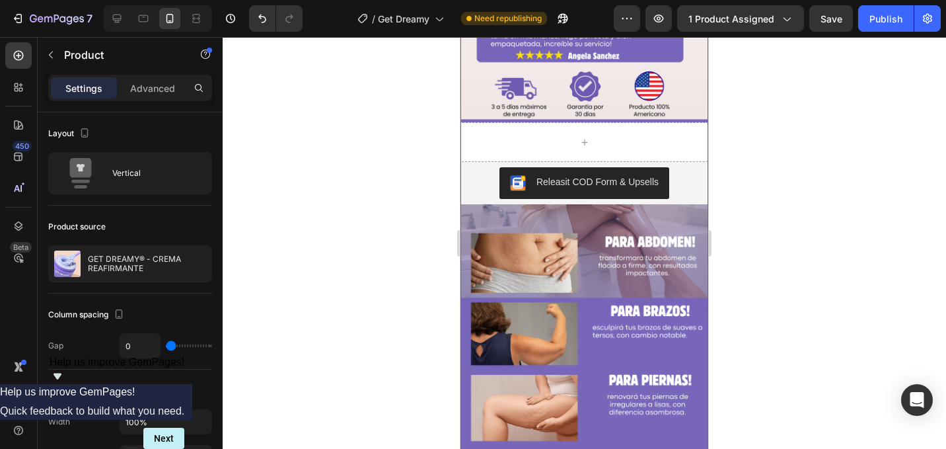
scroll to position [663, 0]
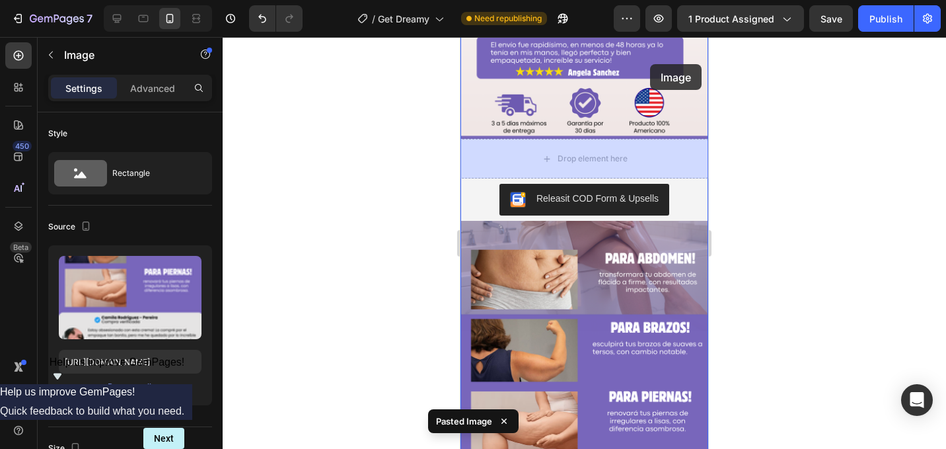
scroll to position [717, 0]
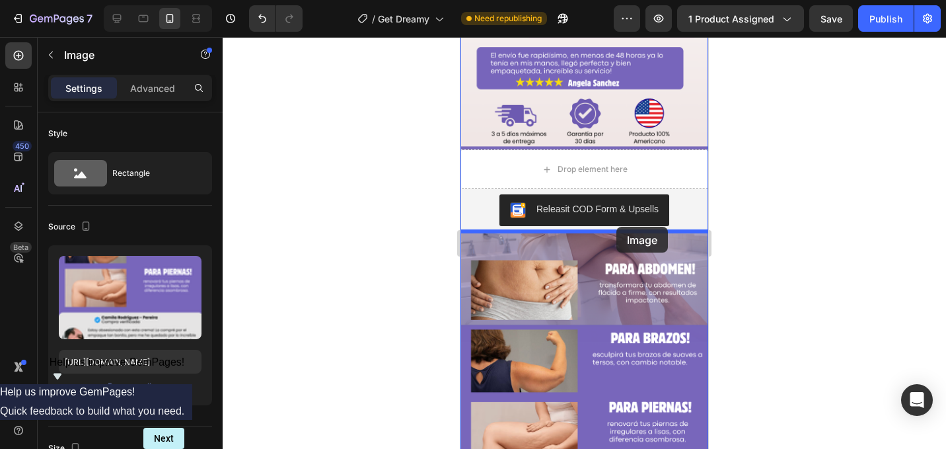
drag, startPoint x: 637, startPoint y: 351, endPoint x: 616, endPoint y: 227, distance: 125.9
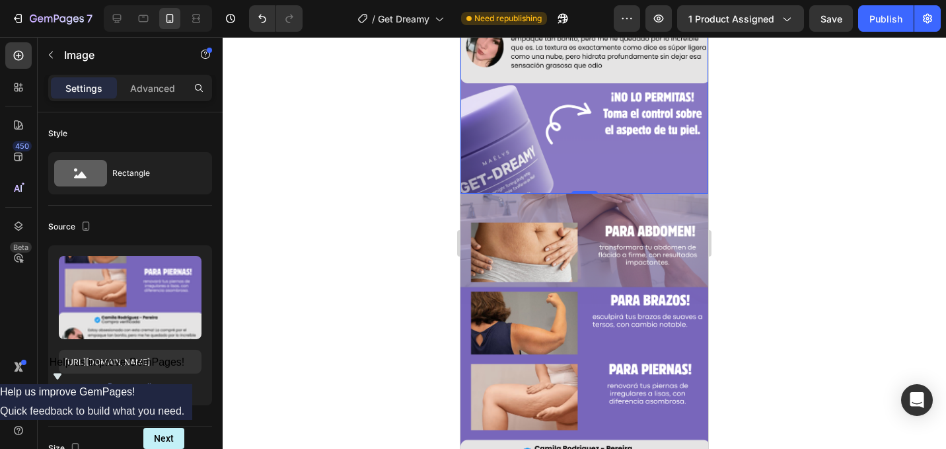
scroll to position [1200, 0]
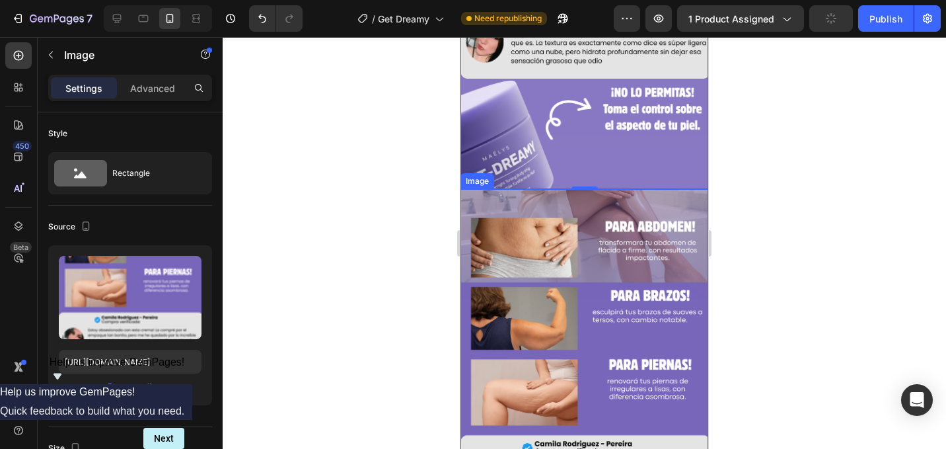
click at [583, 275] on img at bounding box center [584, 409] width 248 height 441
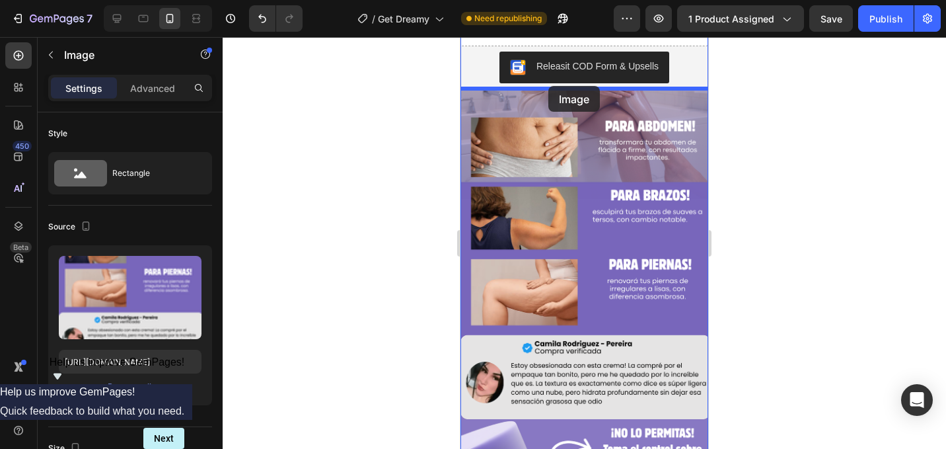
drag, startPoint x: 507, startPoint y: 229, endPoint x: 548, endPoint y: 87, distance: 148.6
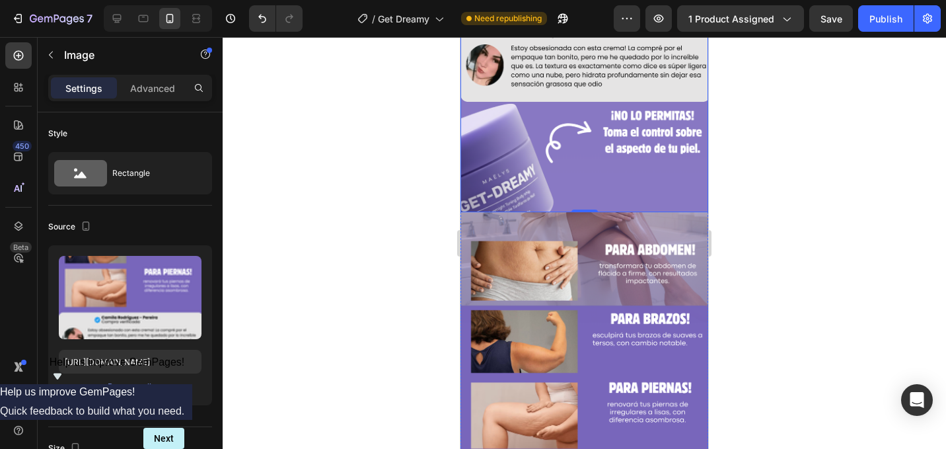
scroll to position [1178, 0]
click at [520, 229] on img at bounding box center [584, 431] width 248 height 441
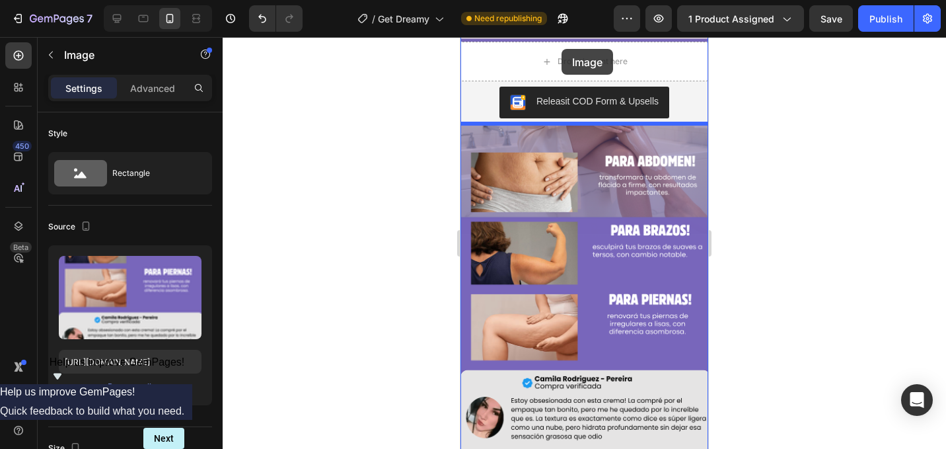
scroll to position [821, 0]
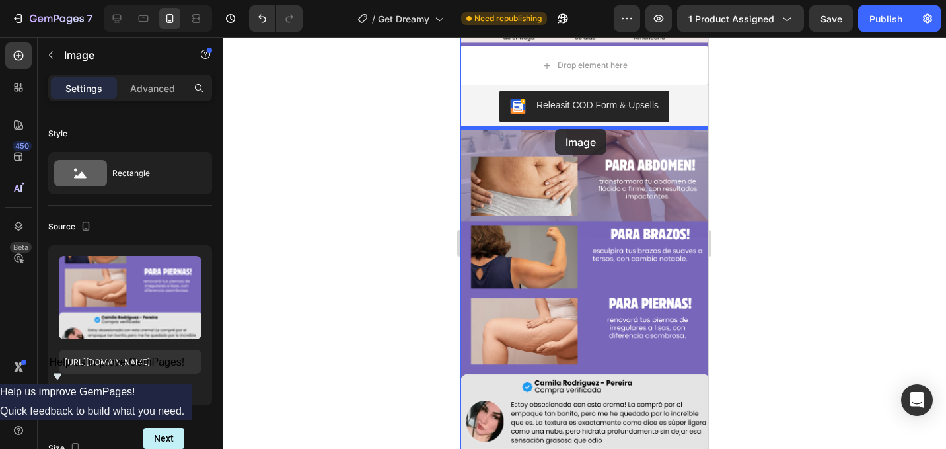
drag, startPoint x: 503, startPoint y: 201, endPoint x: 555, endPoint y: 129, distance: 89.1
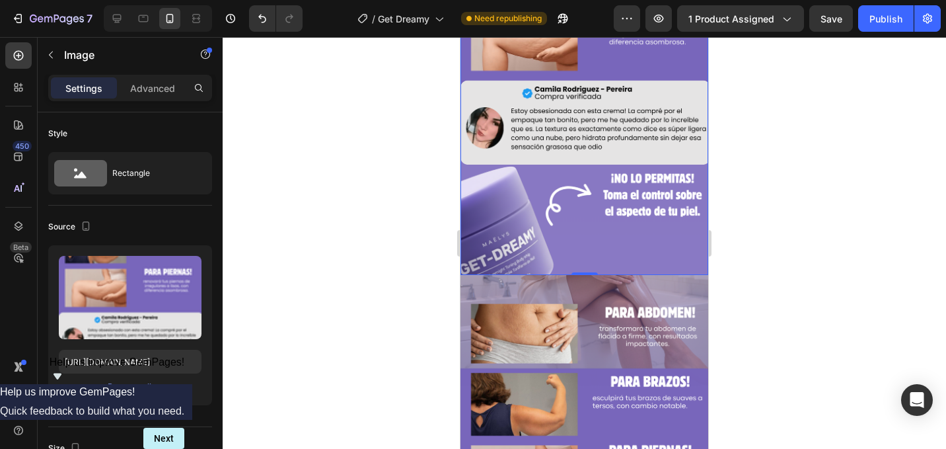
scroll to position [1019, 0]
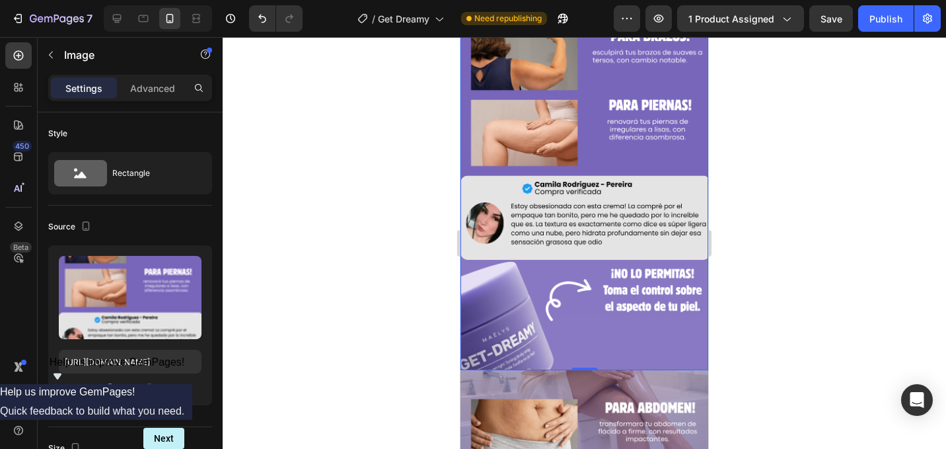
click at [555, 129] on img at bounding box center [584, 149] width 248 height 441
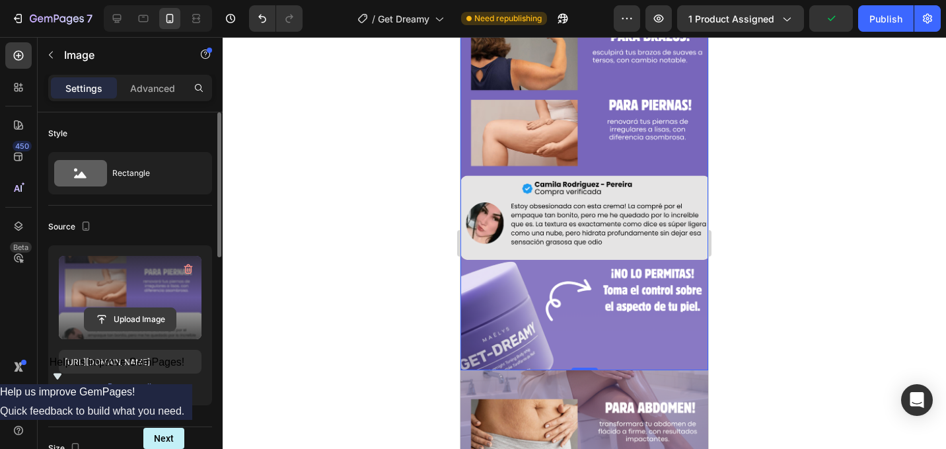
click at [141, 316] on input "file" at bounding box center [130, 319] width 91 height 22
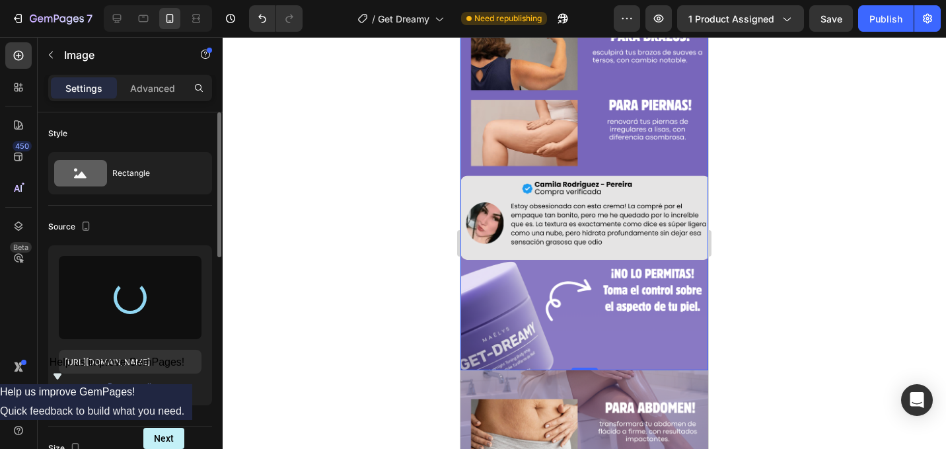
type input "[URL][DOMAIN_NAME]"
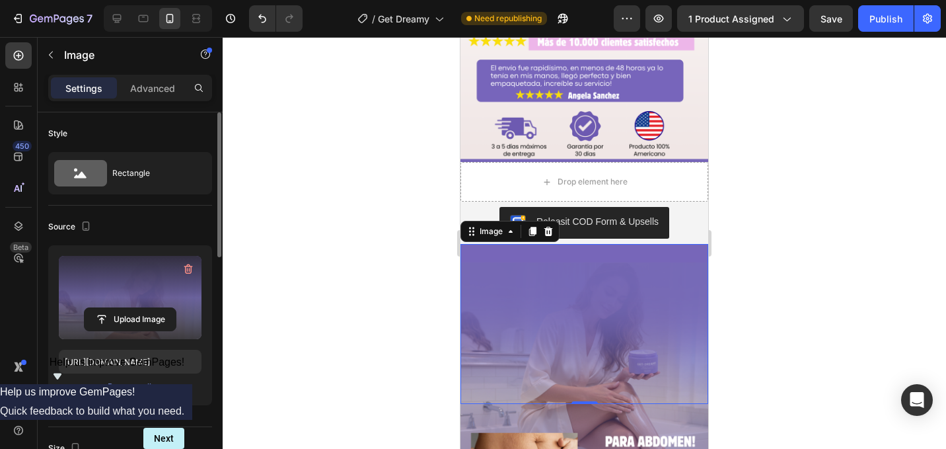
scroll to position [692, 0]
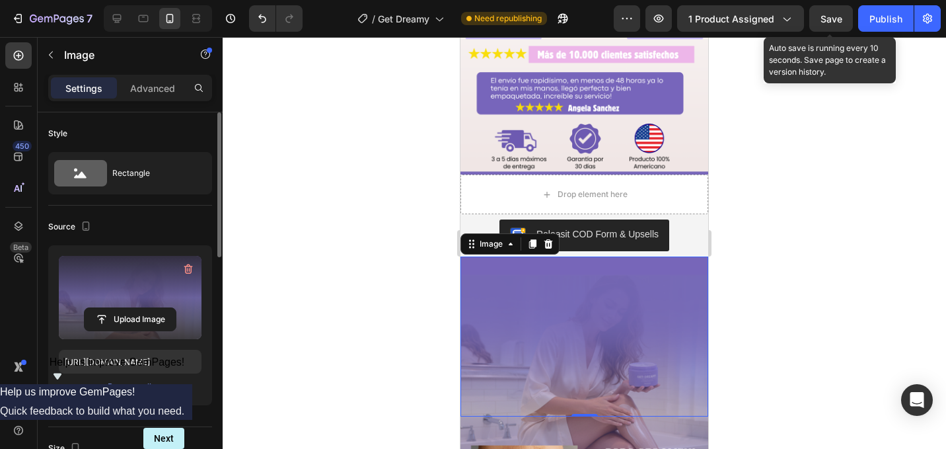
click at [841, 19] on span "Save" at bounding box center [832, 18] width 22 height 11
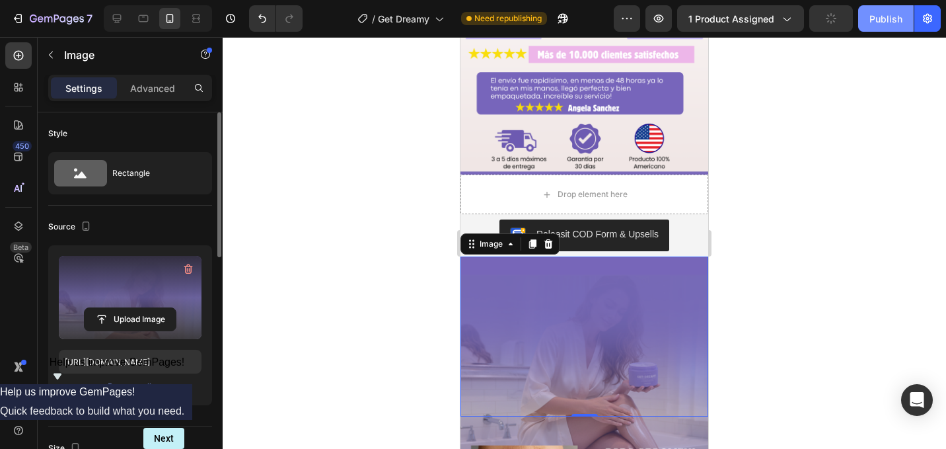
click at [890, 14] on div "Publish" at bounding box center [885, 19] width 33 height 14
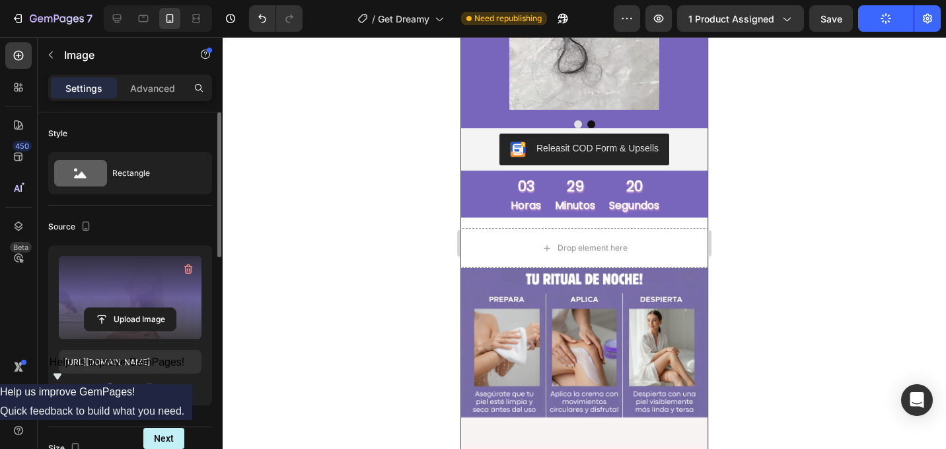
scroll to position [1712, 0]
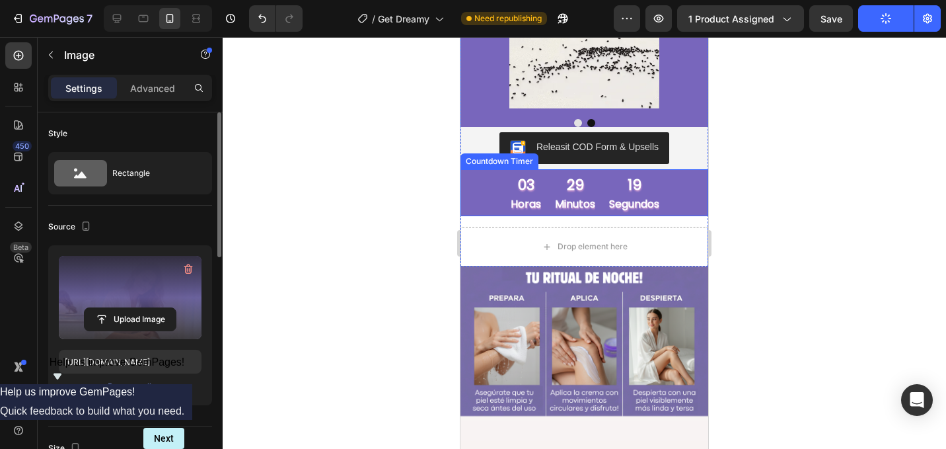
click at [659, 194] on div "19" at bounding box center [634, 185] width 50 height 19
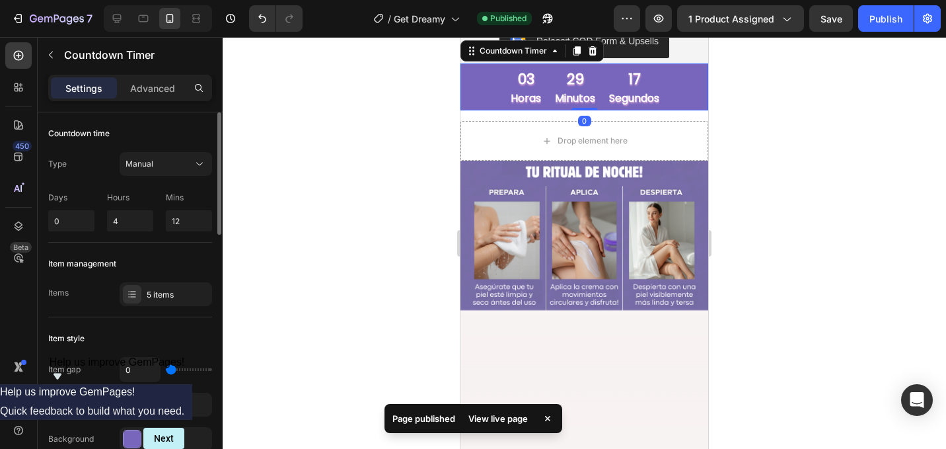
scroll to position [1820, 0]
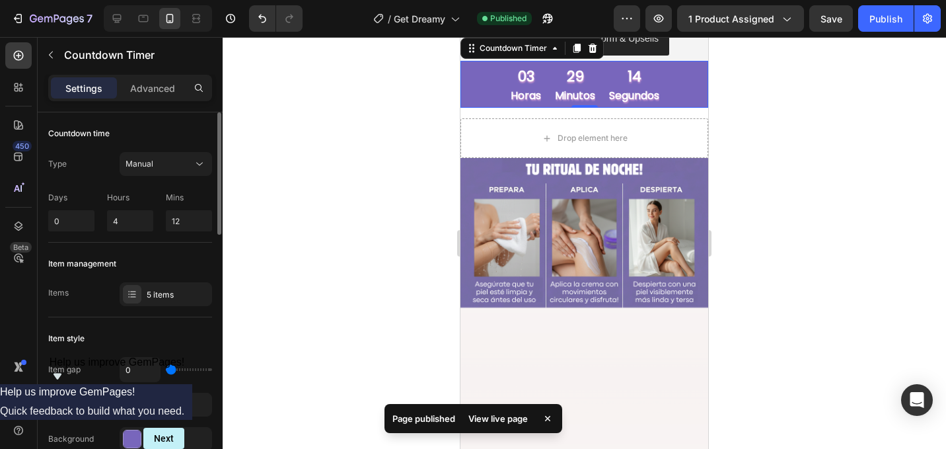
click at [722, 150] on div at bounding box center [584, 243] width 723 height 412
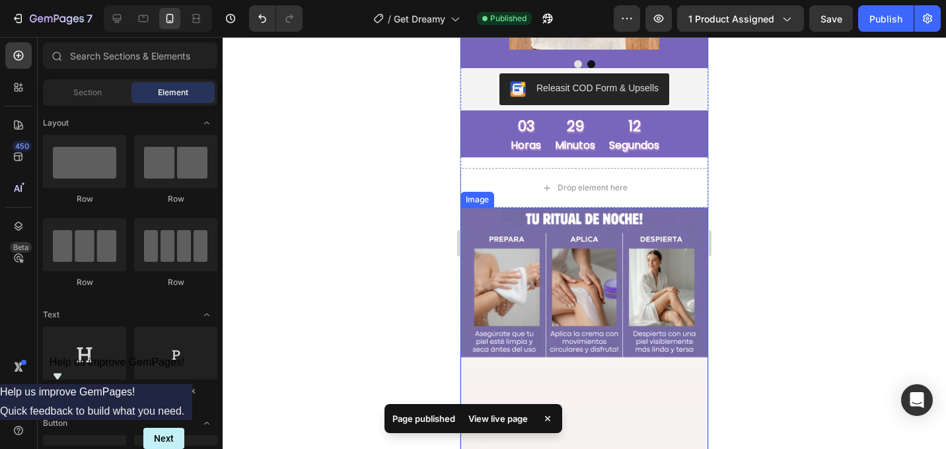
scroll to position [1750, 0]
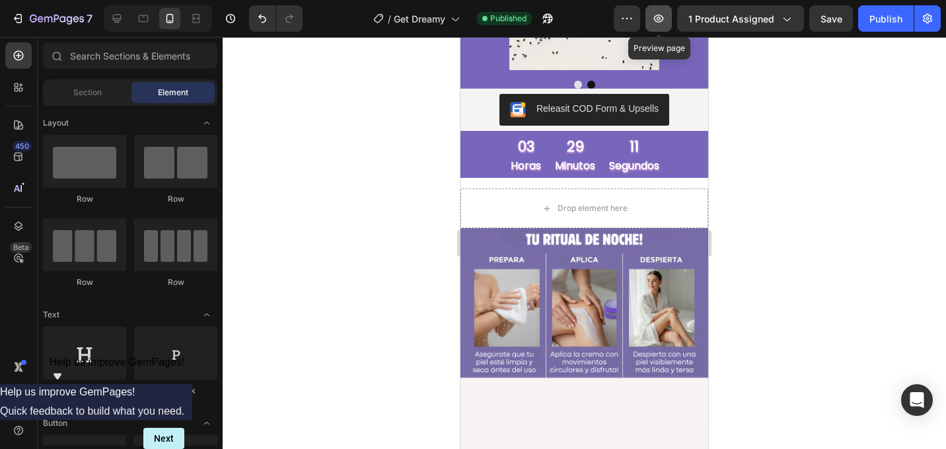
click at [658, 12] on icon "button" at bounding box center [658, 18] width 13 height 13
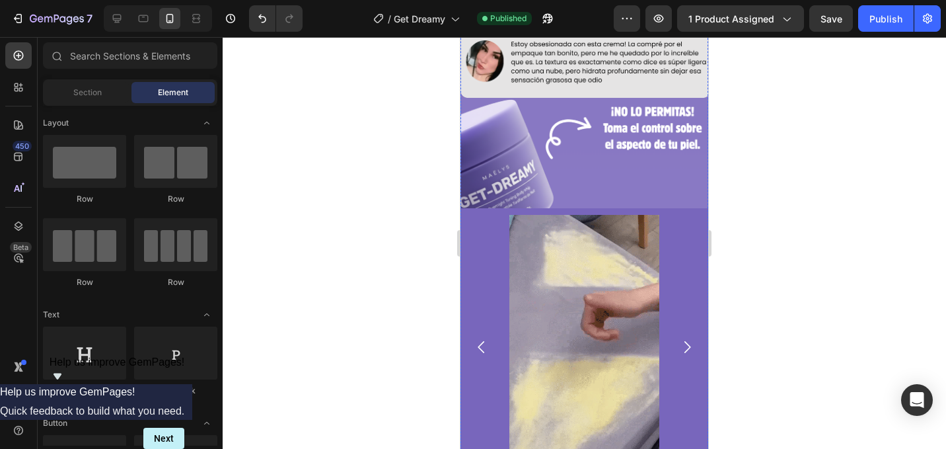
scroll to position [1358, 0]
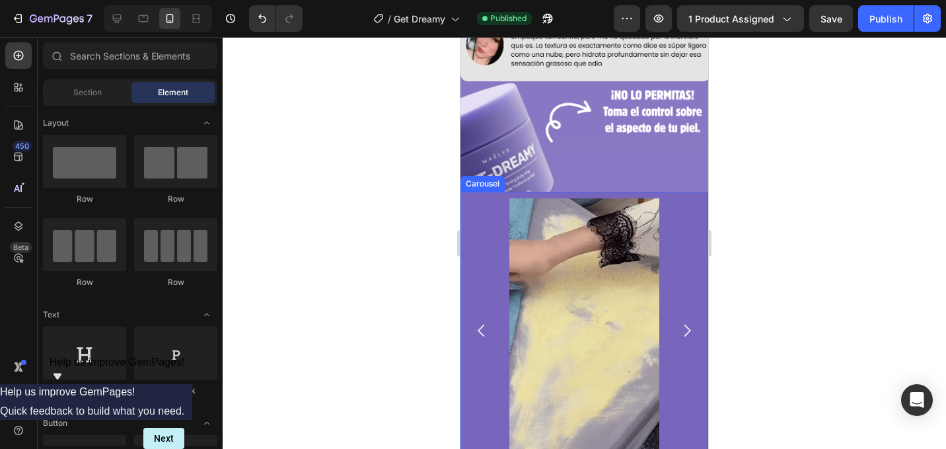
click at [686, 225] on div "Image Image" at bounding box center [584, 330] width 248 height 264
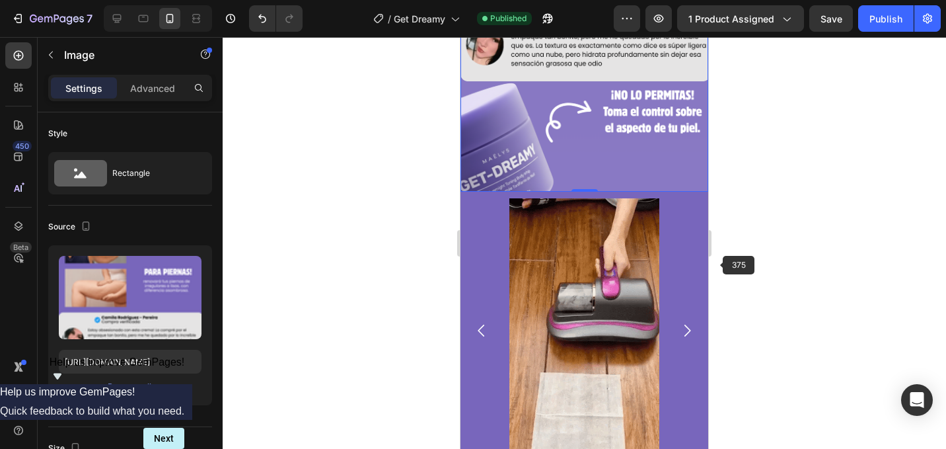
click at [702, 261] on div "Image Image" at bounding box center [584, 330] width 248 height 264
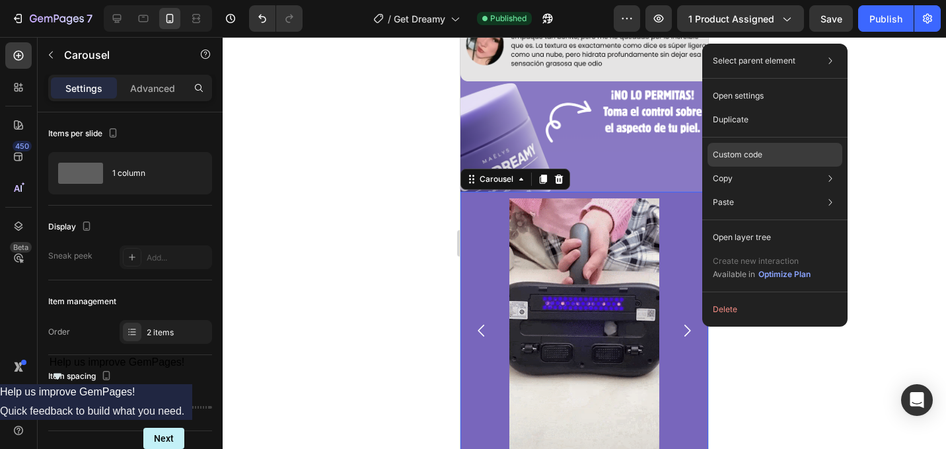
click at [778, 156] on div "Custom code" at bounding box center [775, 155] width 135 height 24
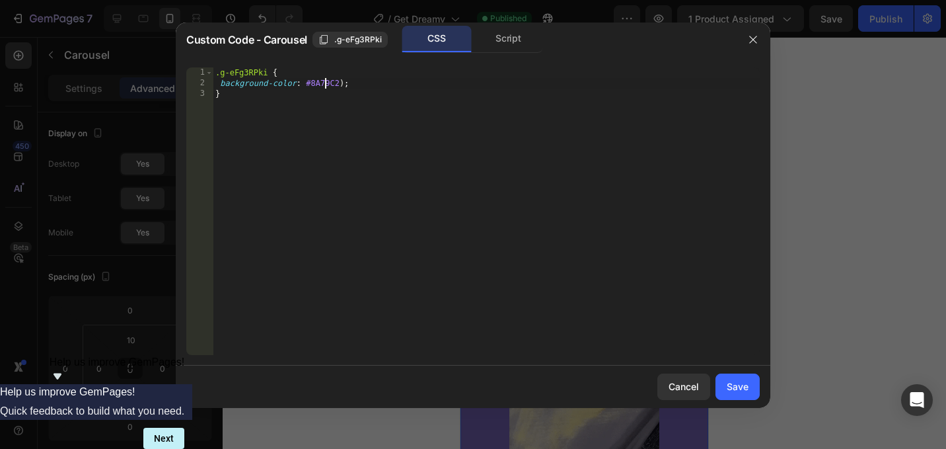
click at [326, 81] on div ".g-eFg3RPki { background-color : #8A79C2 ) ; }" at bounding box center [486, 221] width 547 height 309
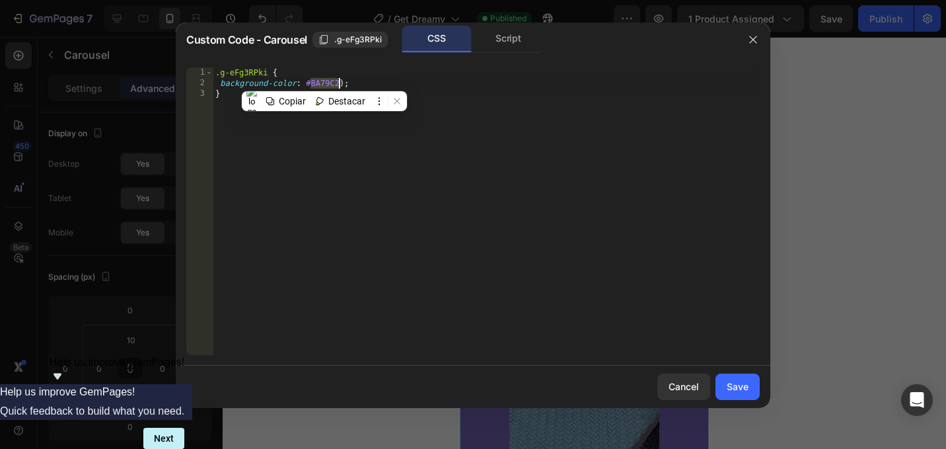
paste textarea "7866bc"
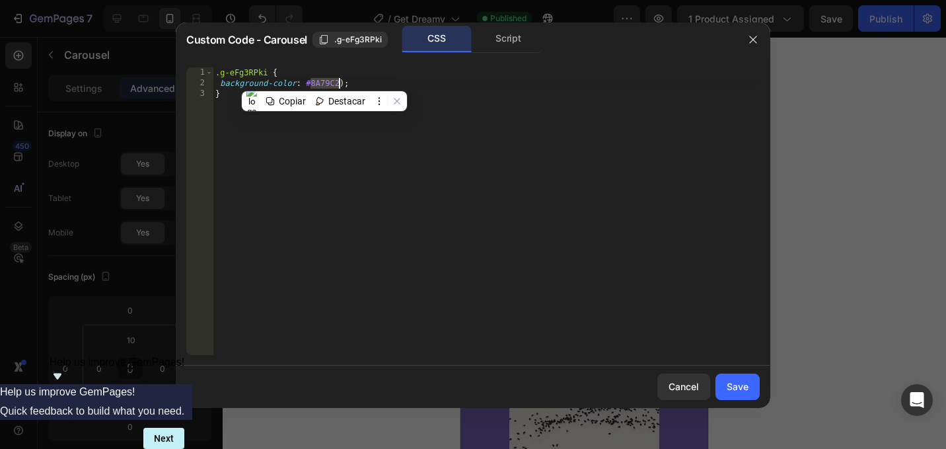
type textarea "background-color: #7866bc);"
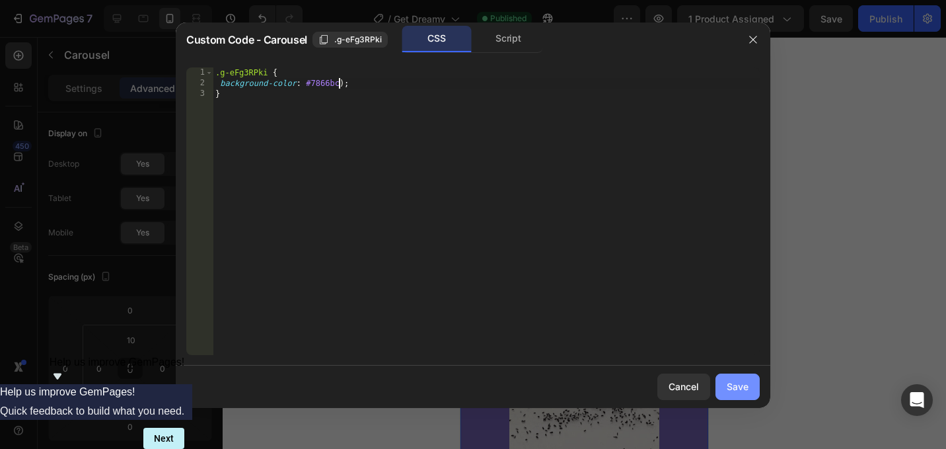
click at [747, 391] on div "Save" at bounding box center [738, 386] width 22 height 14
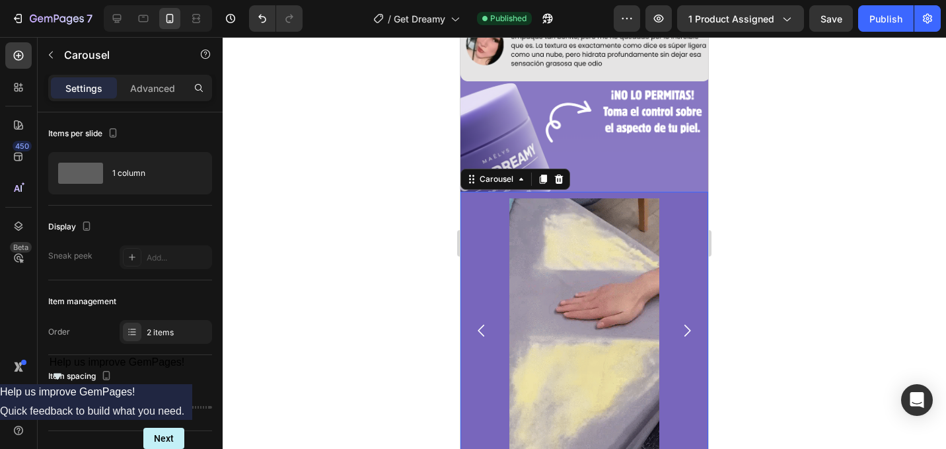
click at [780, 322] on div at bounding box center [584, 243] width 723 height 412
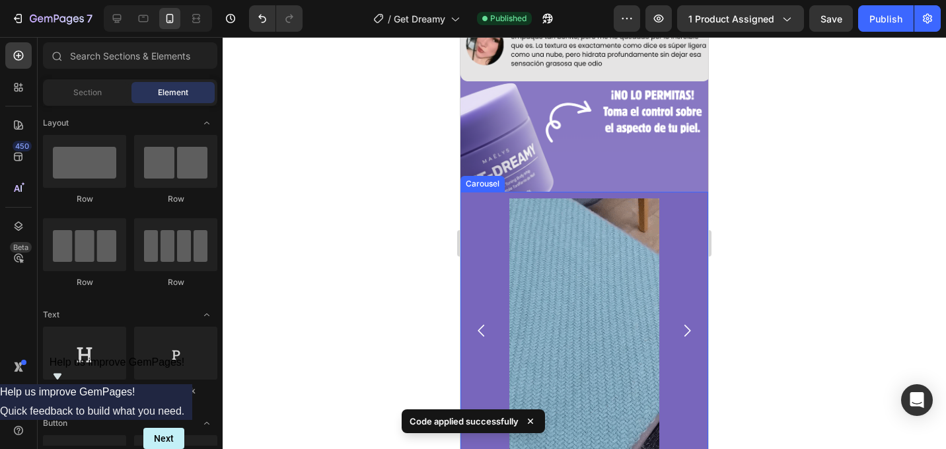
click at [673, 260] on div "Image Image" at bounding box center [584, 330] width 248 height 264
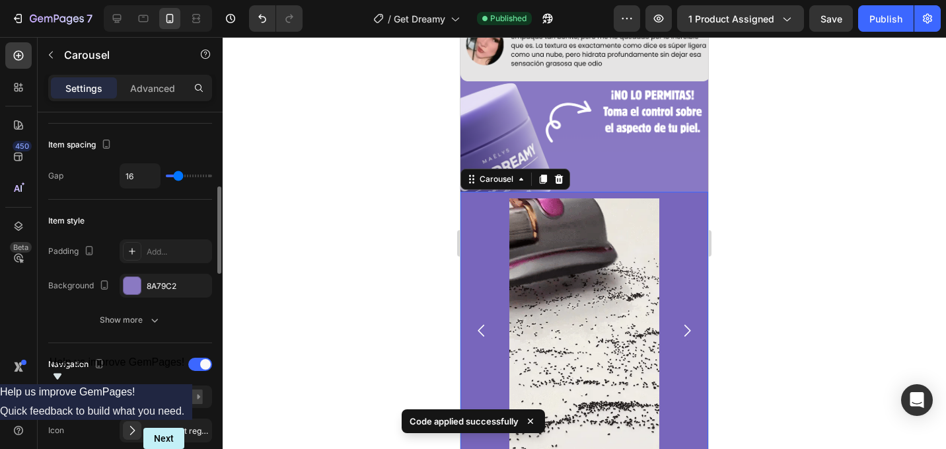
scroll to position [255, 0]
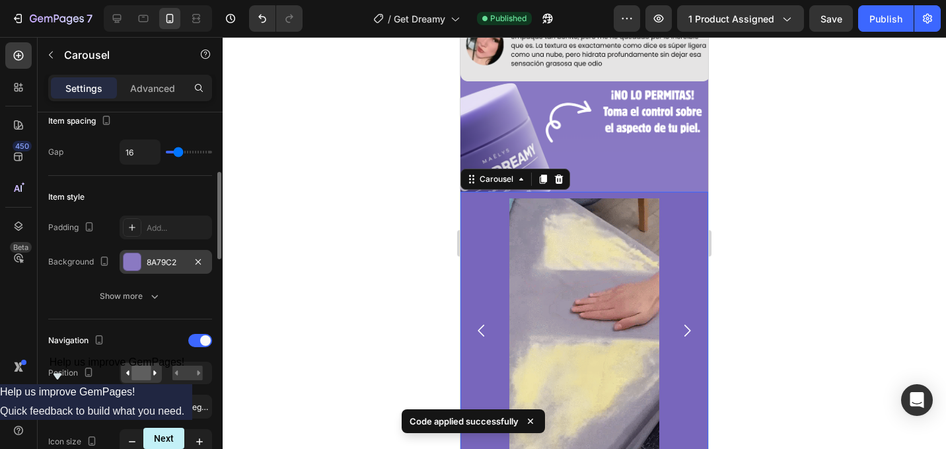
click at [181, 256] on div "8A79C2" at bounding box center [166, 262] width 38 height 12
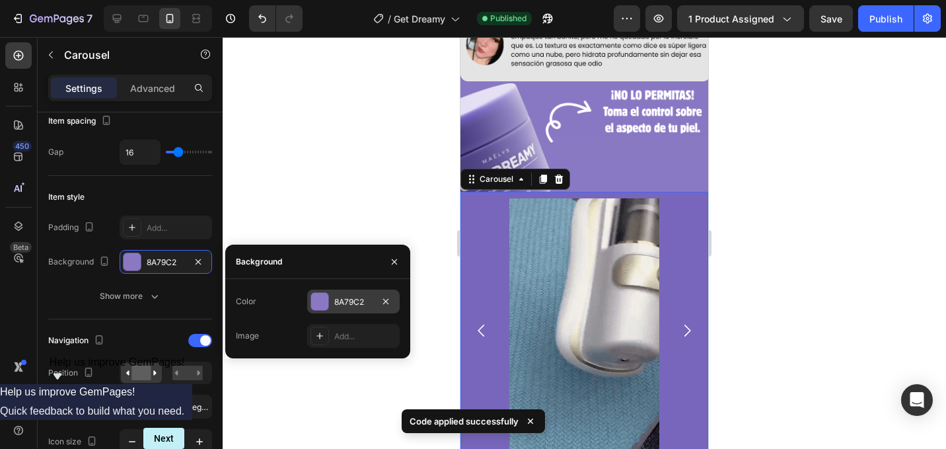
click at [365, 303] on div "8A79C2" at bounding box center [353, 302] width 38 height 12
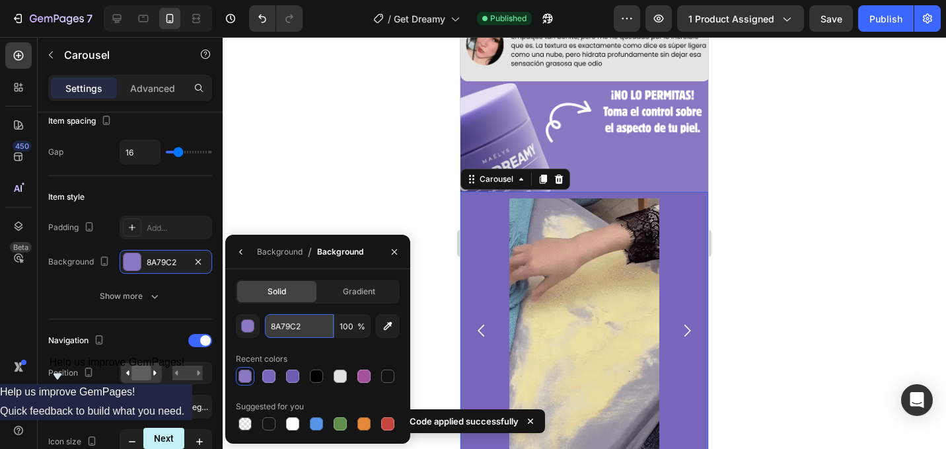
click at [318, 0] on html "7 / Get Dreamy Published Preview 1 product assigned Save Publish 450 Beta Secti…" at bounding box center [473, 0] width 946 height 0
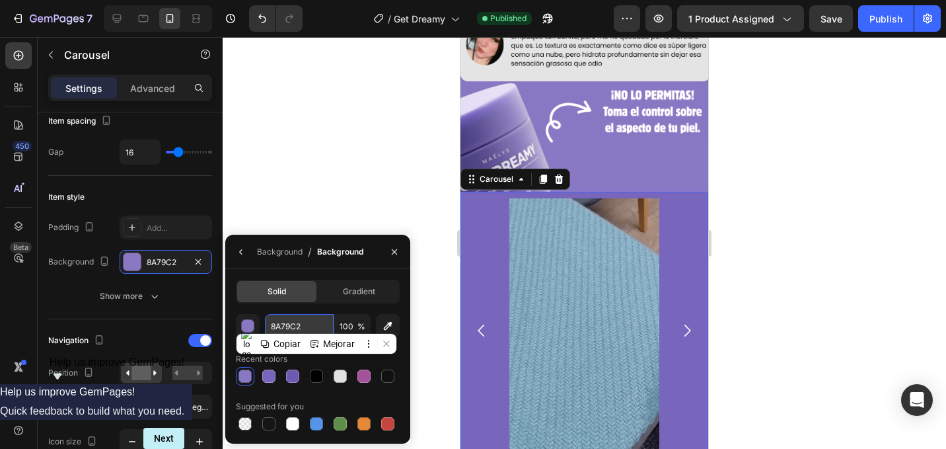
click at [318, 324] on input "8A79C2" at bounding box center [299, 326] width 69 height 24
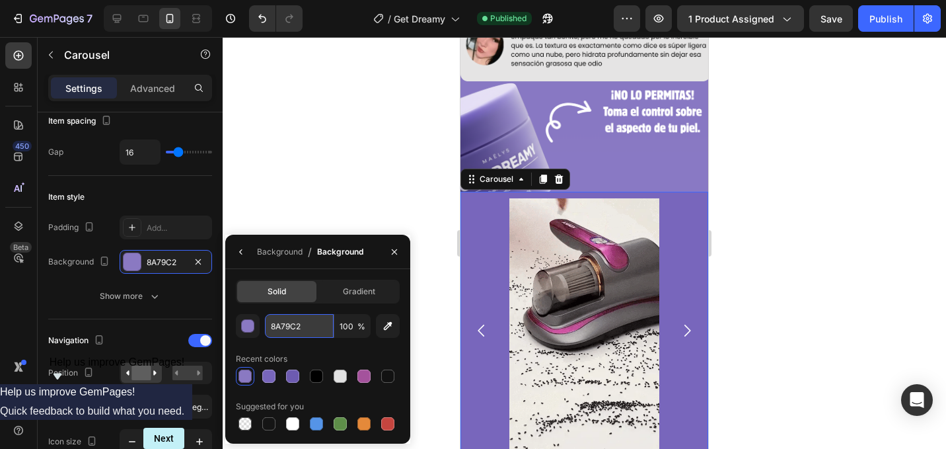
paste input "7866bc"
click at [344, 308] on div "Solid Gradient 7866bc 100 % Recent colors Suggested for you" at bounding box center [318, 355] width 164 height 153
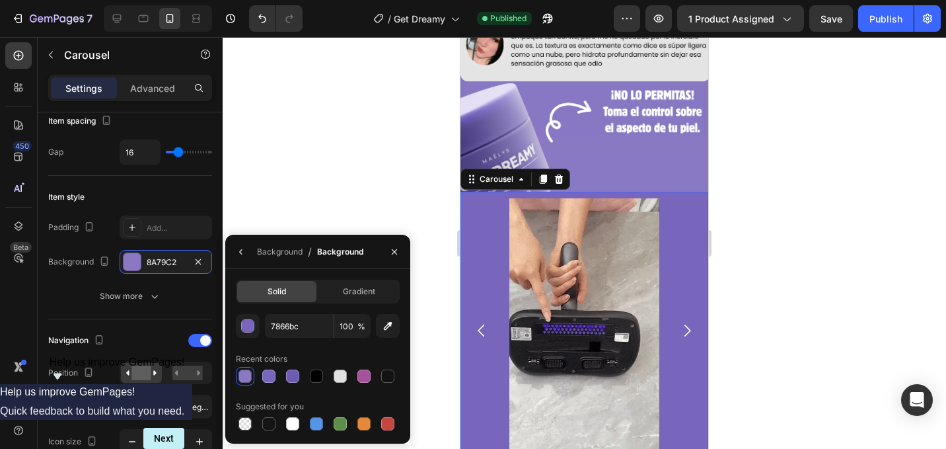
type input "7866BC"
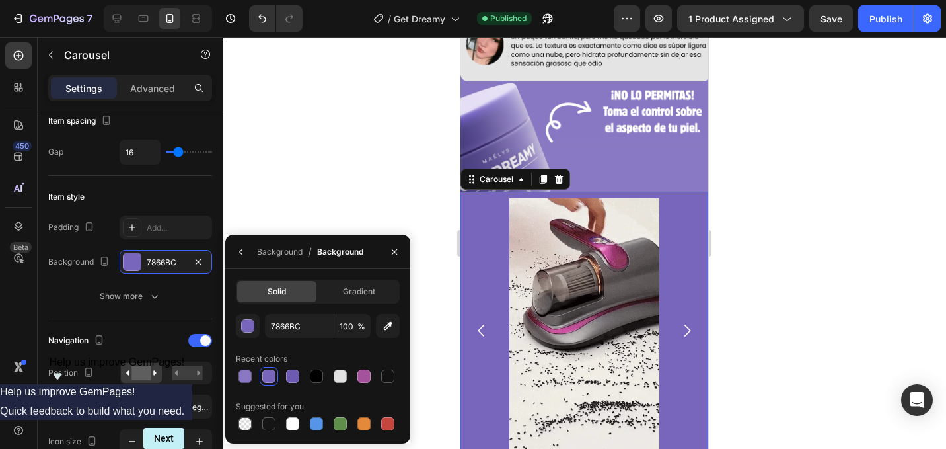
click at [338, 272] on div "Solid Gradient 7866BC 100 % Recent colors Suggested for you" at bounding box center [317, 356] width 185 height 174
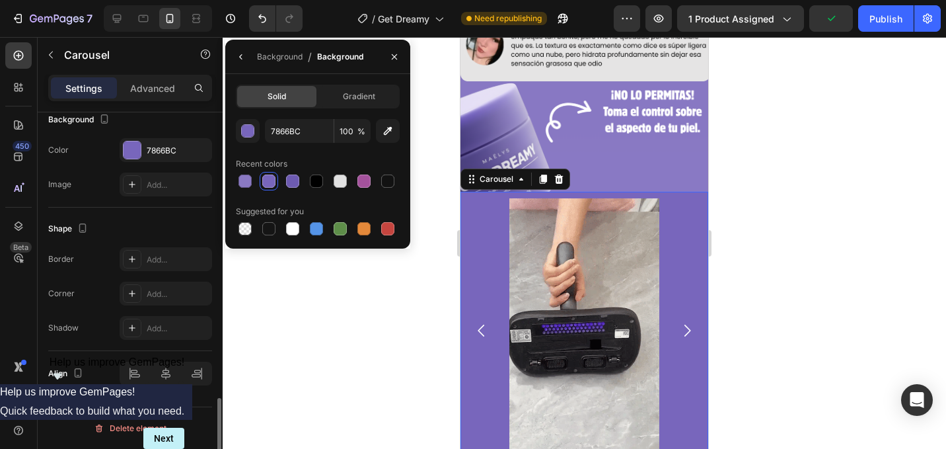
scroll to position [1194, 0]
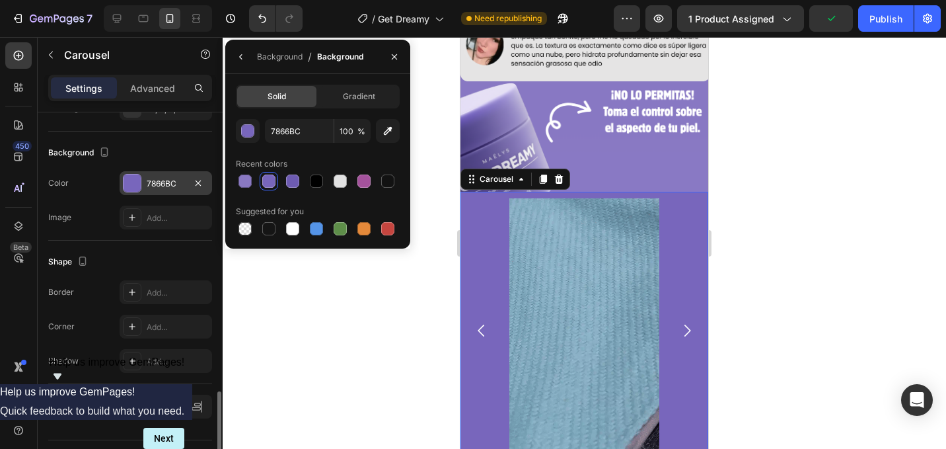
click at [177, 183] on div "7866BC" at bounding box center [166, 184] width 38 height 12
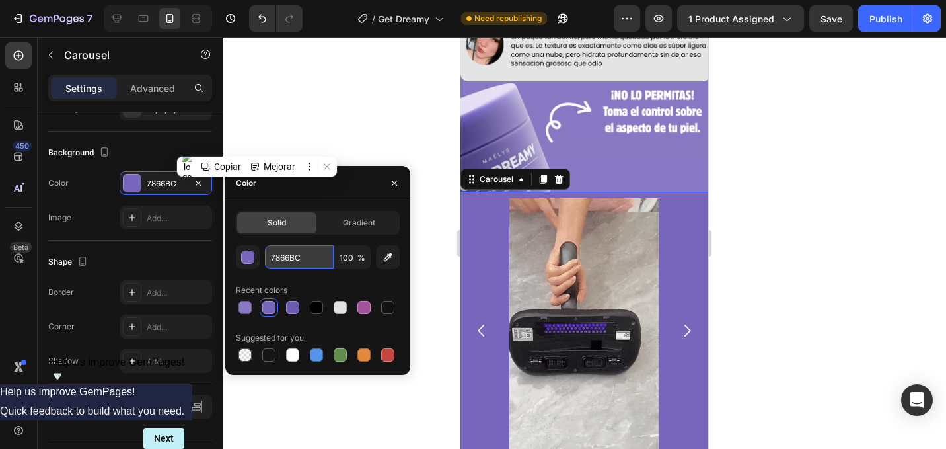
click at [309, 261] on input "7866BC" at bounding box center [299, 257] width 69 height 24
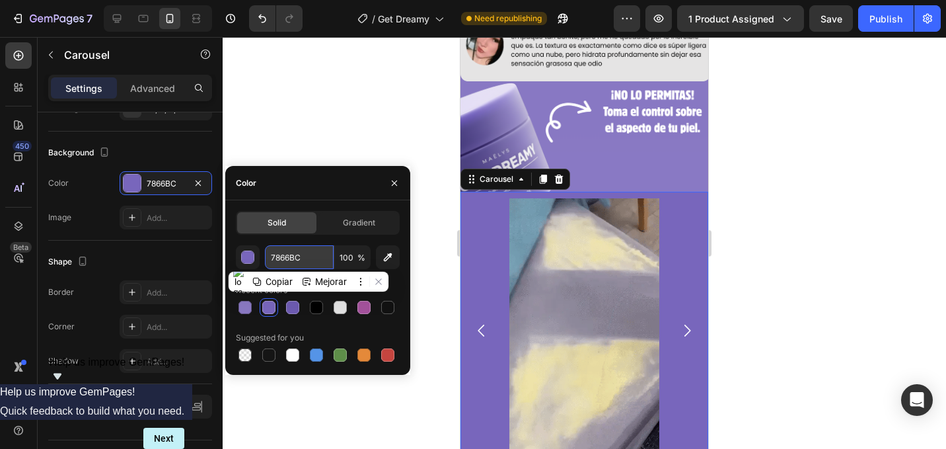
paste input "bc"
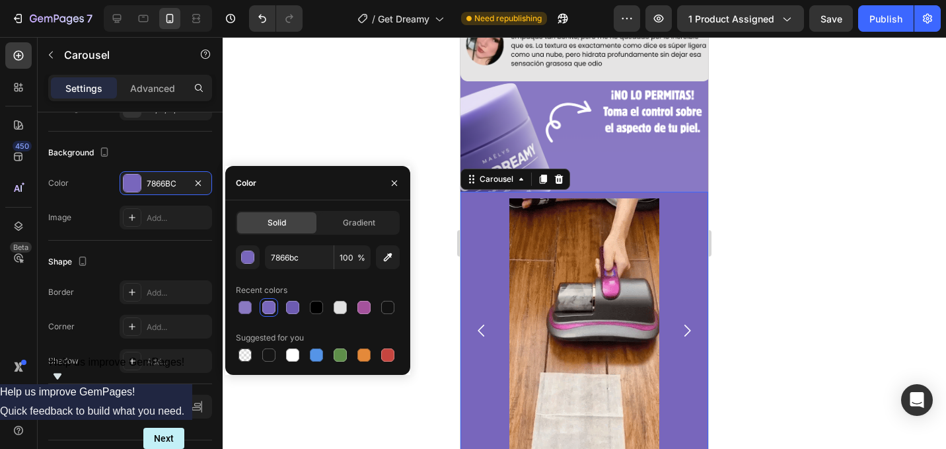
click at [362, 243] on div "Solid Gradient 7866bc 100 % Recent colors Suggested for you" at bounding box center [318, 287] width 164 height 153
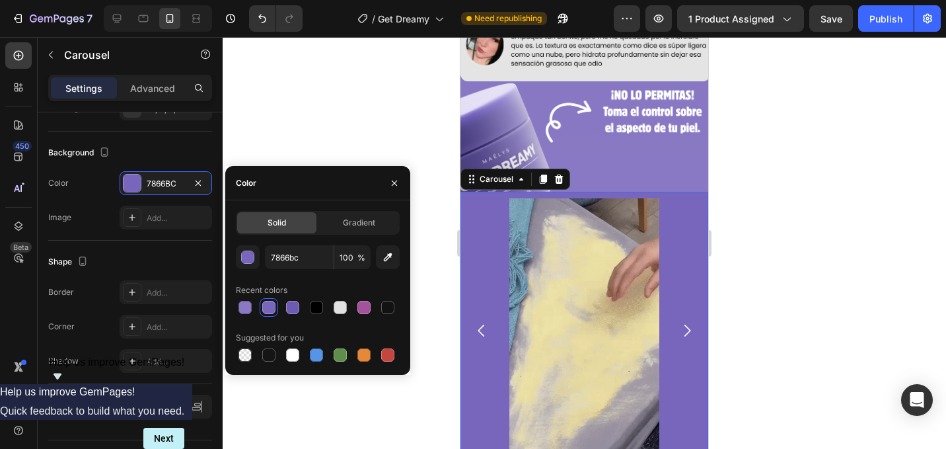
type input "7866BC"
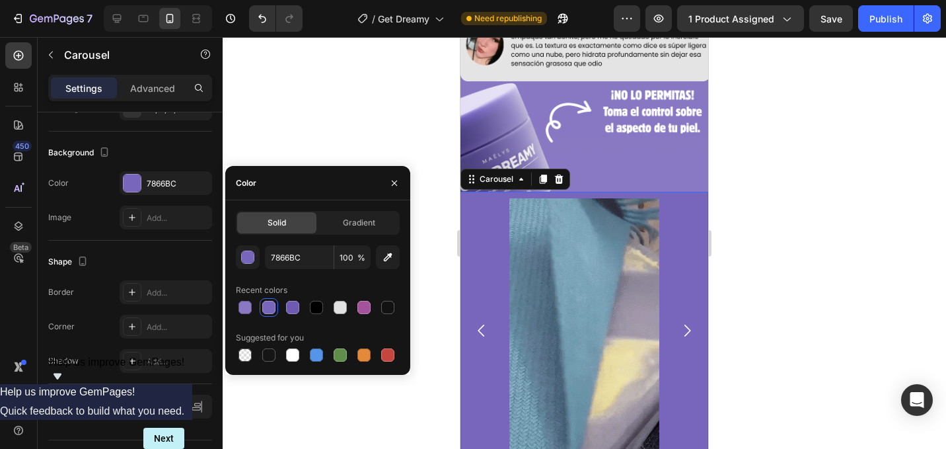
click at [412, 149] on div at bounding box center [584, 243] width 723 height 412
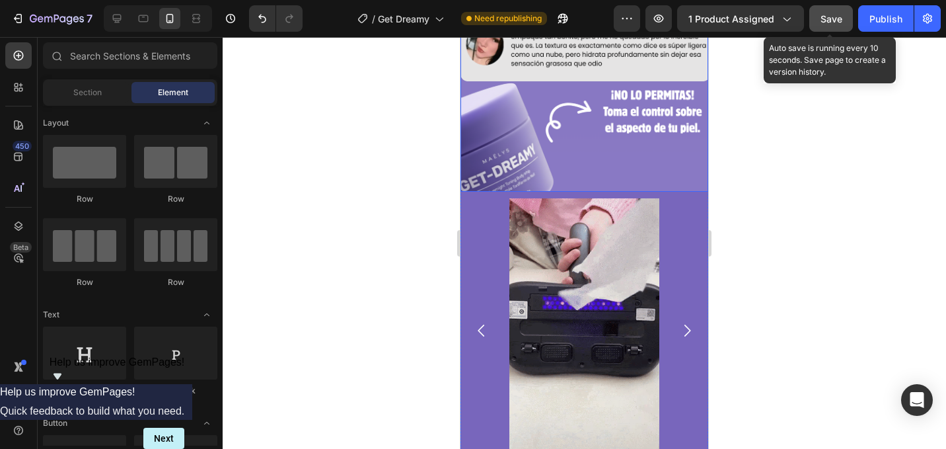
click at [826, 27] on button "Save" at bounding box center [831, 18] width 44 height 26
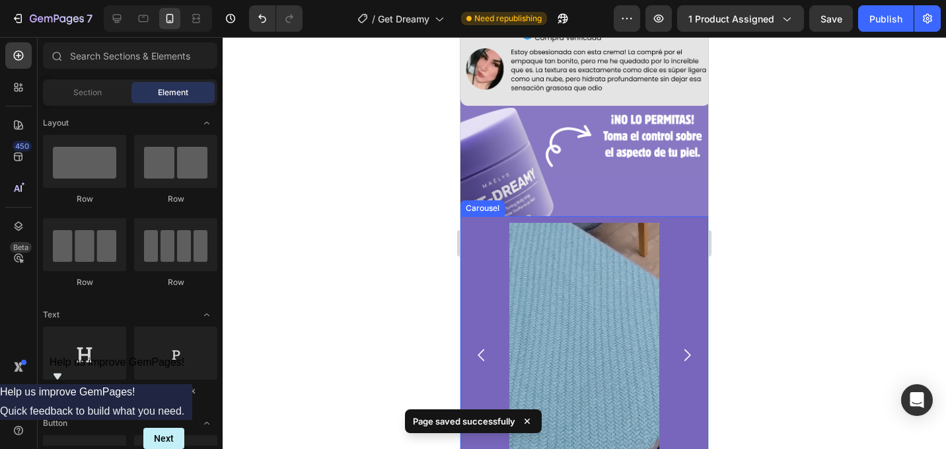
scroll to position [1296, 0]
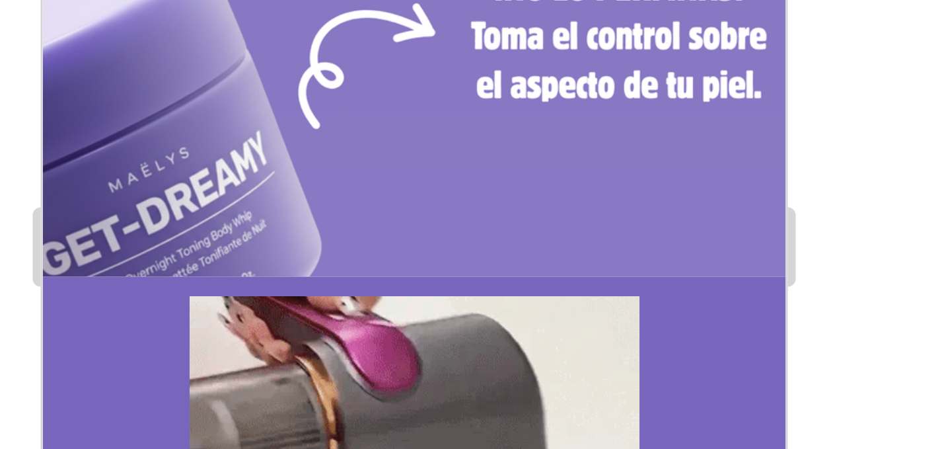
click at [729, 242] on div at bounding box center [584, 243] width 723 height 412
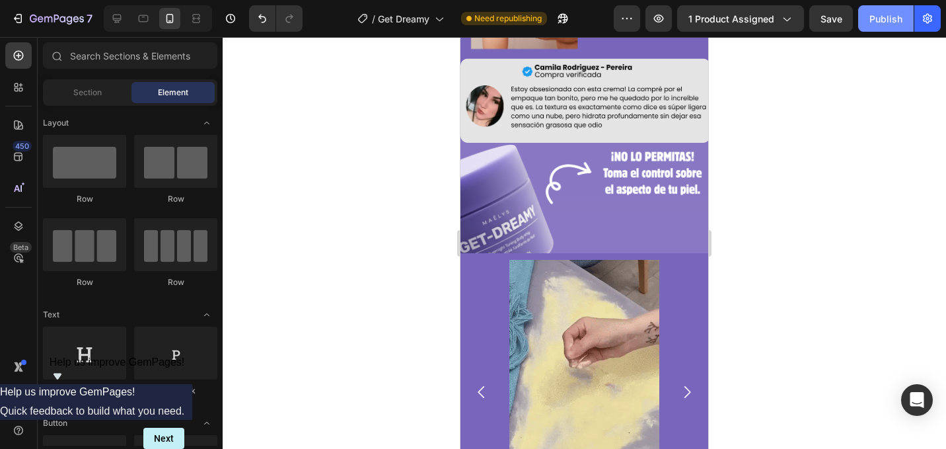
click at [885, 15] on div "Publish" at bounding box center [885, 19] width 33 height 14
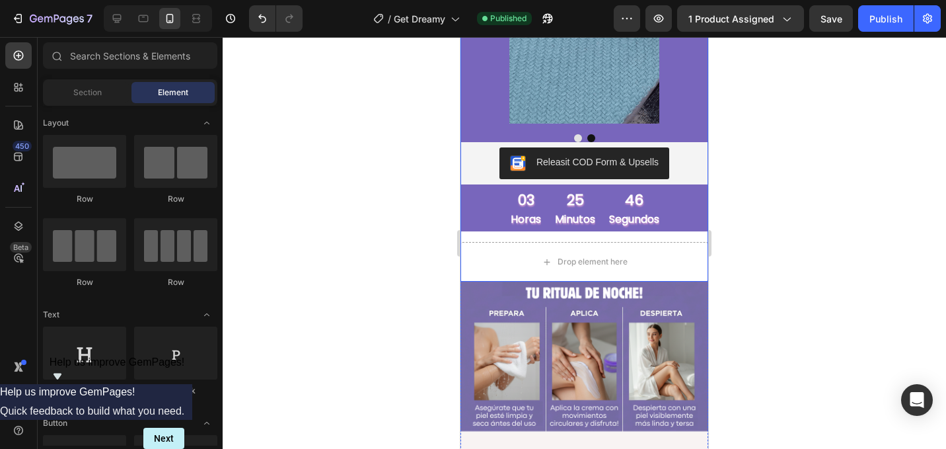
scroll to position [1718, 0]
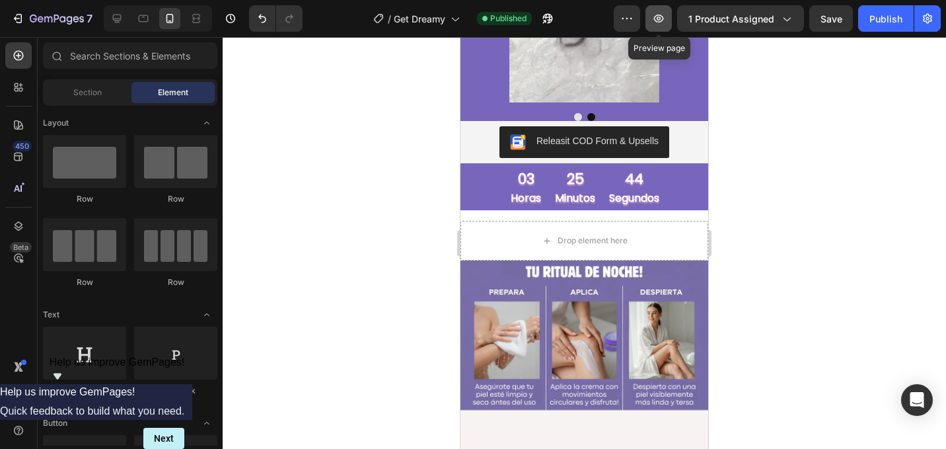
click at [665, 23] on icon "button" at bounding box center [658, 18] width 13 height 13
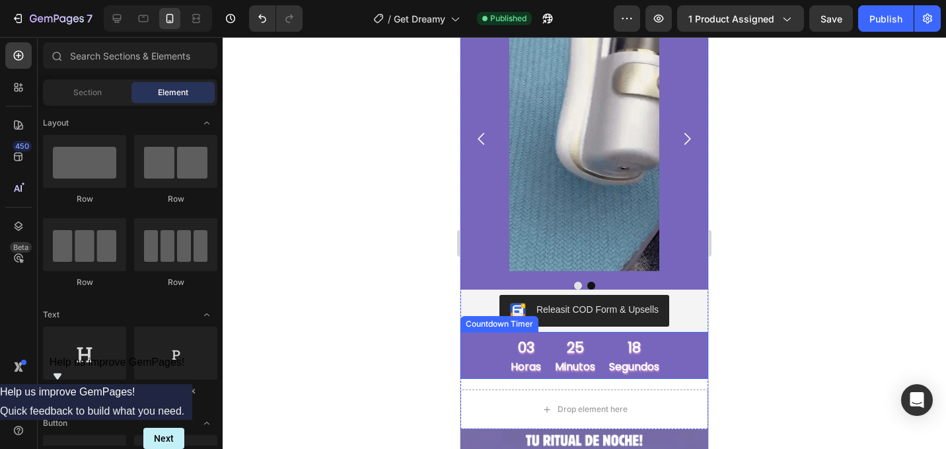
scroll to position [1537, 0]
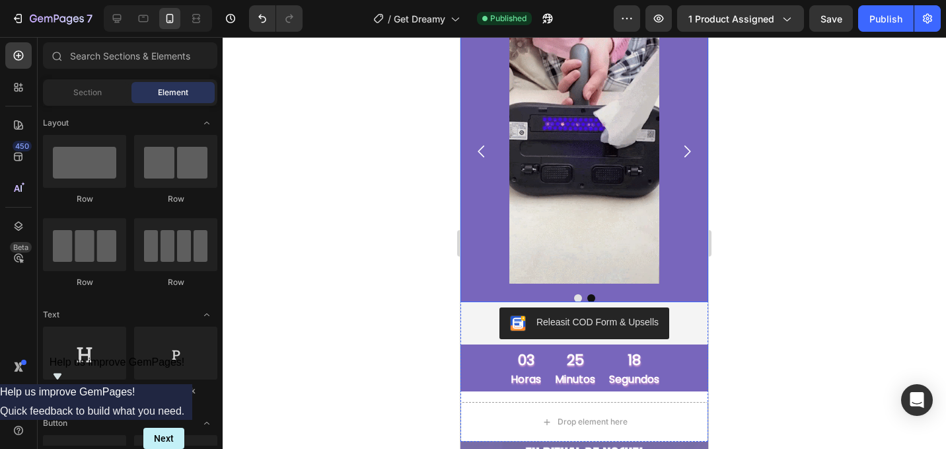
click at [673, 176] on div "Image Image" at bounding box center [584, 151] width 248 height 264
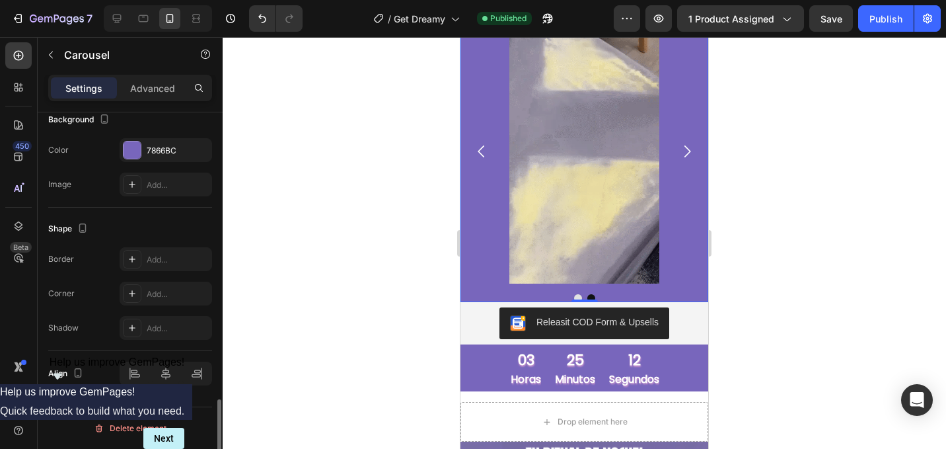
scroll to position [1179, 0]
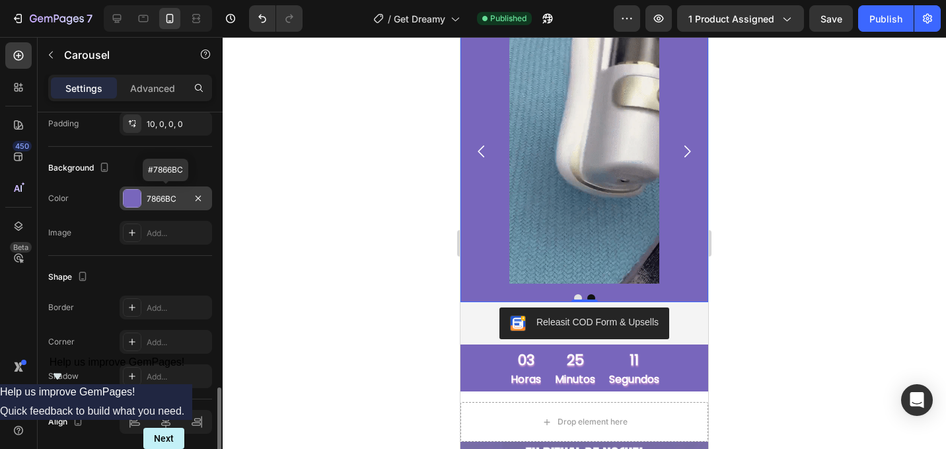
click at [180, 201] on div "7866BC" at bounding box center [166, 199] width 38 height 12
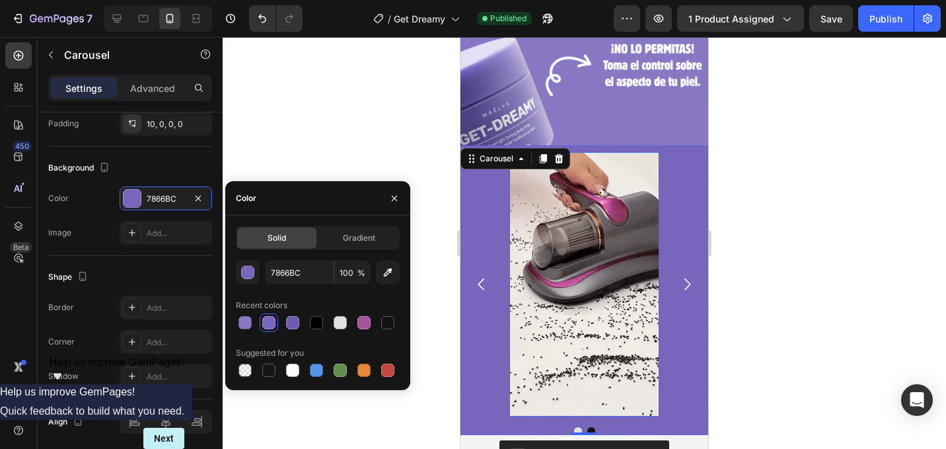
scroll to position [1381, 0]
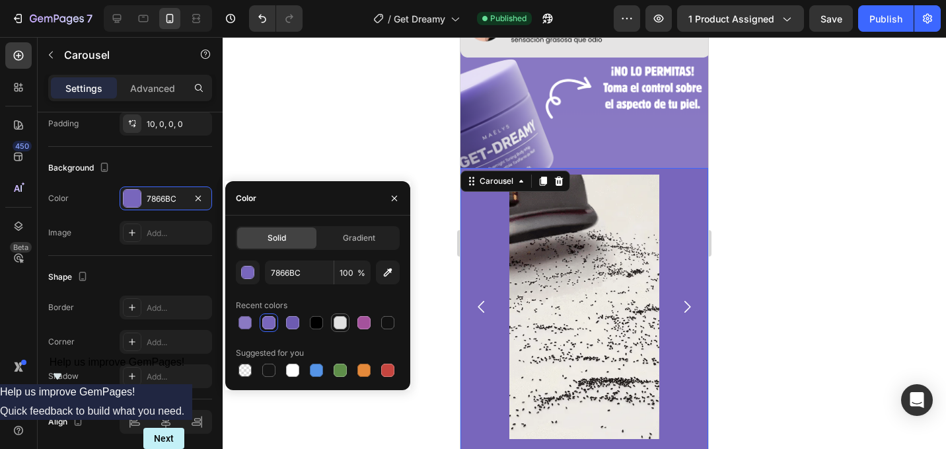
click at [347, 325] on div at bounding box center [340, 322] width 16 height 16
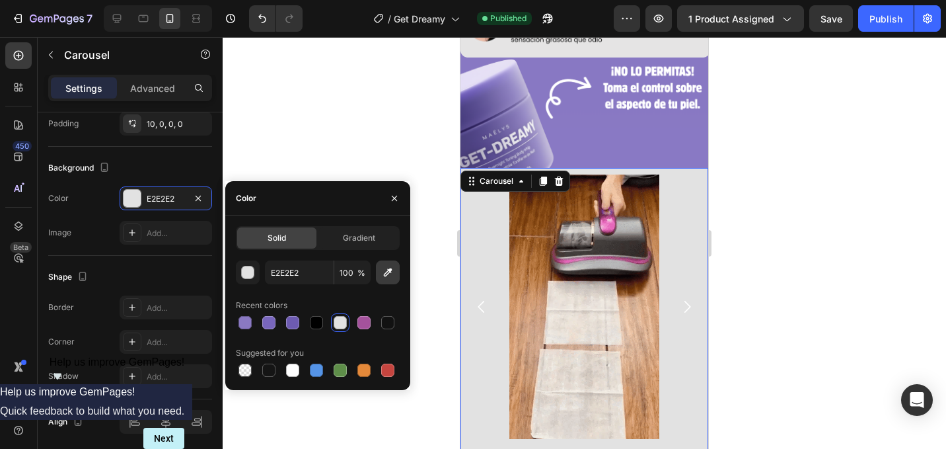
click at [390, 262] on button "button" at bounding box center [388, 272] width 24 height 24
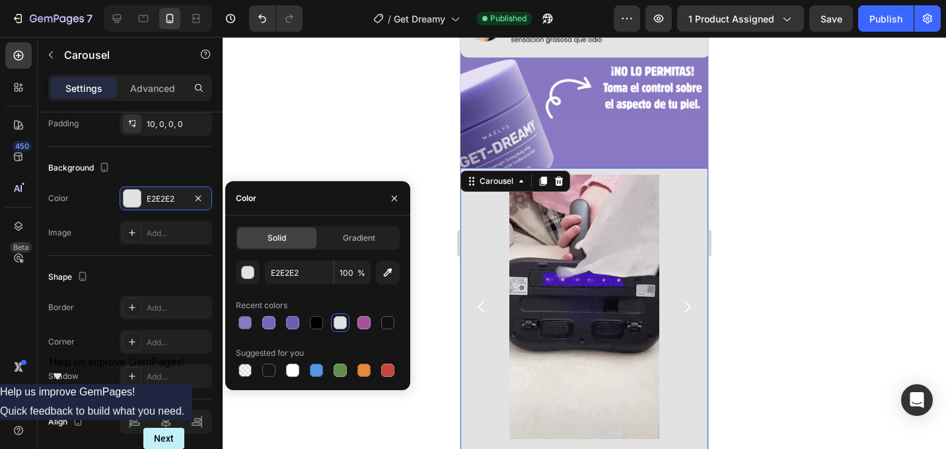
type input "8A79C2"
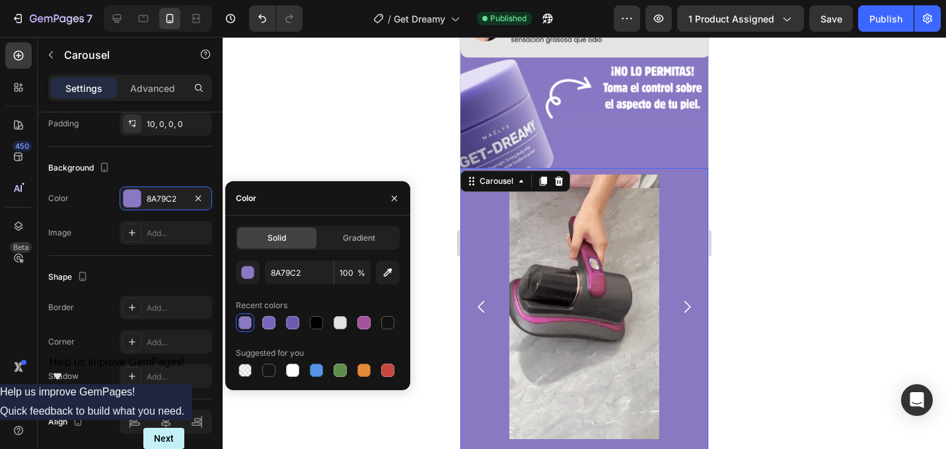
click at [746, 128] on div at bounding box center [584, 243] width 723 height 412
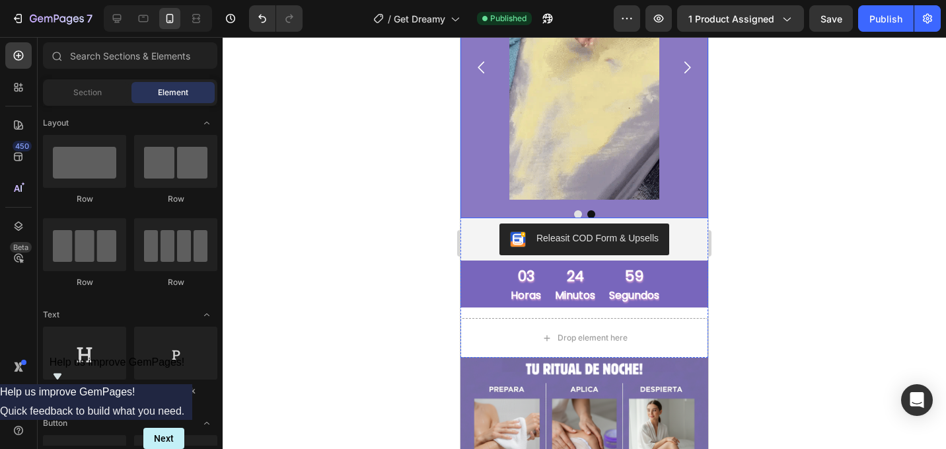
scroll to position [1617, 0]
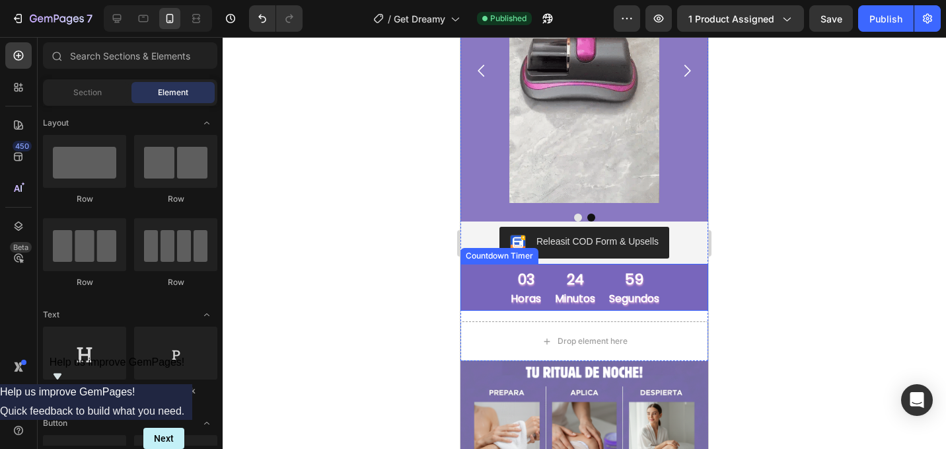
click at [673, 289] on div "03 horas 24 minutos 59 segundos" at bounding box center [584, 290] width 248 height 40
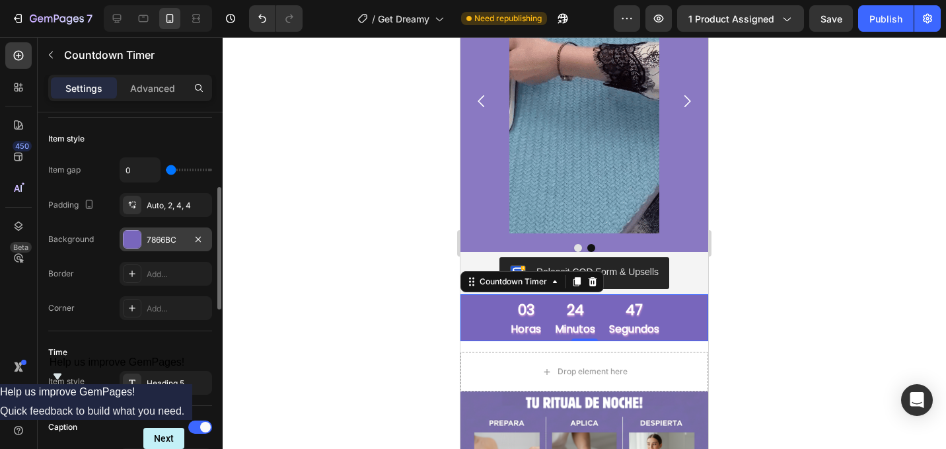
scroll to position [207, 0]
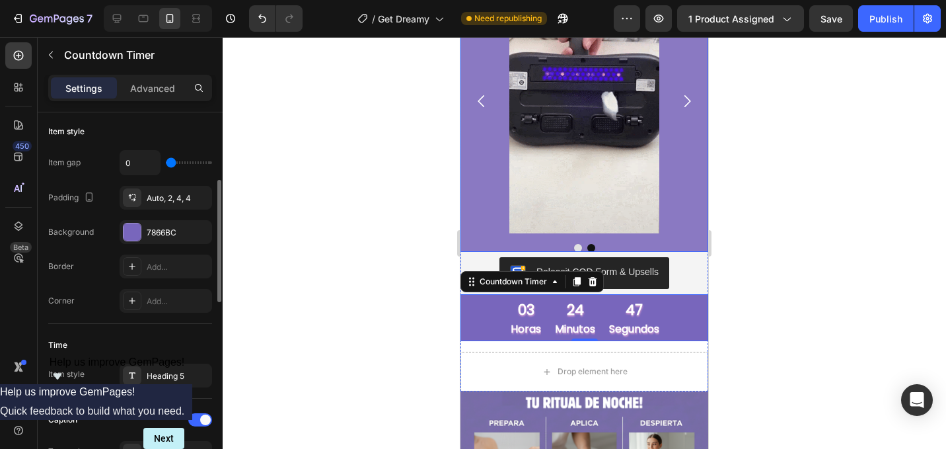
click at [483, 208] on div "Image Image" at bounding box center [584, 101] width 248 height 264
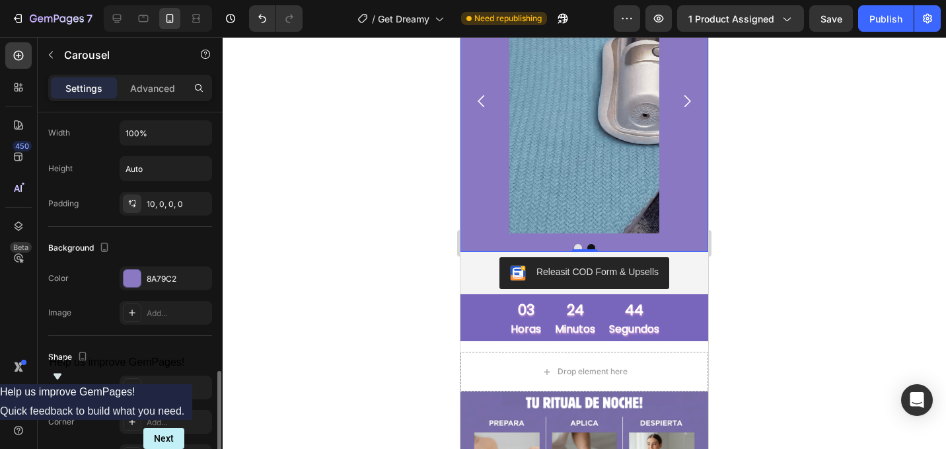
scroll to position [1102, 0]
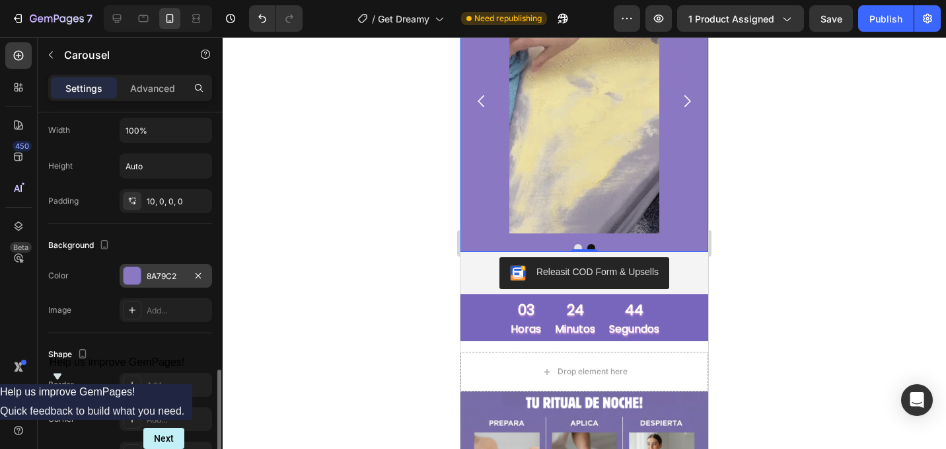
click at [187, 271] on div "8A79C2" at bounding box center [166, 276] width 92 height 24
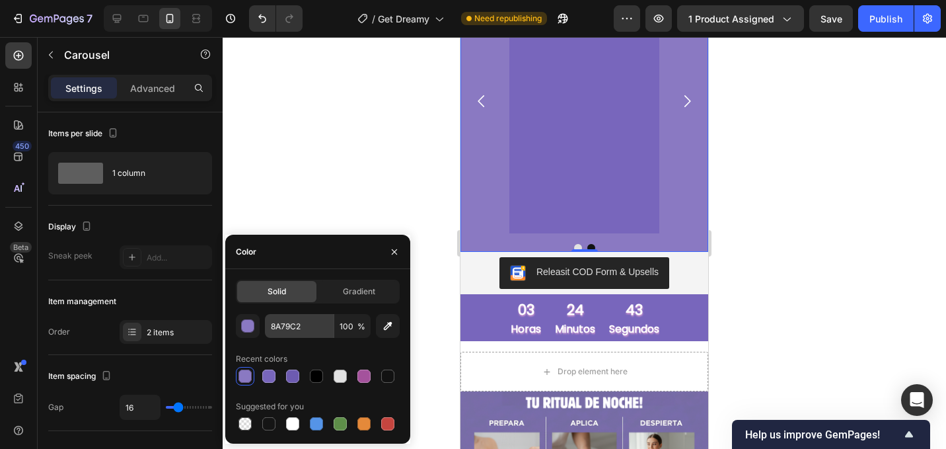
scroll to position [1102, 0]
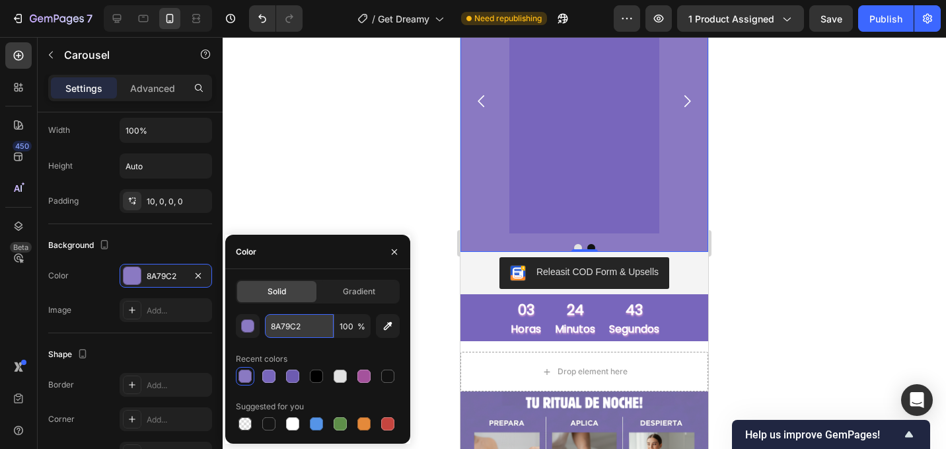
click at [320, 332] on input "8A79C2" at bounding box center [299, 326] width 69 height 24
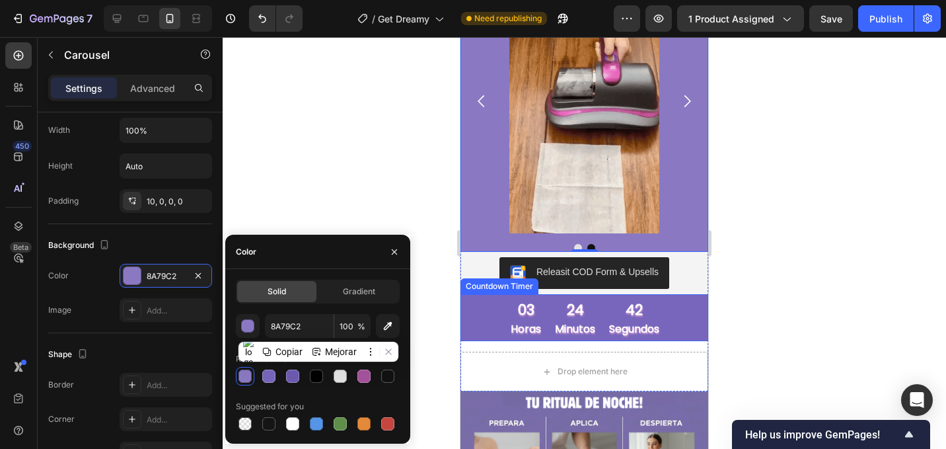
click at [692, 304] on div "03 horas 24 minutos 42 segundos" at bounding box center [584, 321] width 248 height 40
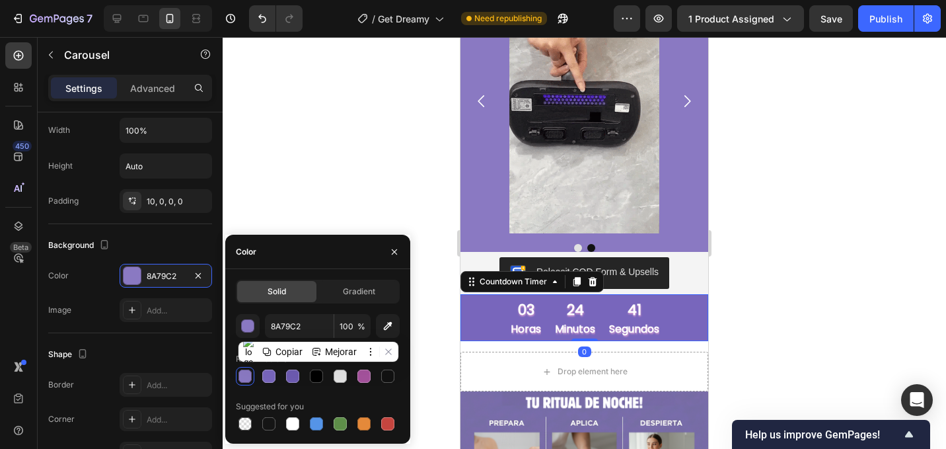
scroll to position [0, 0]
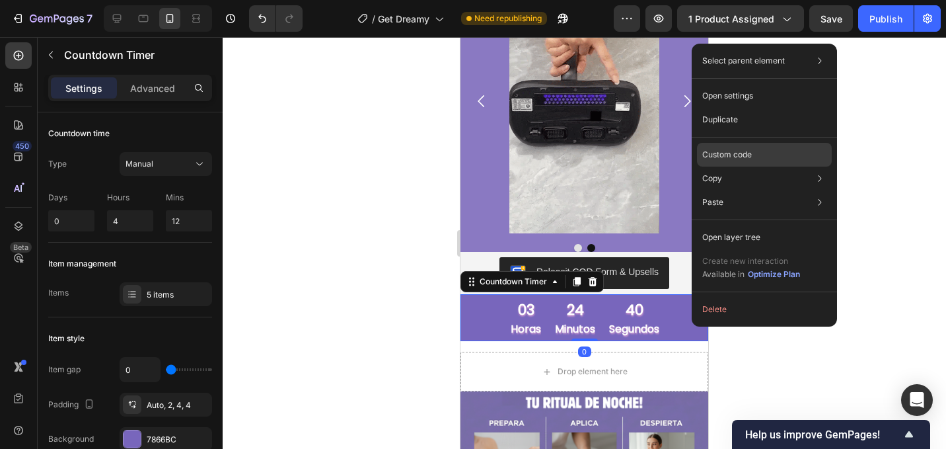
click at [747, 151] on p "Custom code" at bounding box center [727, 155] width 50 height 12
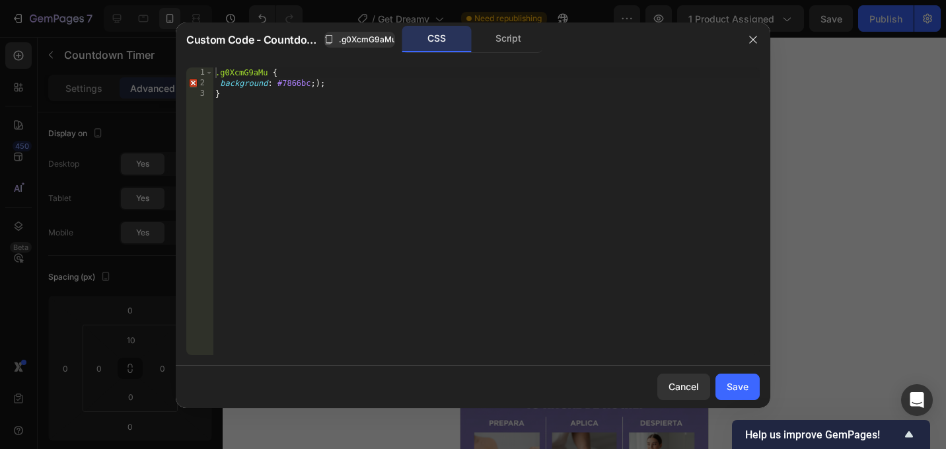
click at [291, 82] on div ".g0XcmG9aMu { background : #7866bc ; ) ; }" at bounding box center [486, 221] width 547 height 309
paste textarea "8A79C2"
type textarea "background: #8A79C2;);"
click at [758, 389] on button "Save" at bounding box center [737, 386] width 44 height 26
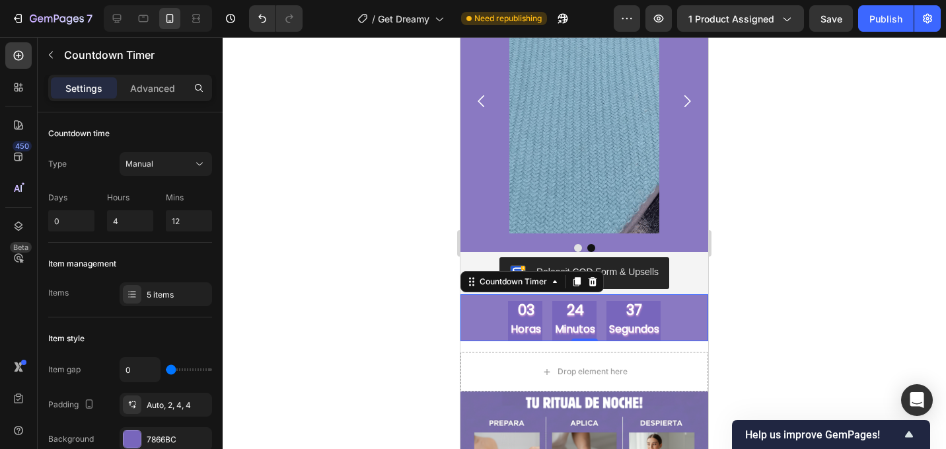
click at [795, 287] on div at bounding box center [584, 243] width 723 height 412
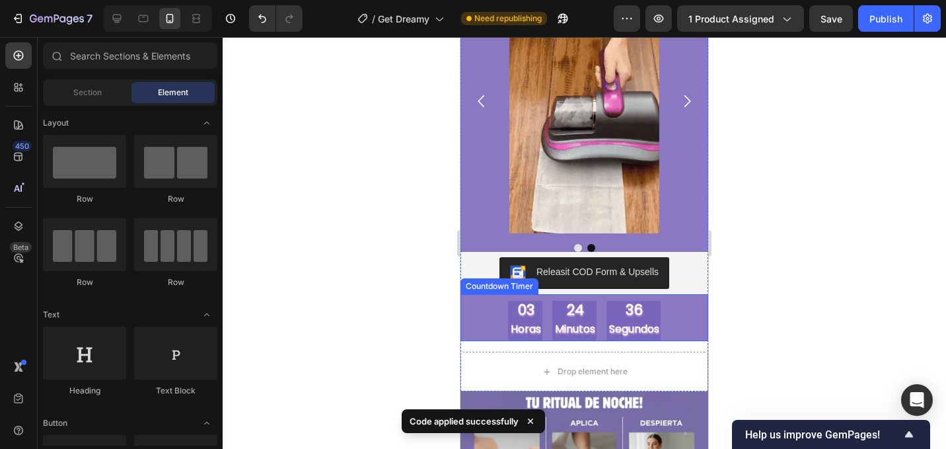
click at [627, 323] on p "segundos" at bounding box center [634, 329] width 50 height 19
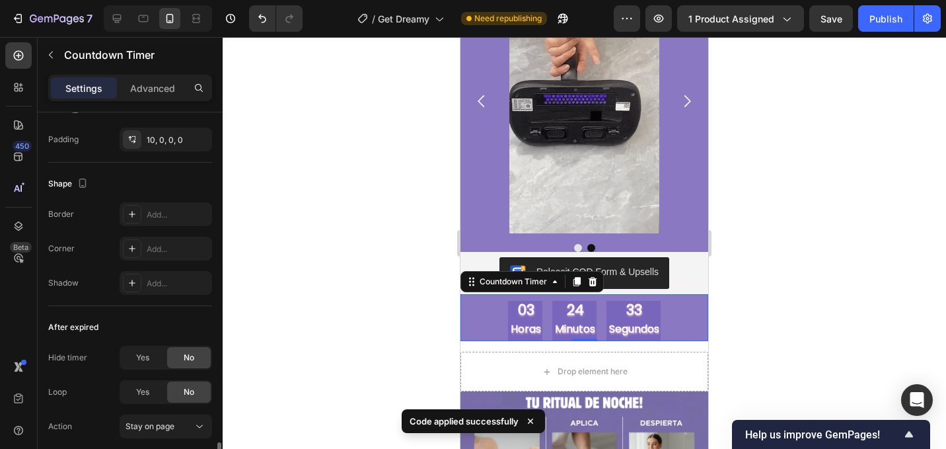
scroll to position [769, 0]
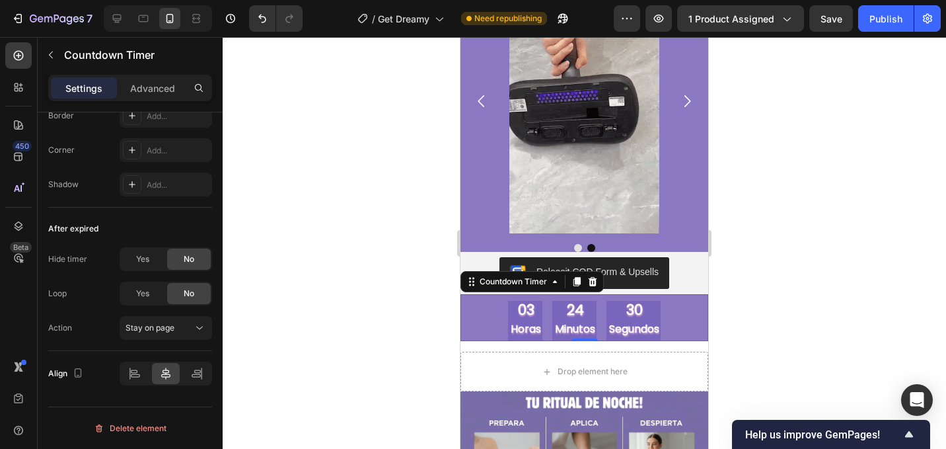
click at [628, 320] on p "segundos" at bounding box center [634, 329] width 50 height 19
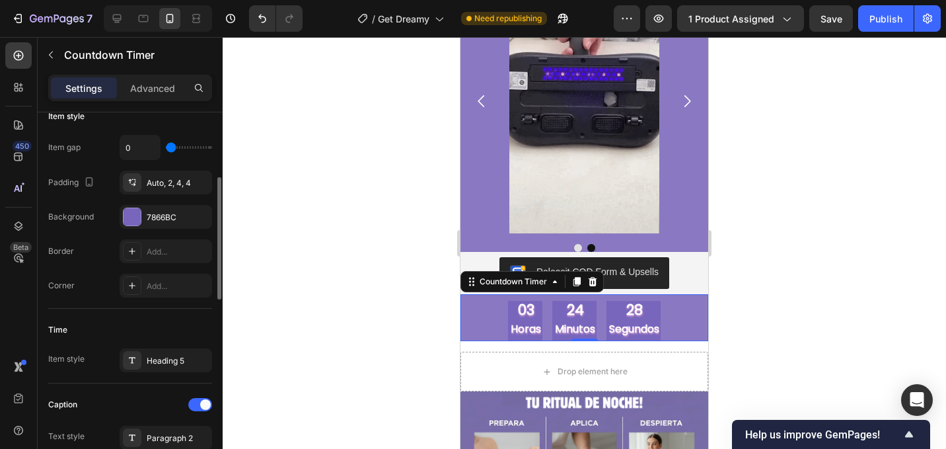
scroll to position [194, 0]
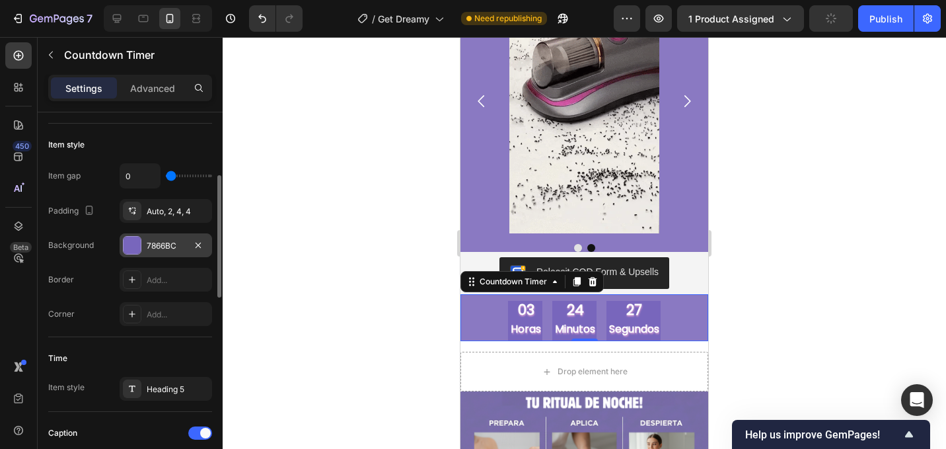
click at [175, 245] on div "7866BC" at bounding box center [166, 246] width 38 height 12
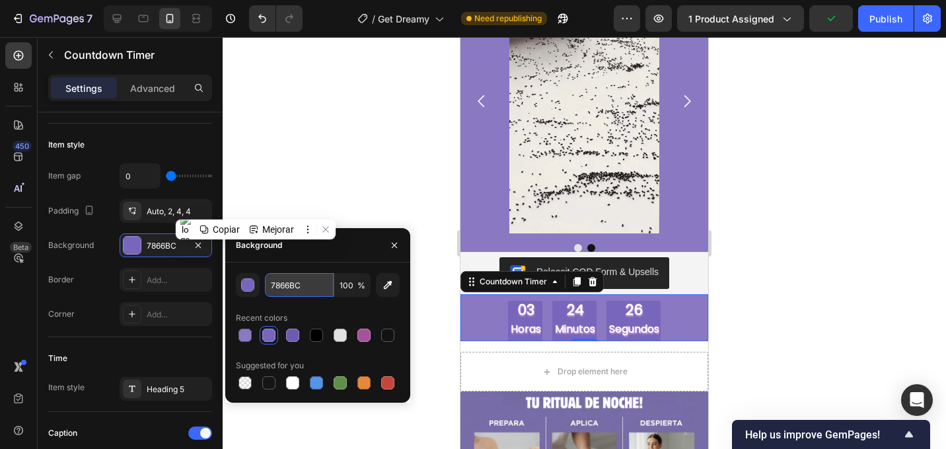
click at [318, 293] on input "7866BC" at bounding box center [299, 285] width 69 height 24
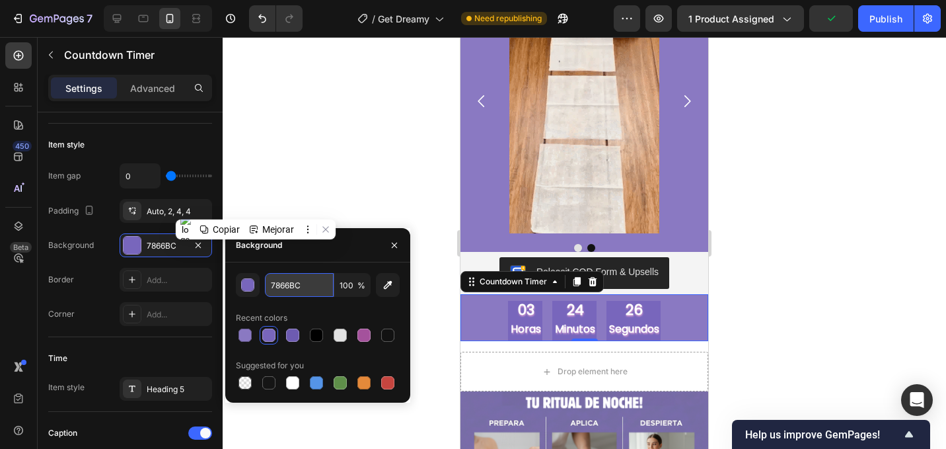
paste input "8A79C2"
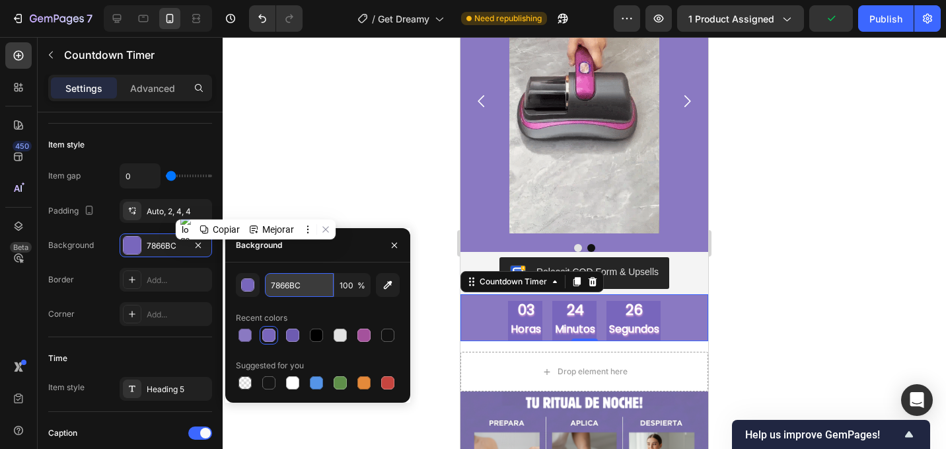
type input "8A79C2"
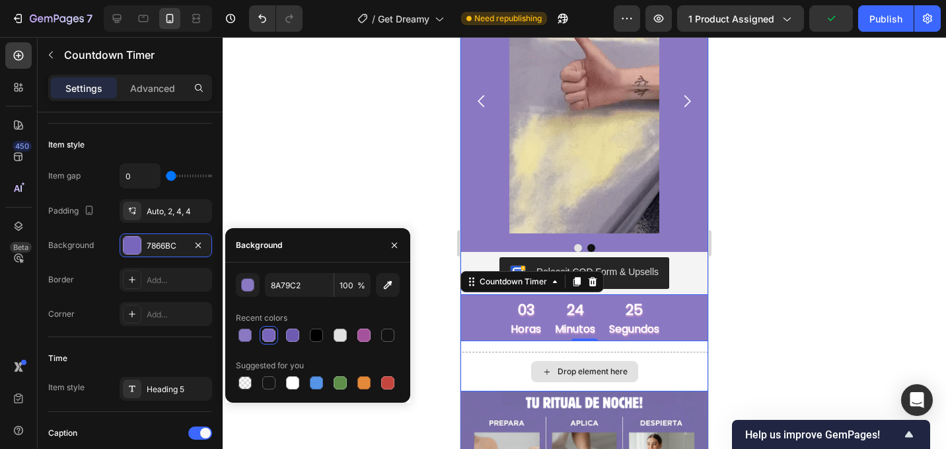
click at [534, 357] on div "Drop element here" at bounding box center [584, 371] width 248 height 40
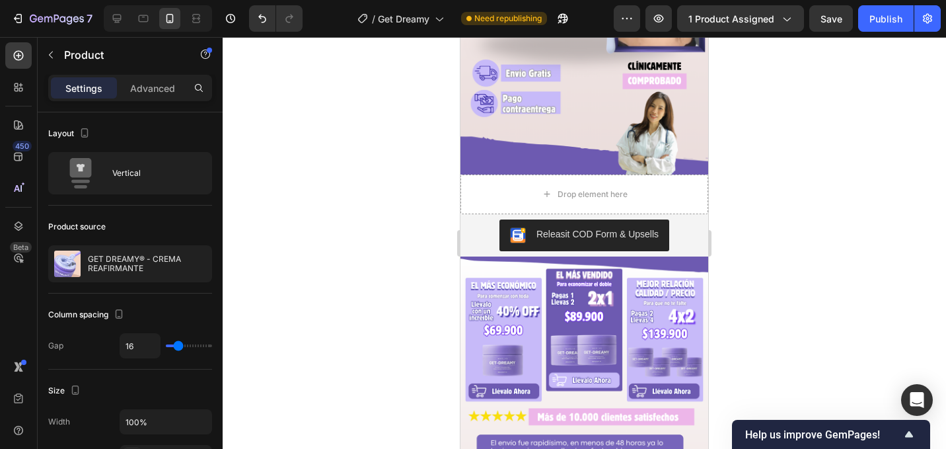
scroll to position [326, 0]
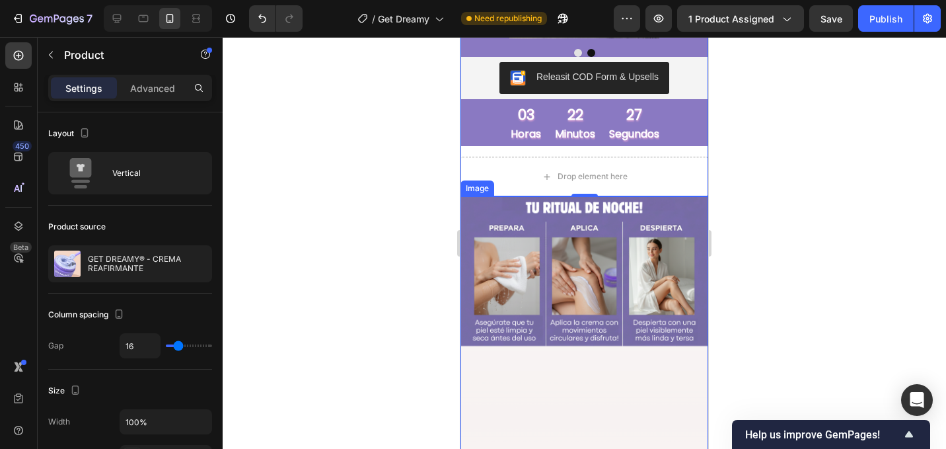
click at [525, 231] on img at bounding box center [584, 416] width 248 height 441
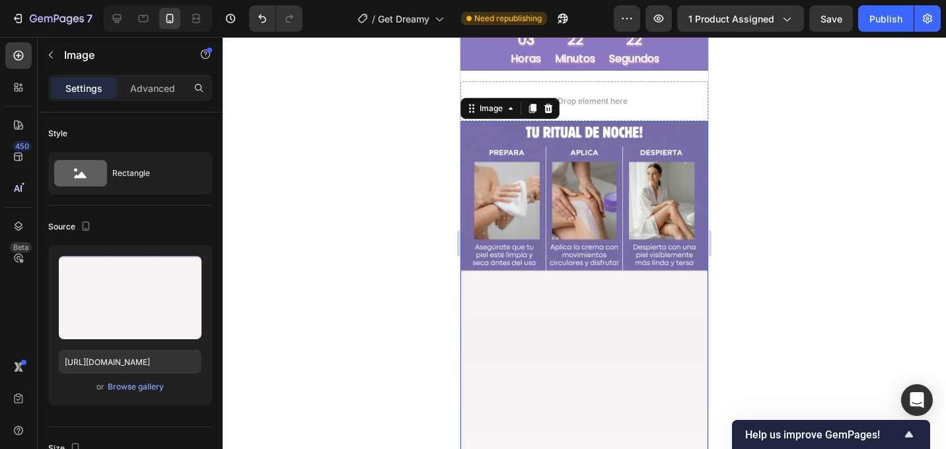
scroll to position [1860, 0]
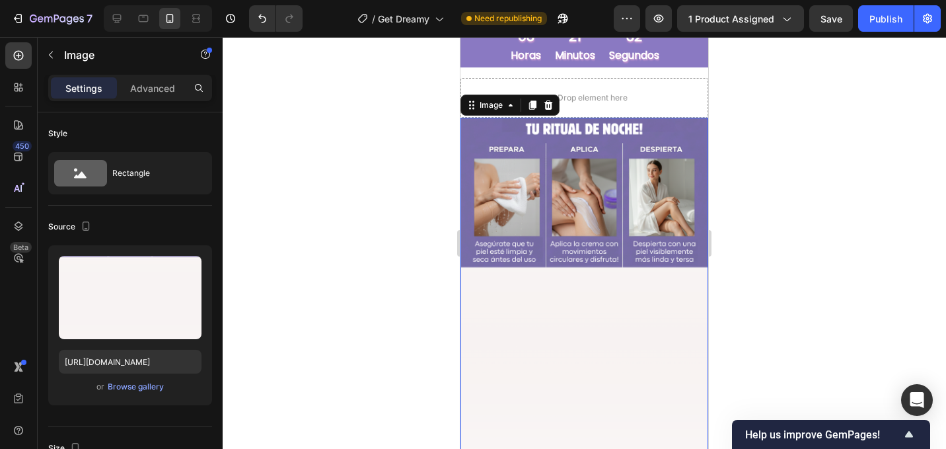
click at [526, 174] on img at bounding box center [584, 338] width 248 height 441
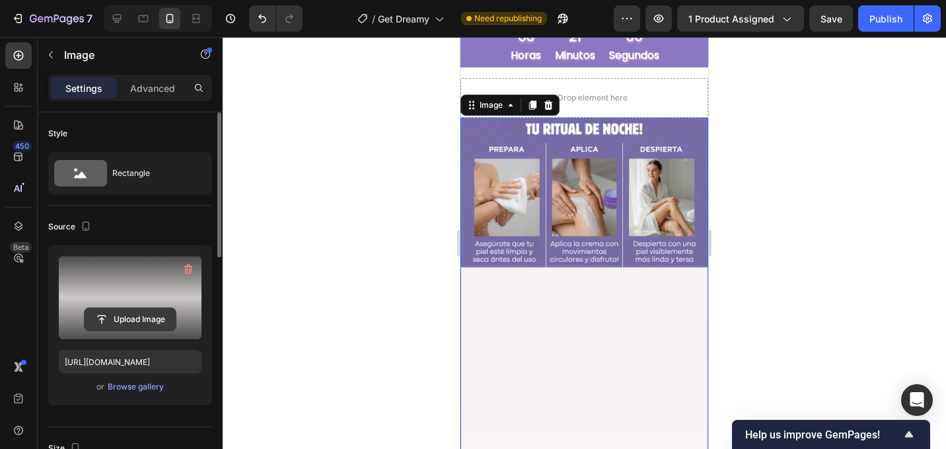
click at [141, 320] on input "file" at bounding box center [130, 319] width 91 height 22
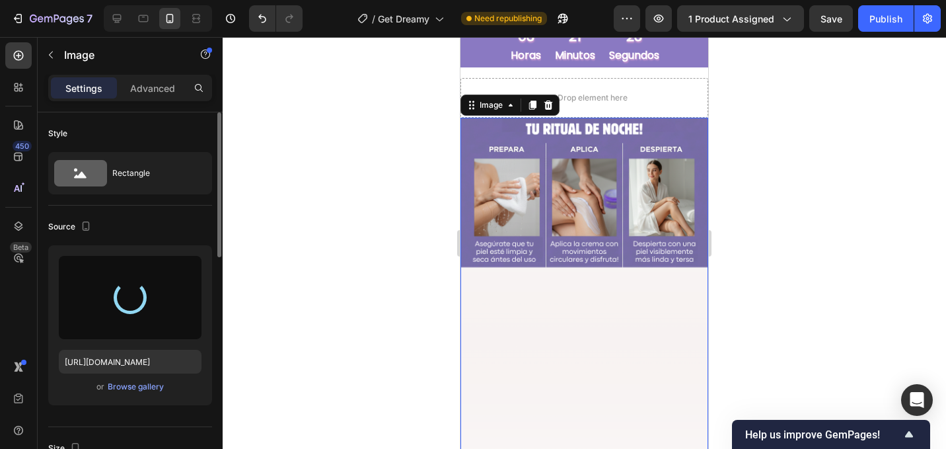
type input "https://cdn.shopify.com/s/files/1/0768/1333/6813/files/gempages_581956149469774…"
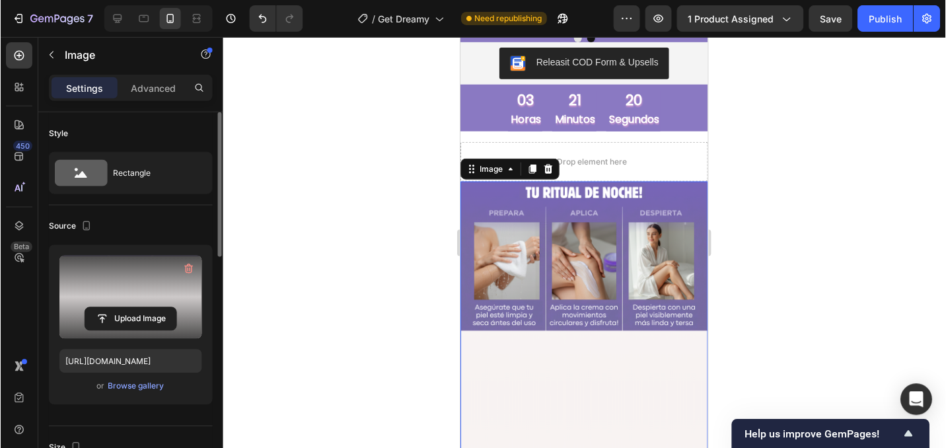
scroll to position [1796, 0]
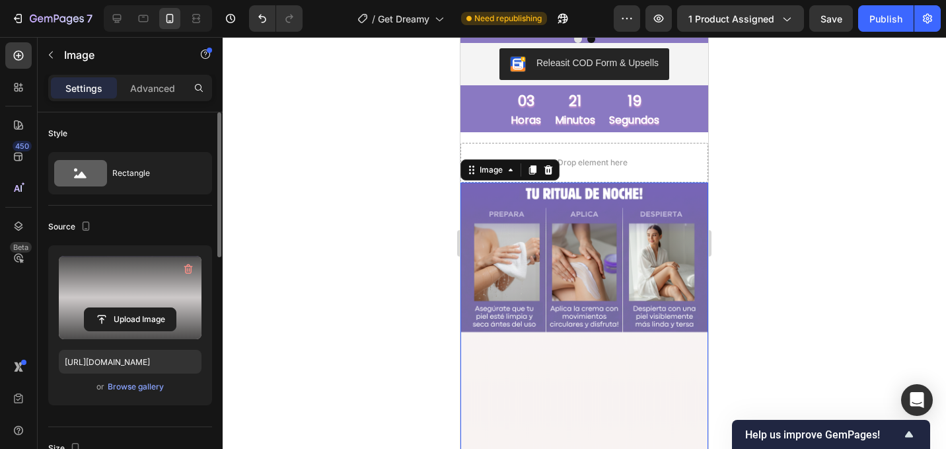
click at [734, 233] on div at bounding box center [584, 243] width 723 height 412
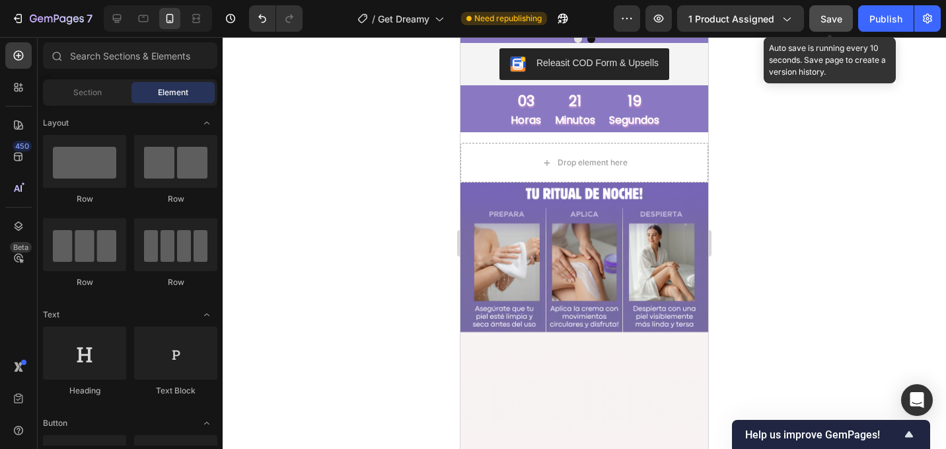
click at [826, 13] on span "Save" at bounding box center [832, 18] width 22 height 11
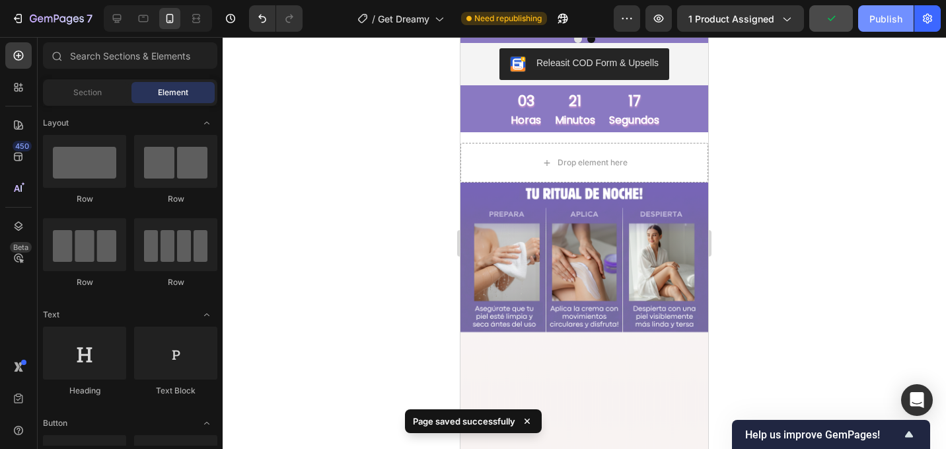
click at [889, 14] on div "Publish" at bounding box center [885, 19] width 33 height 14
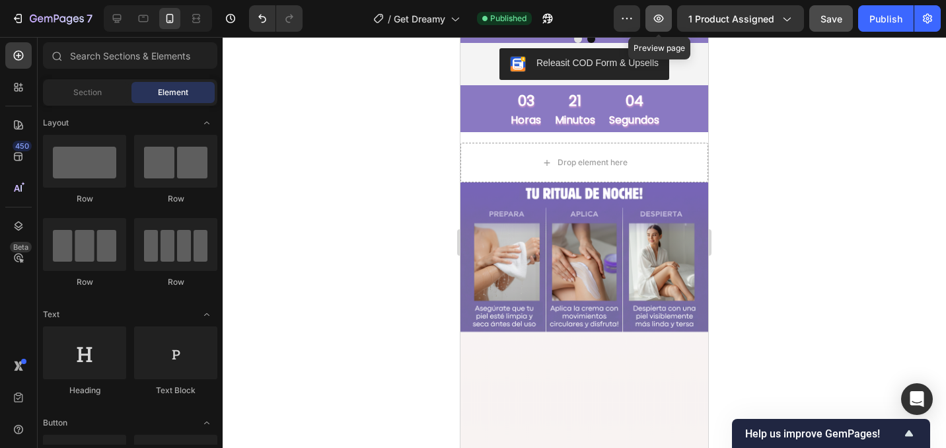
click at [670, 30] on button "button" at bounding box center [658, 18] width 26 height 26
click at [655, 186] on img at bounding box center [584, 402] width 248 height 441
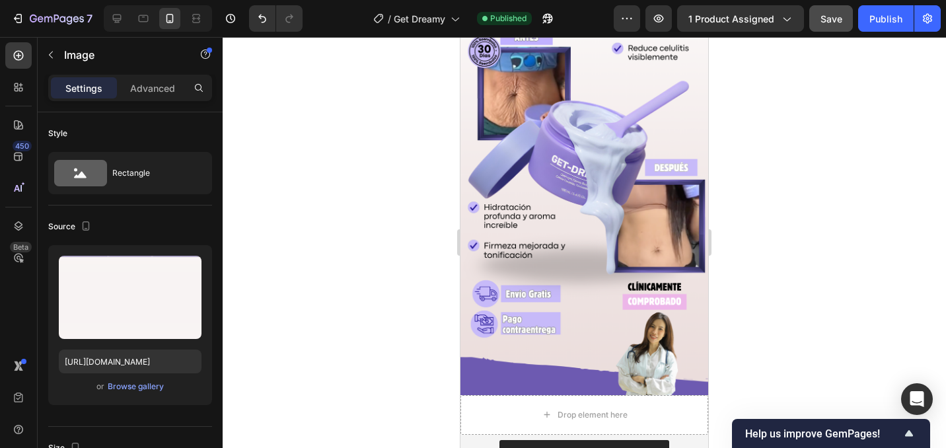
scroll to position [0, 0]
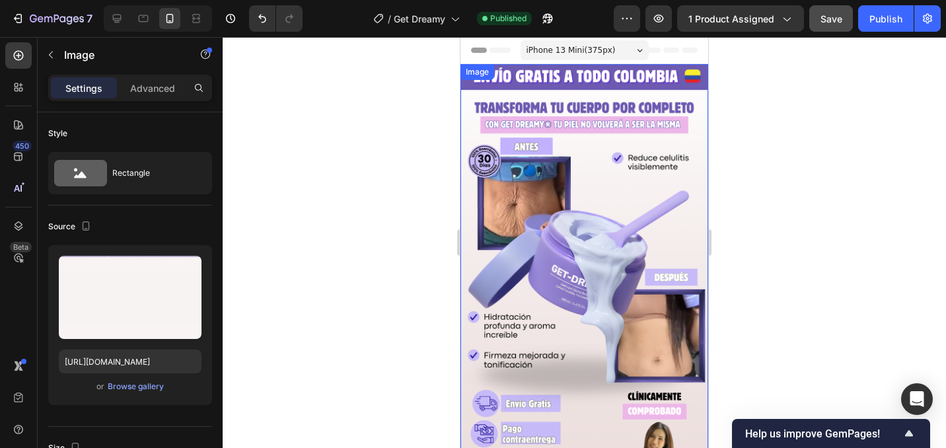
click at [544, 151] on img at bounding box center [584, 284] width 248 height 441
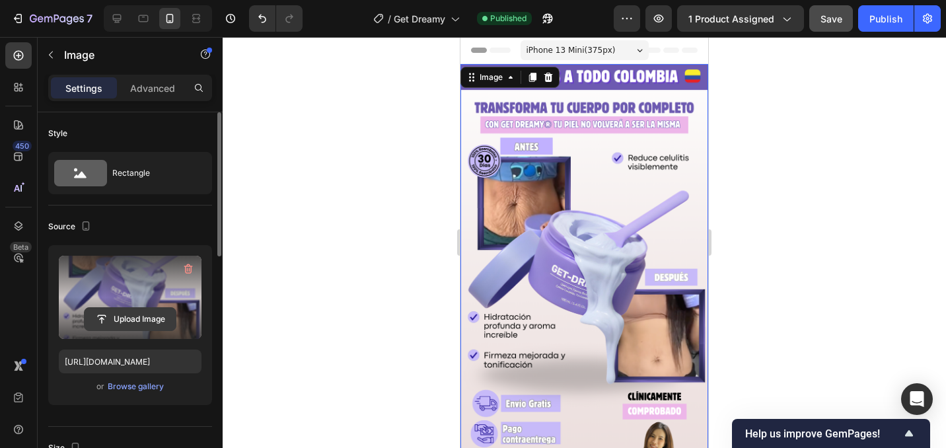
click at [140, 322] on input "file" at bounding box center [130, 319] width 91 height 22
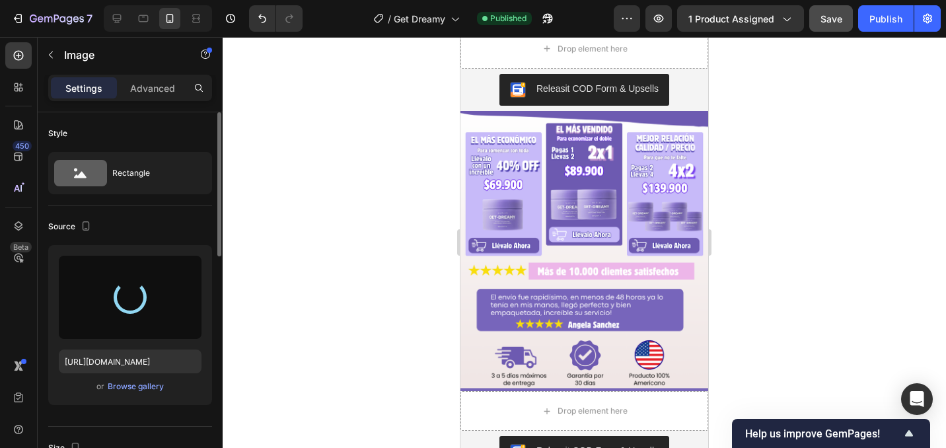
scroll to position [486, 0]
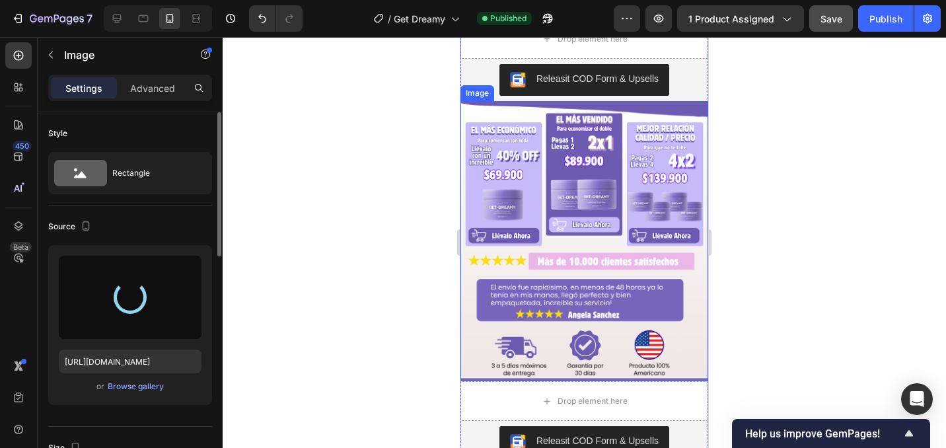
type input "https://cdn.shopify.com/s/files/1/0768/1333/6813/files/gempages_581956149469774…"
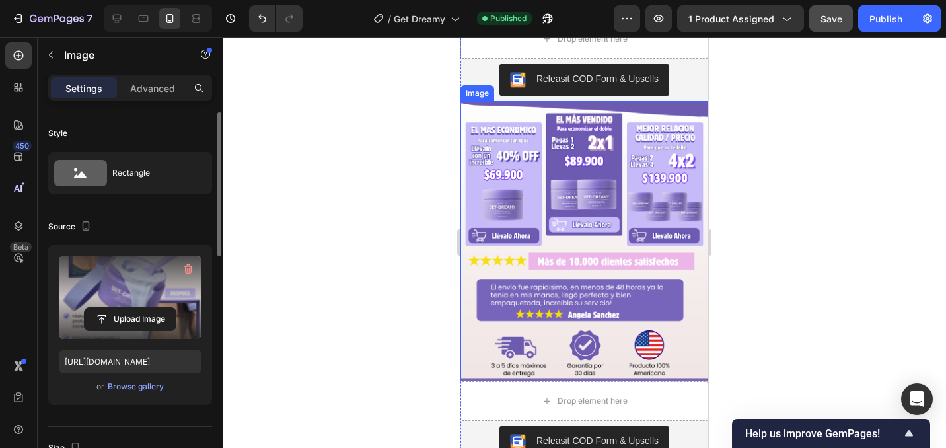
click at [600, 176] on img at bounding box center [584, 241] width 248 height 281
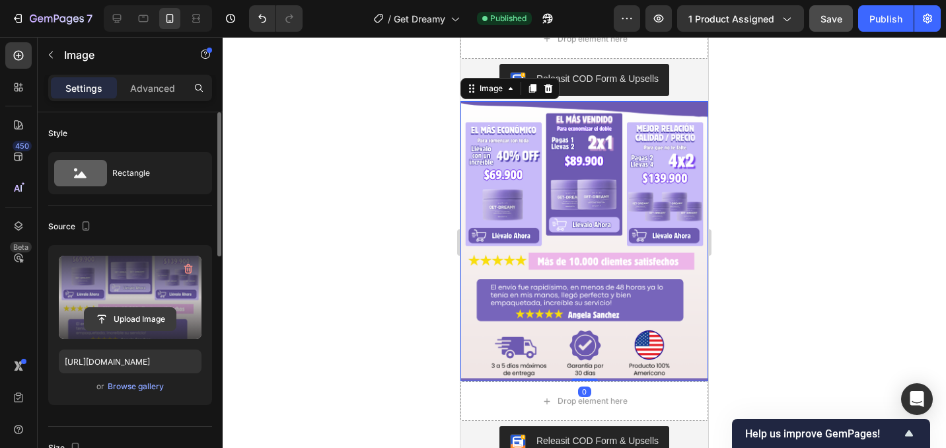
click at [152, 328] on input "file" at bounding box center [130, 319] width 91 height 22
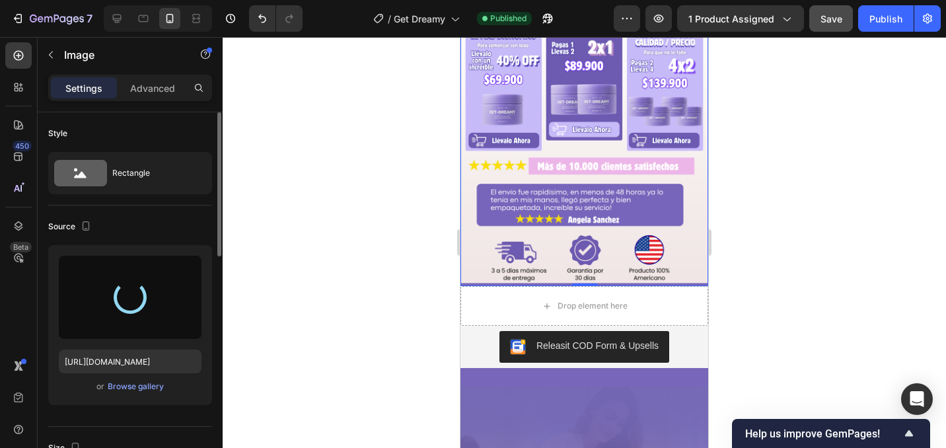
scroll to position [579, 0]
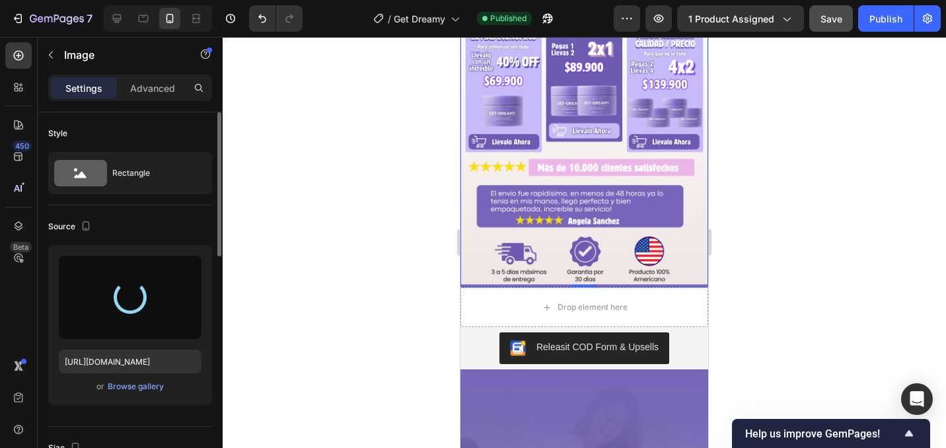
type input "https://cdn.shopify.com/s/files/1/0768/1333/6813/files/gempages_581956149469774…"
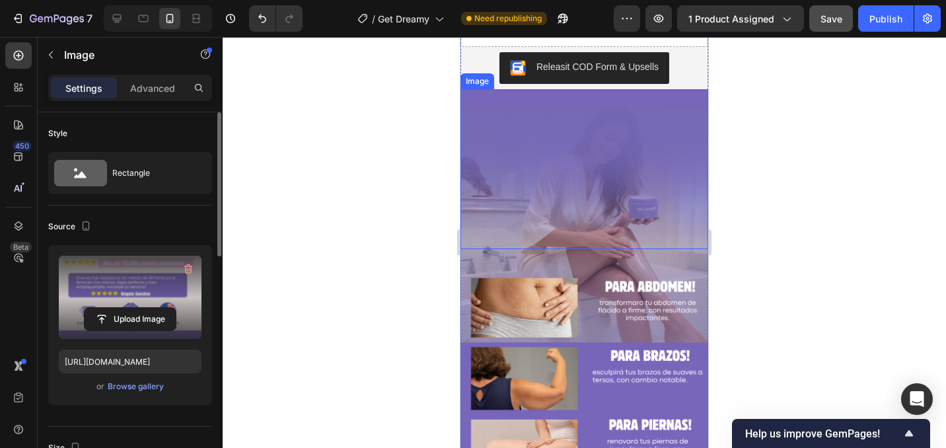
scroll to position [1056, 0]
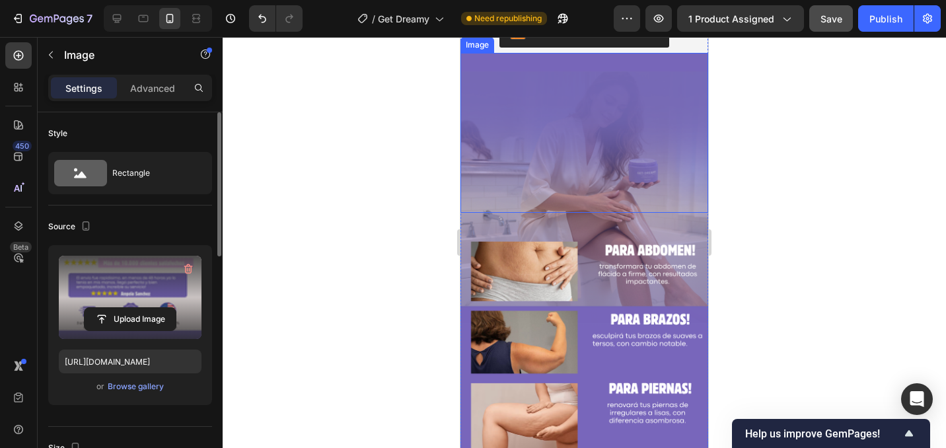
click at [601, 233] on img at bounding box center [584, 433] width 248 height 441
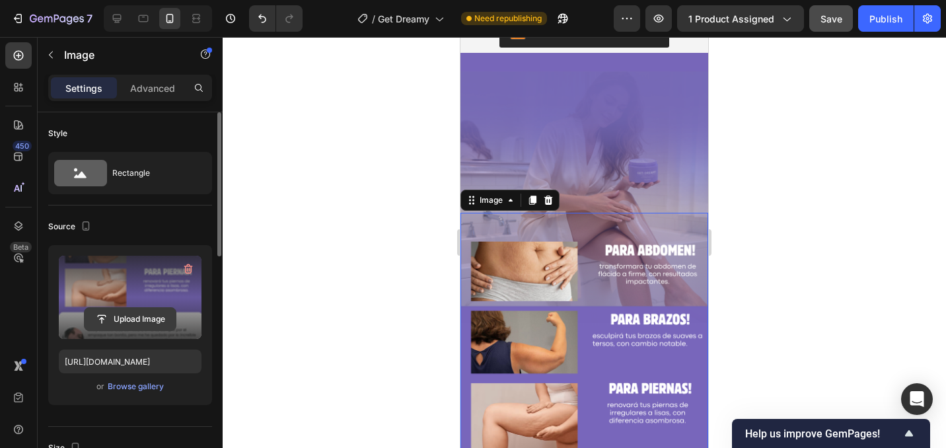
click at [125, 320] on input "file" at bounding box center [130, 319] width 91 height 22
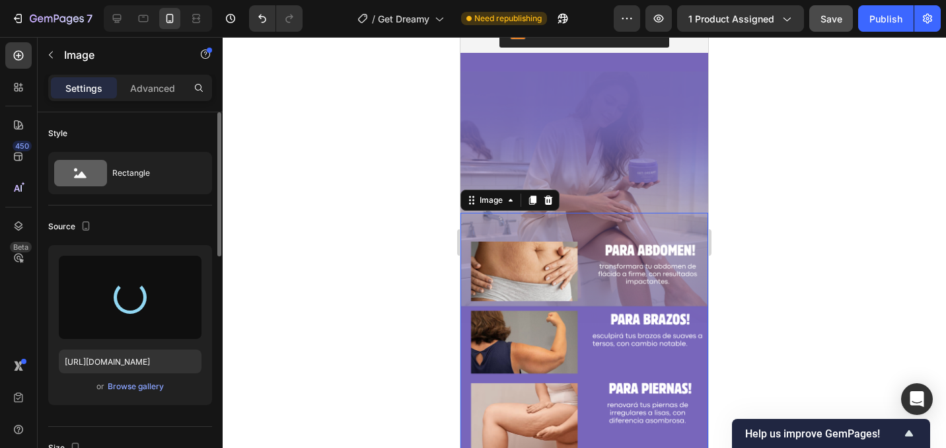
type input "https://cdn.shopify.com/s/files/1/0768/1333/6813/files/gempages_581956149469774…"
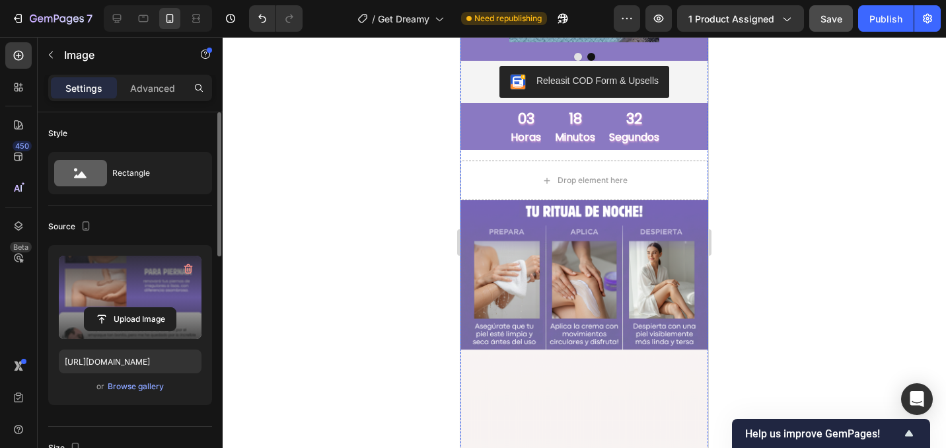
scroll to position [1945, 0]
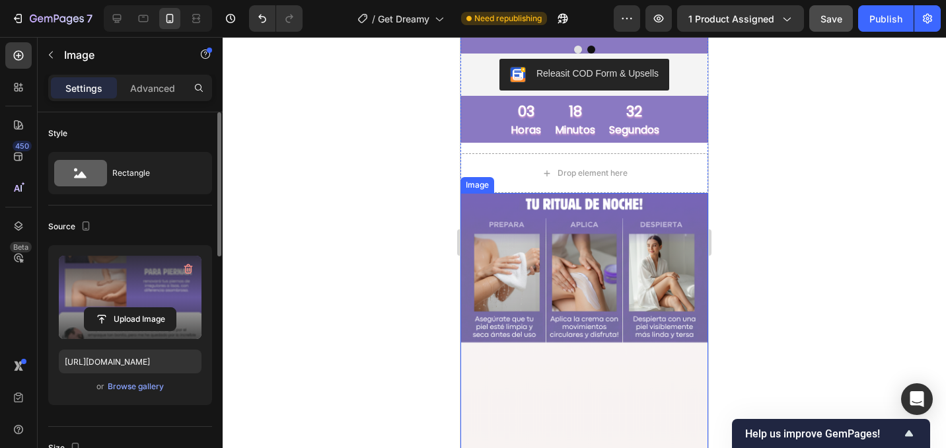
click at [635, 219] on img at bounding box center [584, 413] width 248 height 441
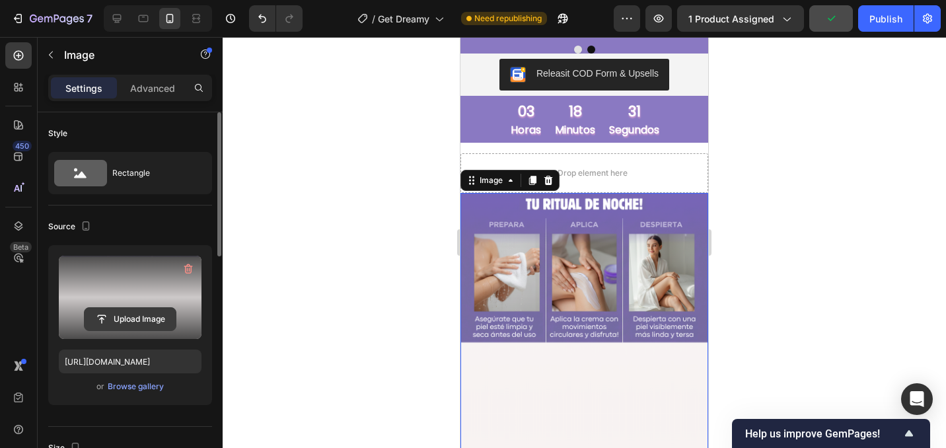
click at [122, 324] on input "file" at bounding box center [130, 319] width 91 height 22
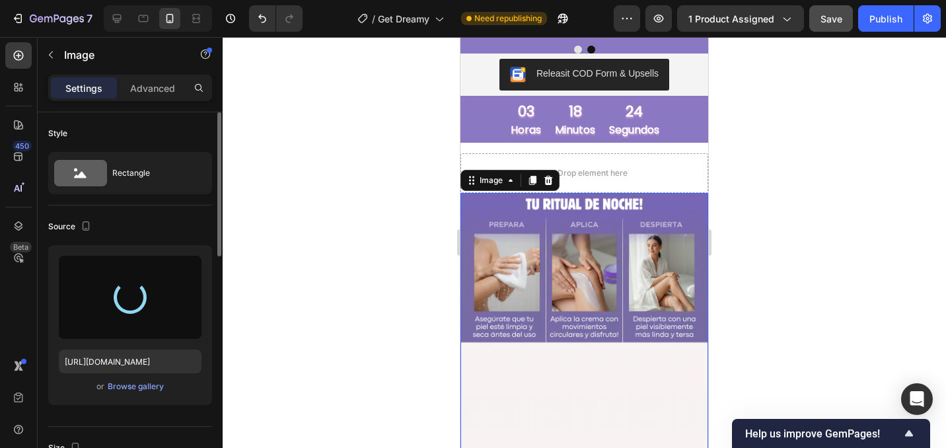
type input "https://cdn.shopify.com/s/files/1/0768/1333/6813/files/gempages_581956149469774…"
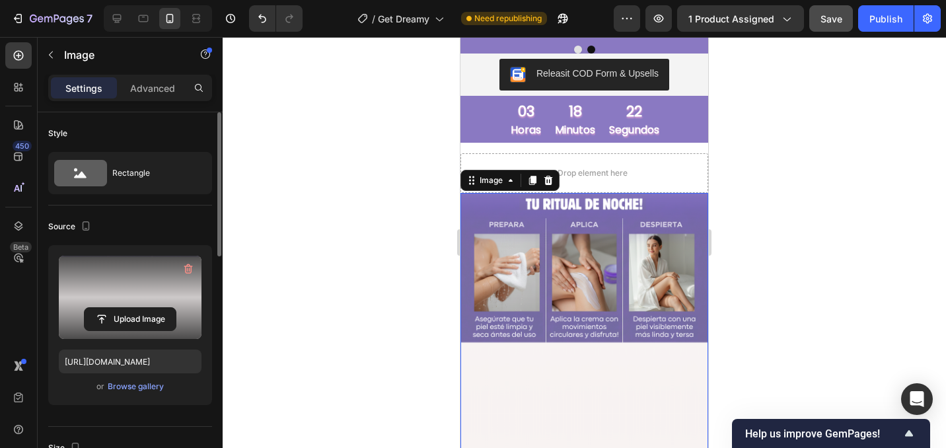
click at [762, 165] on div at bounding box center [584, 242] width 723 height 411
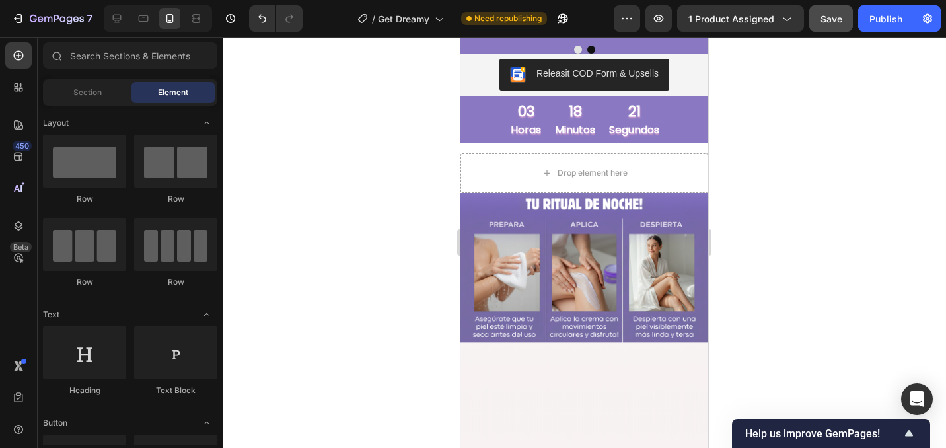
click at [762, 165] on div at bounding box center [584, 242] width 723 height 411
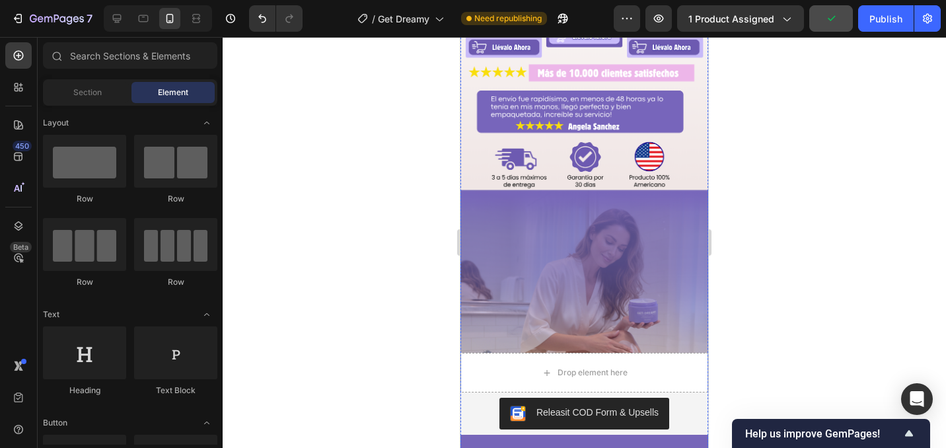
scroll to position [672, 0]
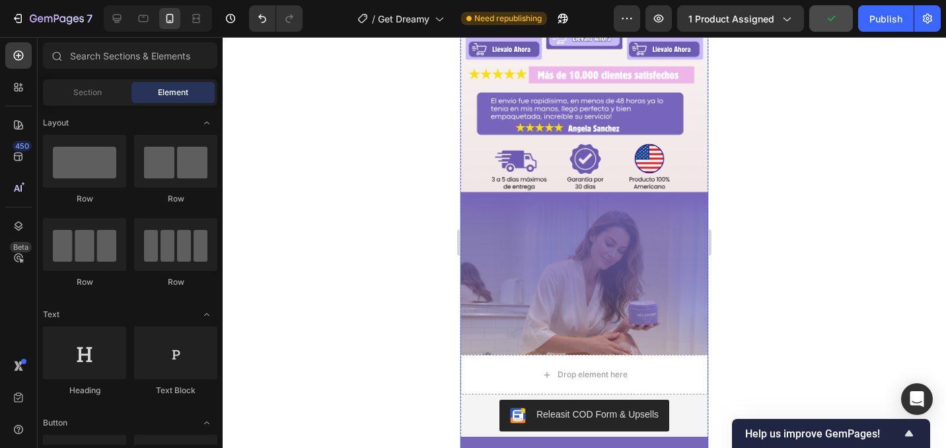
click at [605, 256] on img at bounding box center [584, 135] width 248 height 441
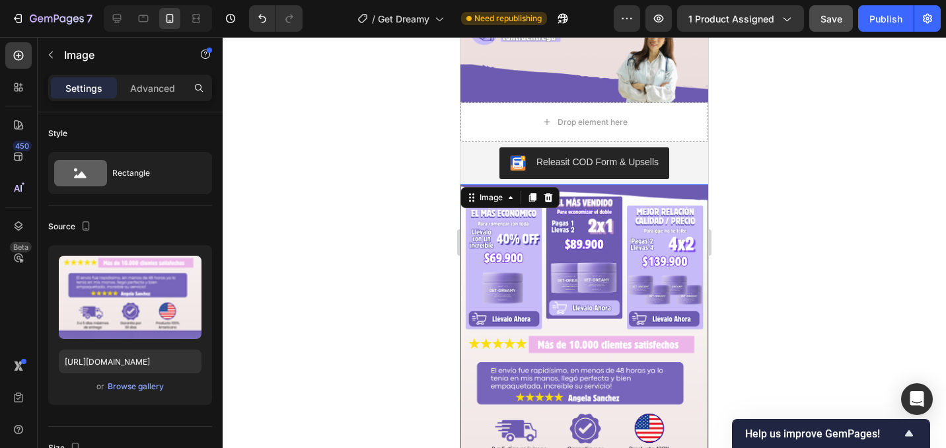
scroll to position [500, 0]
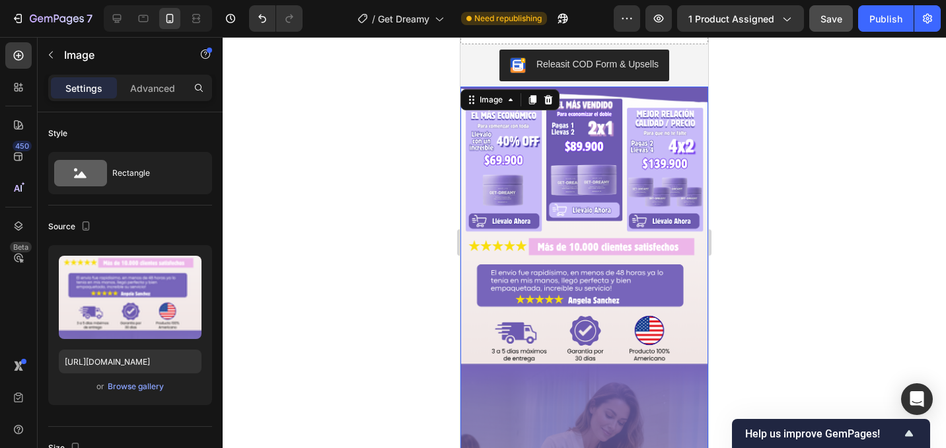
click at [581, 170] on img at bounding box center [584, 307] width 248 height 441
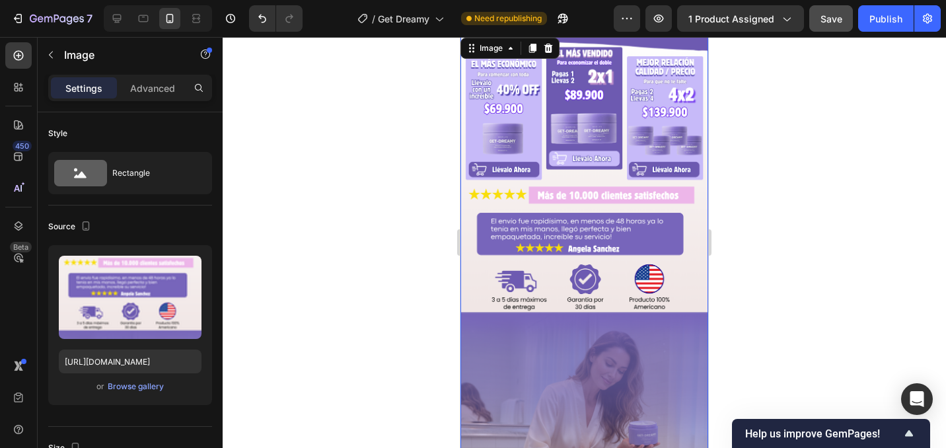
scroll to position [560, 0]
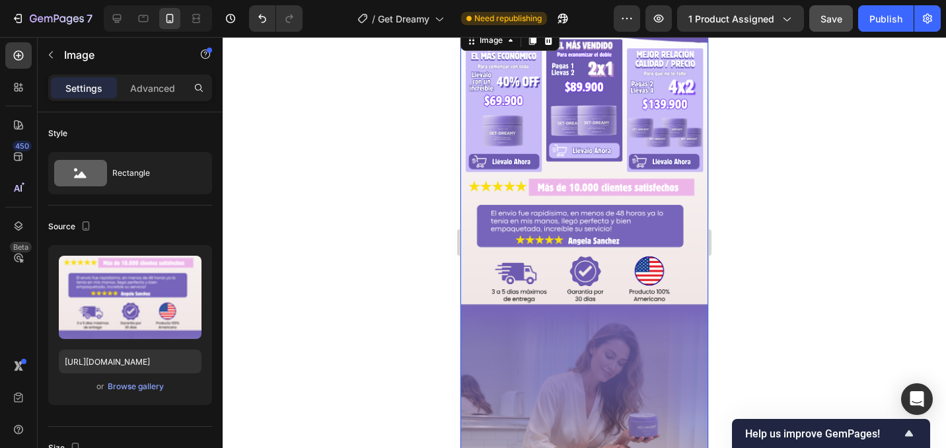
click at [581, 170] on img at bounding box center [584, 247] width 248 height 441
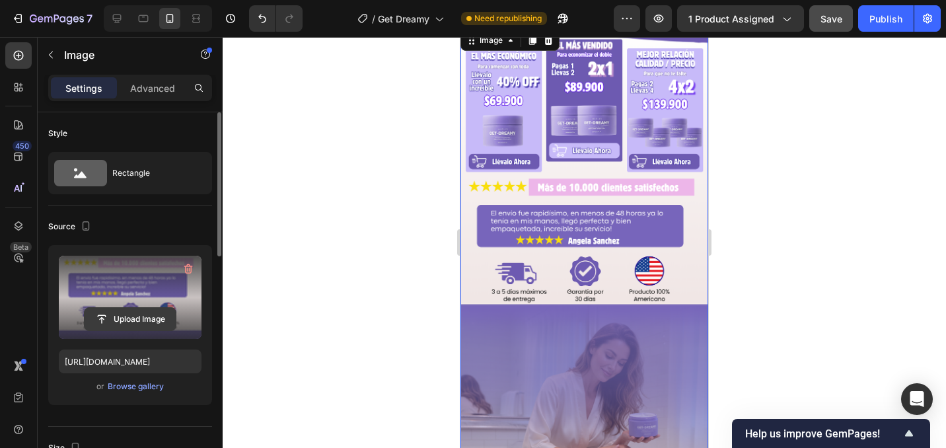
click at [148, 310] on input "file" at bounding box center [130, 319] width 91 height 22
click at [157, 316] on input "file" at bounding box center [130, 319] width 91 height 22
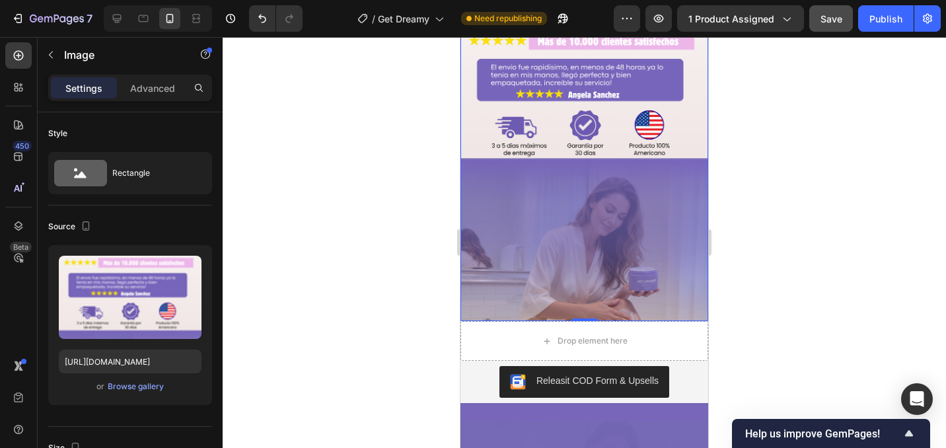
scroll to position [598, 0]
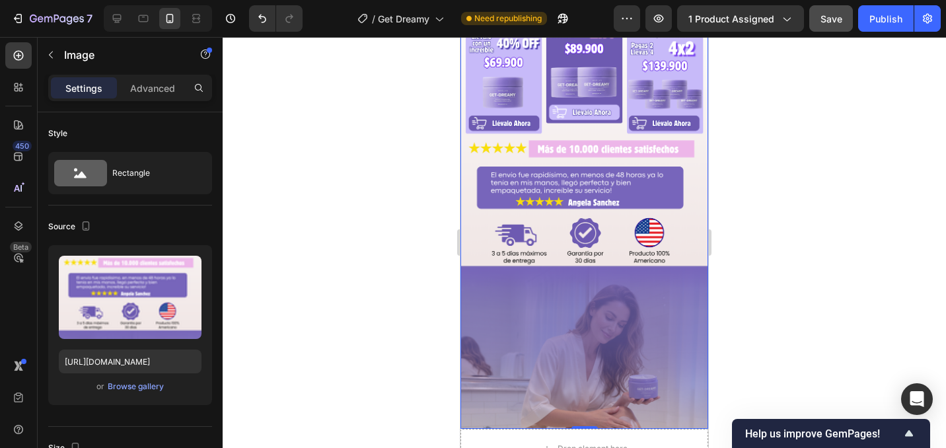
click at [599, 229] on img at bounding box center [584, 209] width 248 height 441
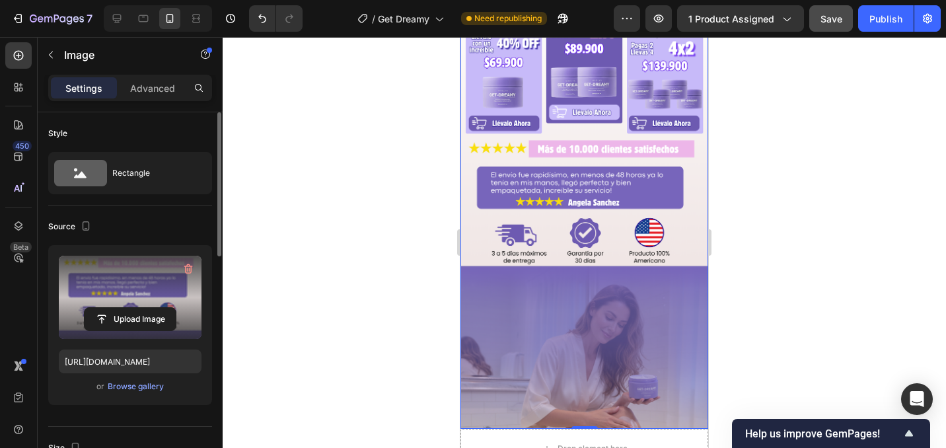
scroll to position [1, 0]
click at [159, 317] on input "file" at bounding box center [130, 318] width 91 height 22
click at [145, 312] on input "file" at bounding box center [130, 318] width 91 height 22
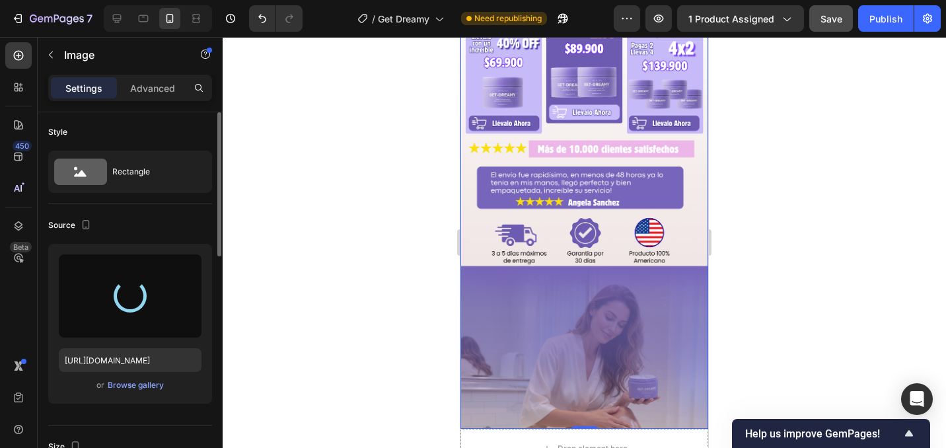
type input "https://cdn.shopify.com/s/files/1/0768/1333/6813/files/gempages_581956149469774…"
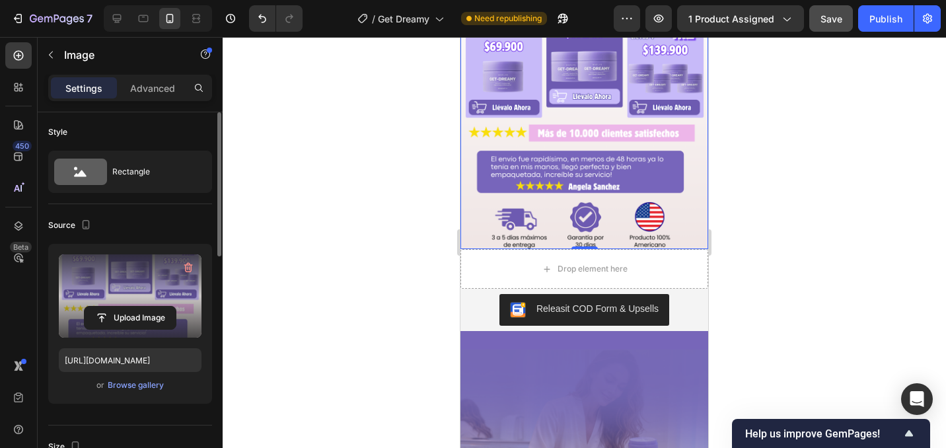
scroll to position [615, 0]
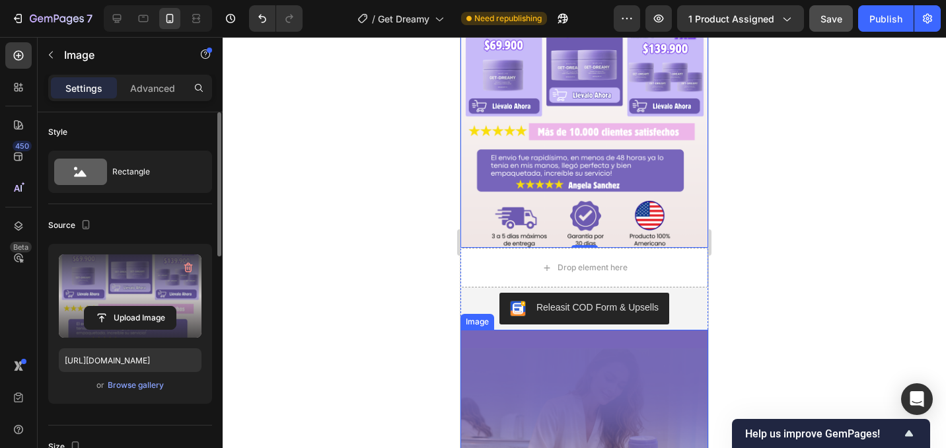
click at [598, 343] on img at bounding box center [584, 410] width 248 height 160
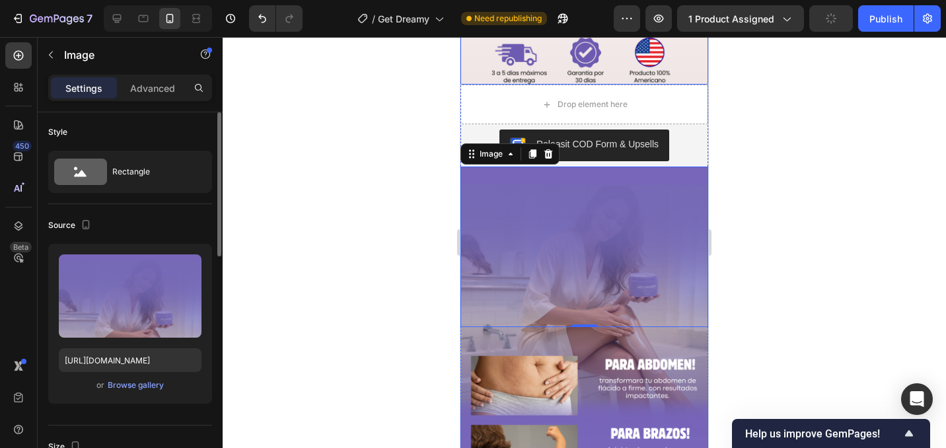
scroll to position [775, 0]
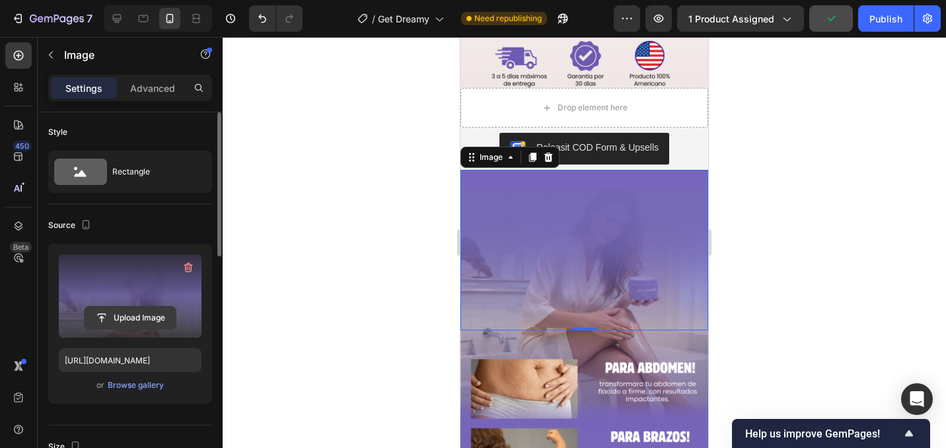
click at [122, 320] on input "file" at bounding box center [130, 318] width 91 height 22
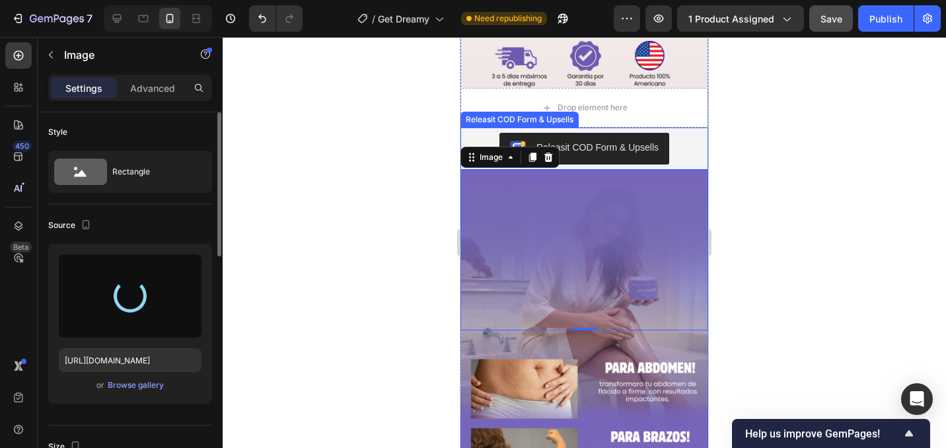
type input "https://cdn.shopify.com/s/files/1/0768/1333/6813/files/gempages_581956149469774…"
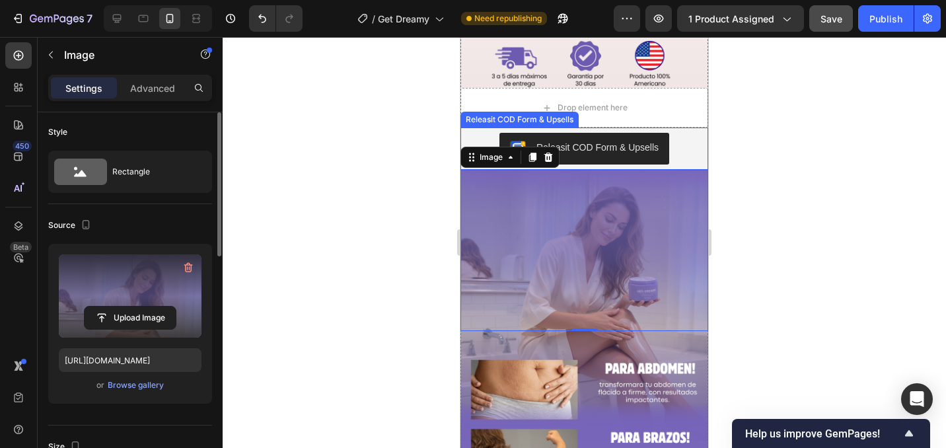
click at [817, 139] on div at bounding box center [584, 242] width 723 height 411
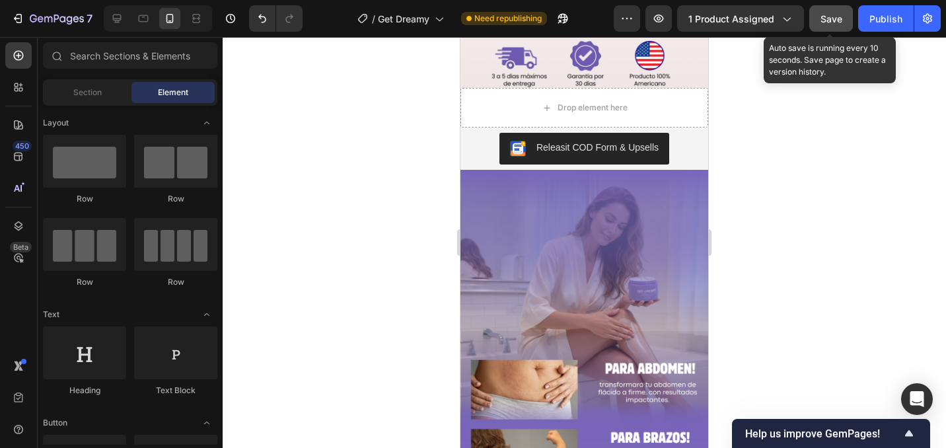
click at [828, 19] on span "Save" at bounding box center [832, 18] width 22 height 11
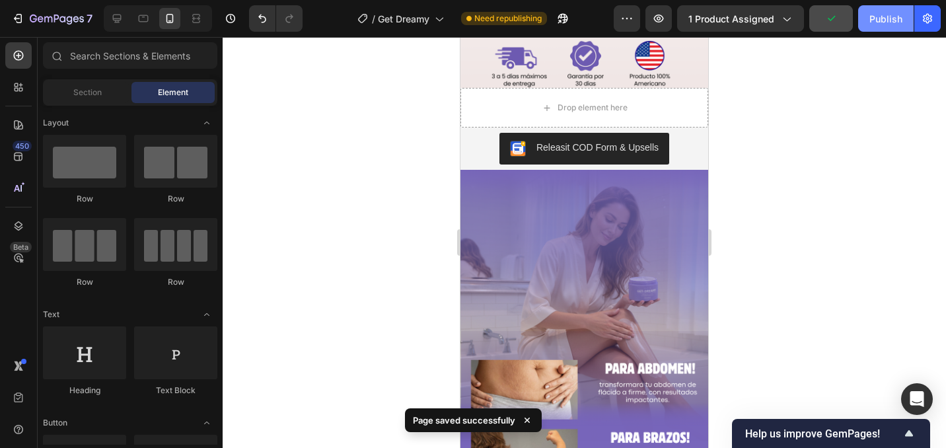
click at [876, 20] on div "Publish" at bounding box center [885, 19] width 33 height 14
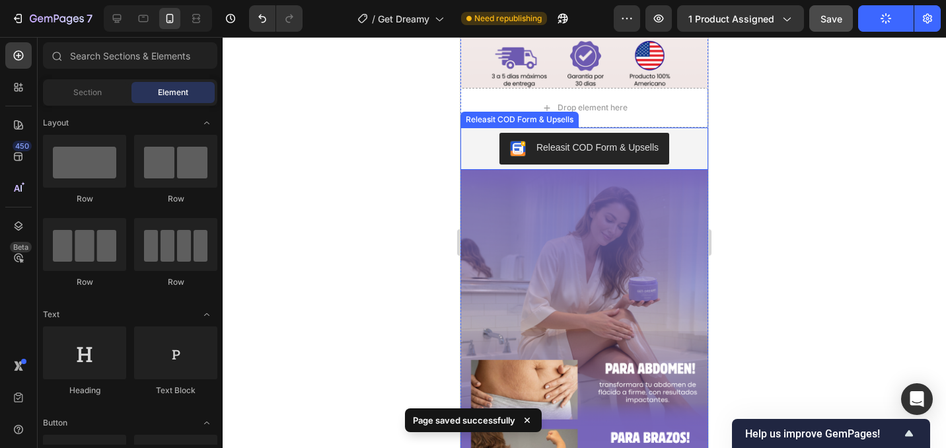
click at [696, 150] on div "Releasit COD Form & Upsells" at bounding box center [584, 149] width 237 height 32
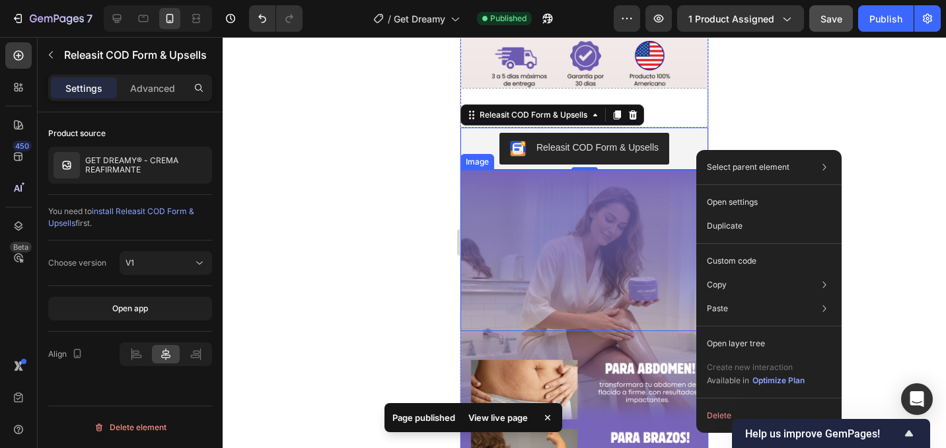
click at [645, 190] on img at bounding box center [584, 250] width 248 height 161
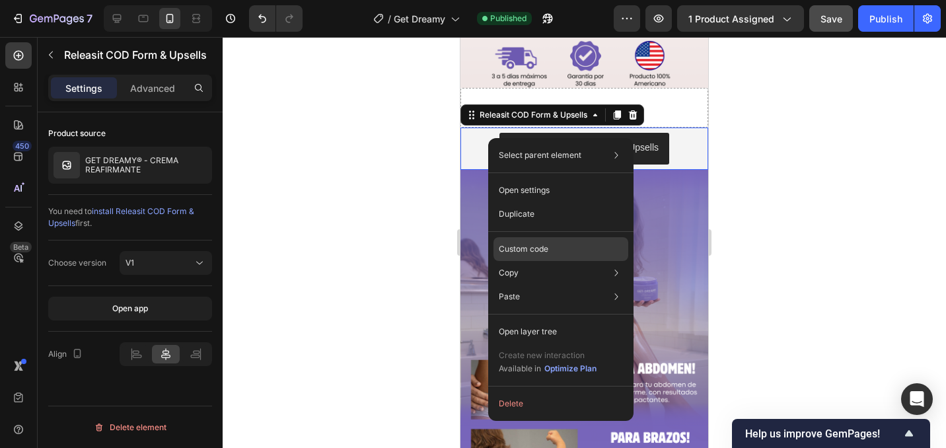
click at [532, 248] on p "Custom code" at bounding box center [524, 249] width 50 height 12
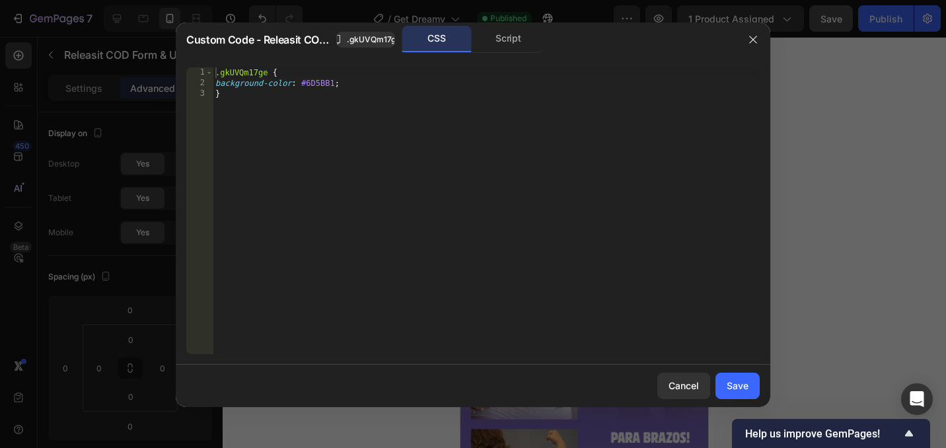
click at [316, 84] on div ".gkUVQm17ge { background-color : #6D5BB1 ; }" at bounding box center [486, 221] width 547 height 308
paste textarea "#7667ba"
click at [309, 85] on div ".gkUVQm17ge { background-color : # #7667ba ; }" at bounding box center [486, 221] width 547 height 308
type textarea "background-color: #7667ba;"
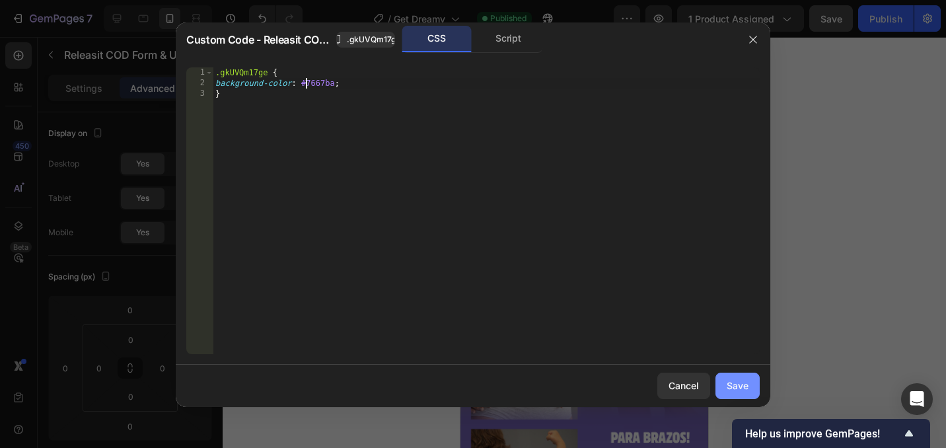
click at [721, 375] on button "Save" at bounding box center [737, 386] width 44 height 26
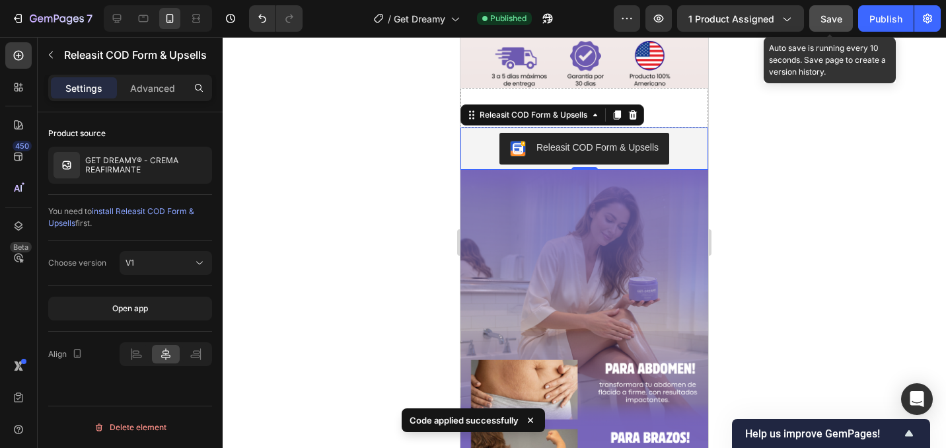
click at [840, 26] on button "Save" at bounding box center [831, 18] width 44 height 26
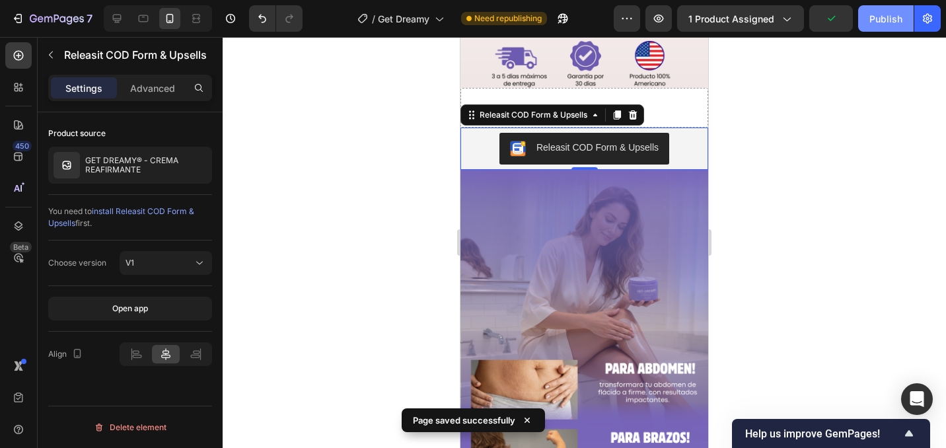
click at [875, 24] on div "Publish" at bounding box center [885, 19] width 33 height 14
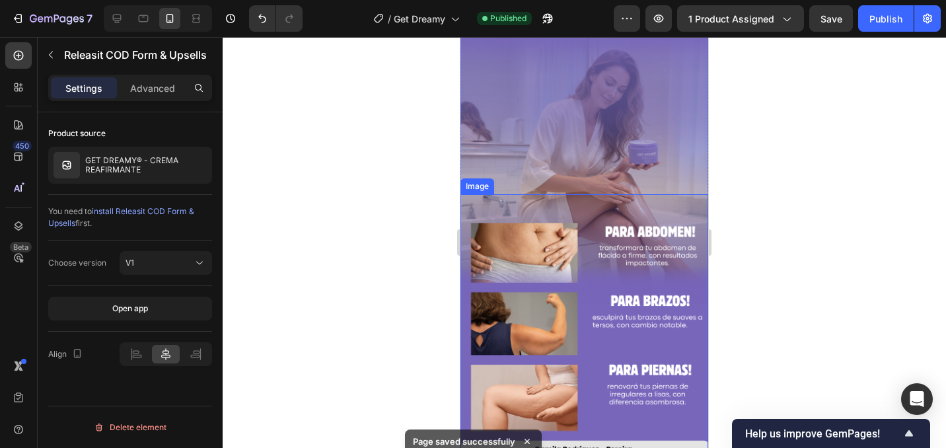
scroll to position [913, 0]
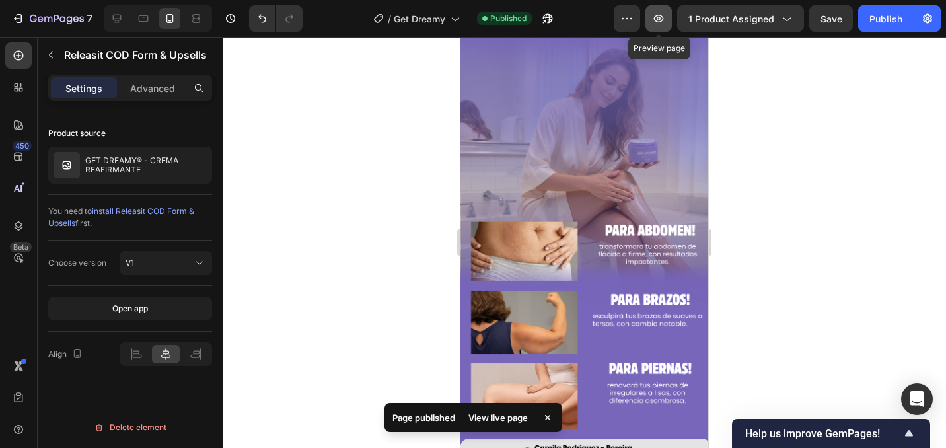
click at [663, 20] on icon "button" at bounding box center [658, 18] width 13 height 13
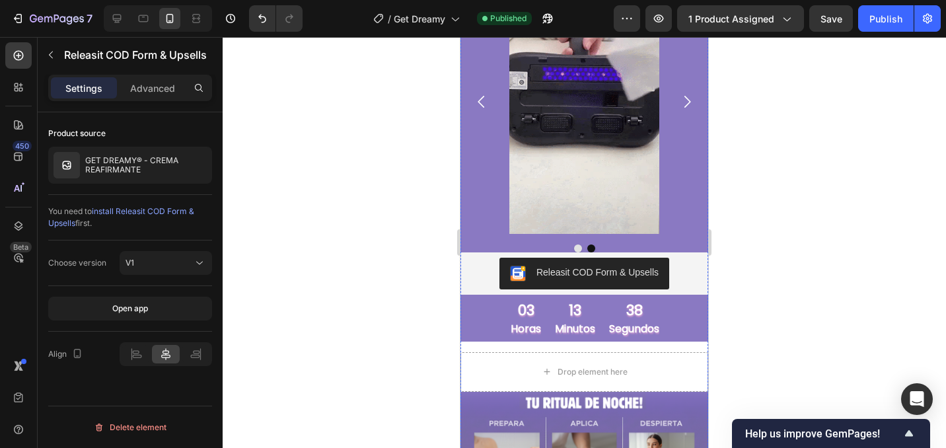
scroll to position [1632, 0]
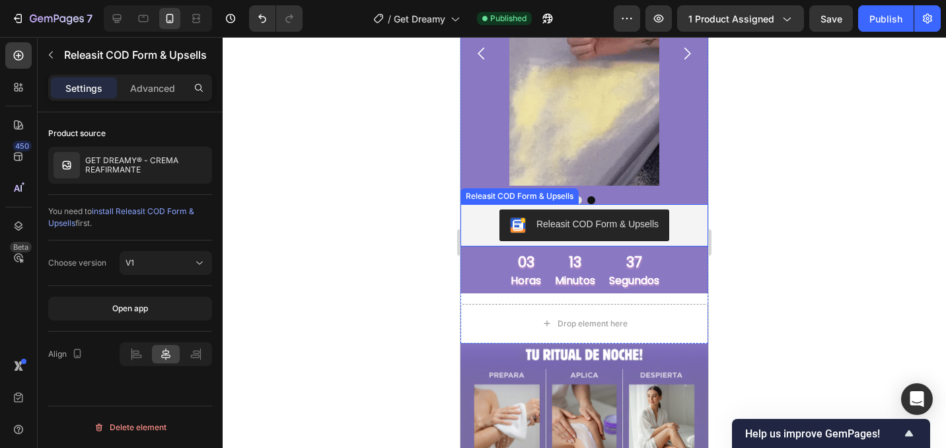
click at [484, 227] on div "Releasit COD Form & Upsells" at bounding box center [584, 225] width 237 height 32
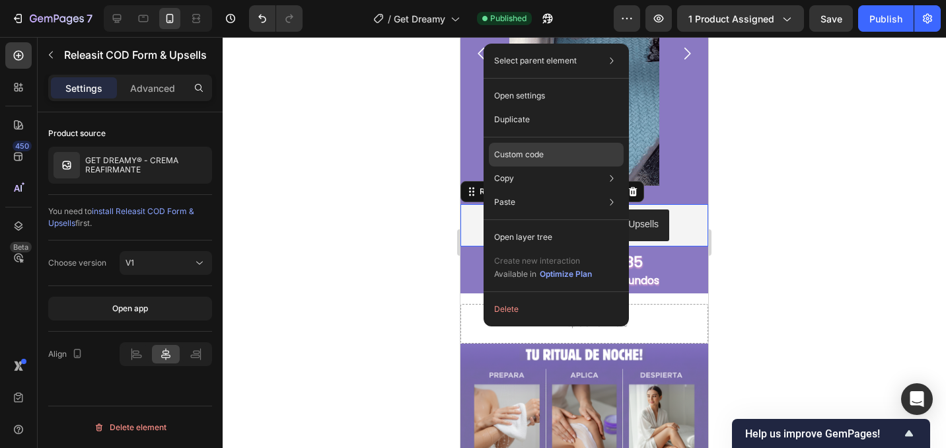
click at [516, 157] on p "Custom code" at bounding box center [519, 155] width 50 height 12
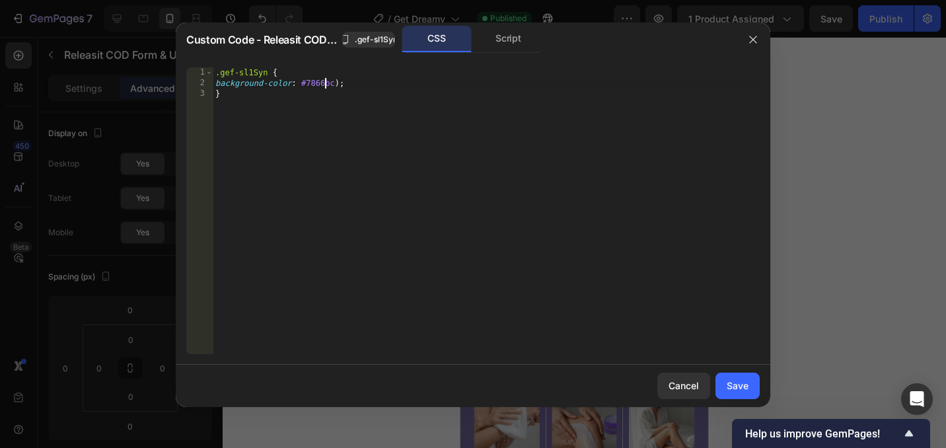
click at [324, 87] on div ".gef-sl1Syn { background-color : #7866bc ) ; }" at bounding box center [486, 221] width 547 height 308
paste textarea "#7667ba"
type textarea "background-color: ##7667ba);"
click at [719, 381] on button "Save" at bounding box center [737, 386] width 44 height 26
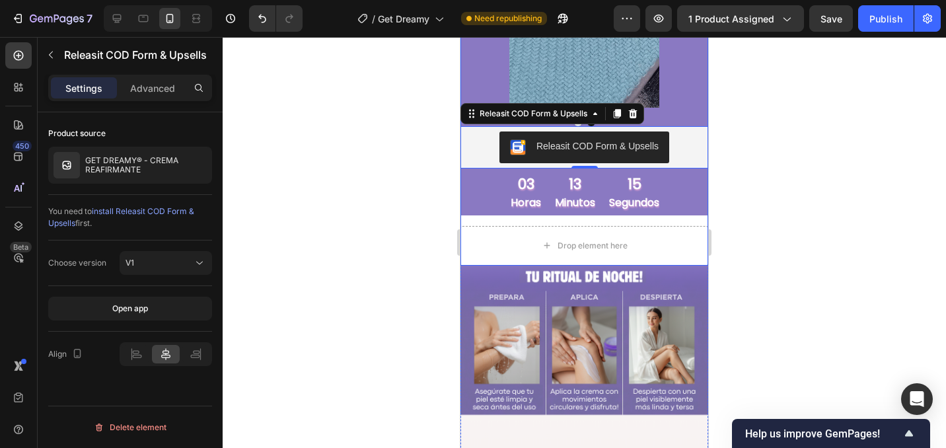
scroll to position [1711, 0]
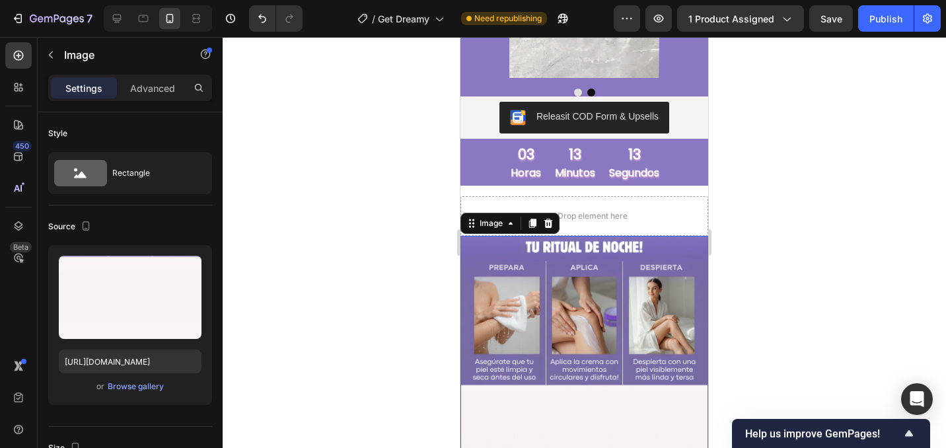
scroll to position [1742, 0]
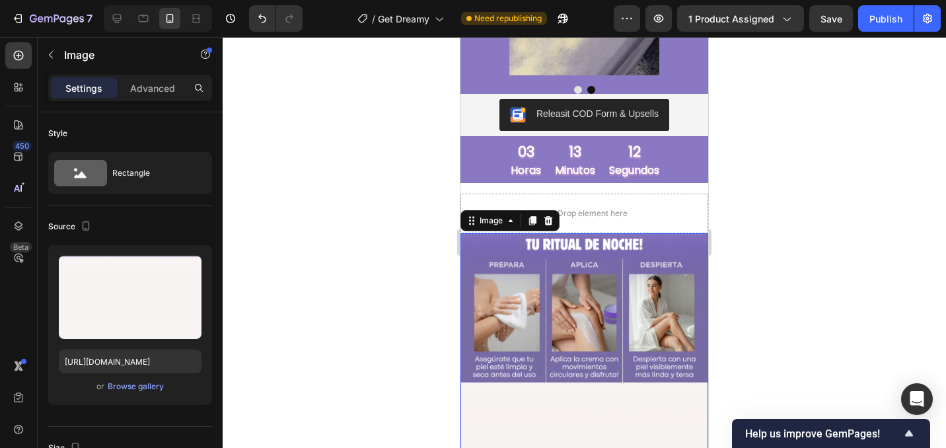
click at [731, 318] on div at bounding box center [584, 242] width 723 height 411
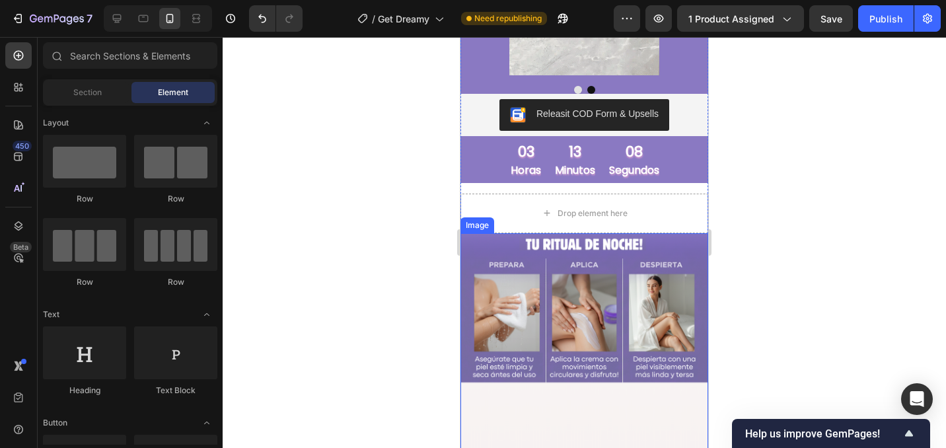
click at [683, 262] on img at bounding box center [584, 453] width 248 height 441
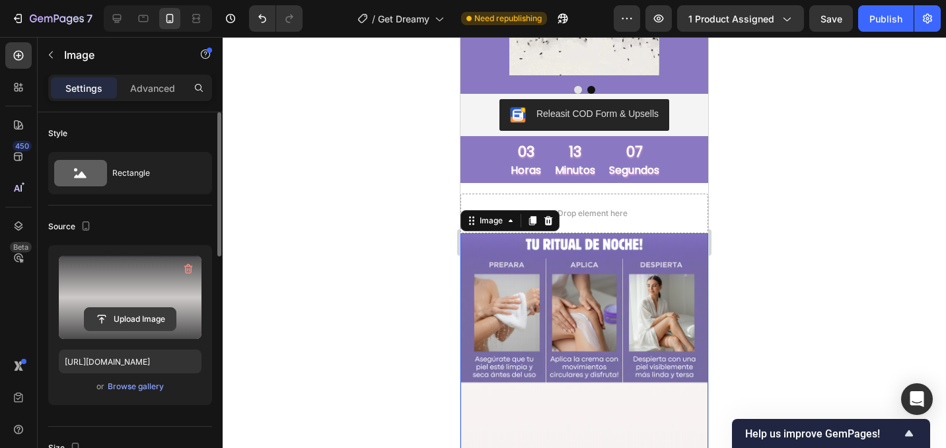
click at [152, 320] on input "file" at bounding box center [130, 319] width 91 height 22
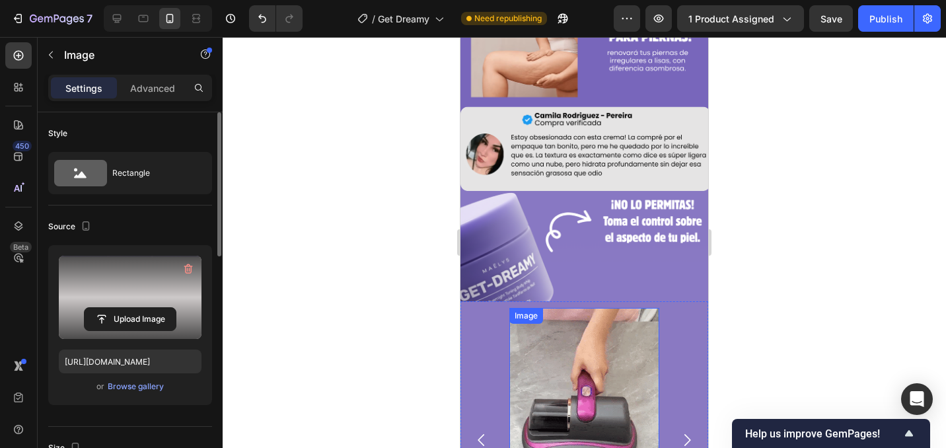
scroll to position [1241, 0]
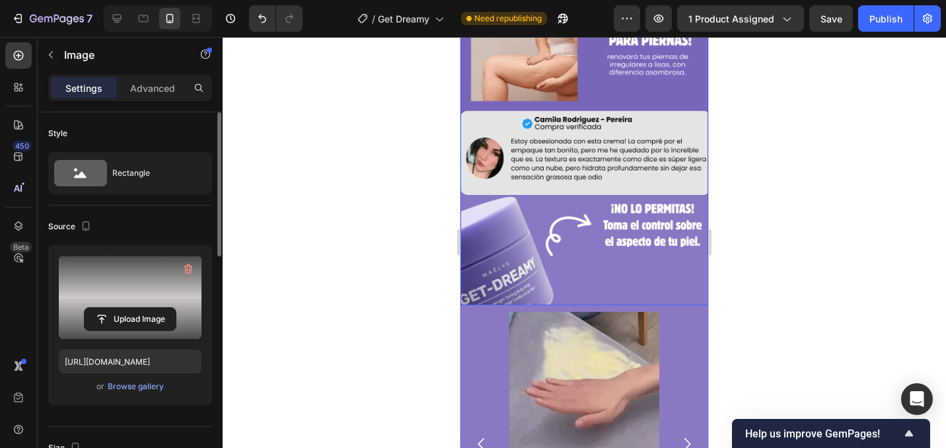
click at [739, 135] on div at bounding box center [584, 242] width 723 height 411
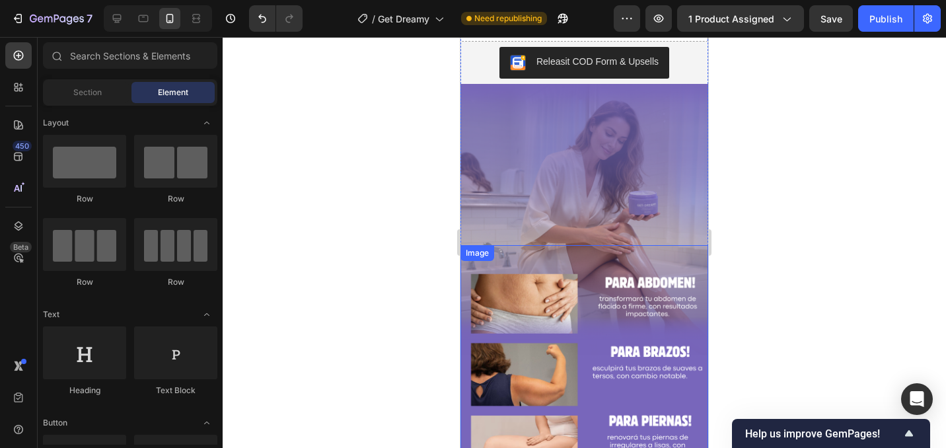
scroll to position [908, 0]
